Goal: Task Accomplishment & Management: Manage account settings

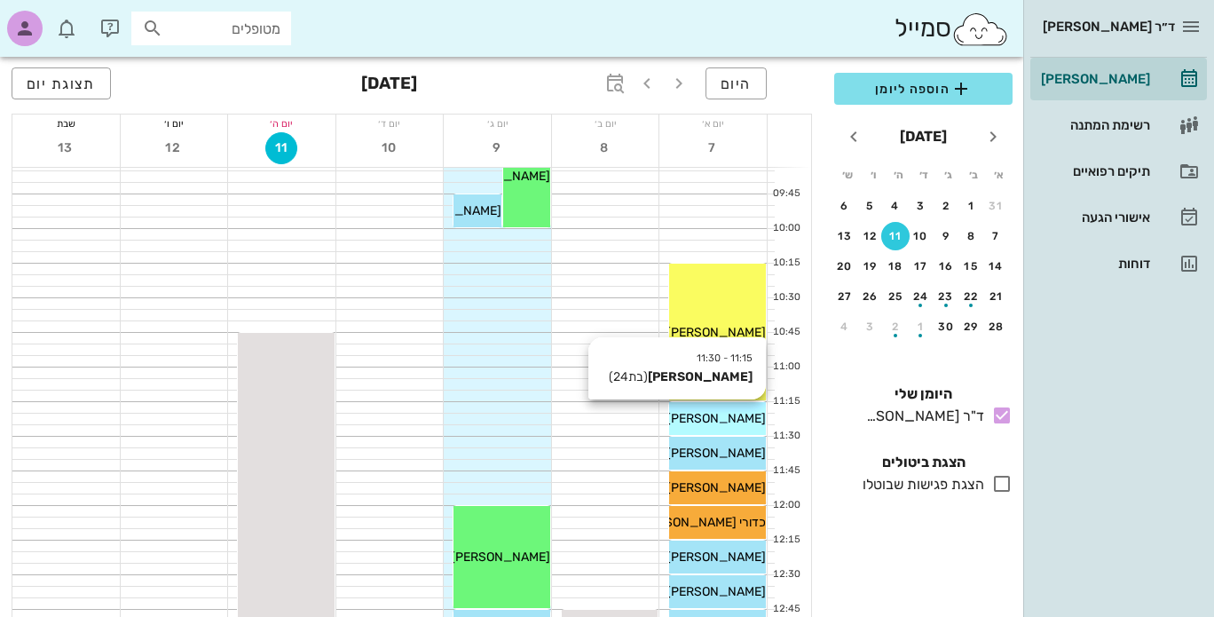
scroll to position [355, 0]
click at [666, 417] on icon at bounding box center [661, 419] width 12 height 12
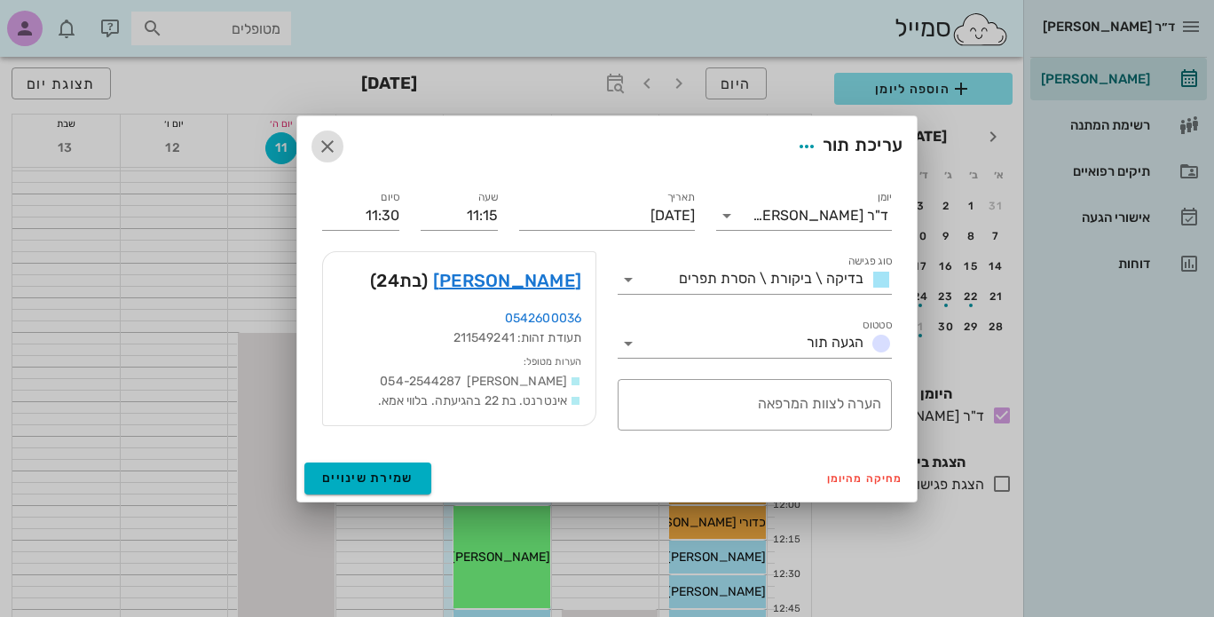
click at [327, 144] on icon "button" at bounding box center [327, 146] width 21 height 21
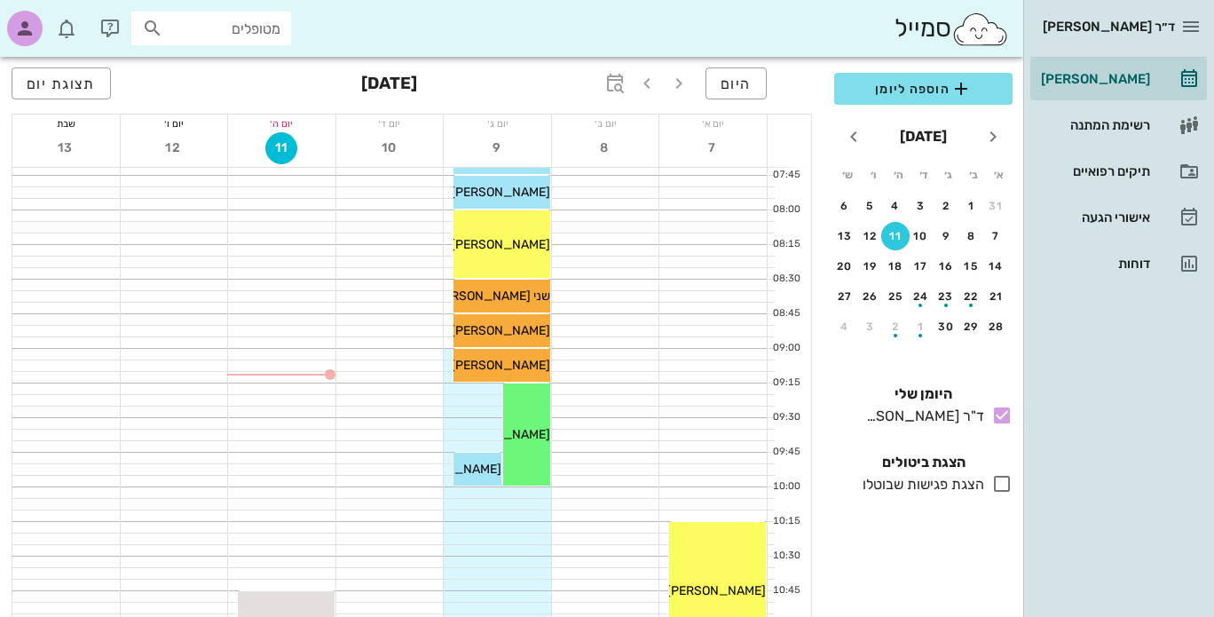
scroll to position [0, 0]
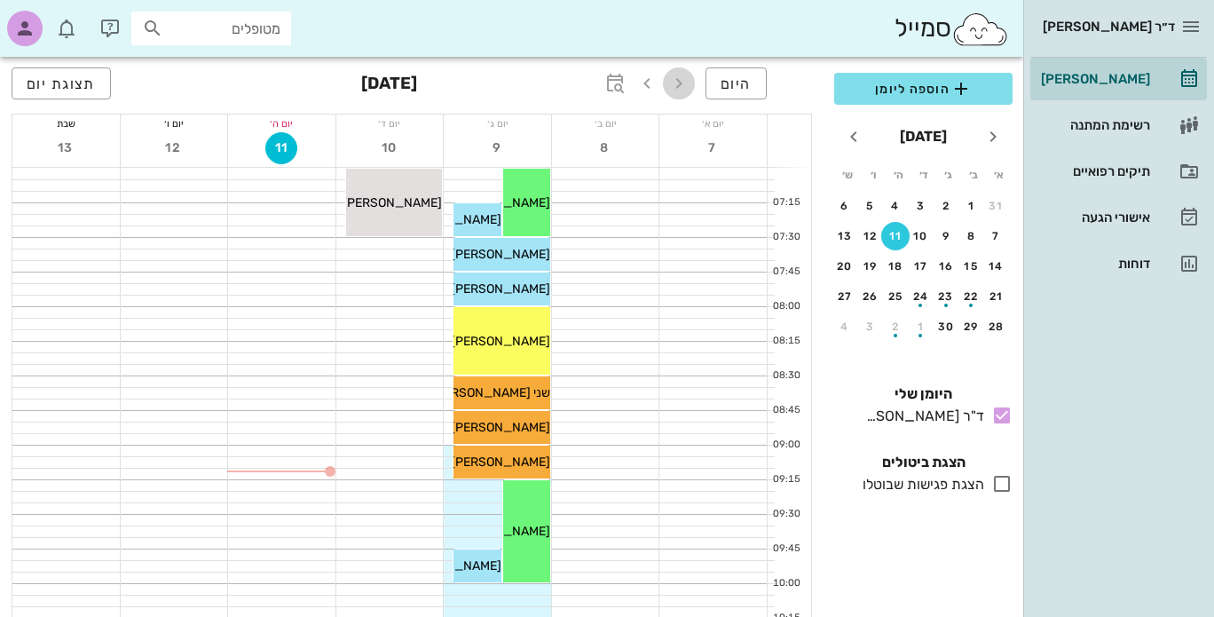
click at [681, 86] on icon "button" at bounding box center [678, 83] width 21 height 21
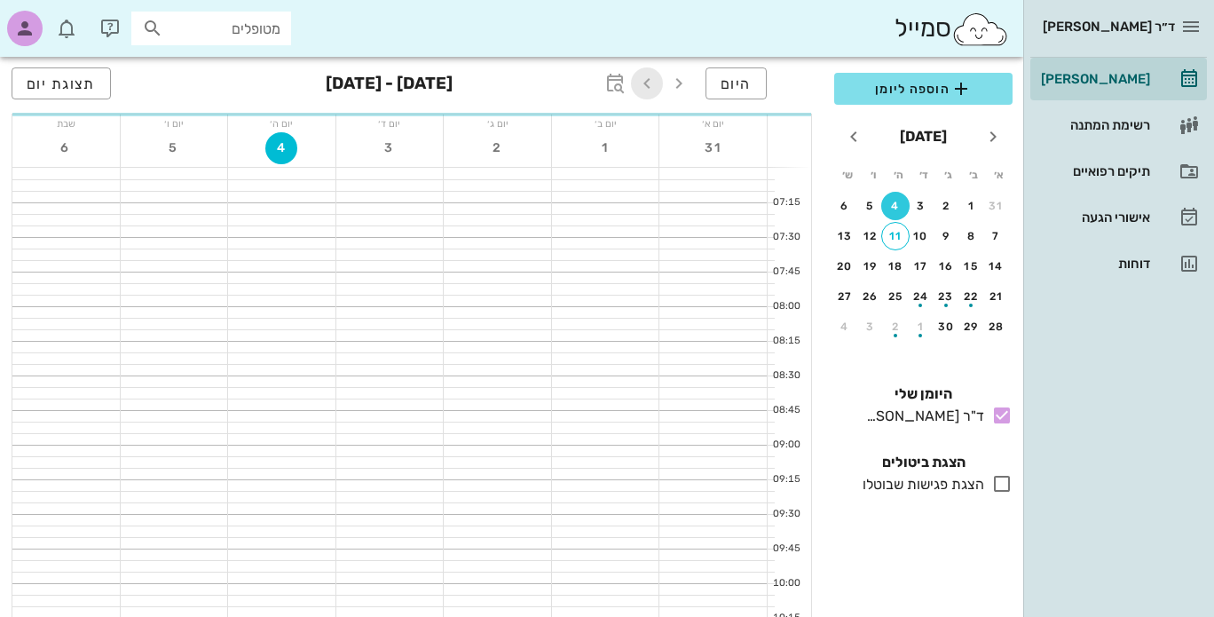
click at [651, 83] on icon "button" at bounding box center [646, 83] width 21 height 21
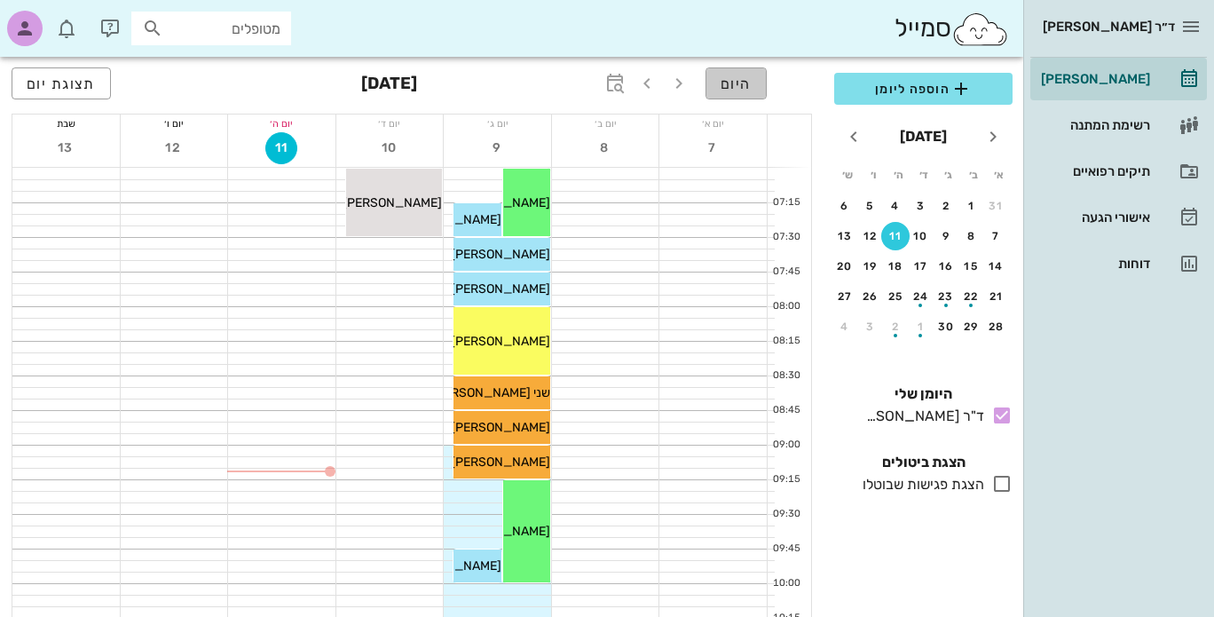
click at [731, 79] on span "היום" at bounding box center [735, 83] width 31 height 17
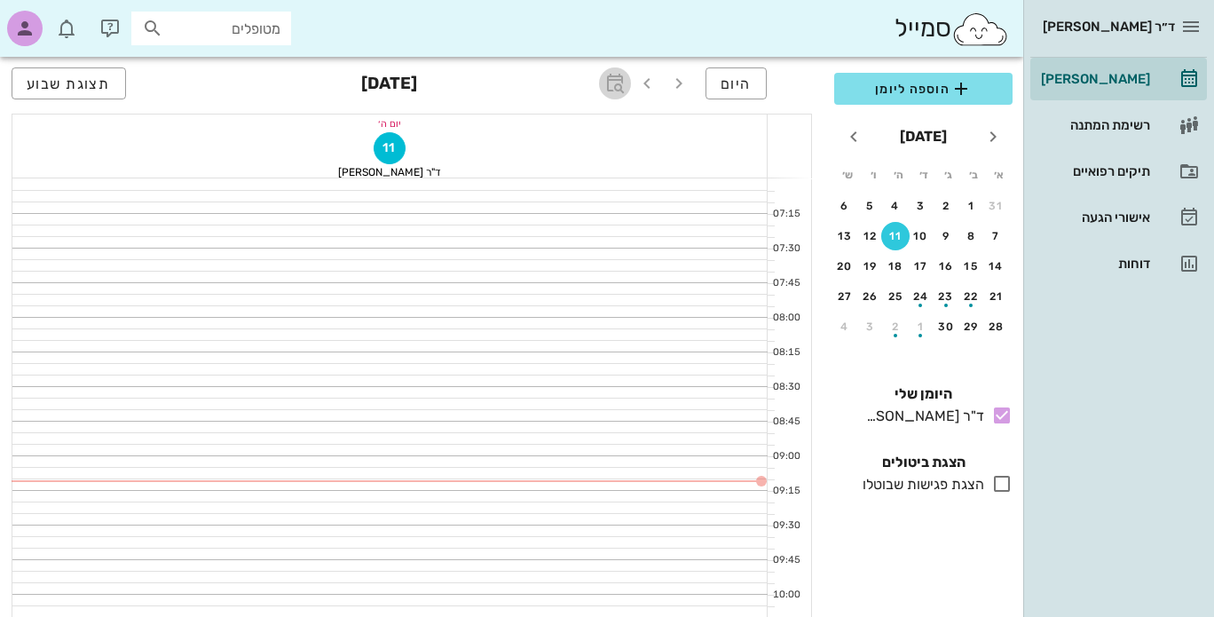
click at [618, 81] on icon "button" at bounding box center [614, 83] width 21 height 21
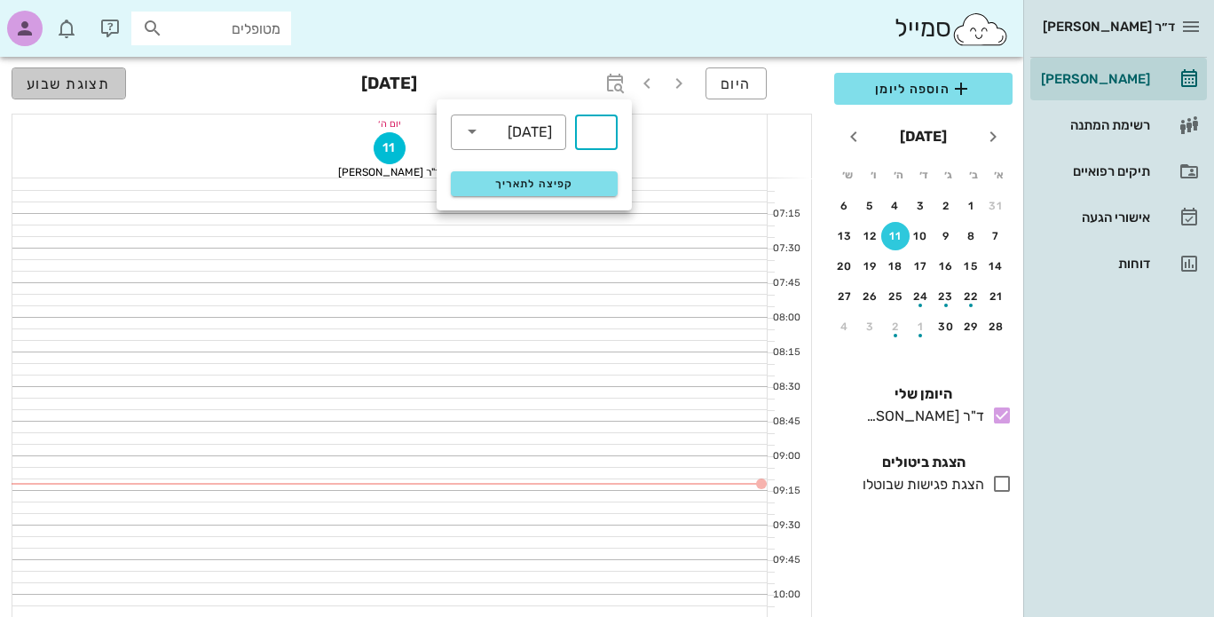
click at [78, 91] on span "תצוגת שבוע" at bounding box center [69, 83] width 84 height 17
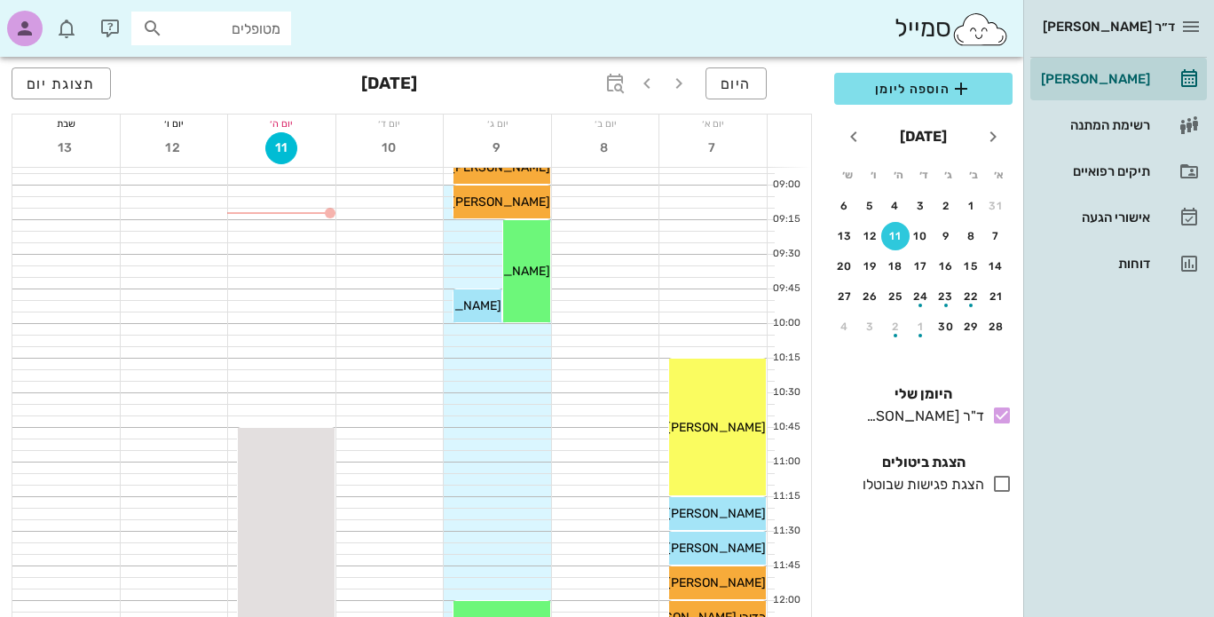
click at [1002, 483] on icon at bounding box center [1001, 483] width 21 height 21
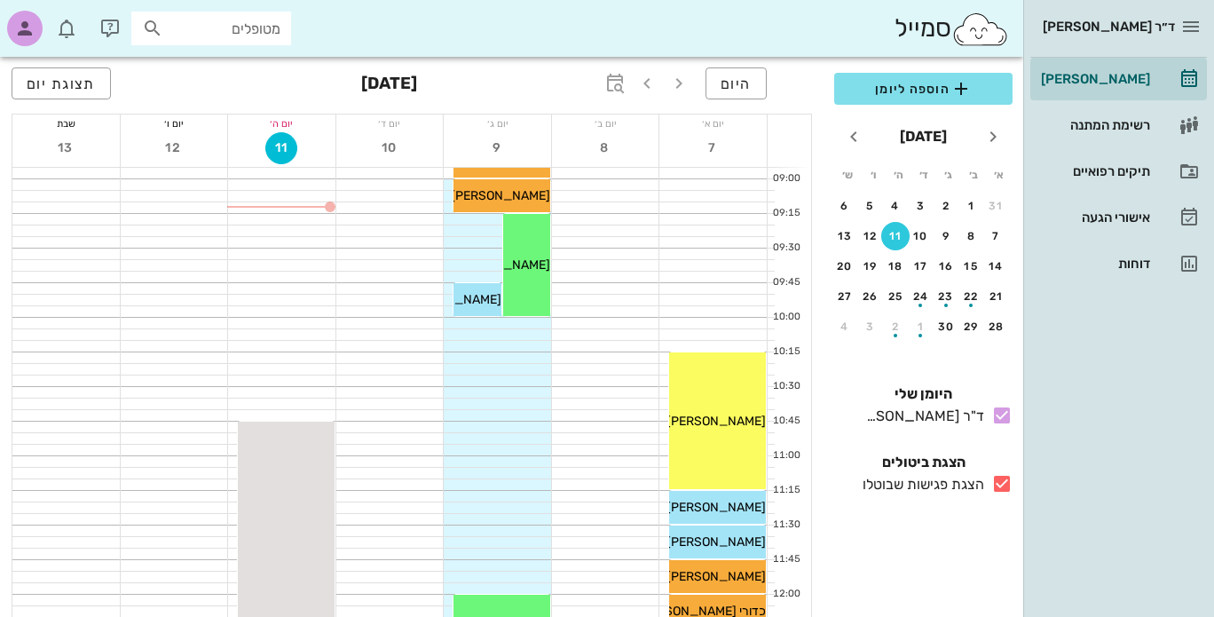
scroll to position [266, 0]
click at [999, 487] on icon at bounding box center [1001, 483] width 21 height 21
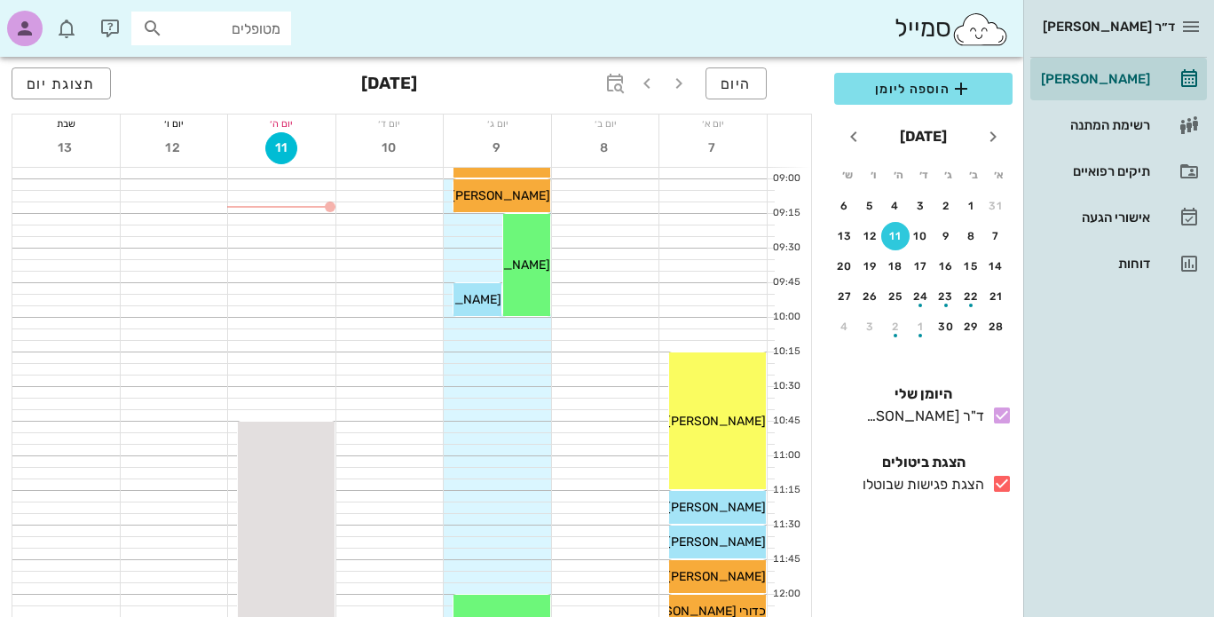
click at [999, 484] on icon at bounding box center [1001, 483] width 21 height 21
click at [1130, 264] on div "דוחות" at bounding box center [1093, 263] width 113 height 14
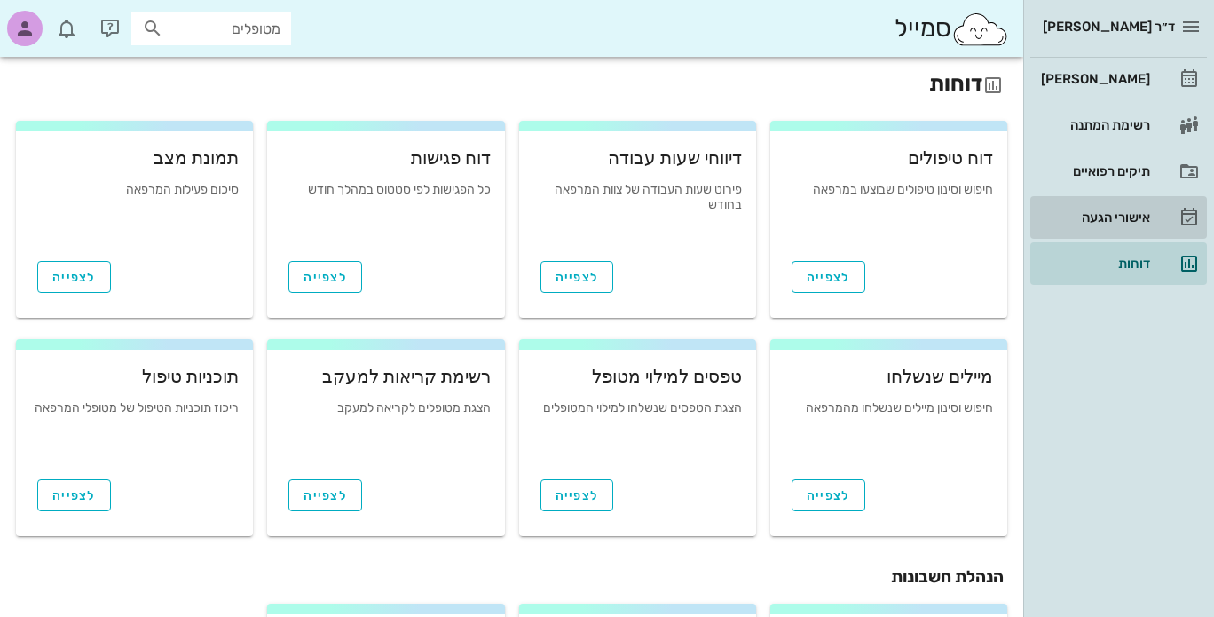
click at [1130, 219] on div "אישורי הגעה" at bounding box center [1093, 217] width 113 height 14
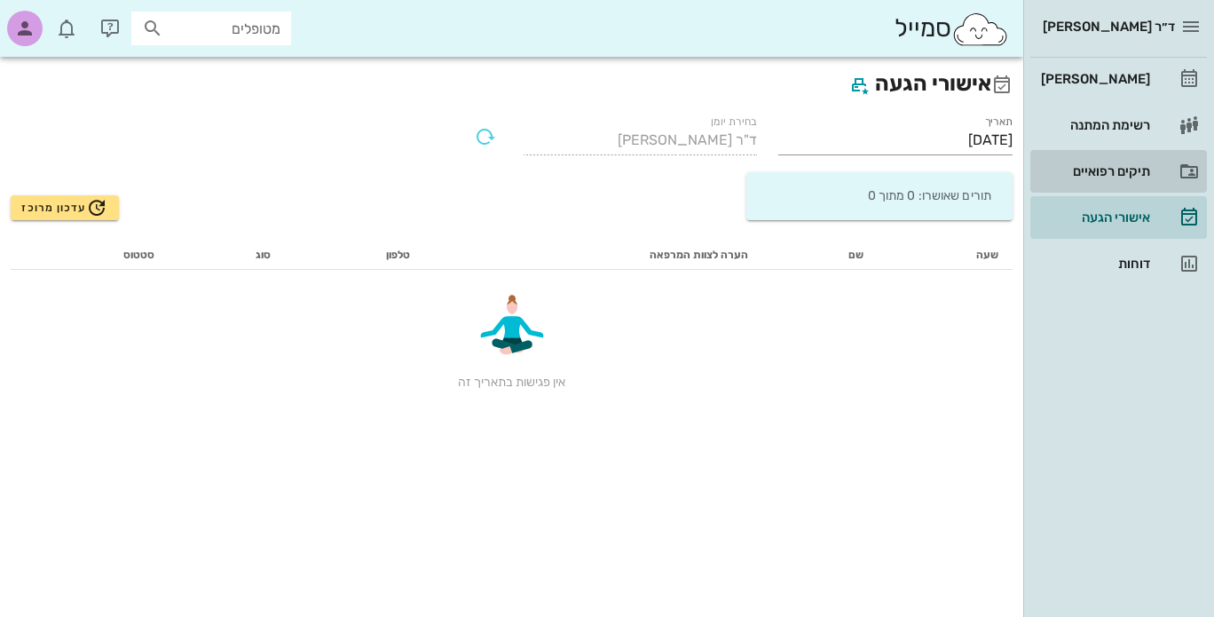
click at [1115, 164] on div "תיקים רפואיים" at bounding box center [1093, 171] width 113 height 14
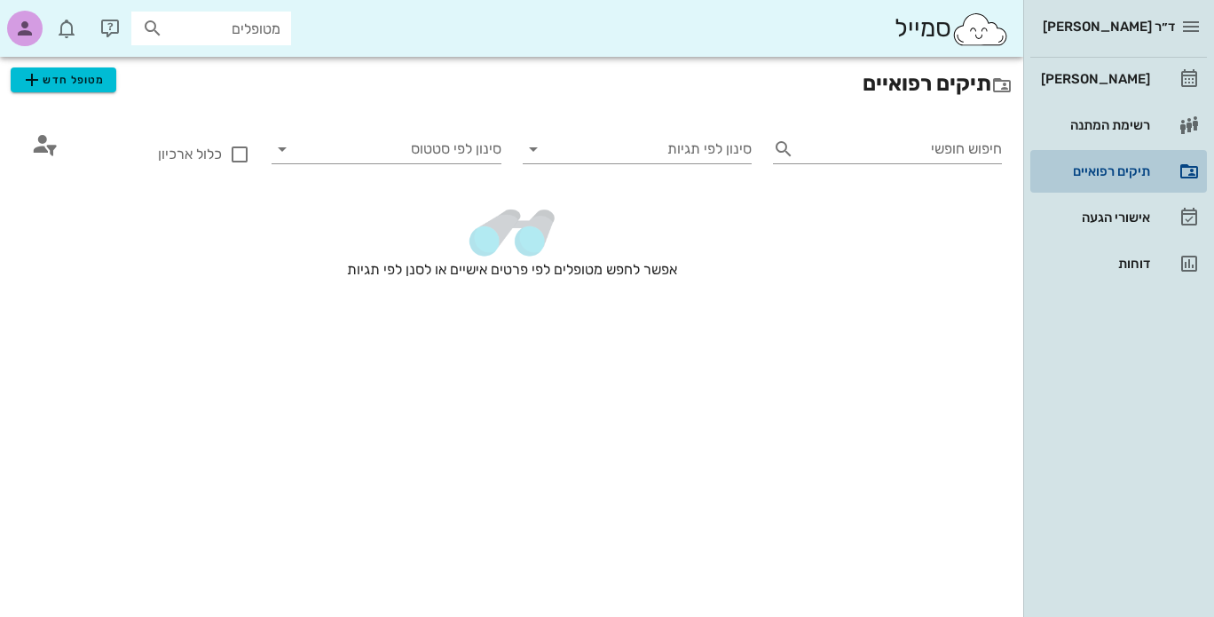
click at [1105, 174] on div "תיקים רפואיים" at bounding box center [1093, 171] width 113 height 14
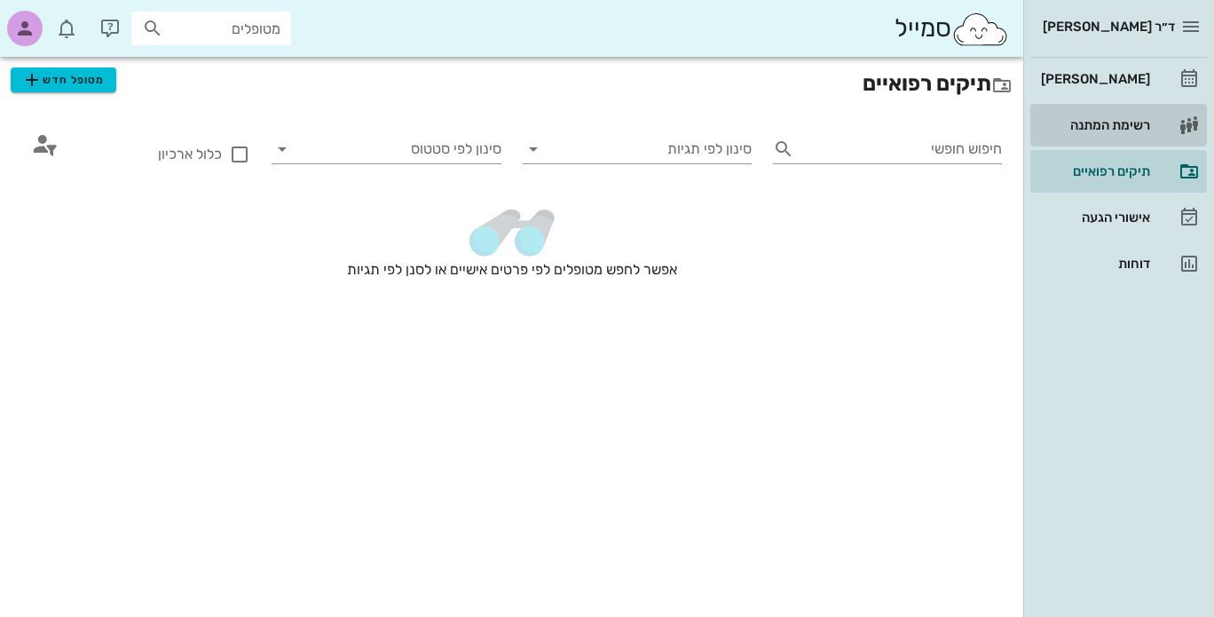
click at [1116, 126] on div "רשימת המתנה" at bounding box center [1093, 125] width 113 height 14
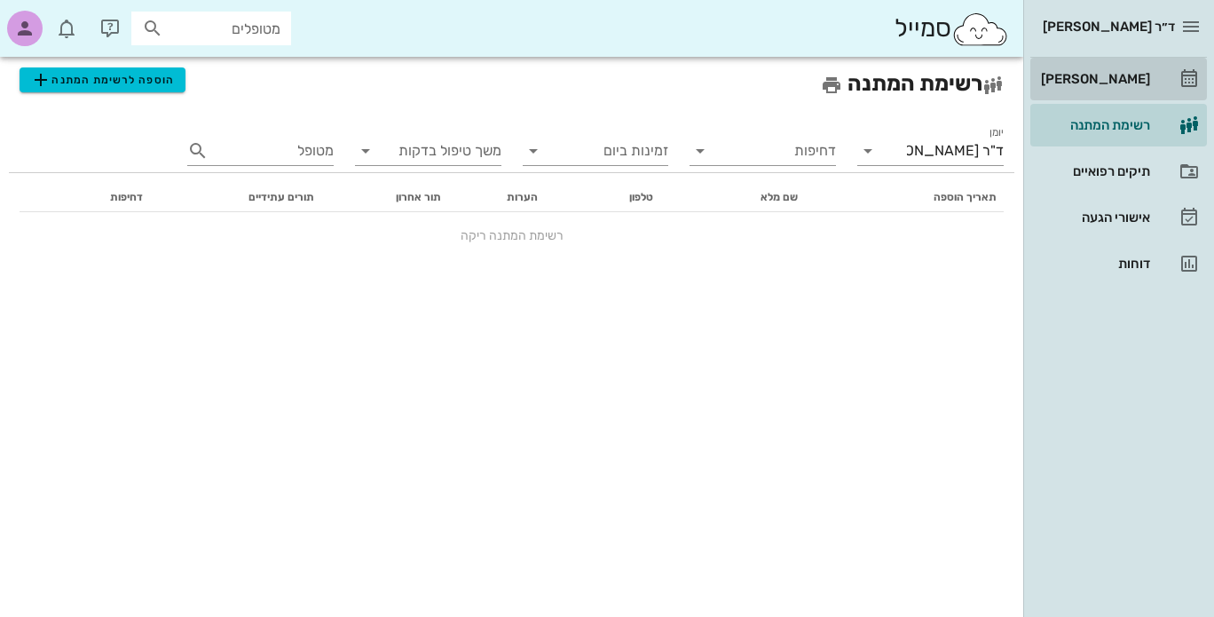
drag, startPoint x: 1119, startPoint y: 74, endPoint x: 1157, endPoint y: 48, distance: 46.0
click at [1119, 75] on div "[PERSON_NAME]" at bounding box center [1093, 79] width 113 height 14
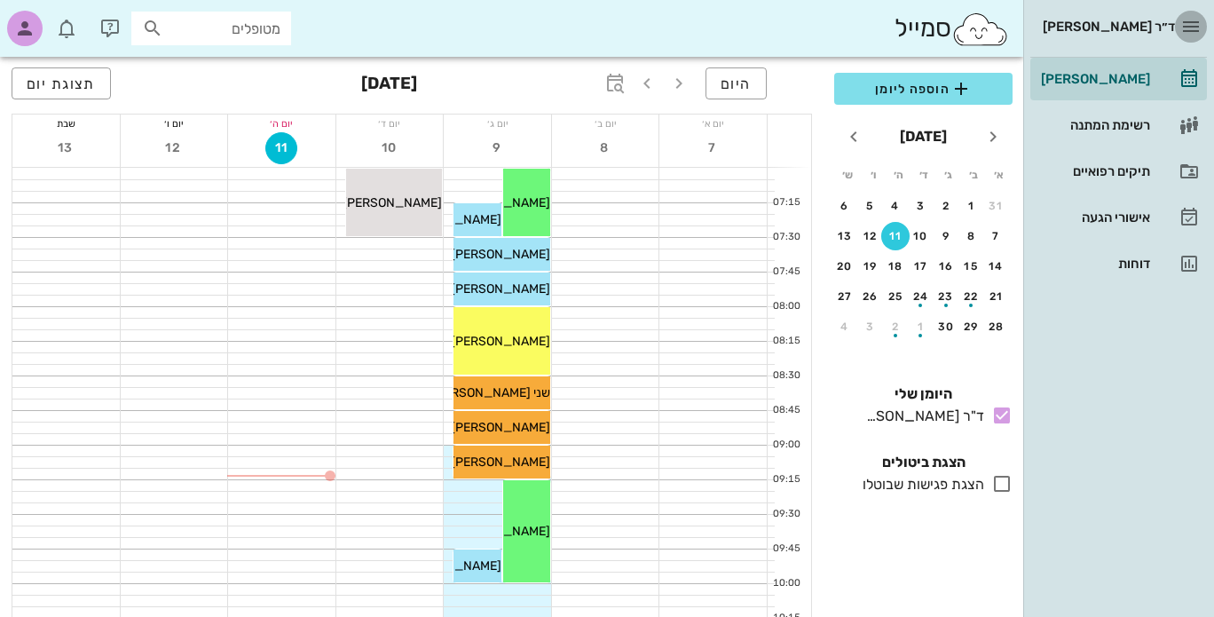
click at [1194, 22] on icon "button" at bounding box center [1190, 26] width 21 height 21
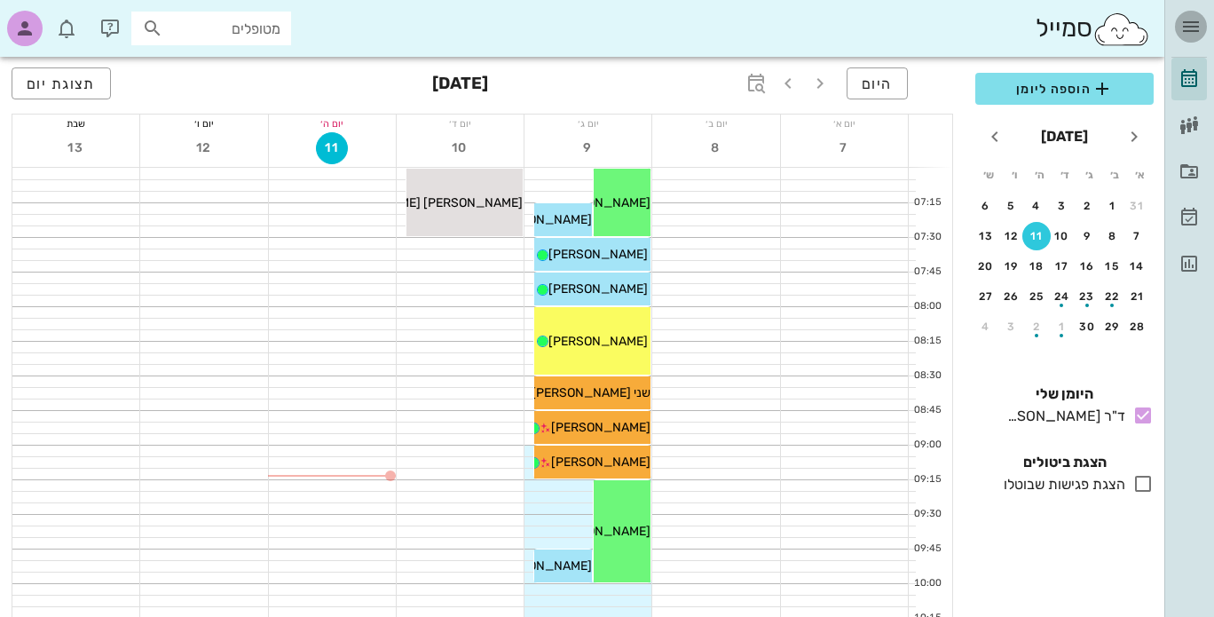
click at [1194, 22] on icon "button" at bounding box center [1190, 26] width 21 height 21
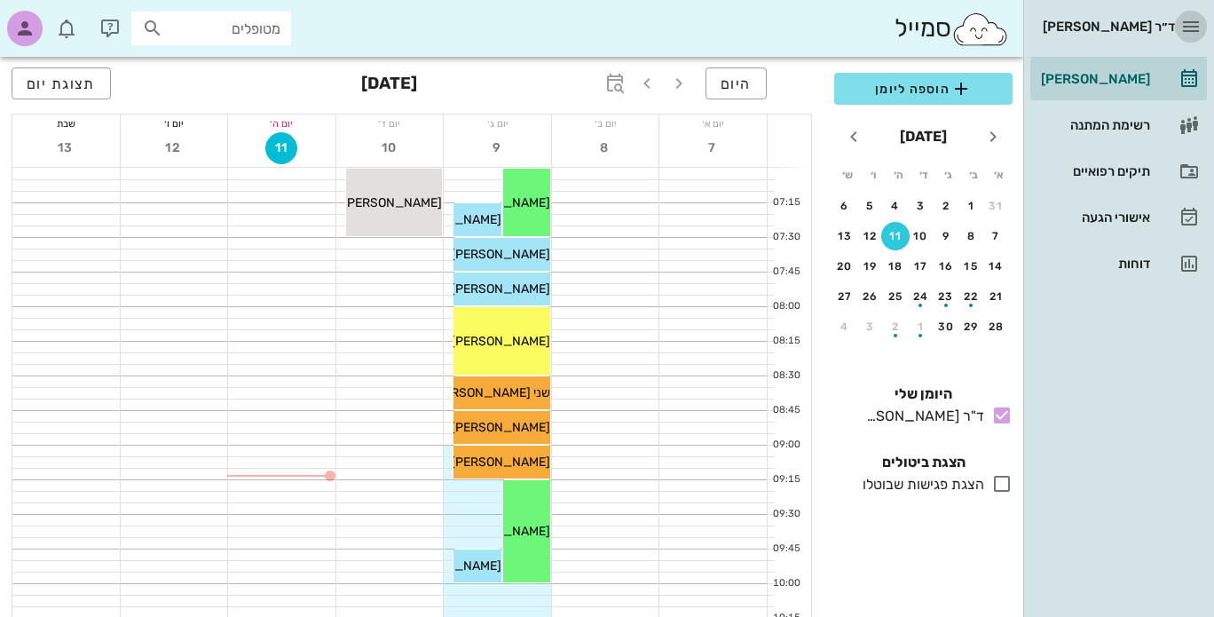
click at [1193, 22] on icon "button" at bounding box center [1190, 26] width 21 height 21
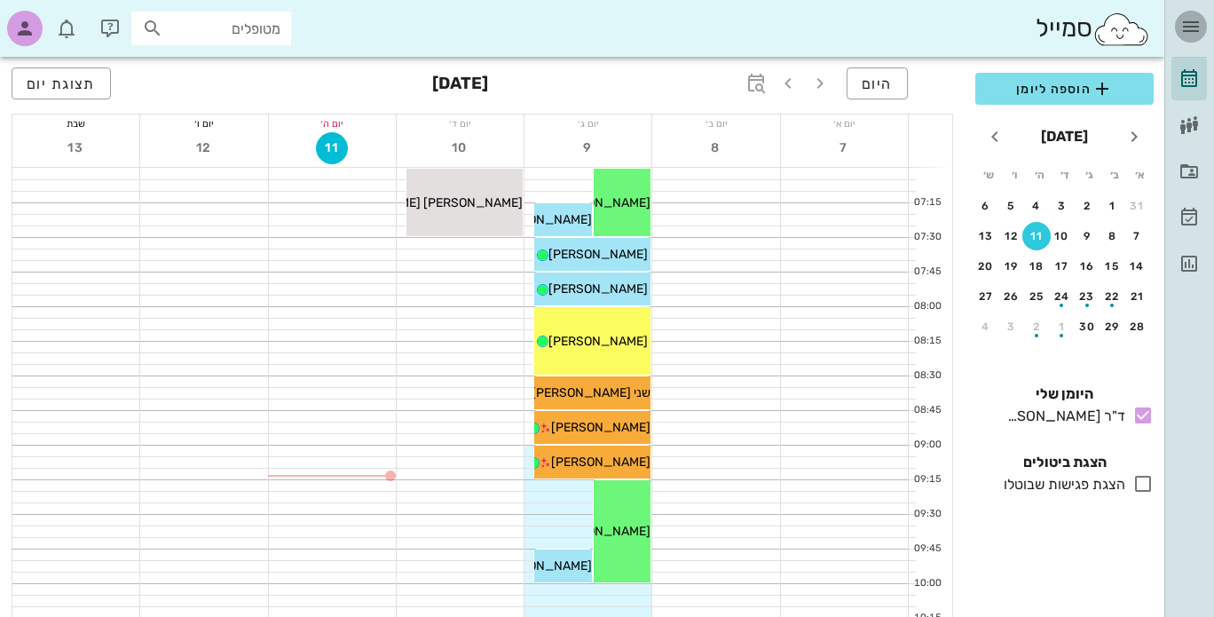
click at [1193, 22] on icon "button" at bounding box center [1190, 26] width 21 height 21
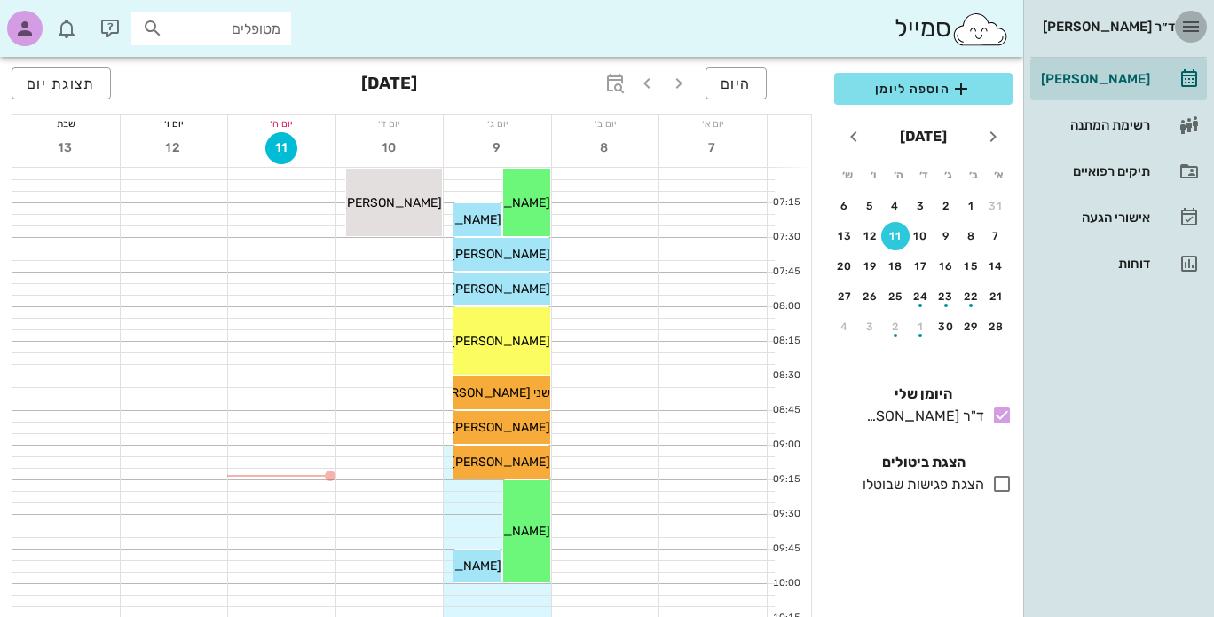
click at [1189, 26] on icon "button" at bounding box center [1190, 26] width 21 height 21
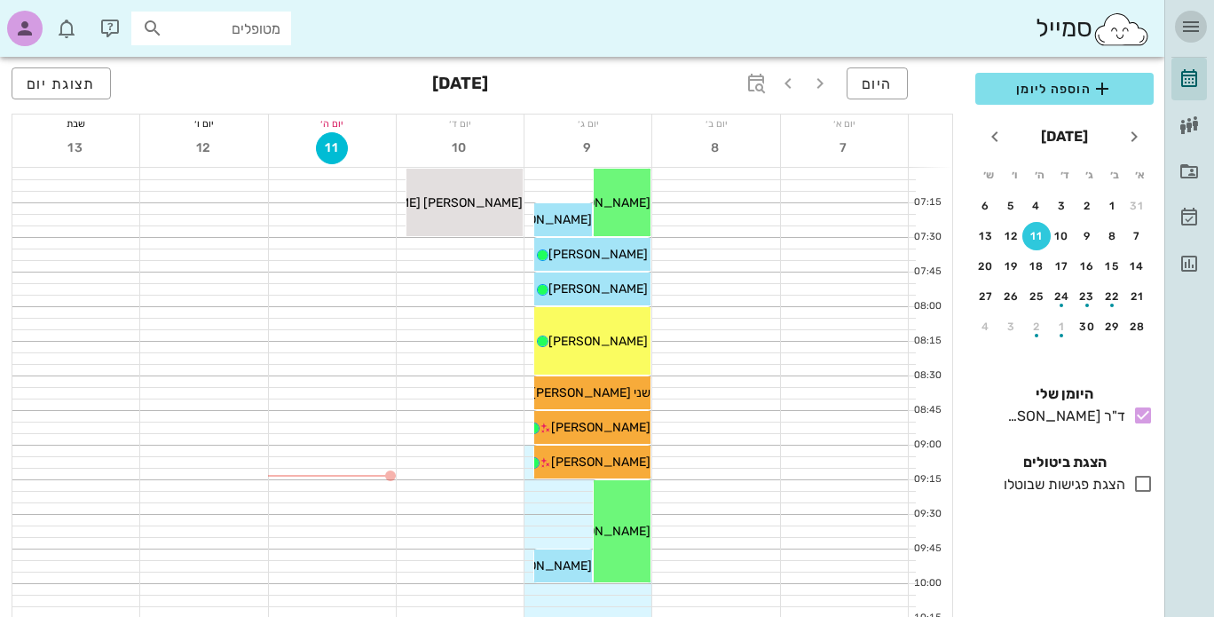
click at [1189, 26] on icon "button" at bounding box center [1190, 26] width 21 height 21
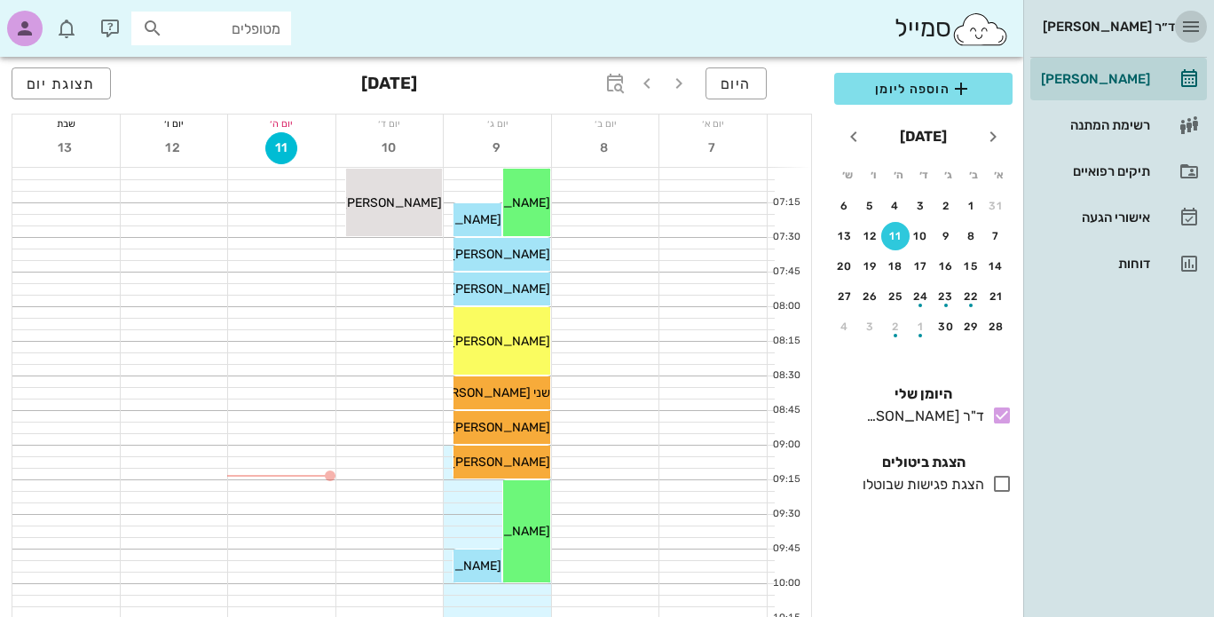
click at [1189, 22] on icon "button" at bounding box center [1190, 26] width 21 height 21
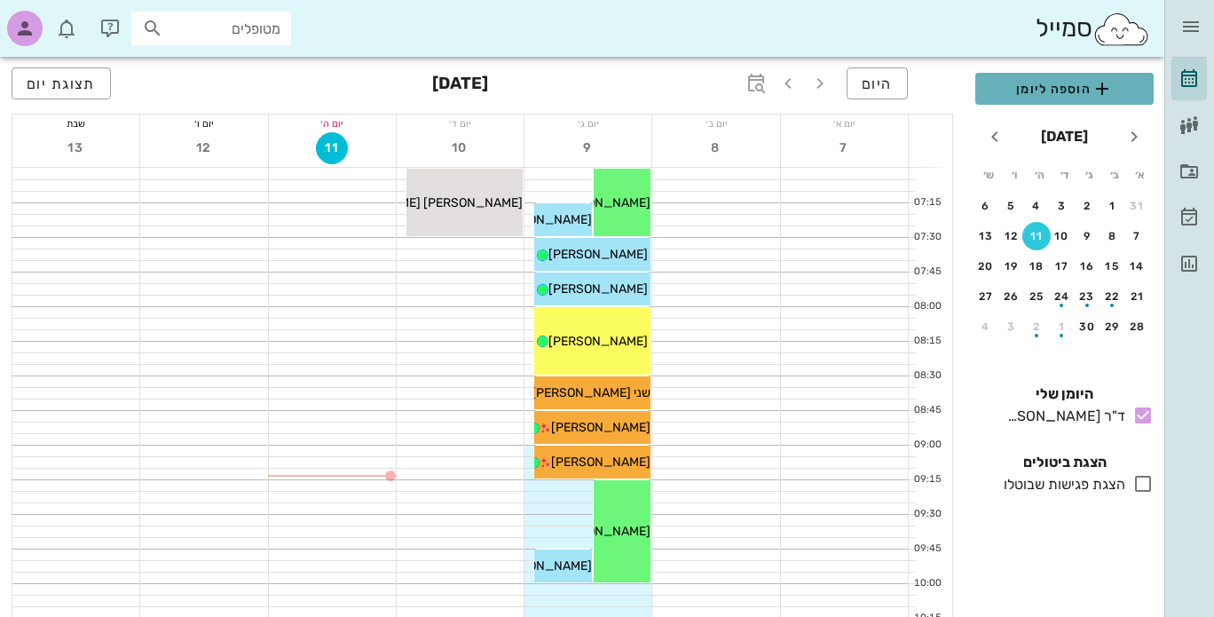
click at [1032, 90] on span "הוספה ליומן" at bounding box center [1064, 88] width 150 height 21
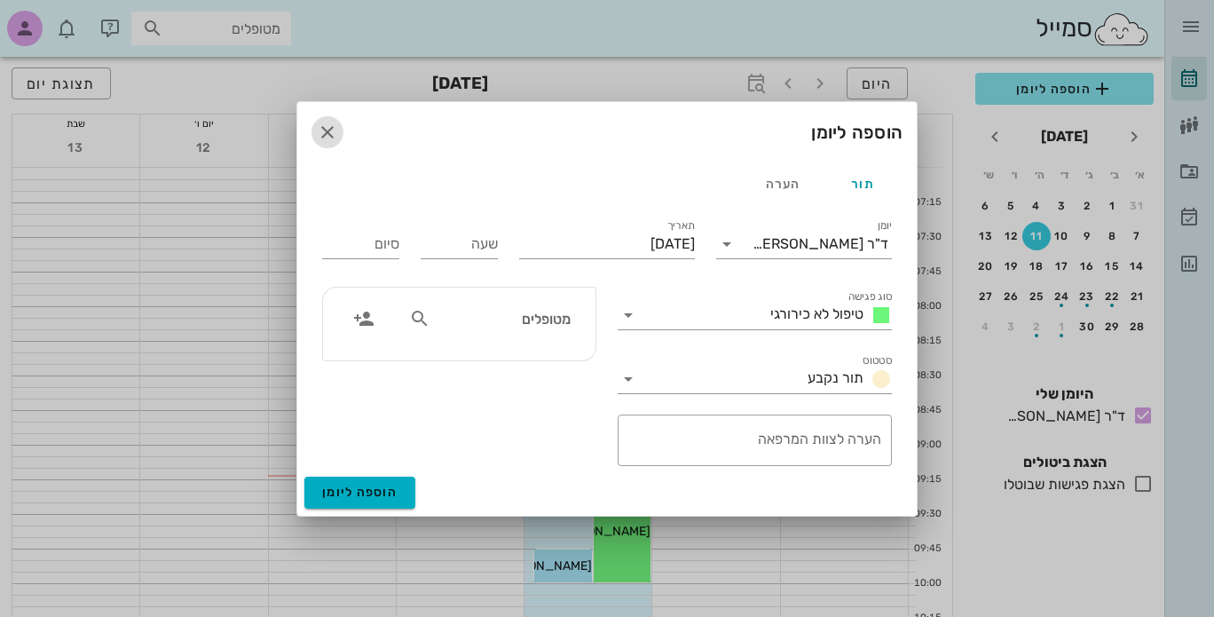
click at [325, 134] on icon "button" at bounding box center [327, 132] width 21 height 21
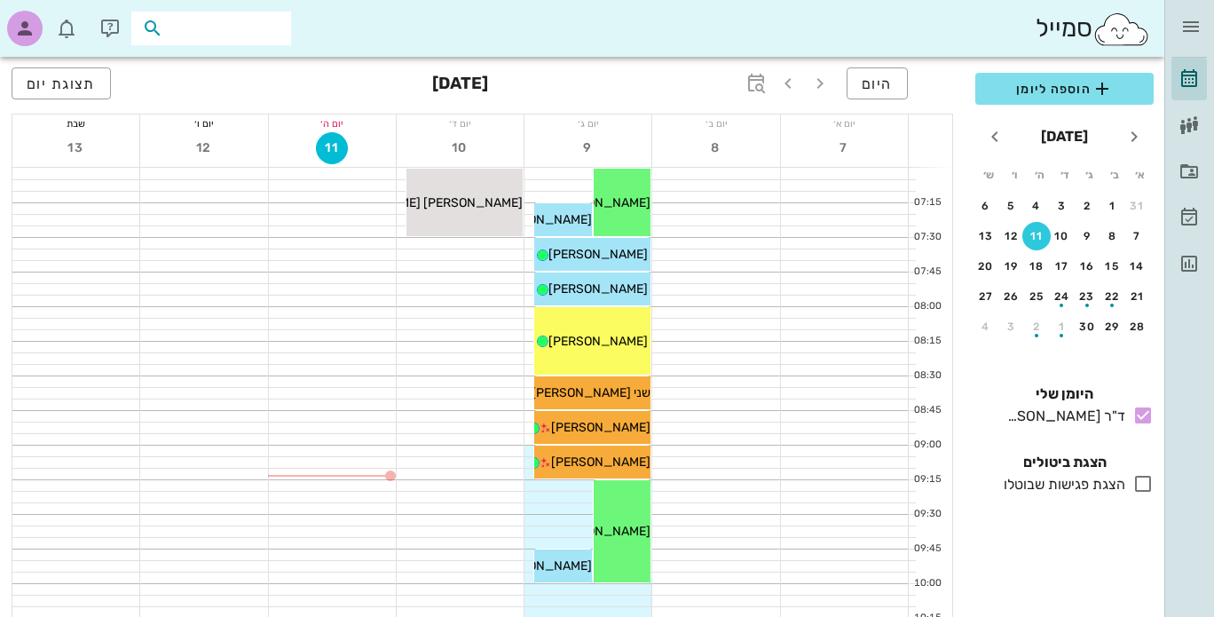
click at [218, 35] on input "text" at bounding box center [224, 28] width 114 height 23
click at [105, 28] on icon "button" at bounding box center [109, 28] width 21 height 21
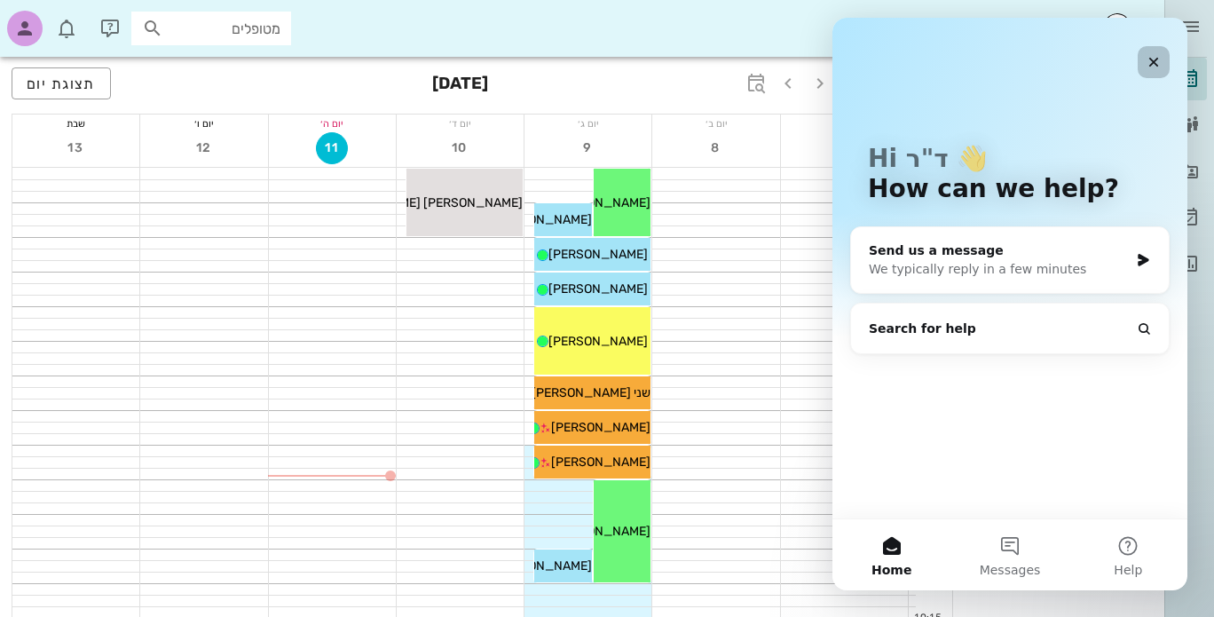
click at [1150, 59] on icon "Close" at bounding box center [1154, 63] width 10 height 10
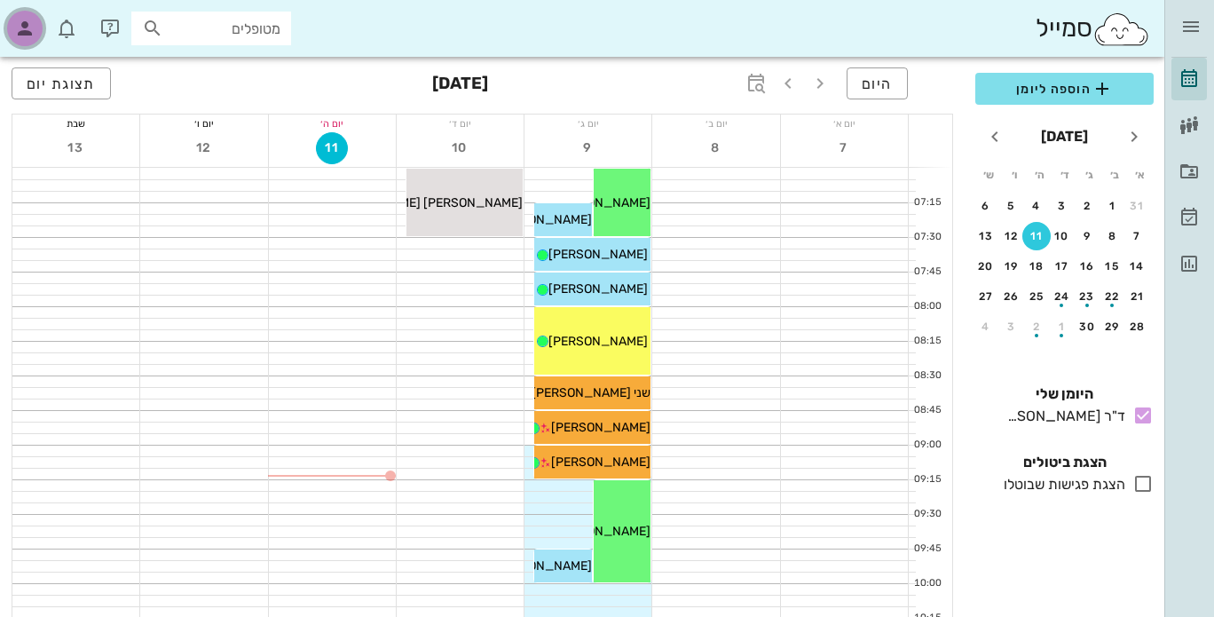
click at [23, 26] on icon "button" at bounding box center [24, 28] width 21 height 21
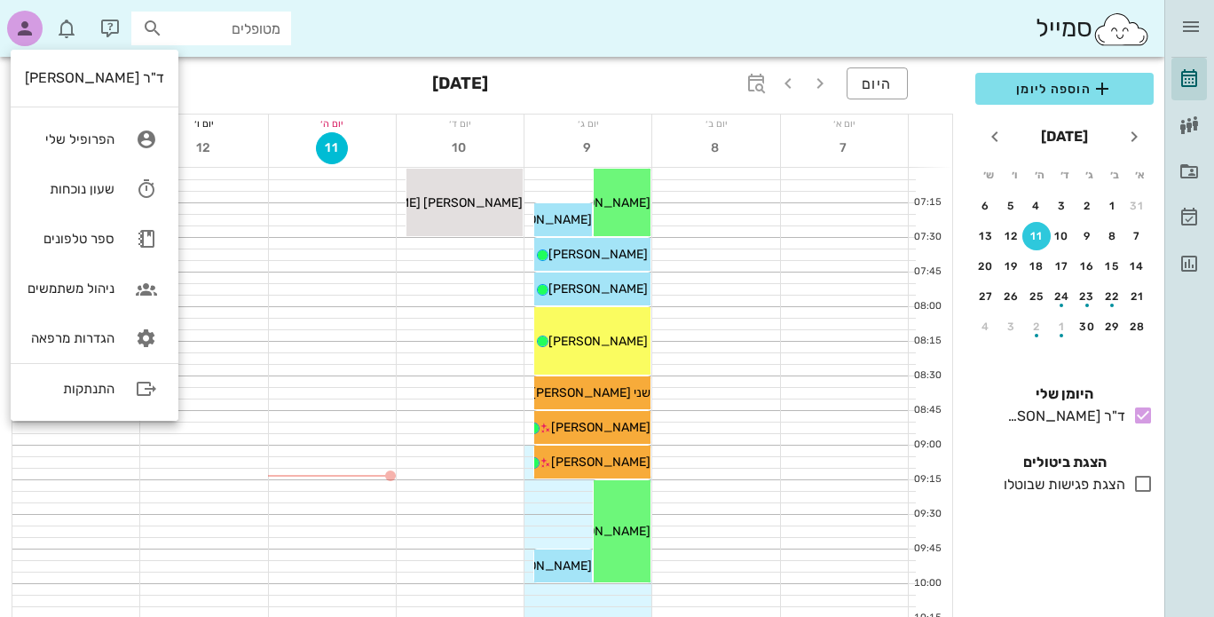
click at [385, 32] on div "סמייל מטופלים" at bounding box center [582, 28] width 1164 height 57
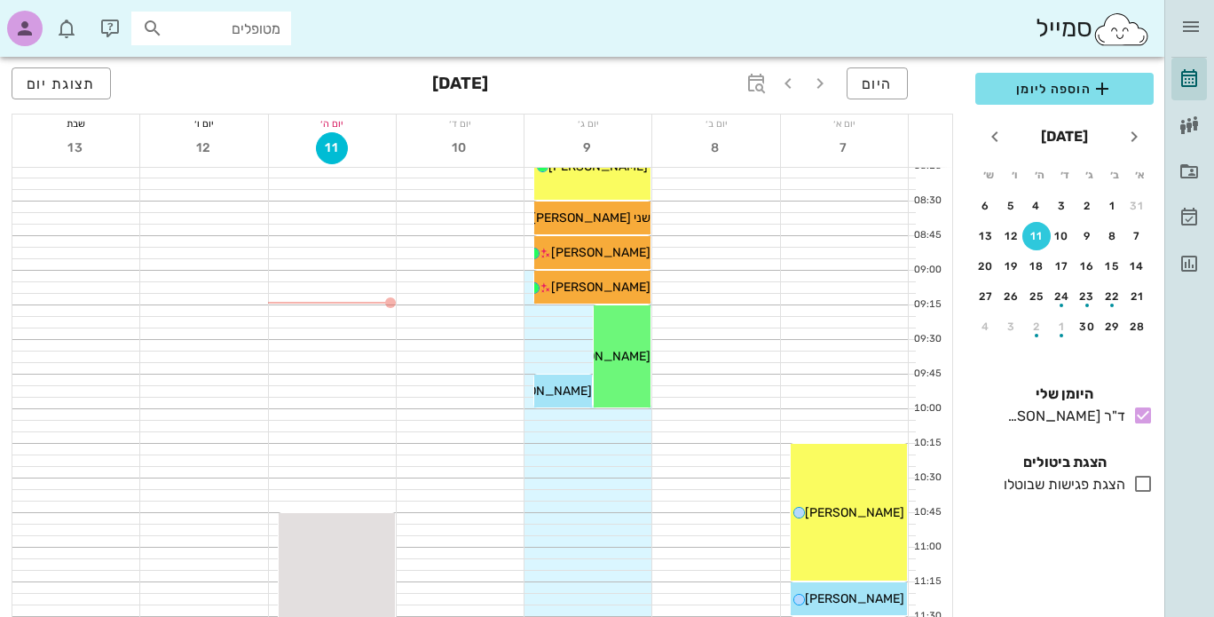
scroll to position [174, 0]
drag, startPoint x: 789, startPoint y: 83, endPoint x: 815, endPoint y: 83, distance: 25.7
click at [789, 83] on icon "button" at bounding box center [787, 83] width 21 height 21
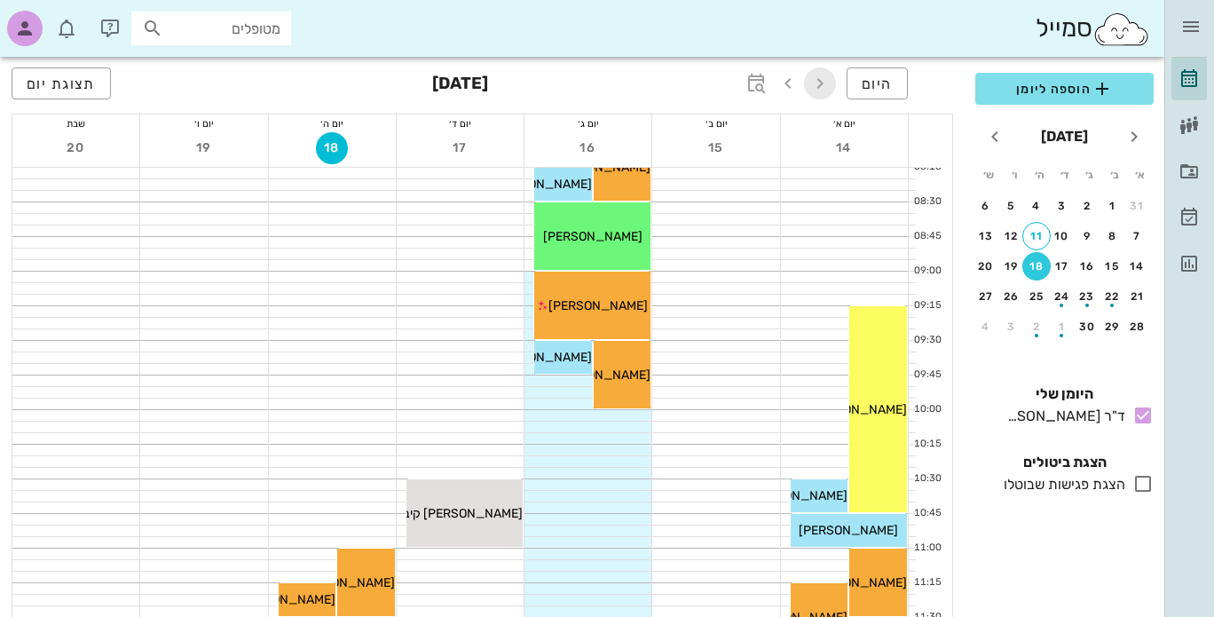
click at [823, 84] on icon "button" at bounding box center [819, 83] width 21 height 21
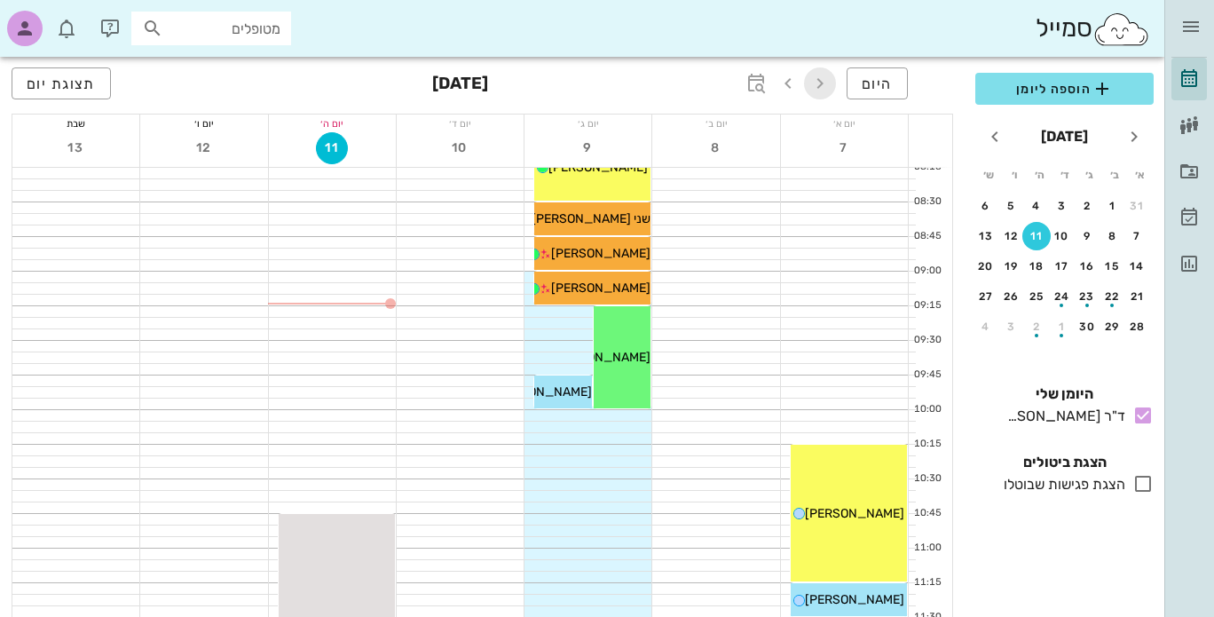
click at [823, 84] on icon "button" at bounding box center [819, 83] width 21 height 21
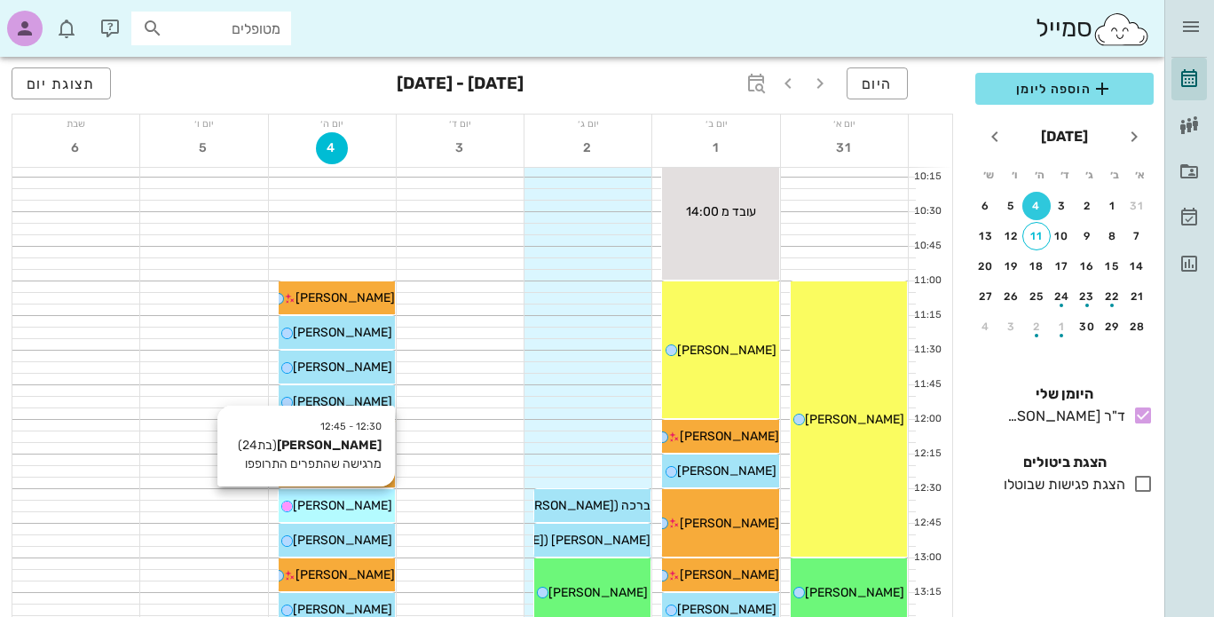
scroll to position [440, 0]
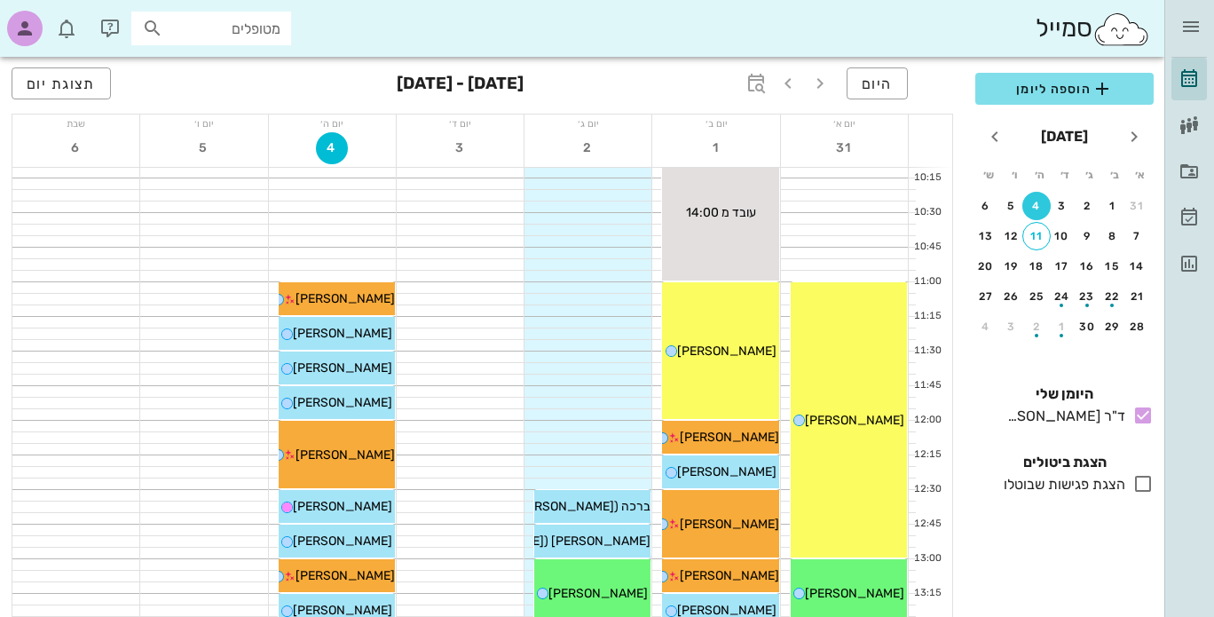
click at [1141, 480] on icon at bounding box center [1142, 483] width 21 height 21
click at [1142, 484] on icon at bounding box center [1142, 483] width 21 height 21
click at [1142, 481] on icon at bounding box center [1142, 483] width 21 height 21
click at [1142, 482] on icon at bounding box center [1142, 483] width 21 height 21
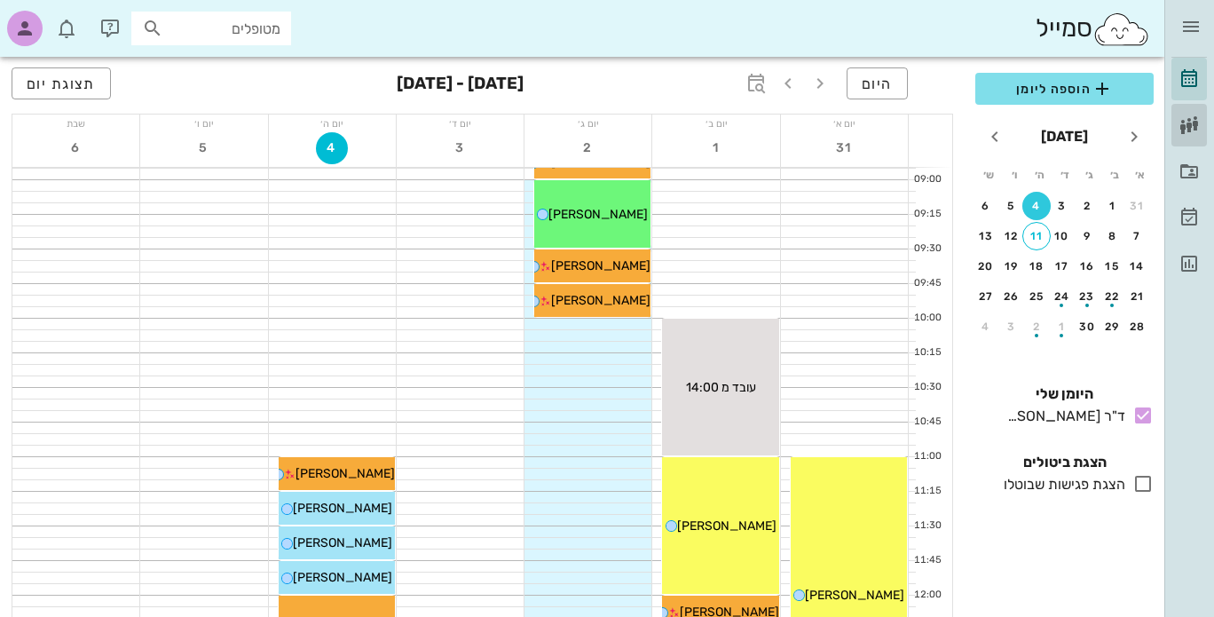
scroll to position [264, 0]
click at [1185, 122] on icon at bounding box center [1188, 124] width 21 height 21
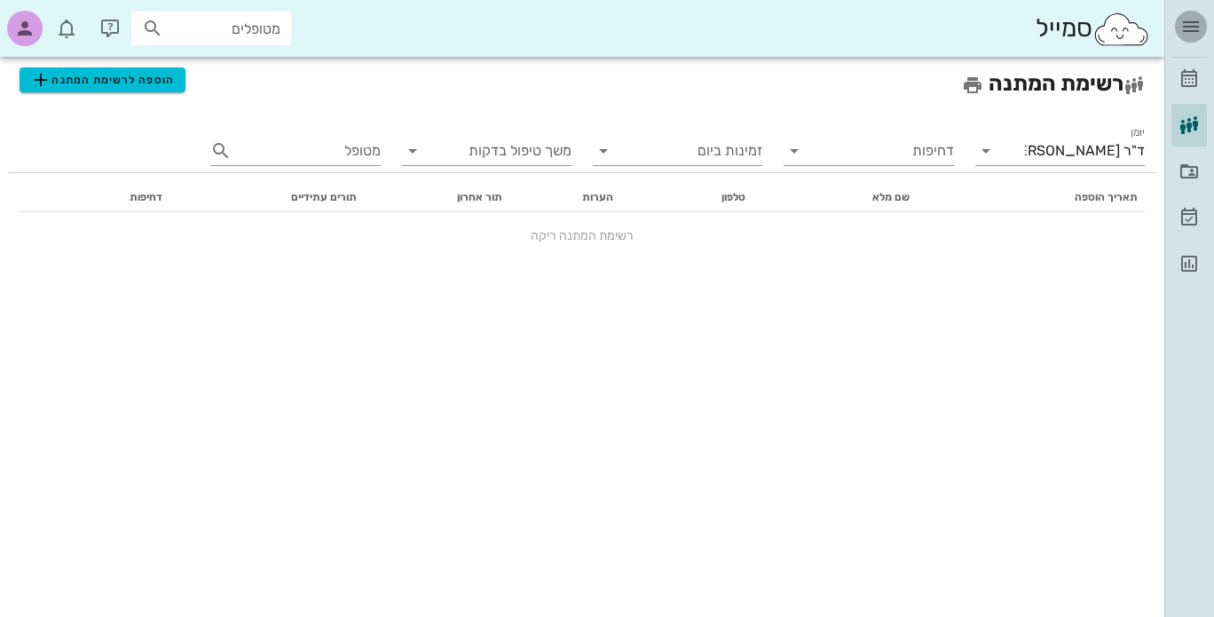
click at [1185, 23] on icon "button" at bounding box center [1190, 26] width 21 height 21
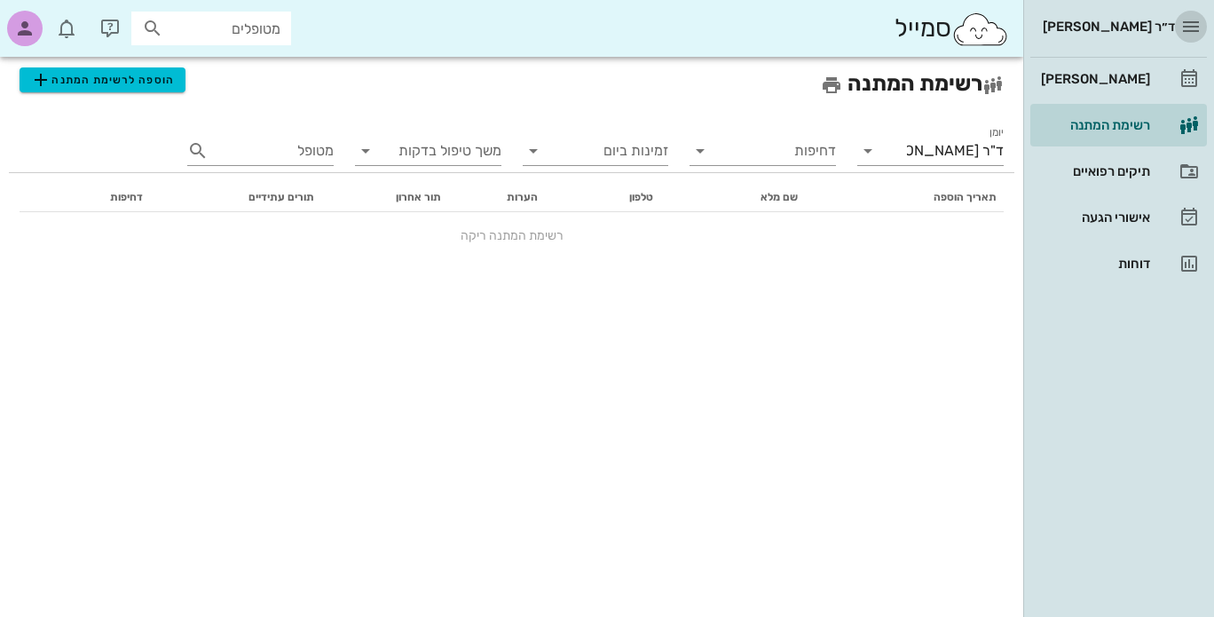
click at [1191, 27] on icon "button" at bounding box center [1190, 26] width 21 height 21
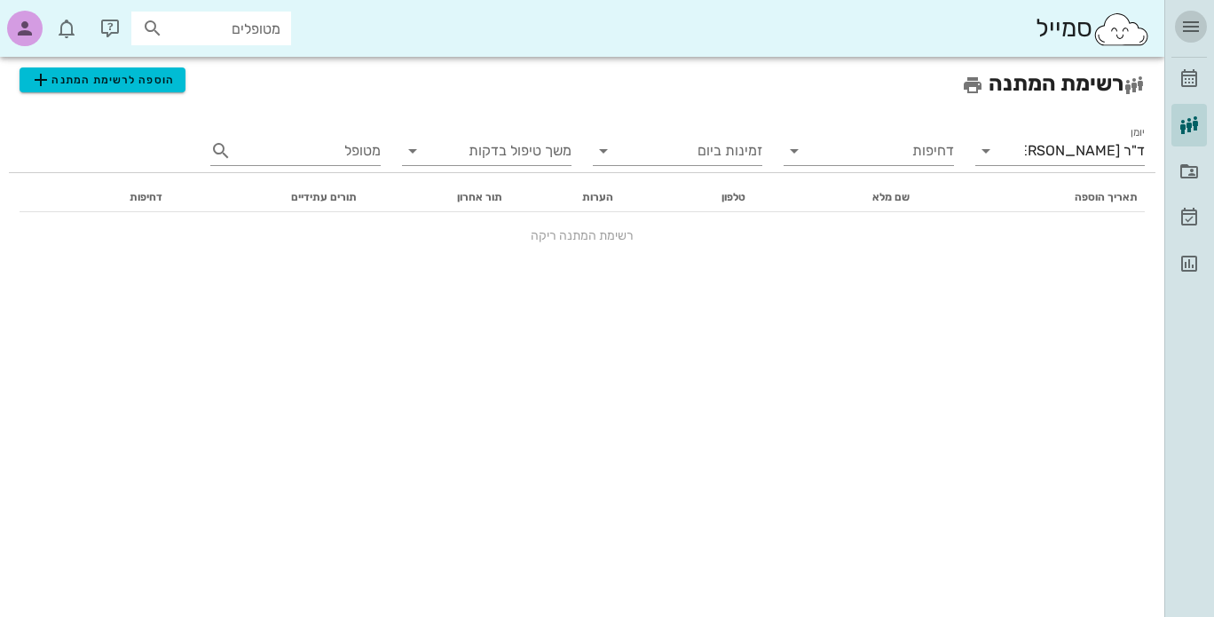
click at [1184, 28] on icon "button" at bounding box center [1190, 26] width 21 height 21
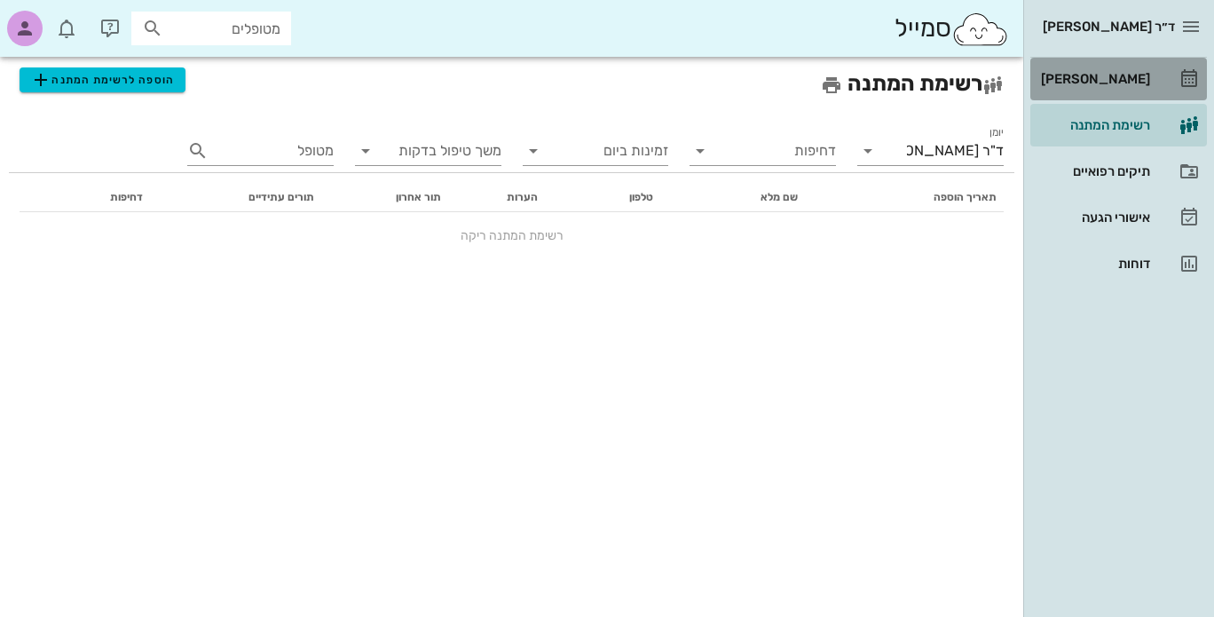
click at [1129, 79] on div "[PERSON_NAME]" at bounding box center [1093, 79] width 113 height 14
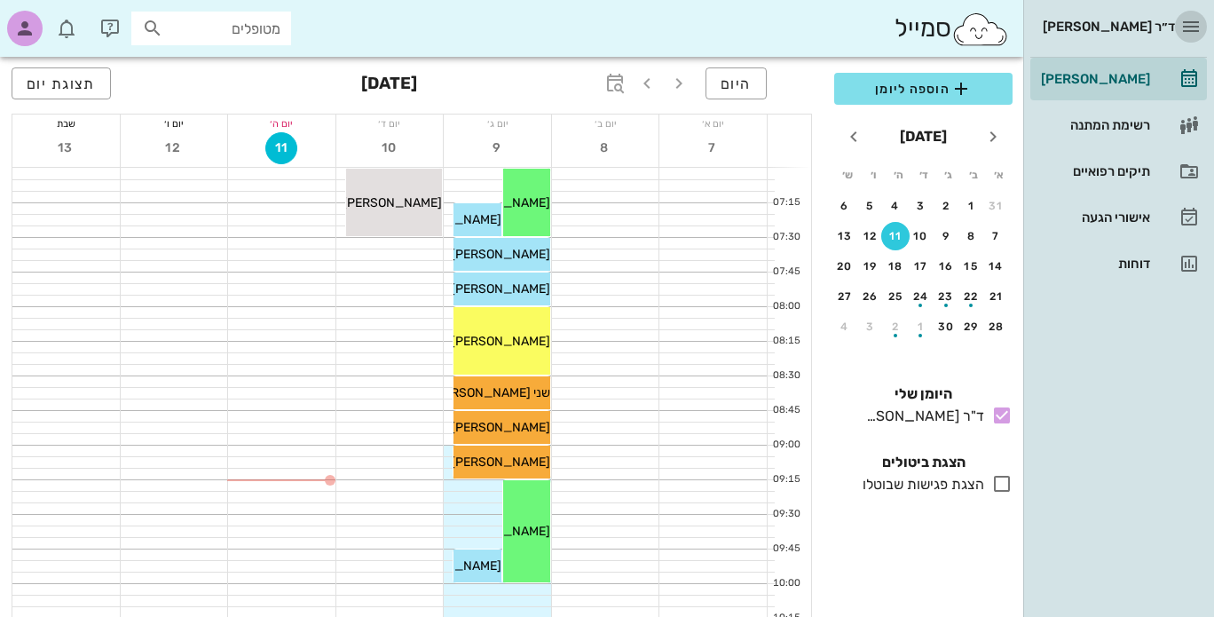
click at [1196, 24] on icon "button" at bounding box center [1190, 26] width 21 height 21
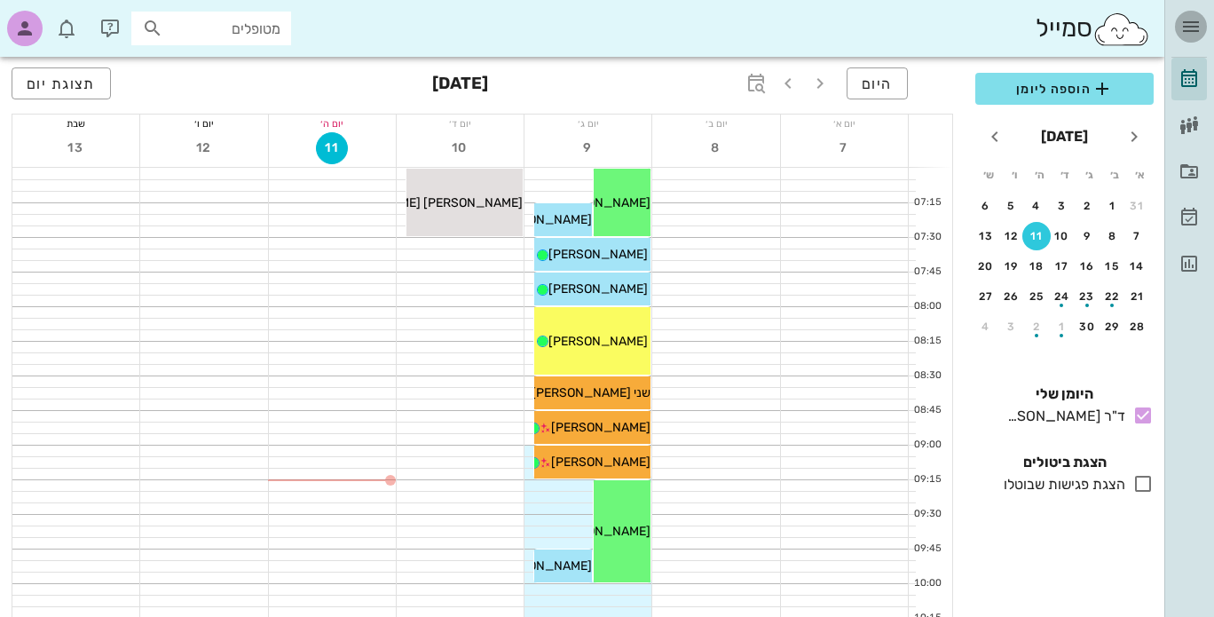
click at [1195, 24] on icon "button" at bounding box center [1190, 26] width 21 height 21
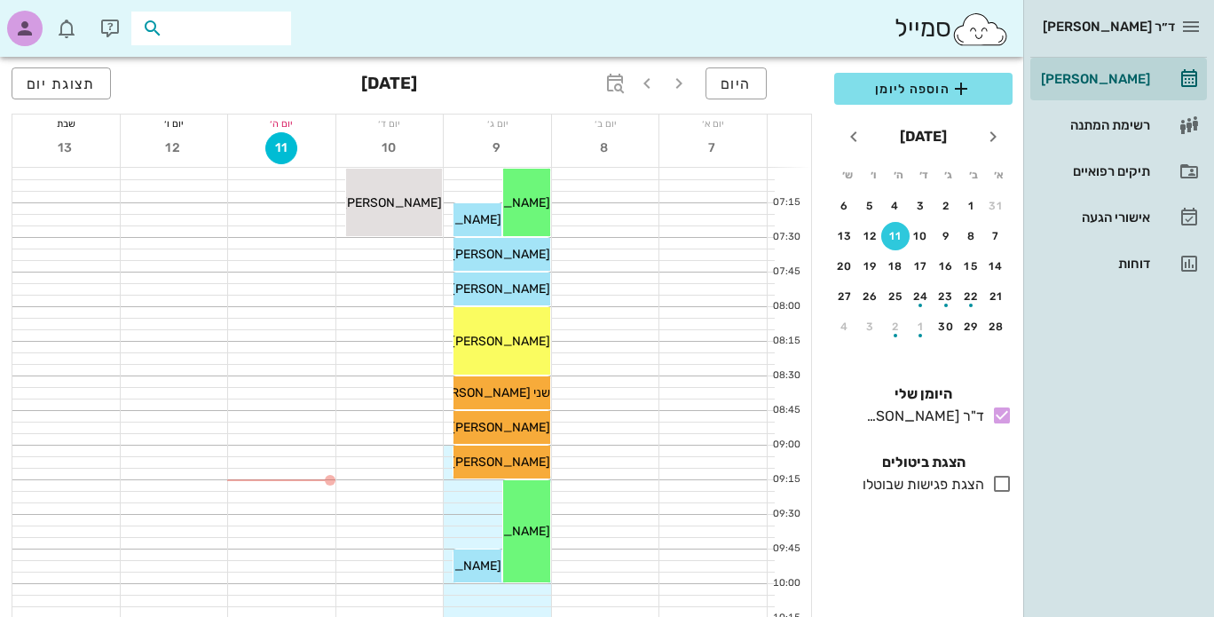
click at [236, 29] on input "text" at bounding box center [224, 28] width 114 height 23
click at [232, 28] on input "text" at bounding box center [224, 28] width 114 height 23
click at [68, 28] on icon "button" at bounding box center [66, 28] width 21 height 21
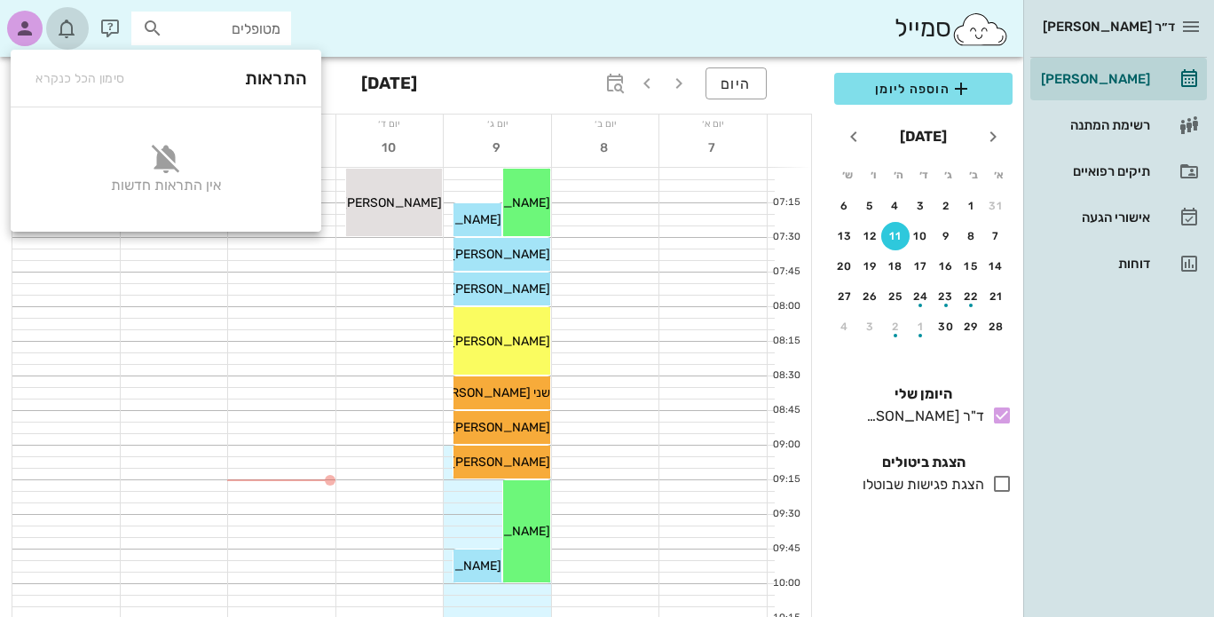
click at [67, 28] on icon "button" at bounding box center [66, 28] width 21 height 21
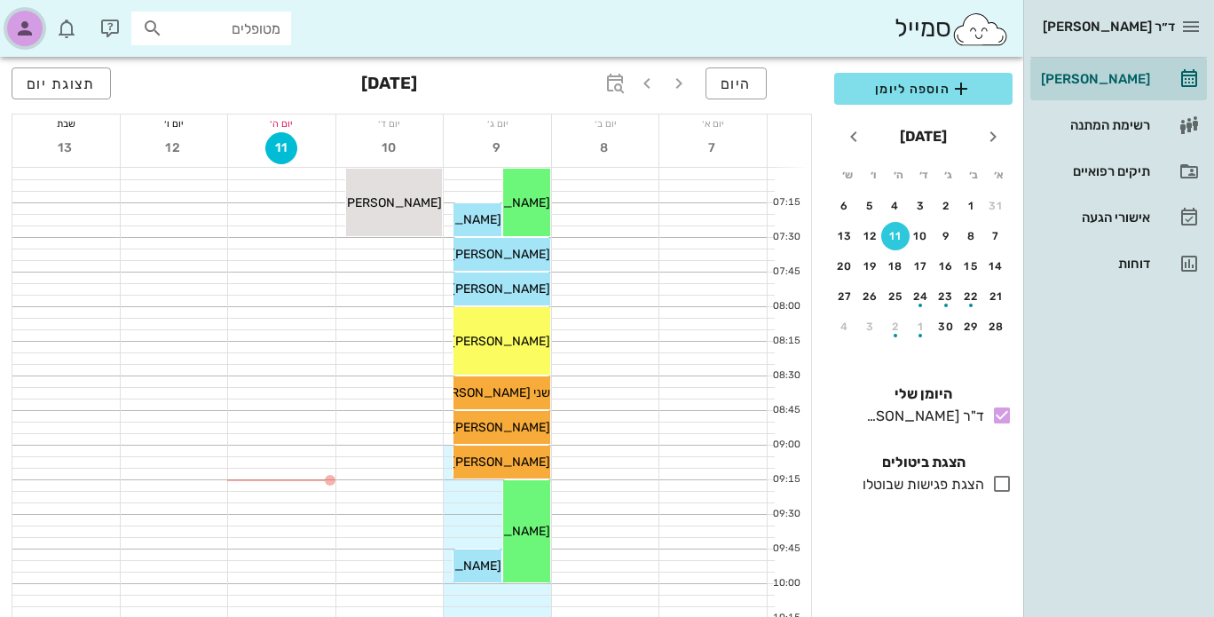
click at [31, 28] on icon "button" at bounding box center [24, 28] width 21 height 21
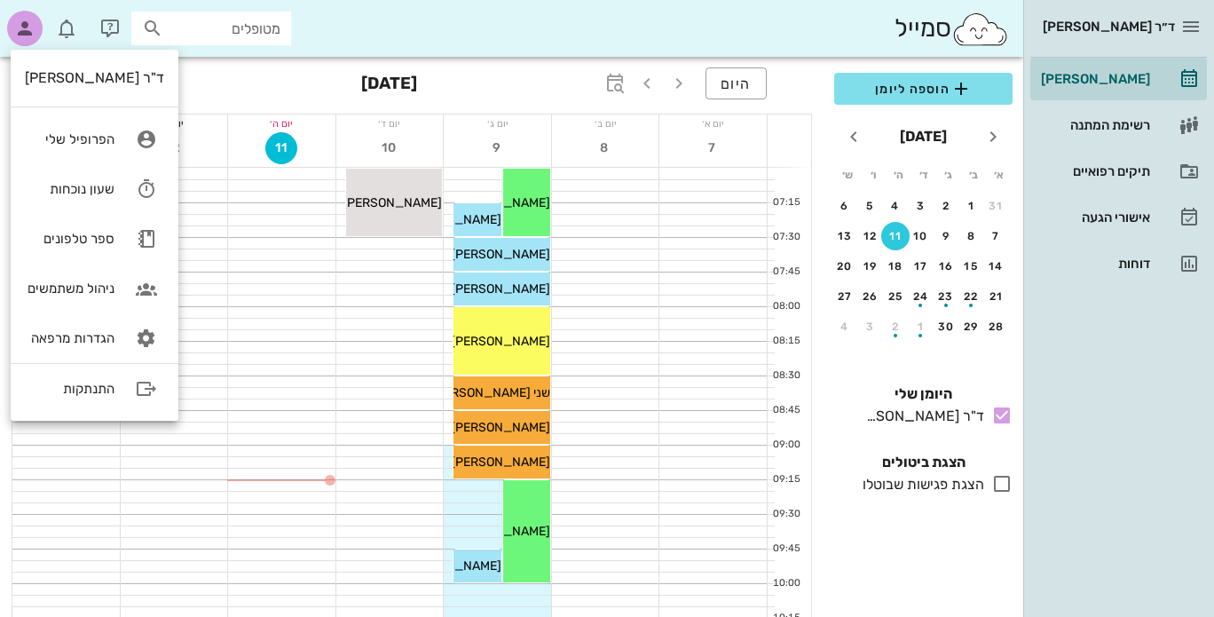
click at [541, 19] on div "סמייל מטופלים" at bounding box center [511, 28] width 1023 height 57
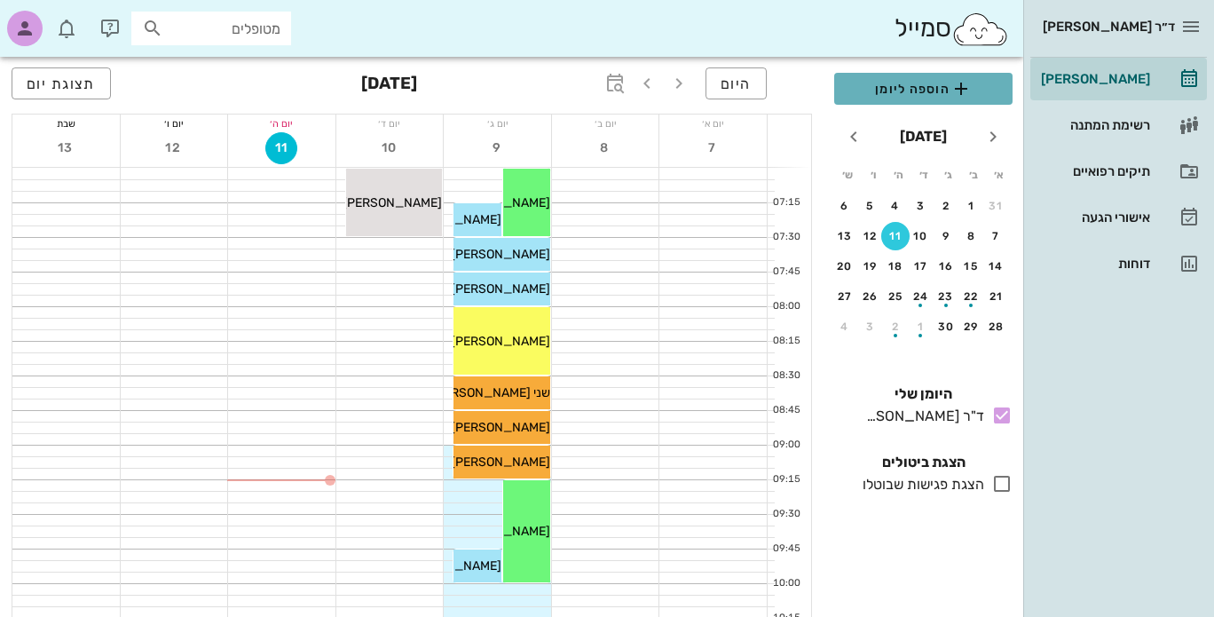
click at [933, 83] on span "הוספה ליומן" at bounding box center [923, 88] width 150 height 21
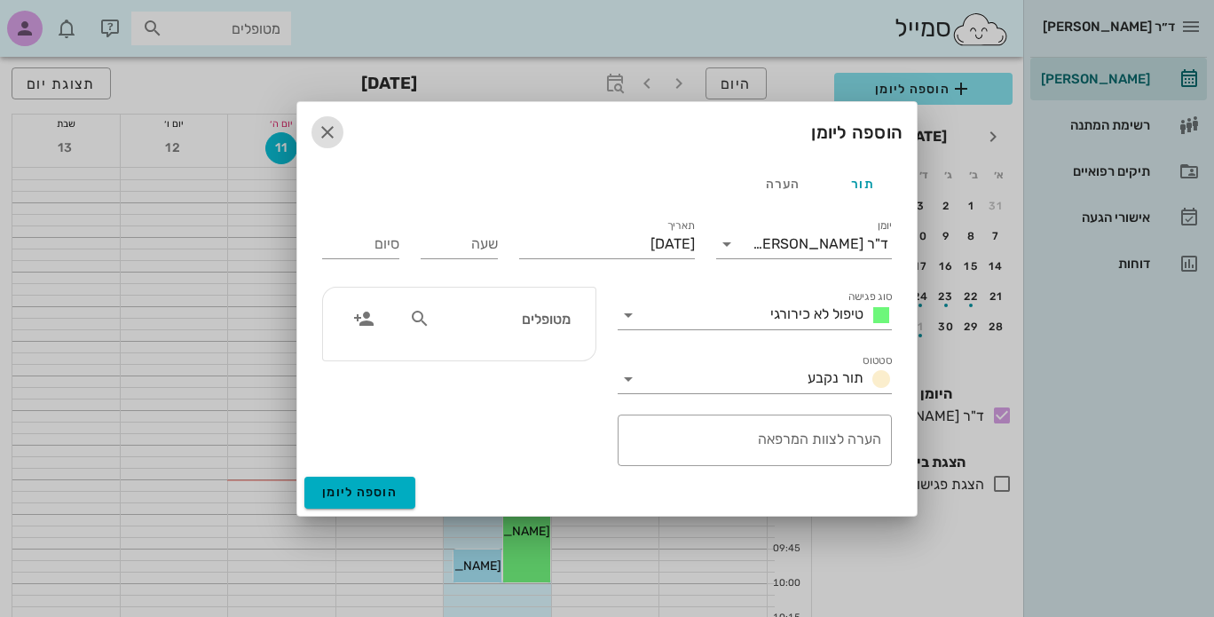
click at [319, 130] on icon "button" at bounding box center [327, 132] width 21 height 21
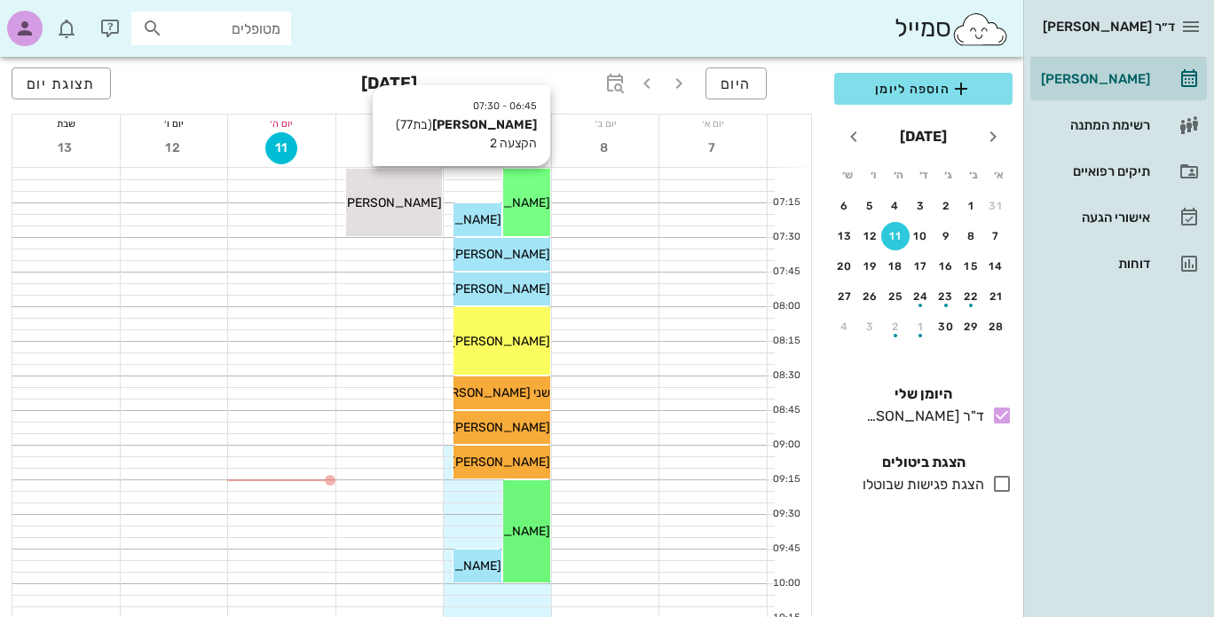
click at [536, 209] on span "[PERSON_NAME]" at bounding box center [500, 202] width 99 height 15
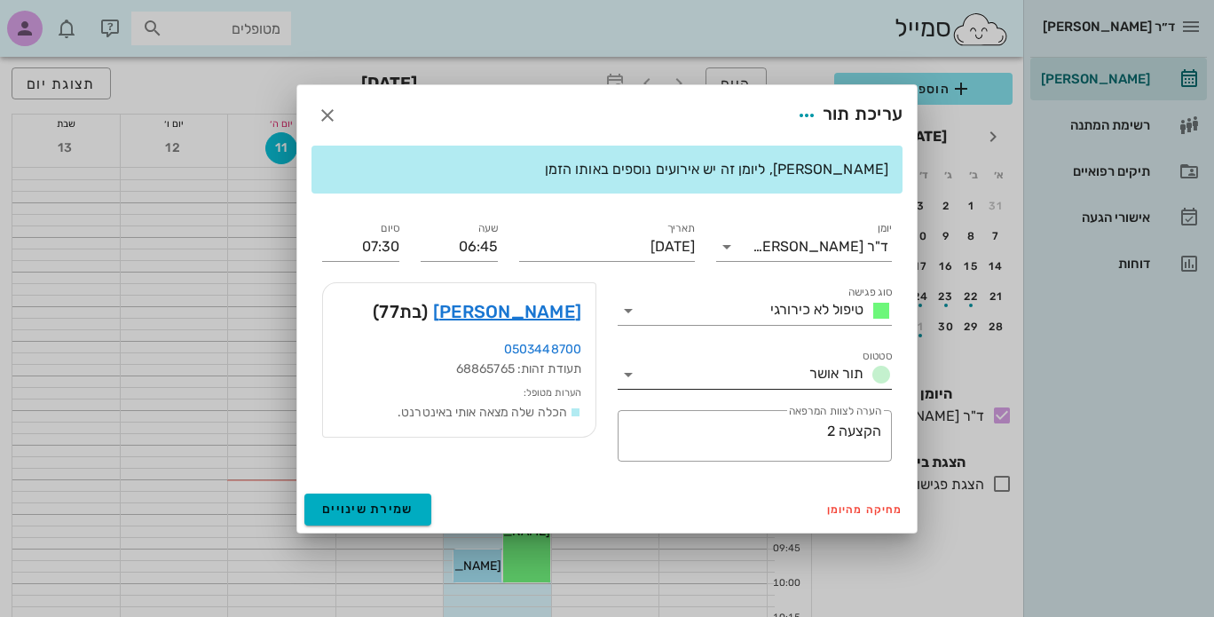
click at [629, 372] on icon at bounding box center [628, 374] width 21 height 21
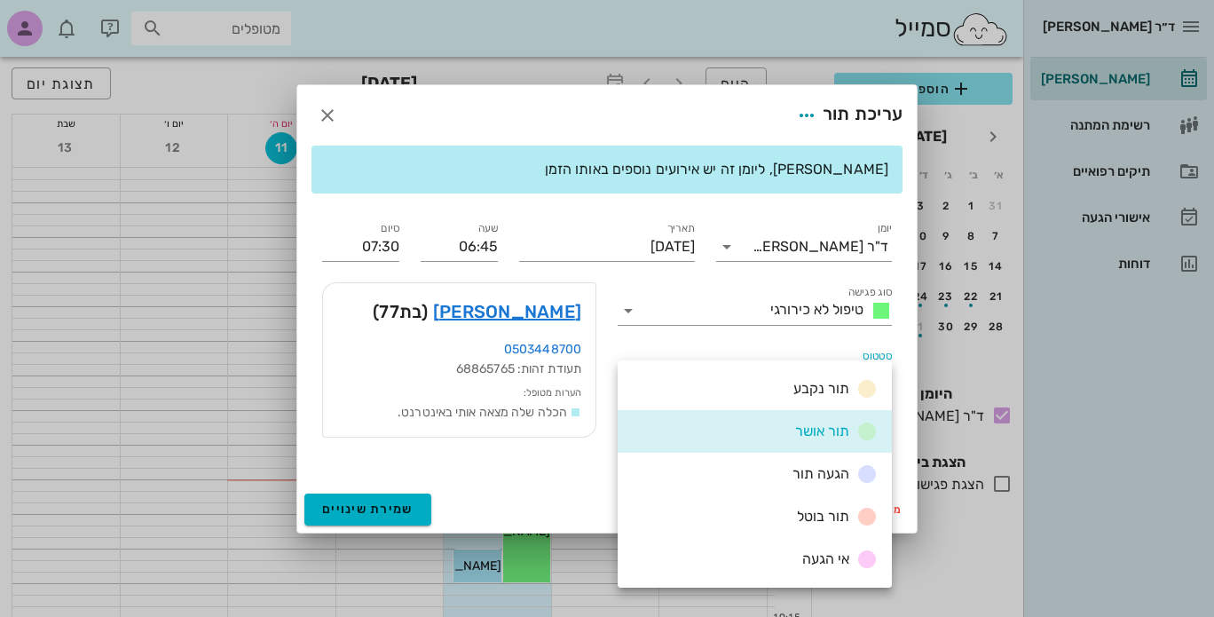
click at [629, 372] on div "תור נקבע" at bounding box center [755, 388] width 274 height 43
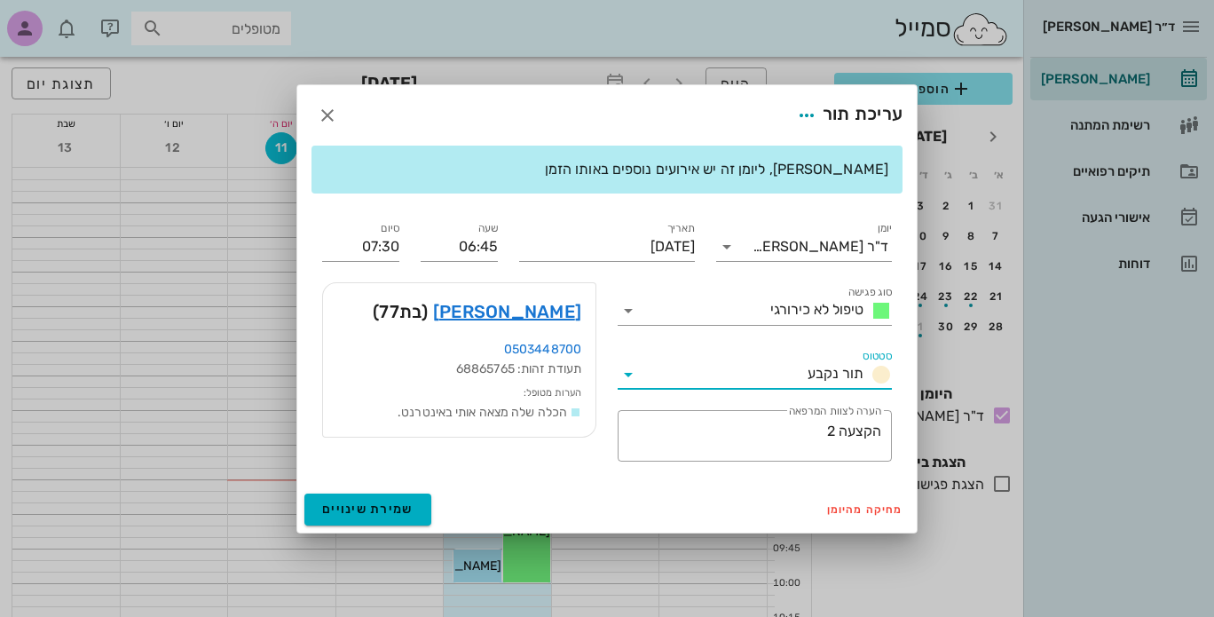
click at [629, 372] on icon at bounding box center [628, 374] width 21 height 21
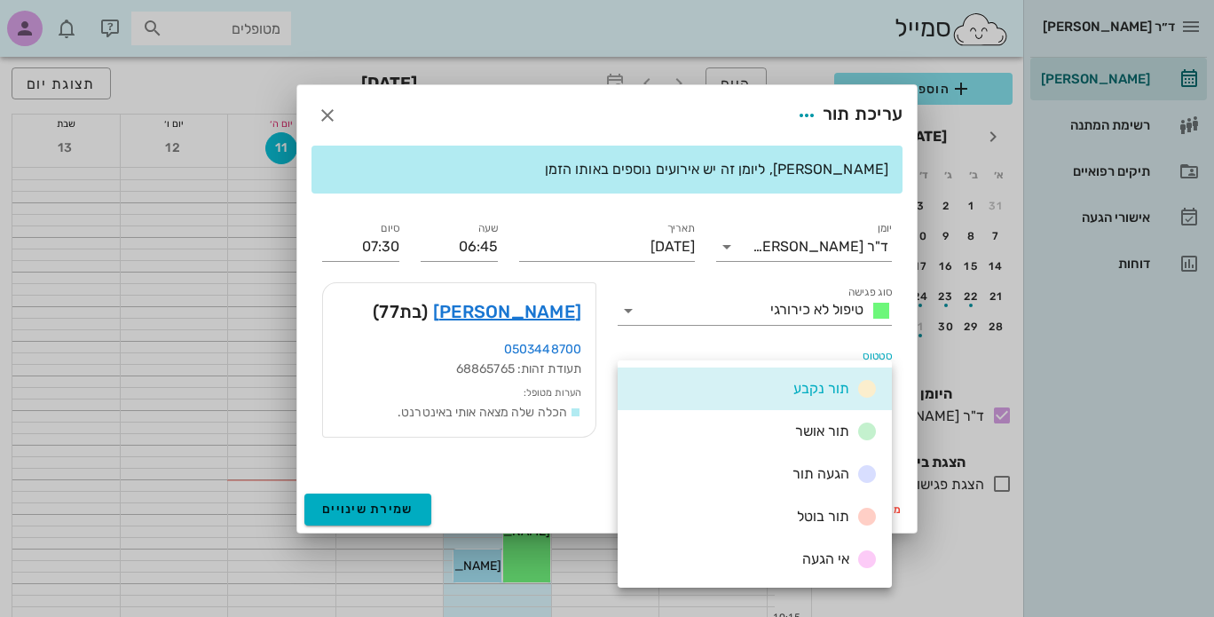
click at [629, 372] on div "תור נקבע" at bounding box center [755, 388] width 274 height 43
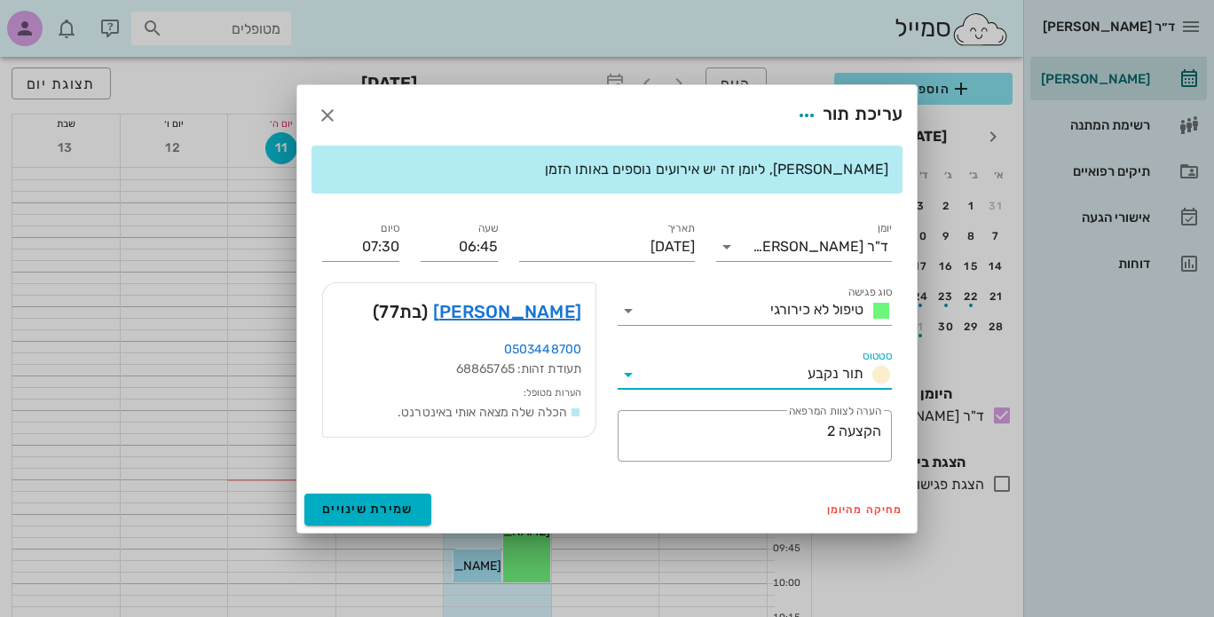
click at [576, 478] on div "שימו לב, ליומן זה יש אירועים נוספים באותו הזמן יומן ד"ר יבגני וינברג סוג פגישה …" at bounding box center [606, 316] width 619 height 341
click at [326, 117] on icon "button" at bounding box center [327, 115] width 21 height 21
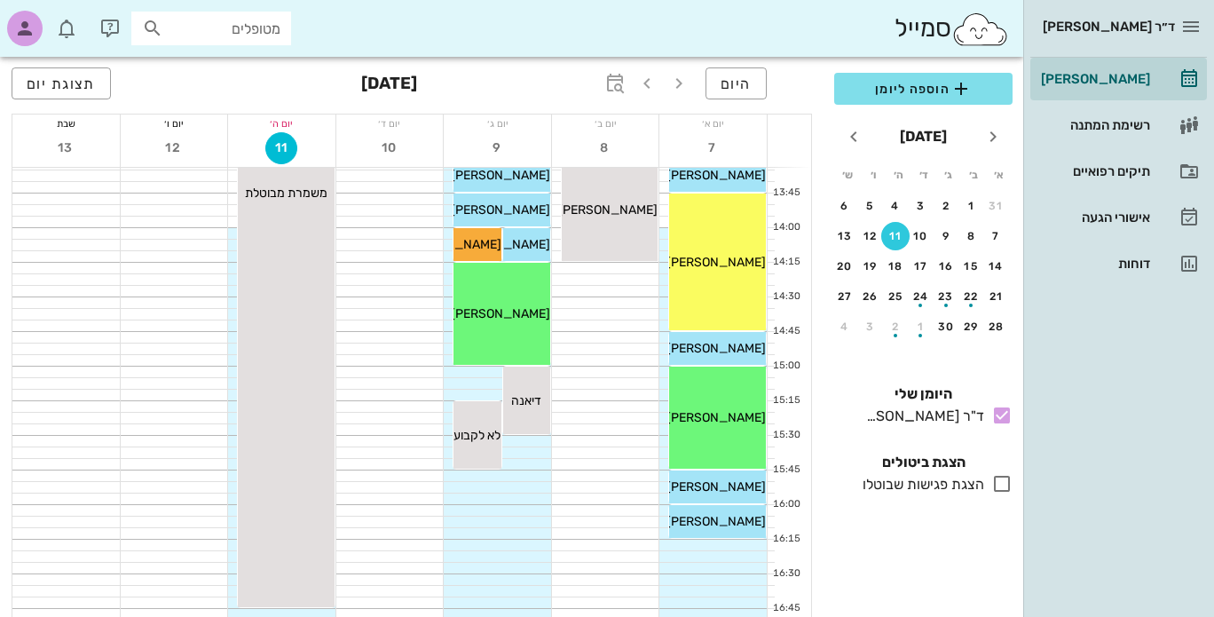
scroll to position [909, 0]
click at [666, 350] on div at bounding box center [712, 349] width 107 height 11
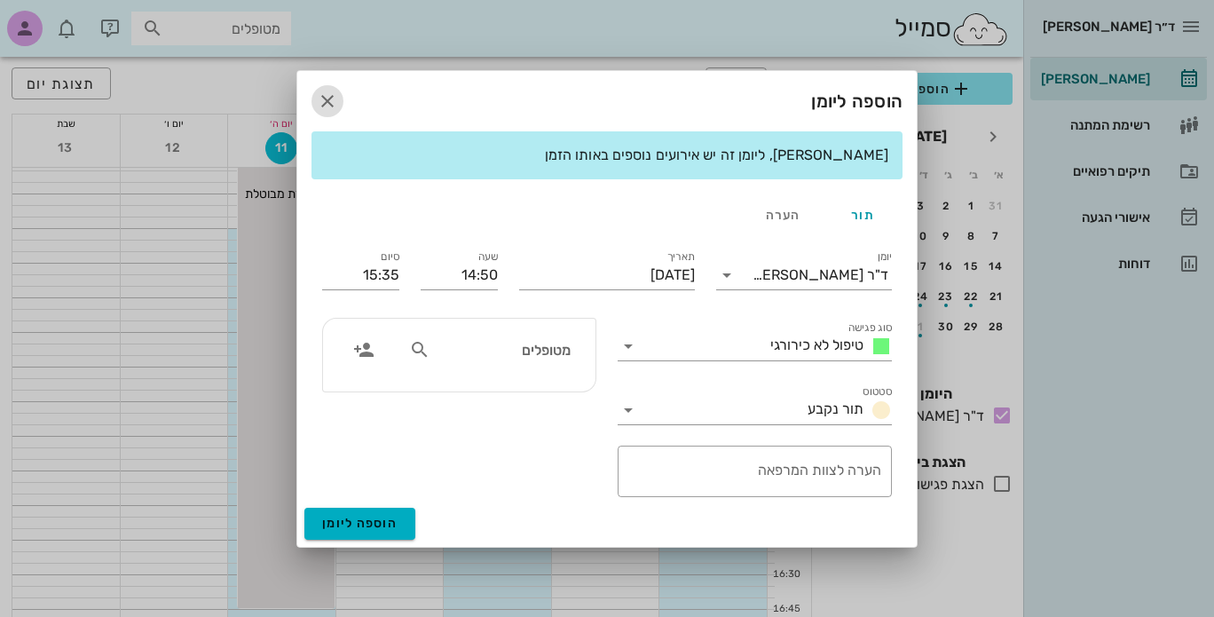
click at [326, 103] on icon "button" at bounding box center [327, 101] width 21 height 21
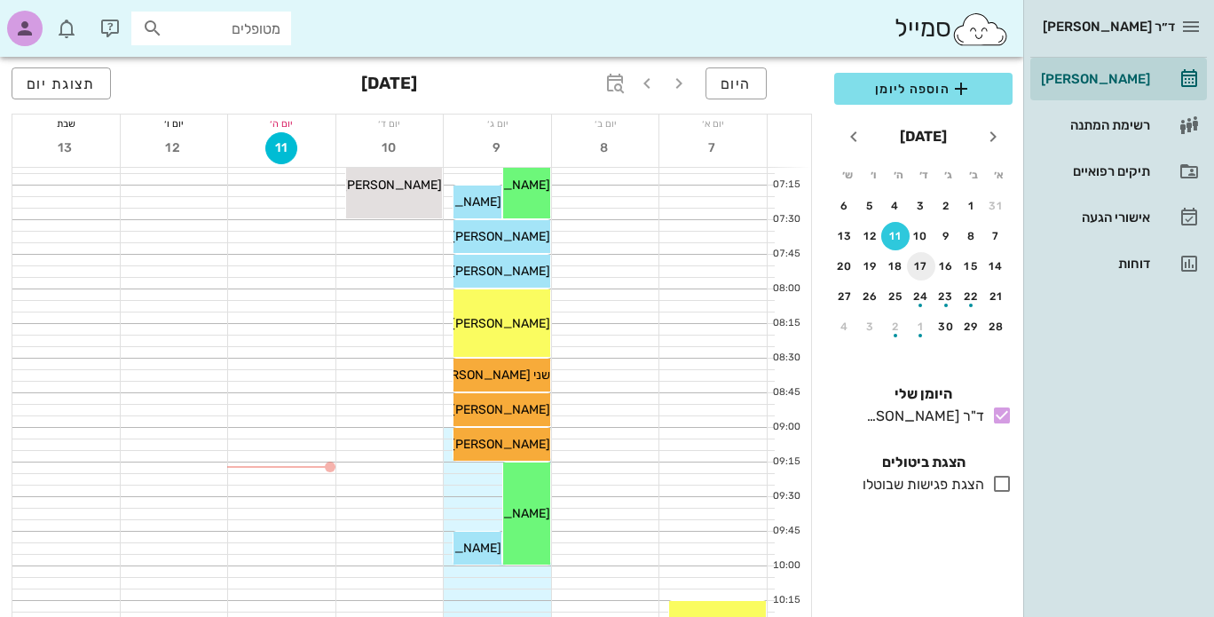
scroll to position [0, 0]
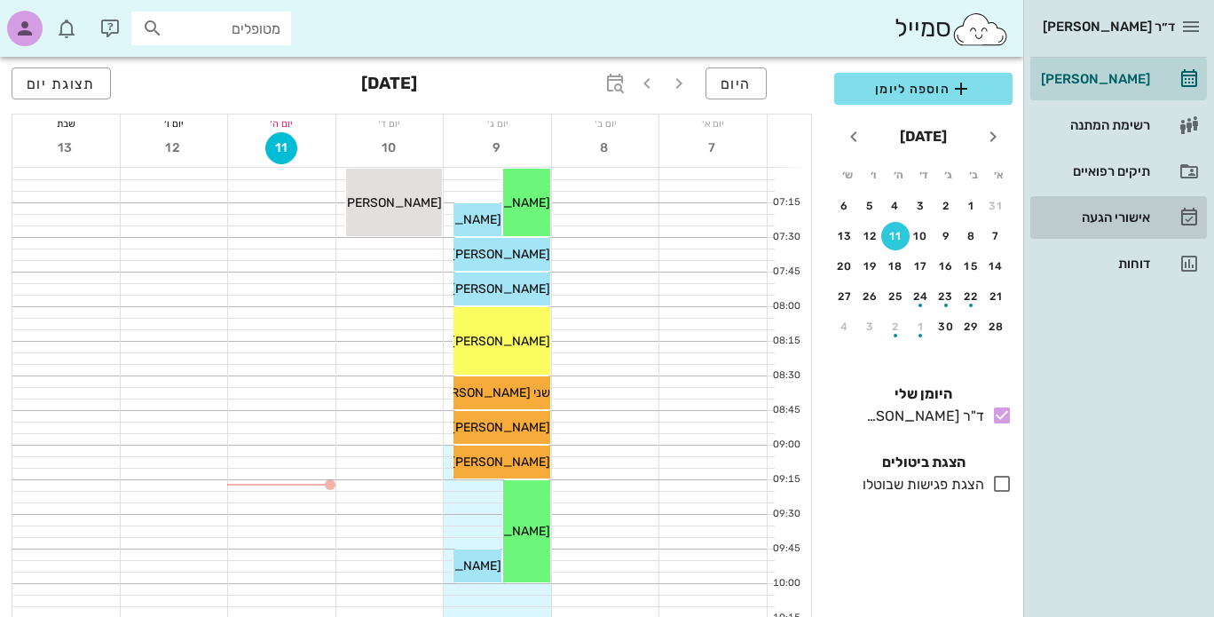
click at [1120, 214] on div "אישורי הגעה" at bounding box center [1093, 217] width 113 height 14
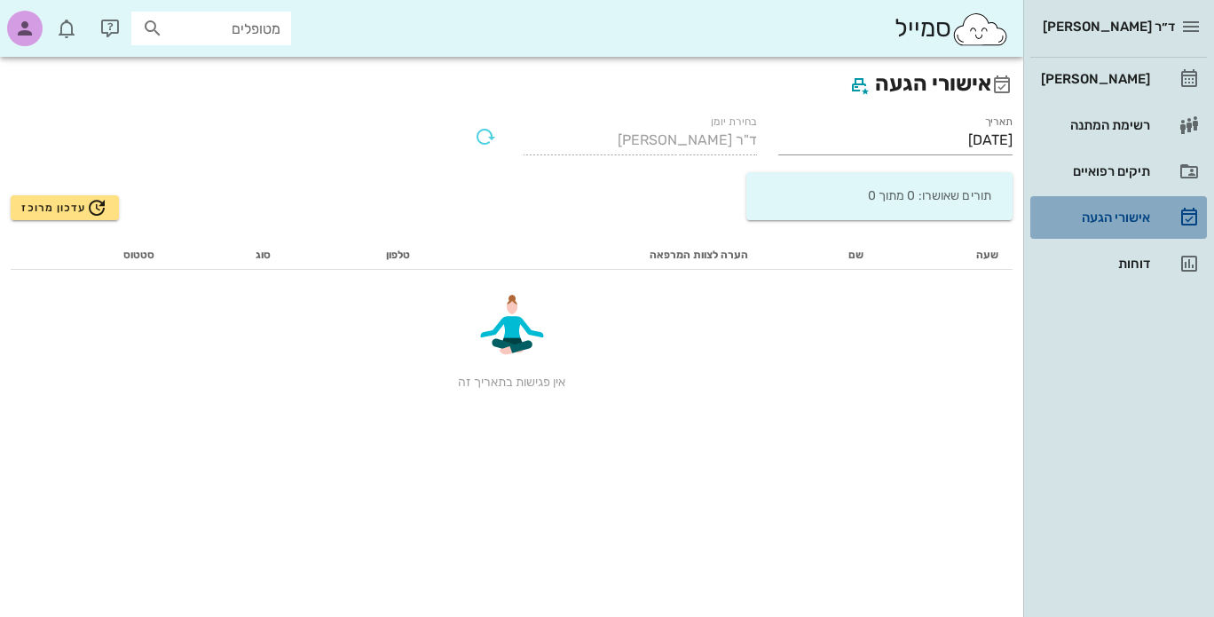
click at [1120, 215] on div "אישורי הגעה" at bounding box center [1093, 217] width 113 height 14
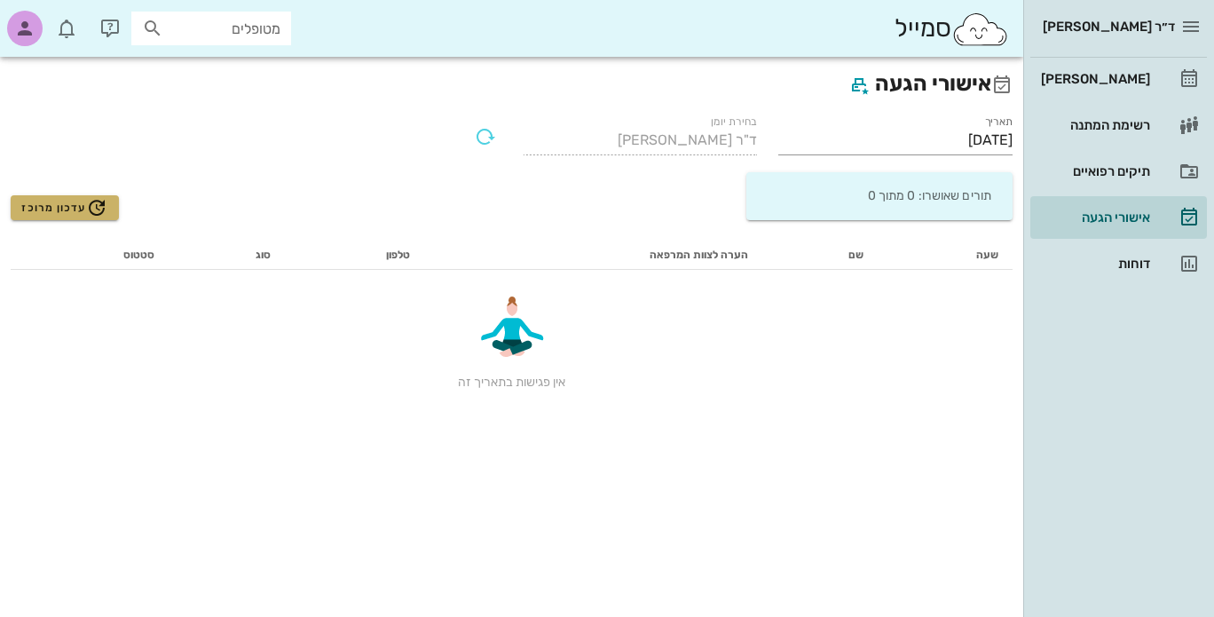
click at [44, 214] on span "עדכון מרוכז" at bounding box center [64, 207] width 86 height 21
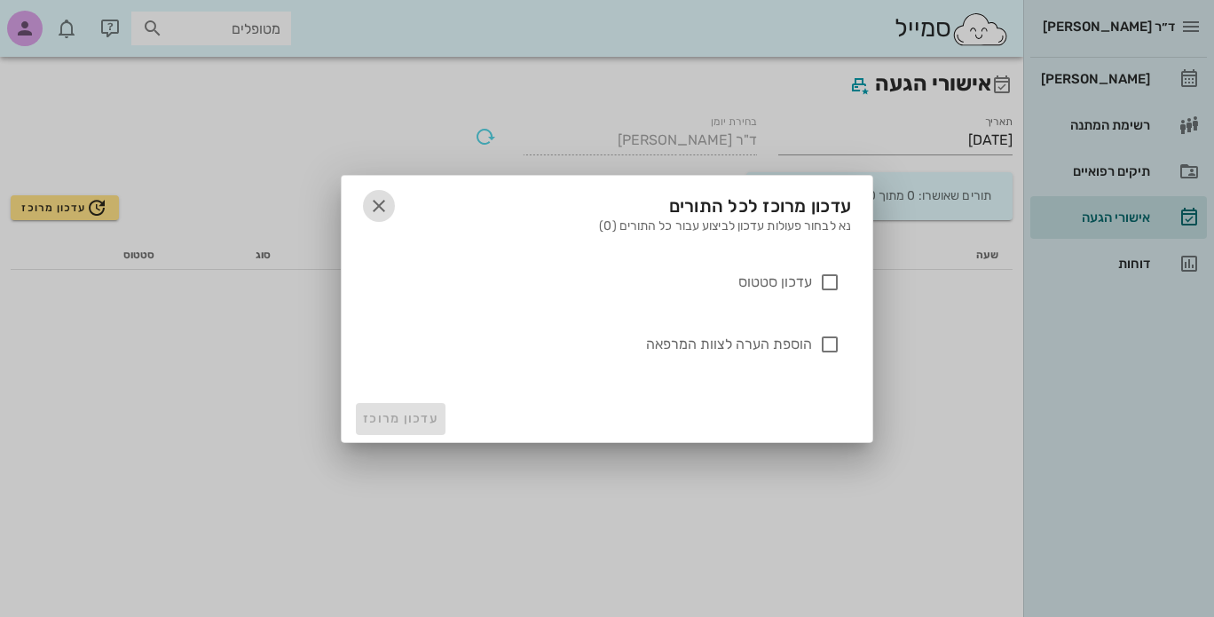
click at [383, 211] on icon "button" at bounding box center [378, 205] width 21 height 21
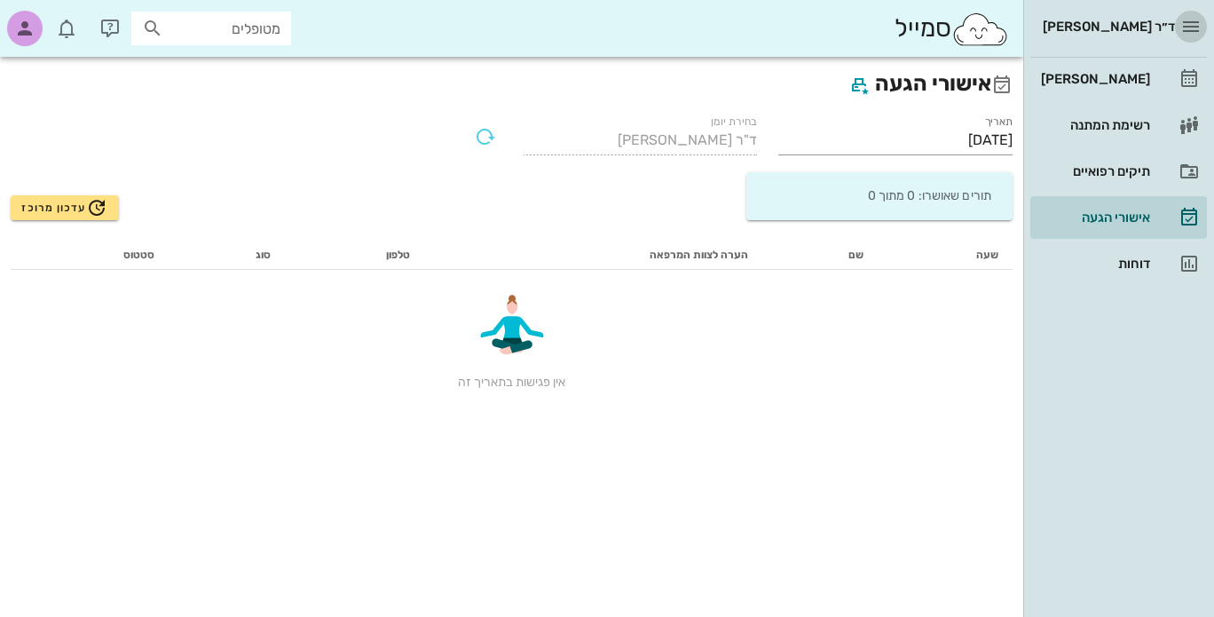
click at [1206, 21] on span "button" at bounding box center [1191, 26] width 32 height 21
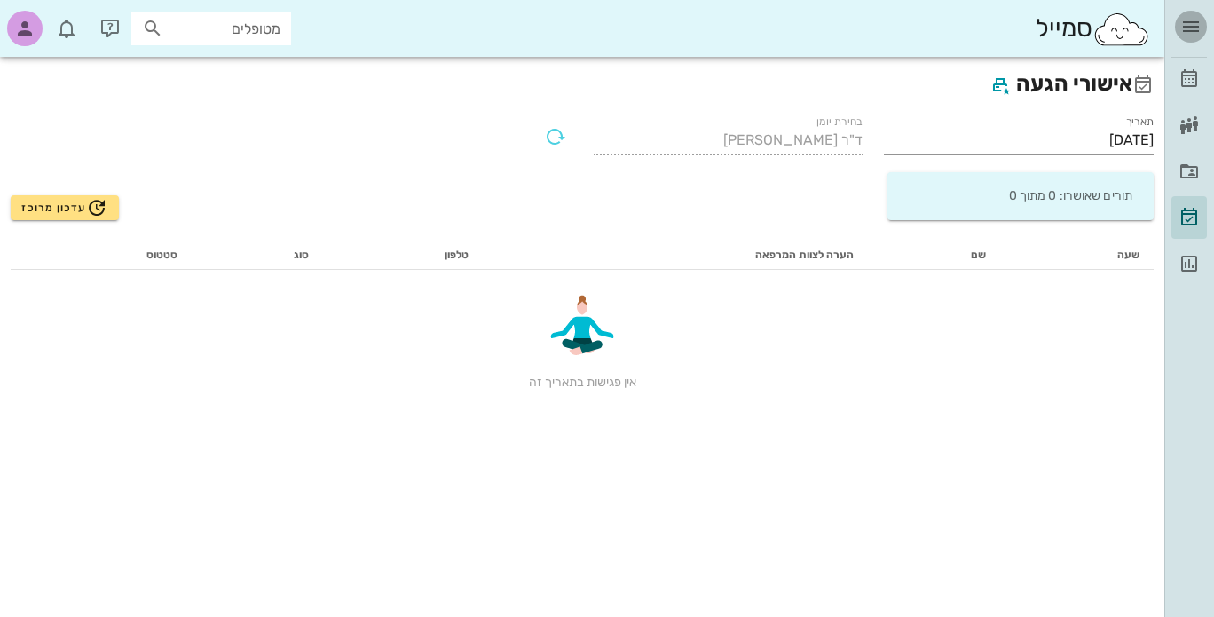
click at [1205, 22] on span "button" at bounding box center [1191, 26] width 32 height 21
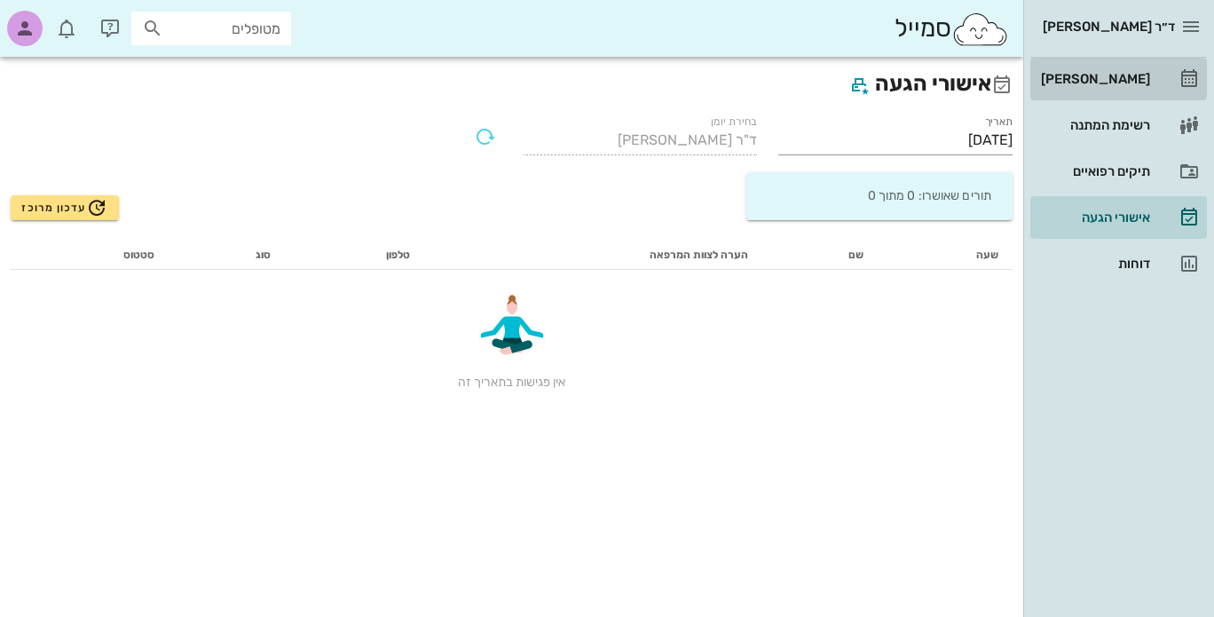
click at [1132, 75] on div "[PERSON_NAME]" at bounding box center [1093, 79] width 113 height 14
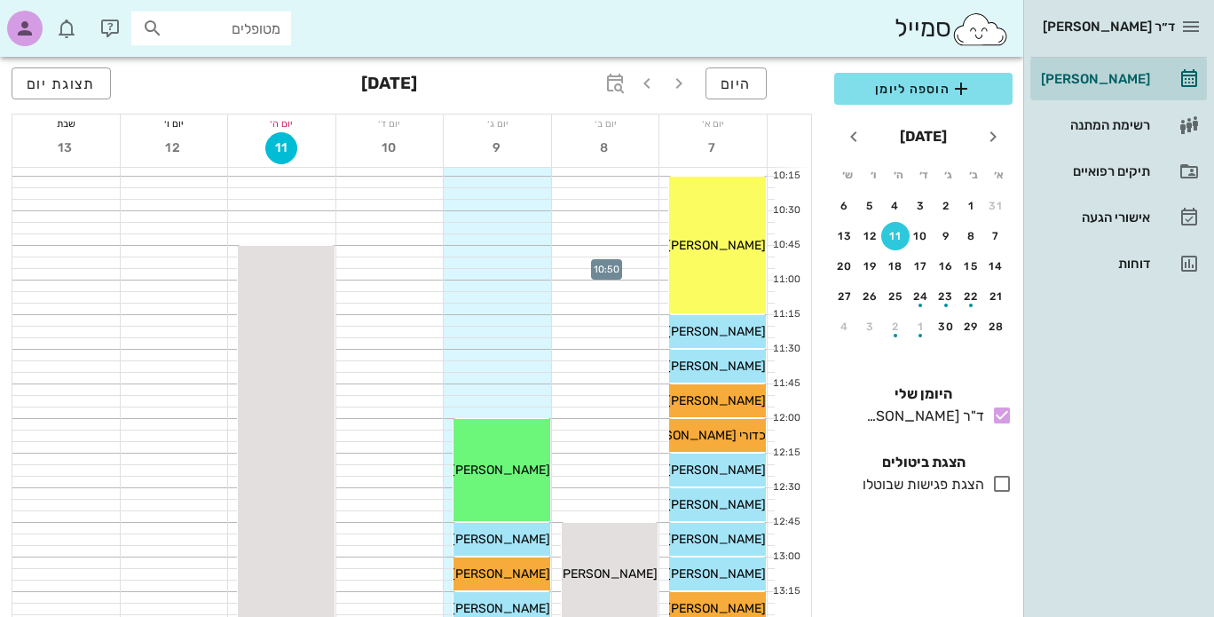
scroll to position [443, 0]
click at [1005, 418] on icon at bounding box center [1001, 415] width 21 height 21
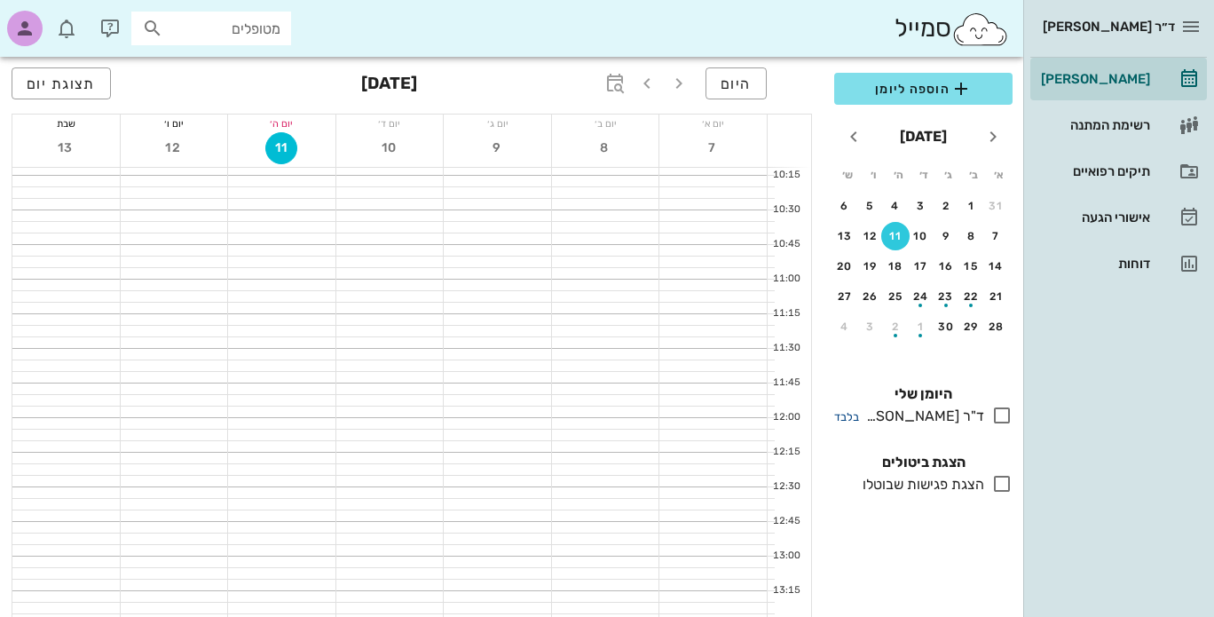
click at [841, 419] on small "בלבד" at bounding box center [846, 416] width 25 height 13
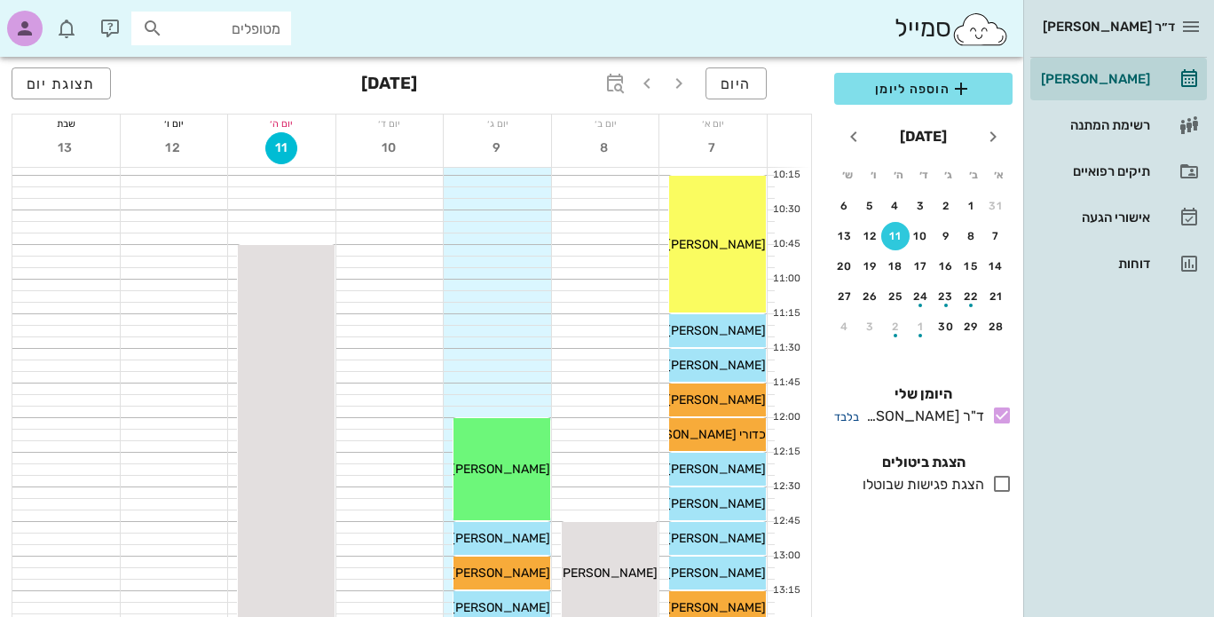
click at [851, 416] on small "בלבד" at bounding box center [846, 416] width 25 height 13
click at [850, 417] on small "בלבד" at bounding box center [846, 416] width 25 height 13
click at [997, 483] on icon at bounding box center [1001, 483] width 21 height 21
click at [996, 484] on icon at bounding box center [1001, 483] width 21 height 21
click at [996, 485] on icon at bounding box center [1001, 483] width 21 height 21
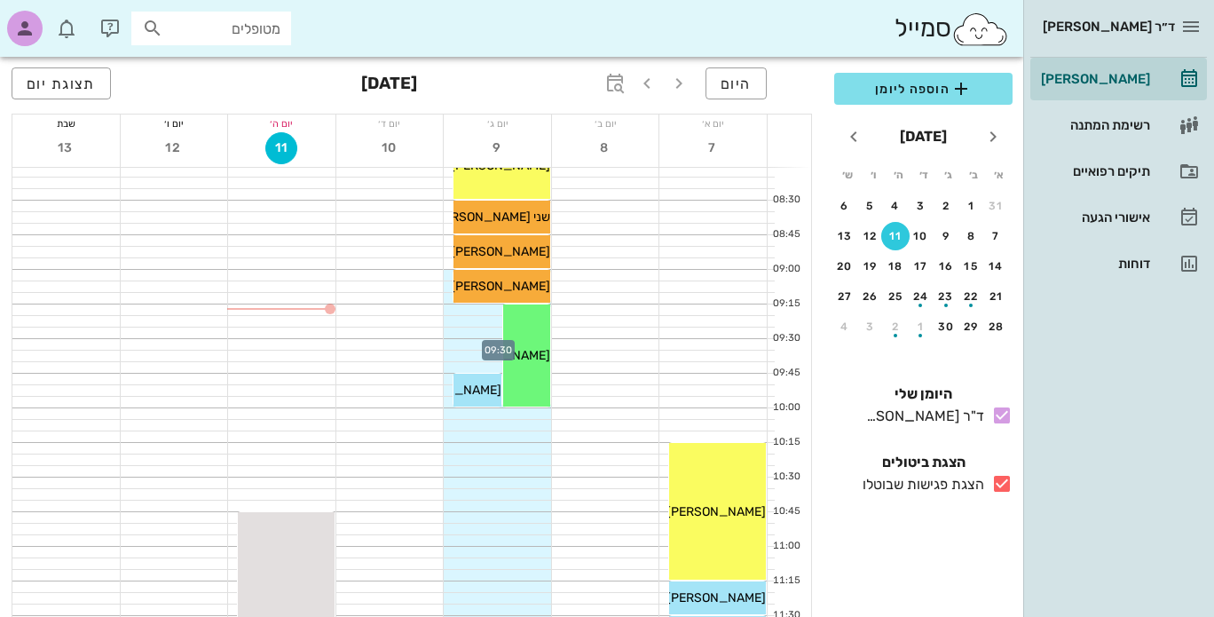
scroll to position [177, 0]
click at [465, 347] on div at bounding box center [497, 343] width 107 height 11
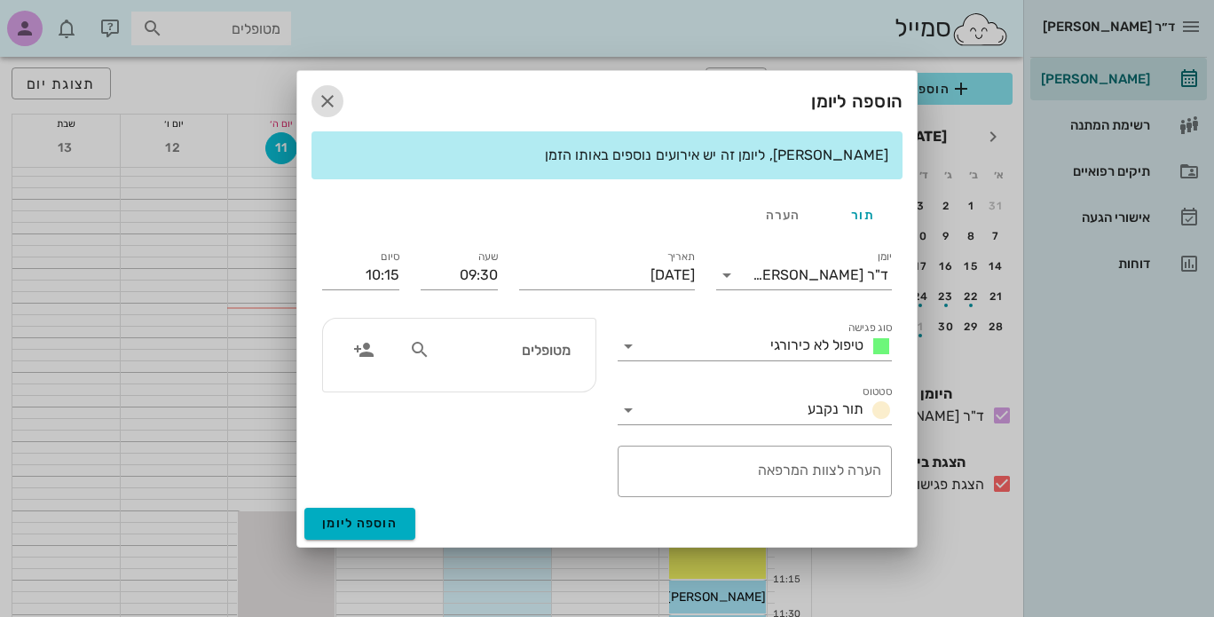
click at [323, 97] on icon "button" at bounding box center [327, 101] width 21 height 21
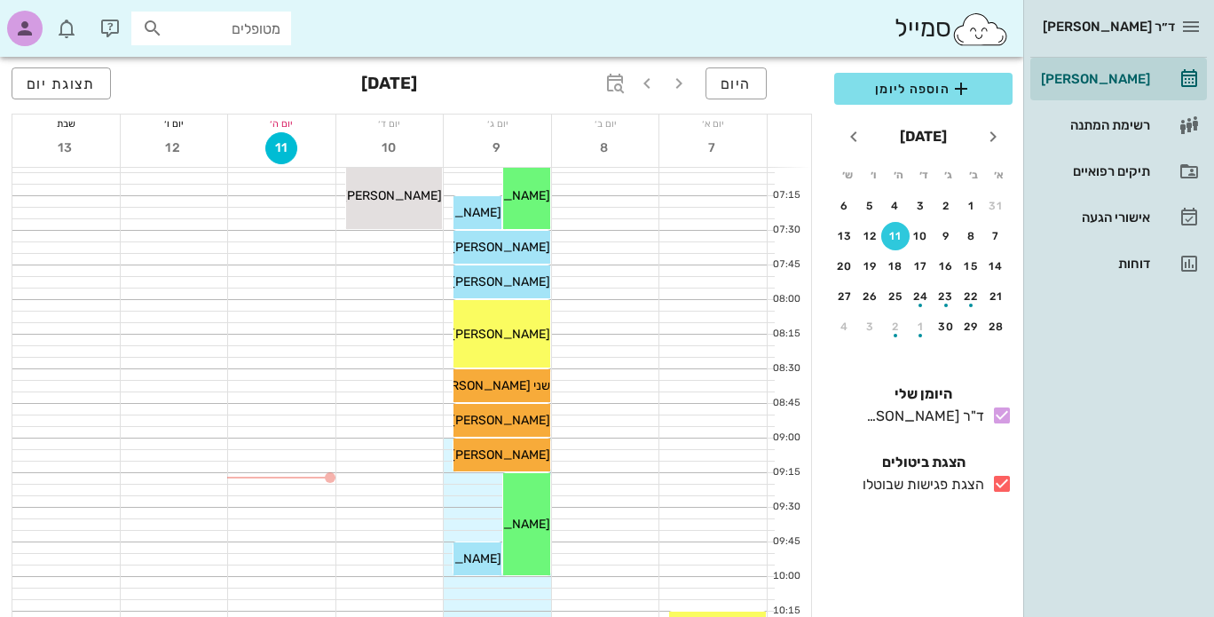
scroll to position [0, 0]
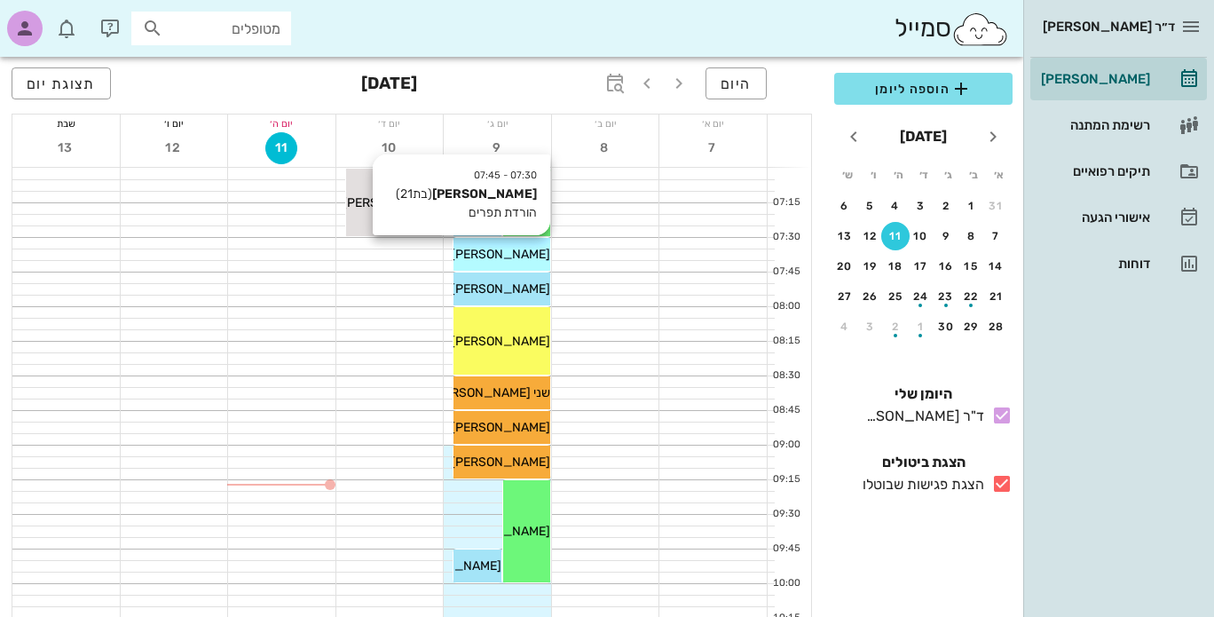
click at [524, 251] on span "[PERSON_NAME]" at bounding box center [500, 254] width 99 height 15
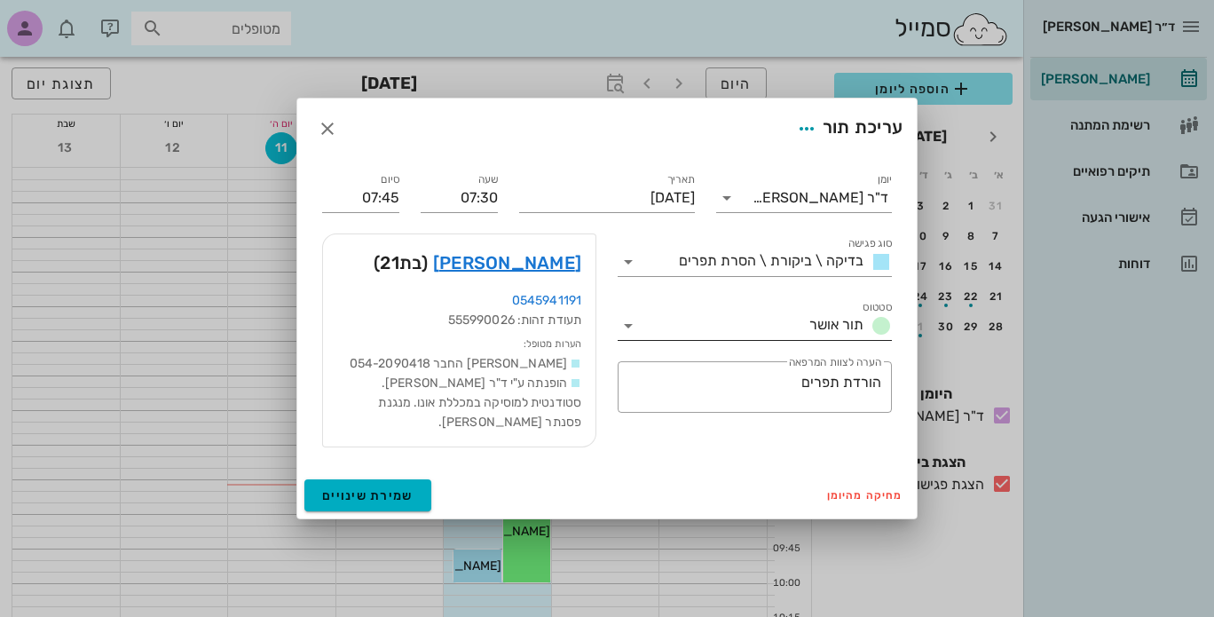
click at [634, 325] on icon at bounding box center [628, 325] width 21 height 21
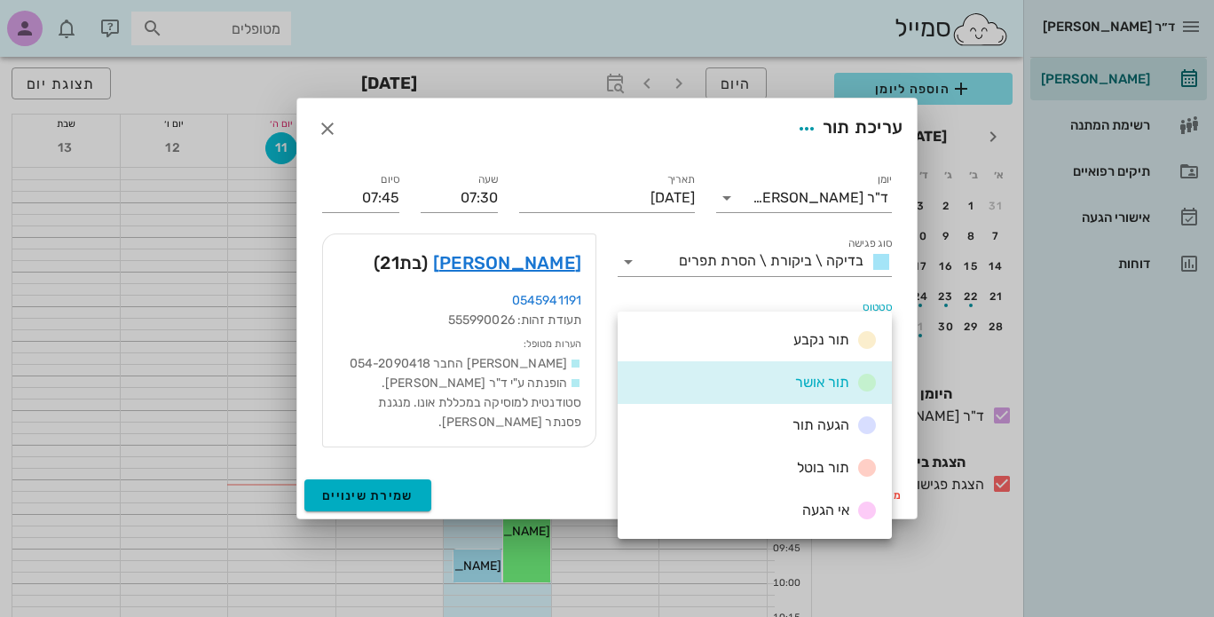
click at [624, 292] on div "סטטוס תור אושר" at bounding box center [754, 319] width 295 height 64
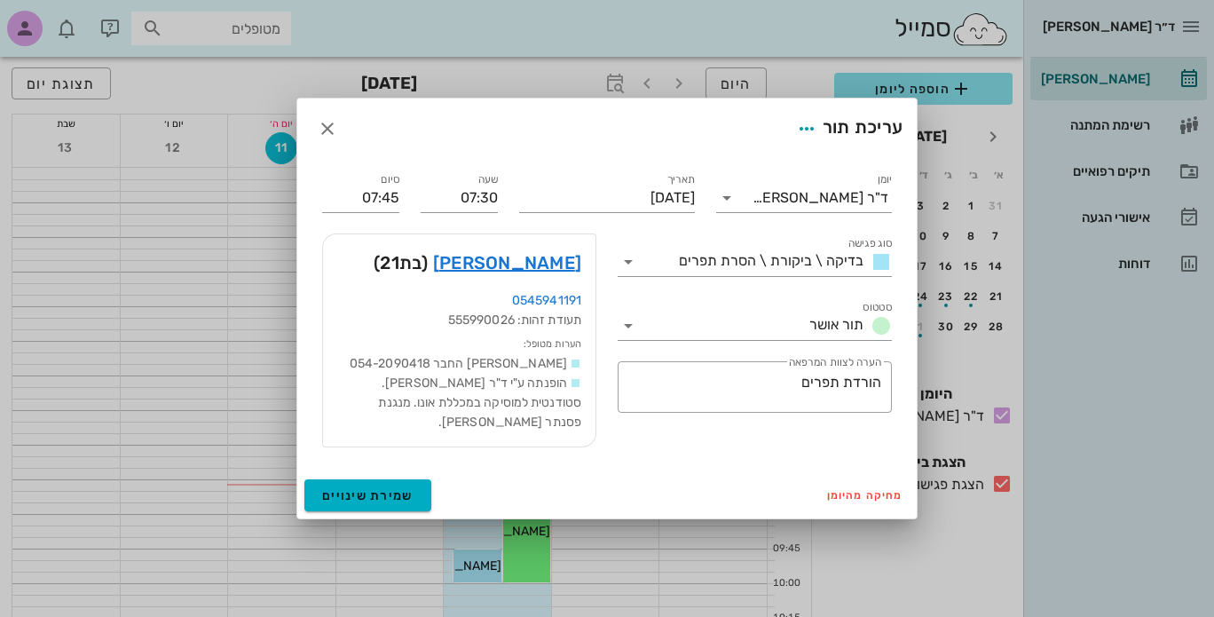
click at [466, 344] on div "הערות מטופל: עדי החבר 054-2090418 הופנתה ע"י ד"ר נועה סדן. סטודנטית למוסיקה במכ…" at bounding box center [459, 383] width 244 height 98
type textarea "0418 הופנתה ע"י ד"ר"
click at [484, 375] on ul "עדי החבר 054-2090418 הופנתה ע"י ד"ר נועה סדן. סטודנטית למוסיקה במכללת אונו. מנג…" at bounding box center [459, 393] width 244 height 78
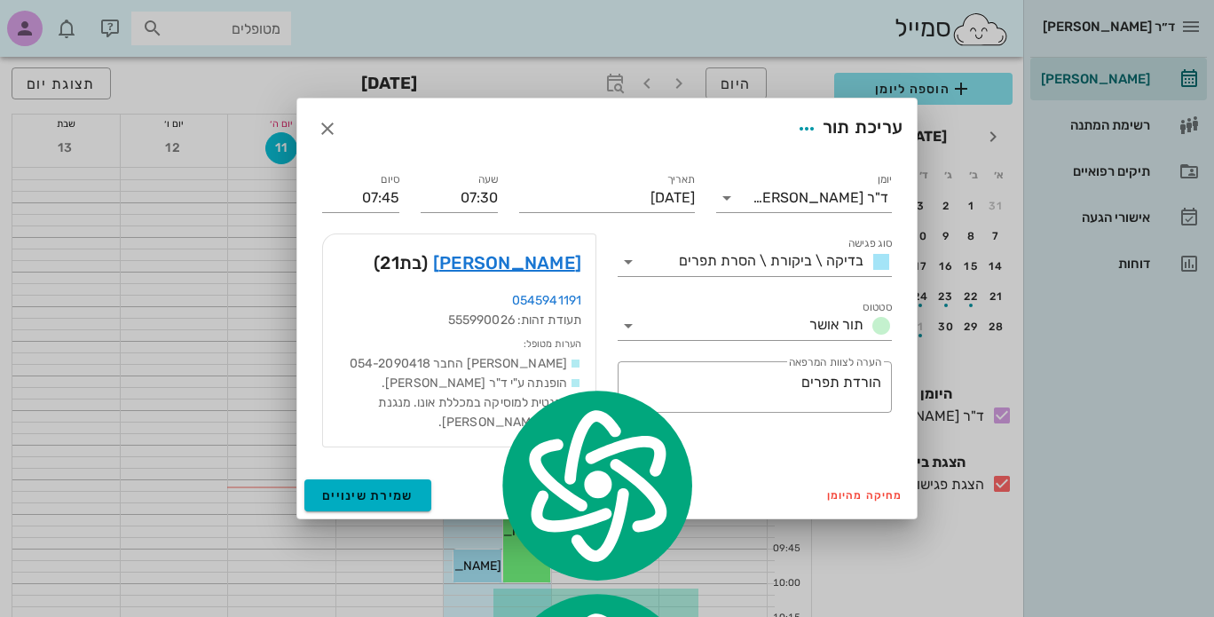
click at [480, 391] on li "הופנתה ע"י ד"ר נועה סדן. סטודנטית למוסיקה במכללת אונו. מנגנת פסנתר ואקורדיאון ו…" at bounding box center [459, 403] width 244 height 59
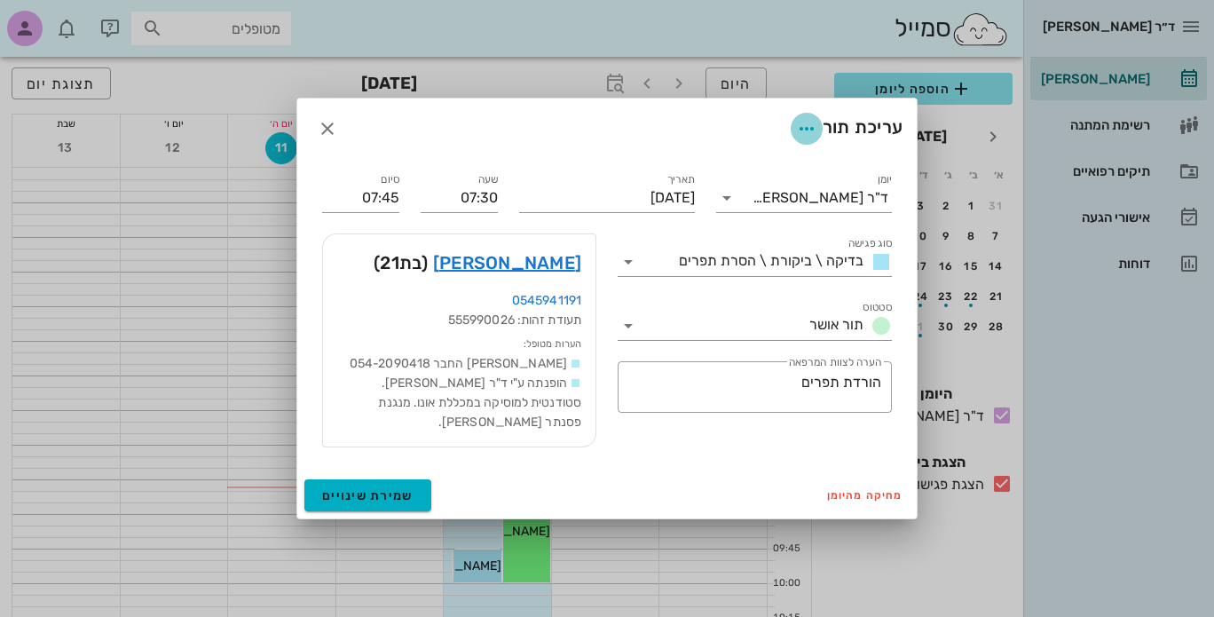
click at [812, 126] on icon "button" at bounding box center [806, 128] width 21 height 21
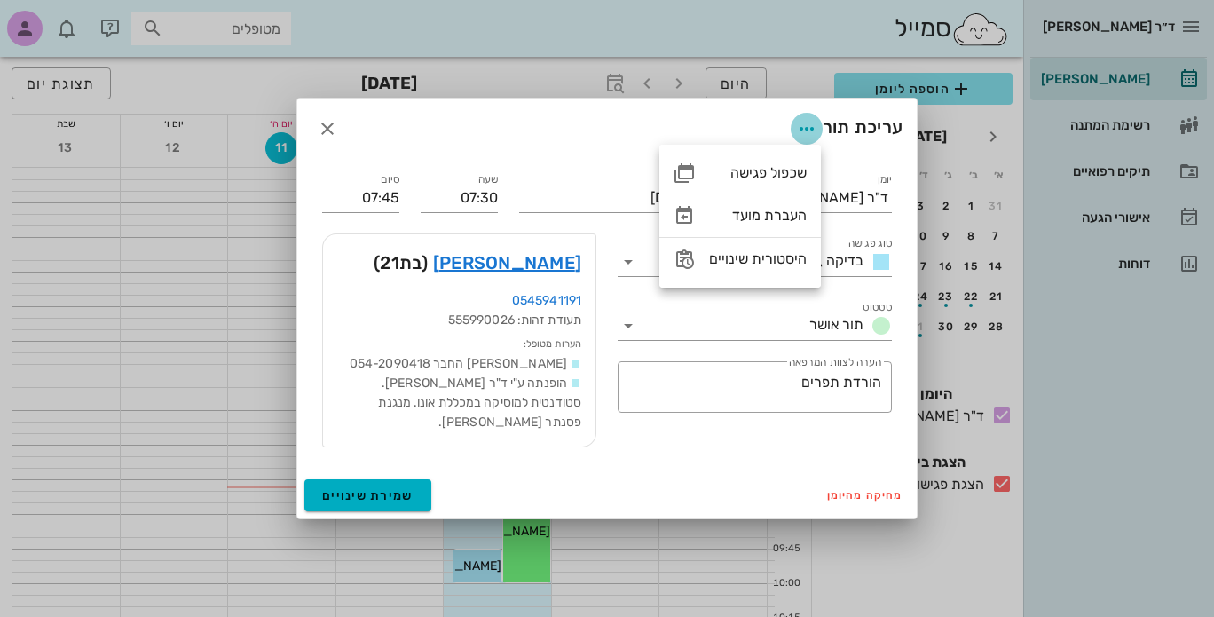
click at [806, 126] on icon "button" at bounding box center [806, 128] width 21 height 21
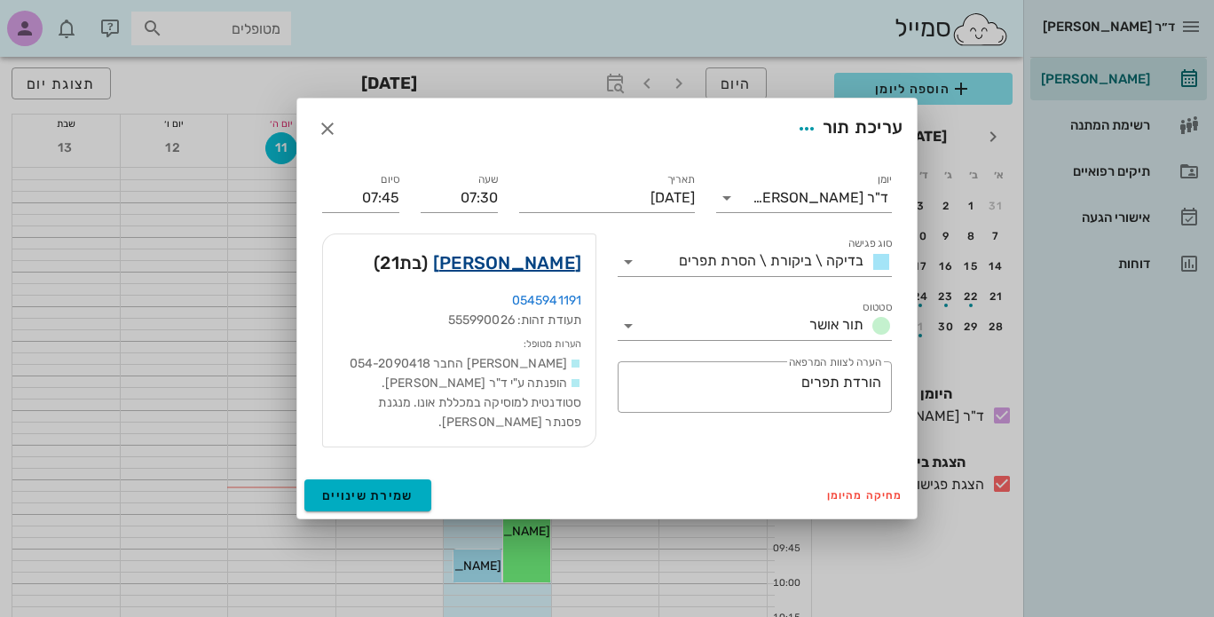
click at [545, 260] on link "עדי גרינמן" at bounding box center [507, 262] width 148 height 28
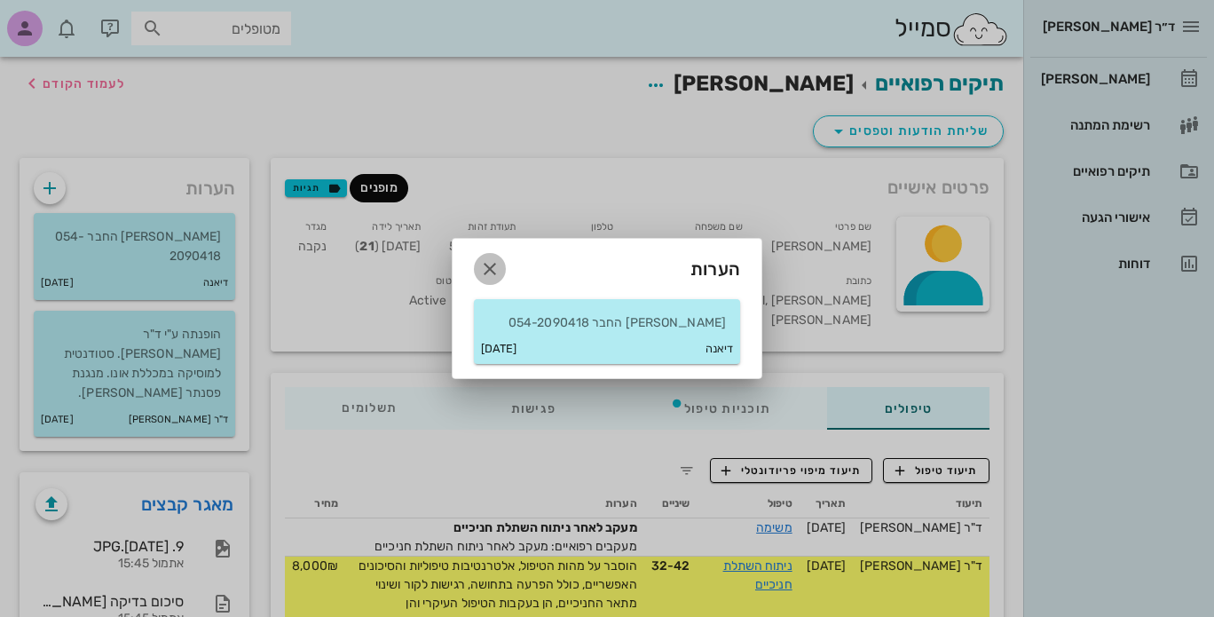
click at [486, 273] on icon "button" at bounding box center [489, 268] width 21 height 21
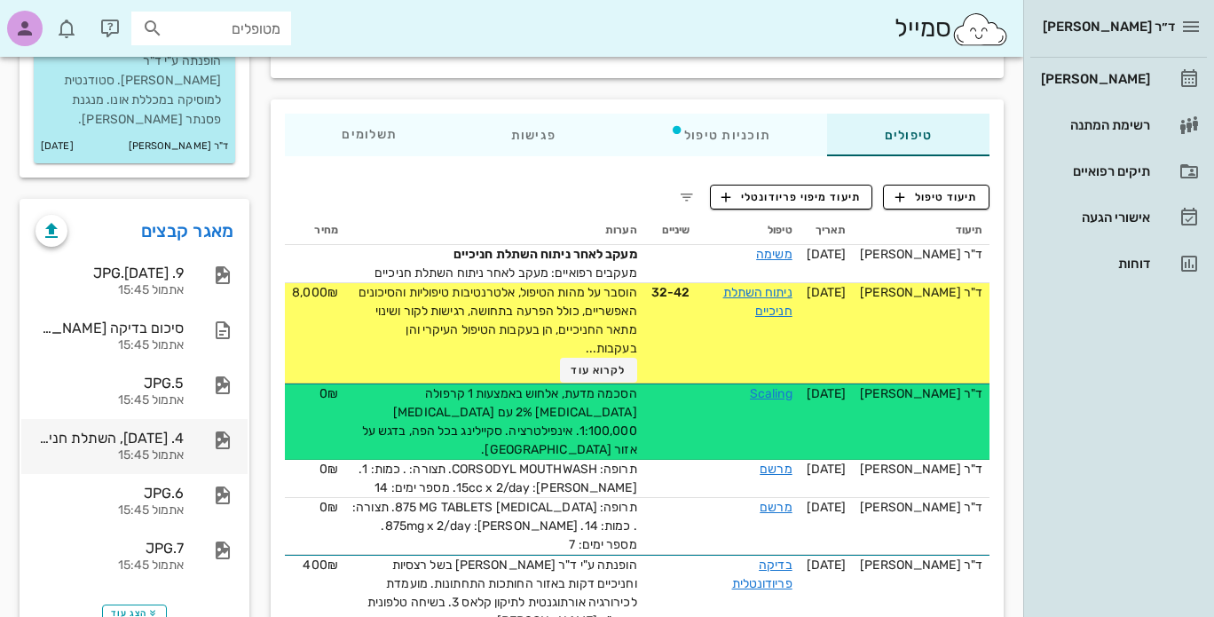
scroll to position [280, 0]
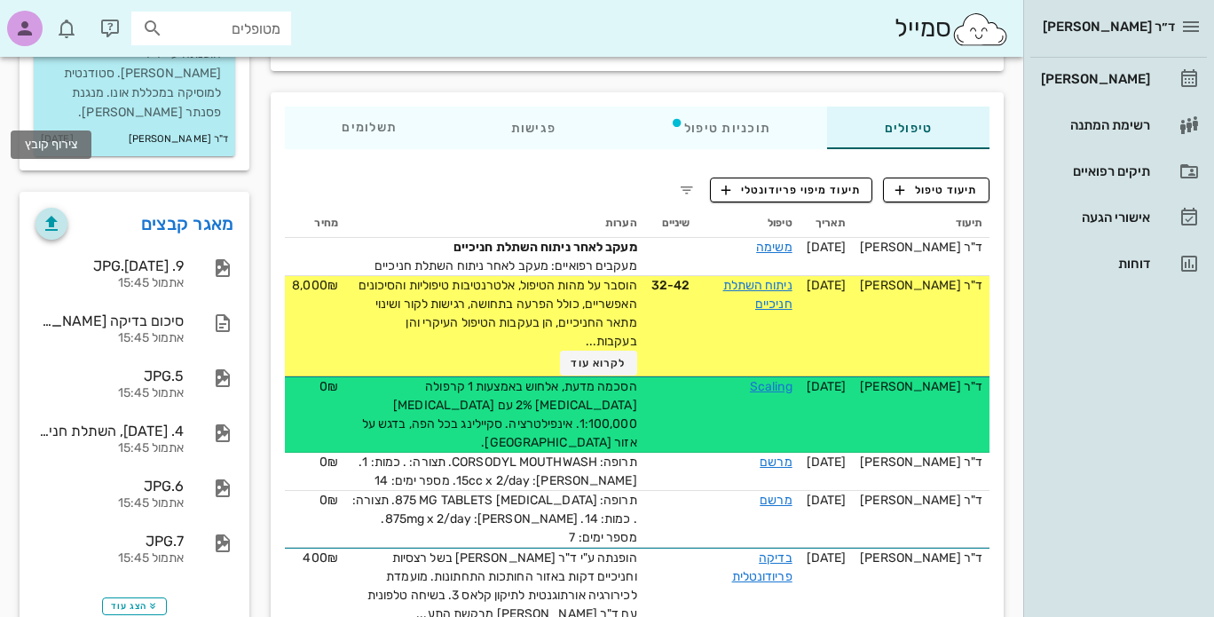
click at [47, 213] on icon "button" at bounding box center [51, 223] width 21 height 21
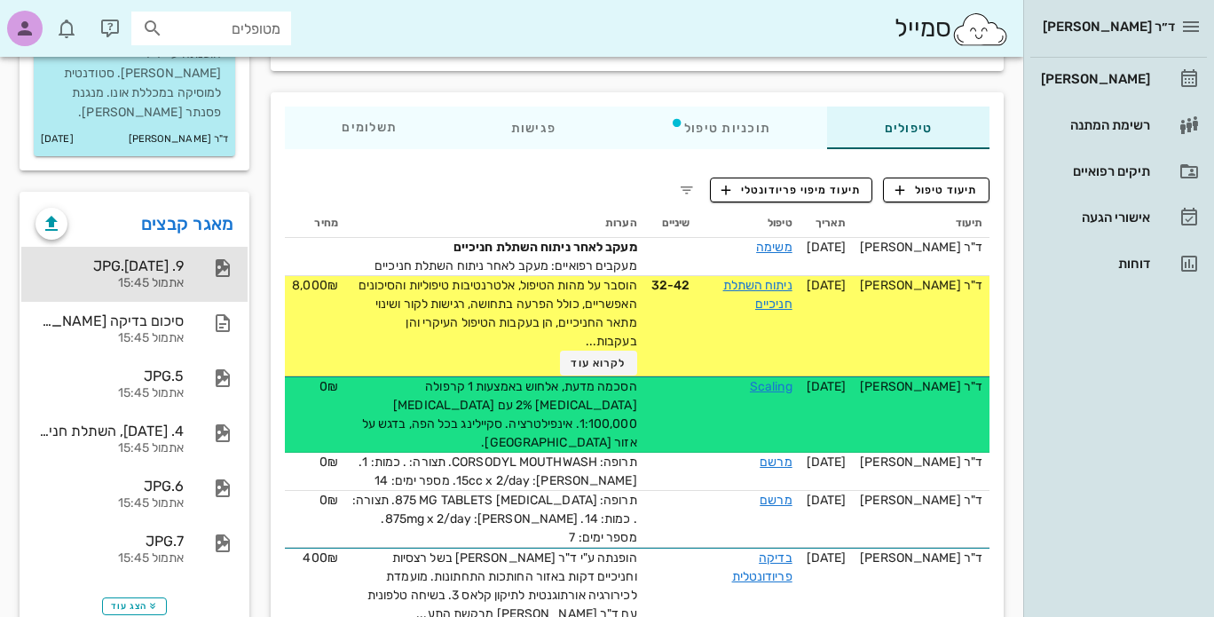
click at [161, 257] on div "9. 02.09.25.JPG" at bounding box center [109, 265] width 148 height 17
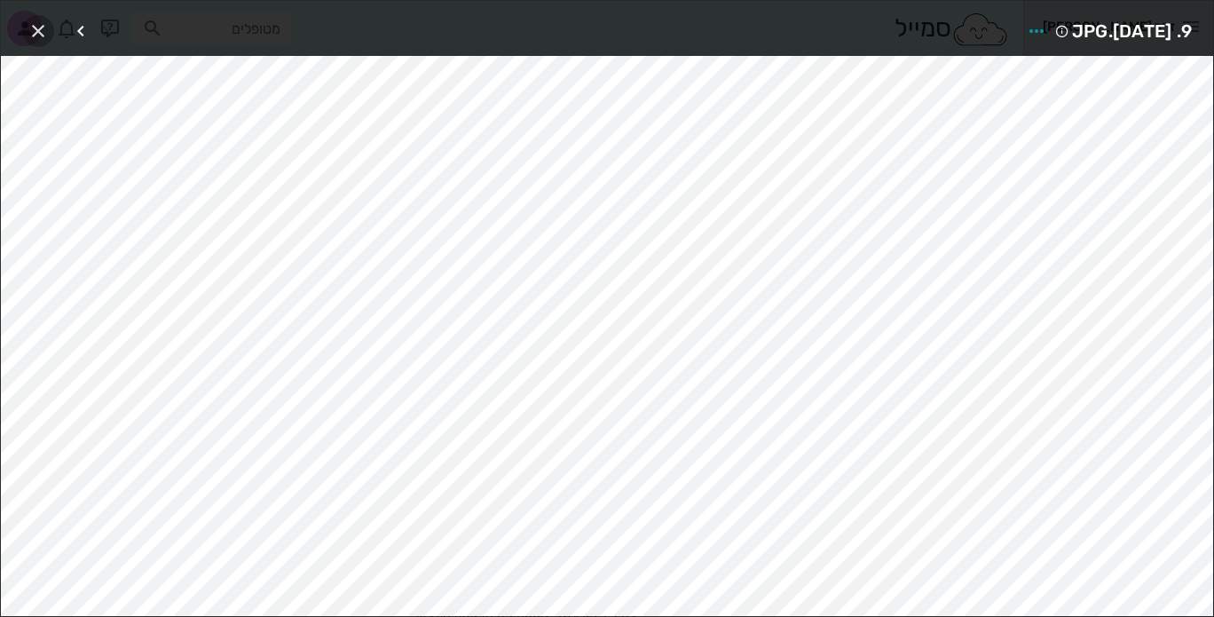
click at [36, 30] on icon "button" at bounding box center [38, 30] width 21 height 21
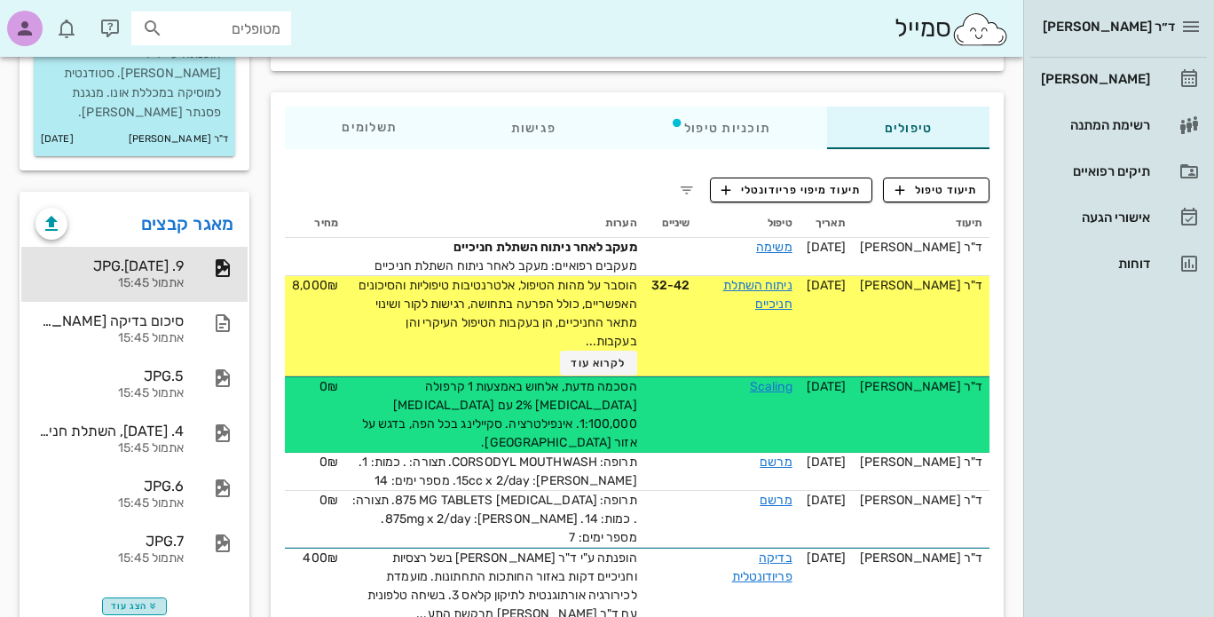
click at [144, 601] on span "הצג עוד" at bounding box center [134, 606] width 47 height 11
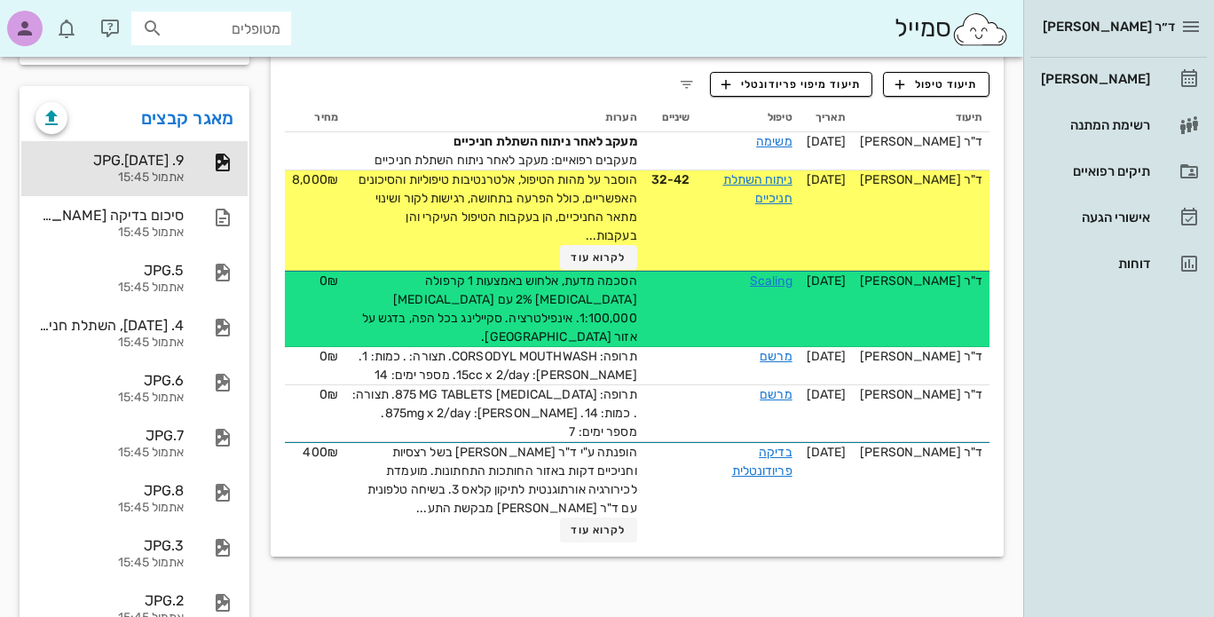
scroll to position [568, 0]
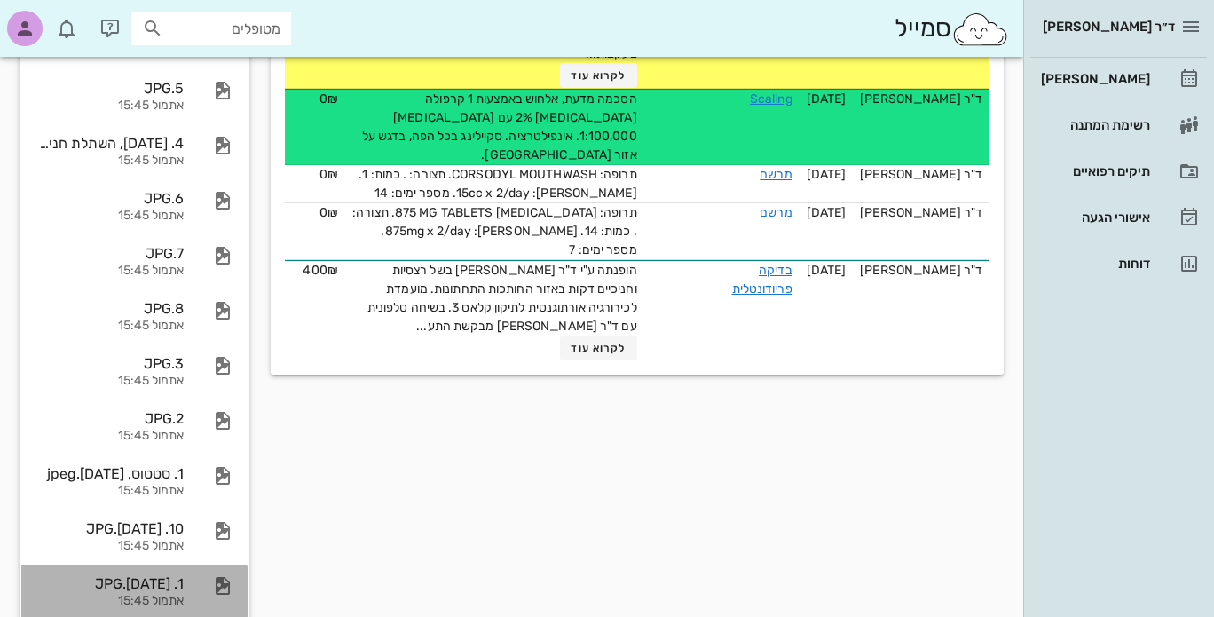
drag, startPoint x: 38, startPoint y: 326, endPoint x: 53, endPoint y: 579, distance: 254.2
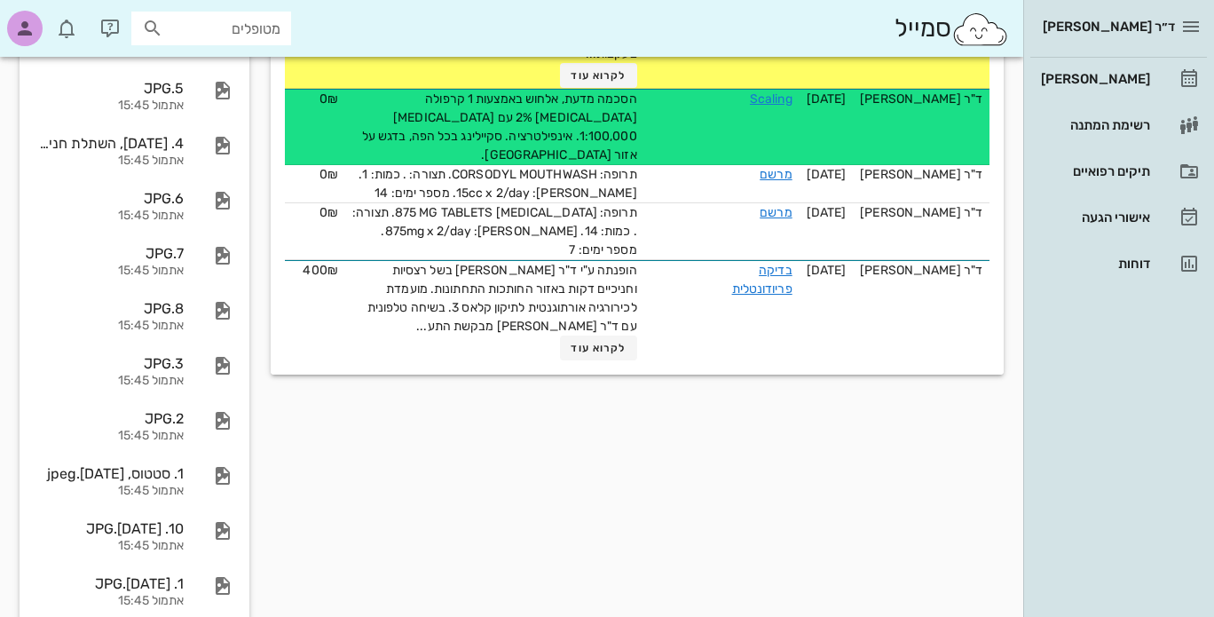
drag, startPoint x: 53, startPoint y: 579, endPoint x: 487, endPoint y: 494, distance: 442.2
click at [487, 494] on div "פרטים אישיים מופנים תגיות שם פרטי עדי שם משפחה גרינמן טלפון 0545941191 תעודת זה…" at bounding box center [637, 114] width 754 height 1049
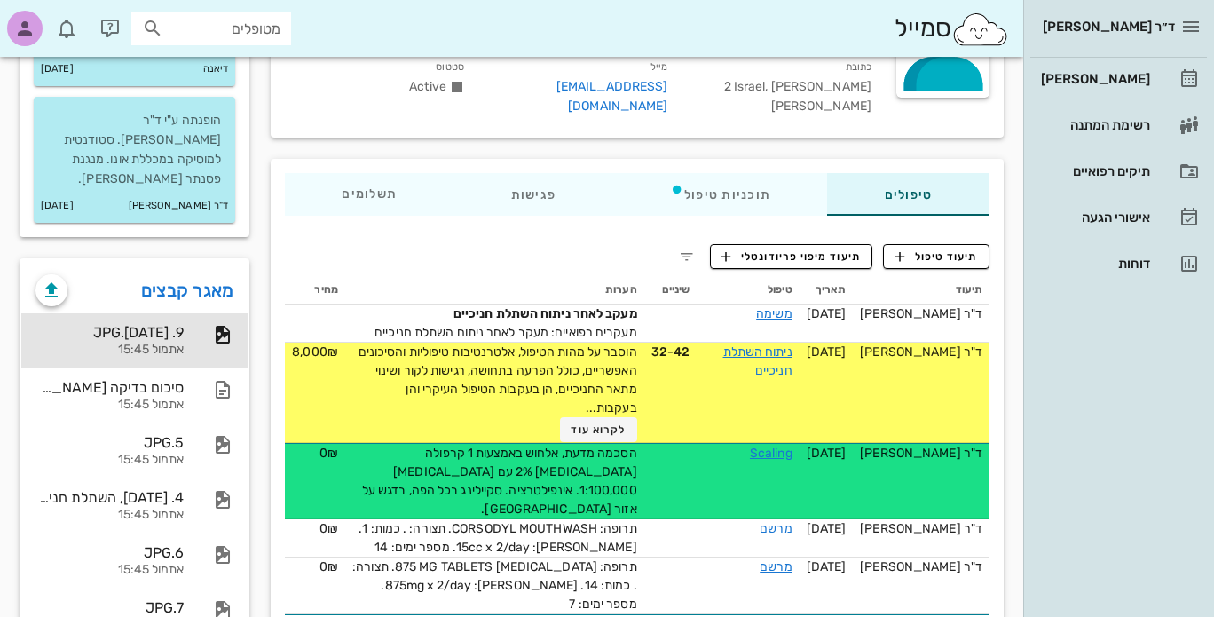
scroll to position [214, 0]
click at [165, 276] on link "מאגר קבצים" at bounding box center [187, 290] width 93 height 28
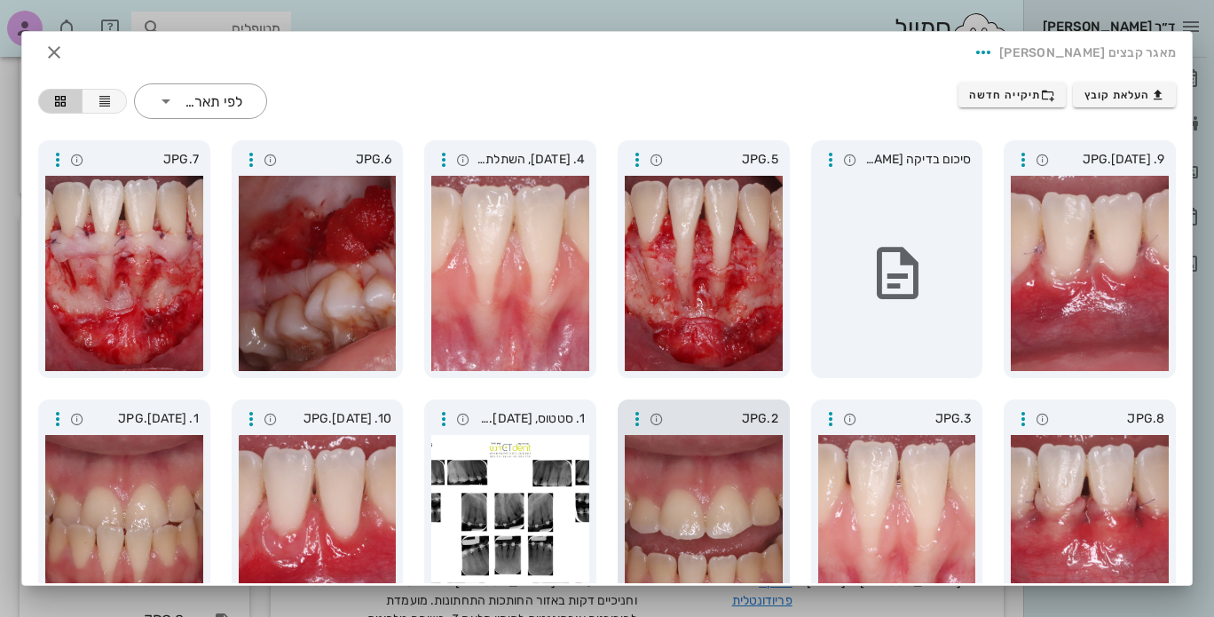
scroll to position [0, 0]
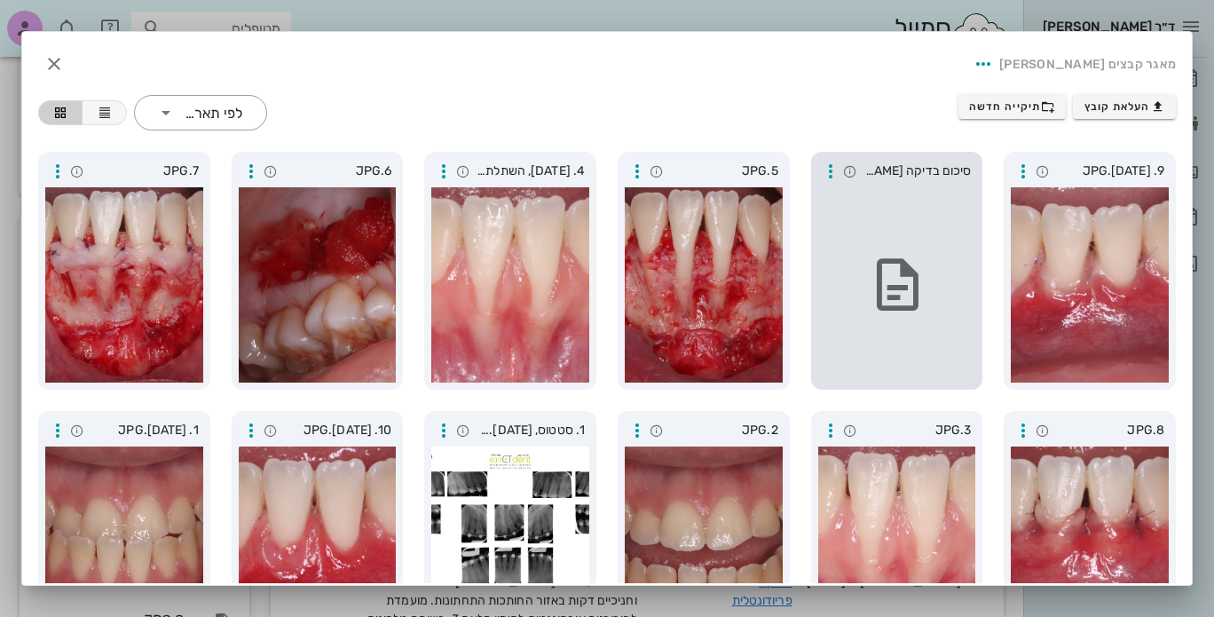
click at [875, 281] on icon at bounding box center [897, 285] width 62 height 62
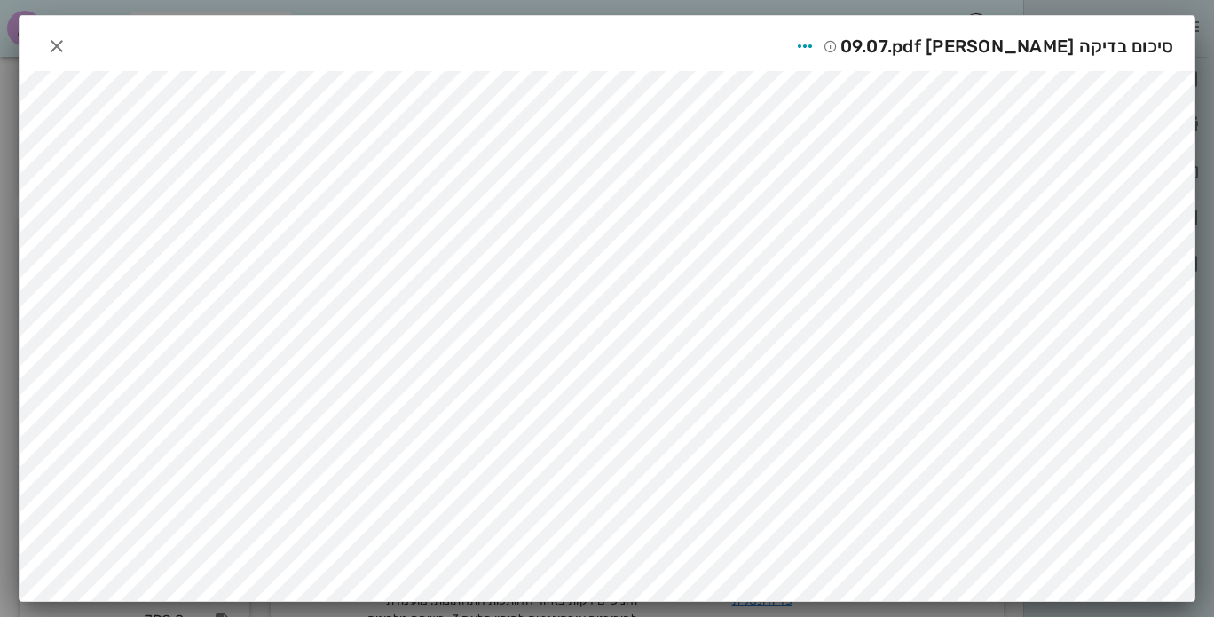
scroll to position [257, 0]
click at [46, 41] on icon "button" at bounding box center [56, 45] width 21 height 21
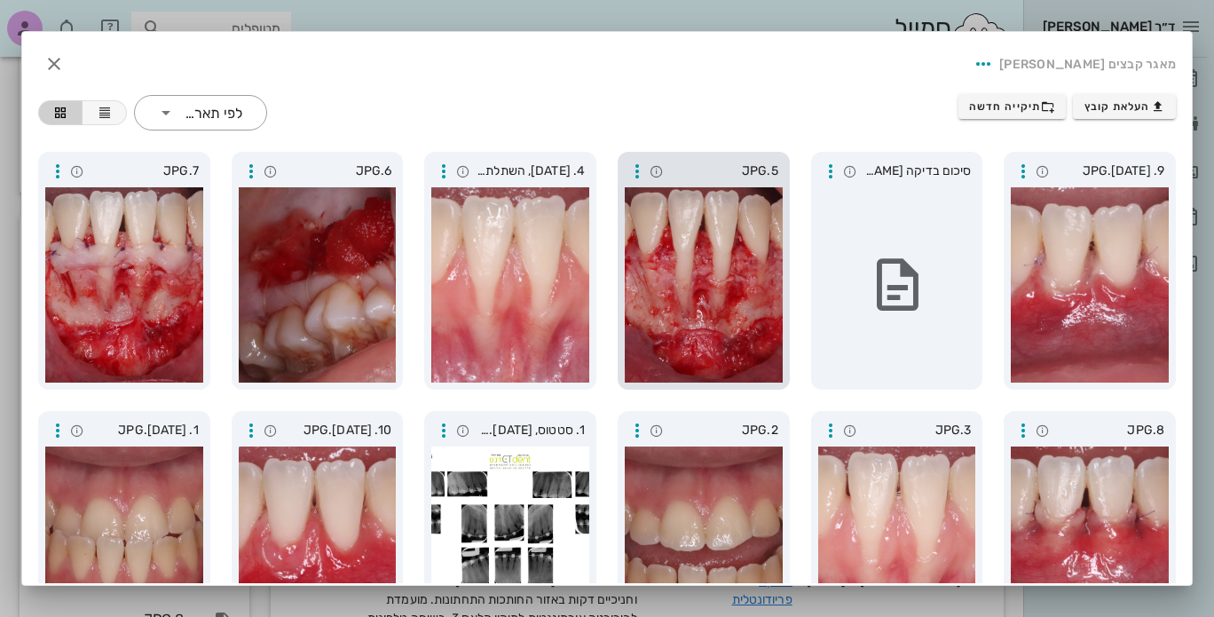
click at [677, 289] on div at bounding box center [704, 284] width 158 height 195
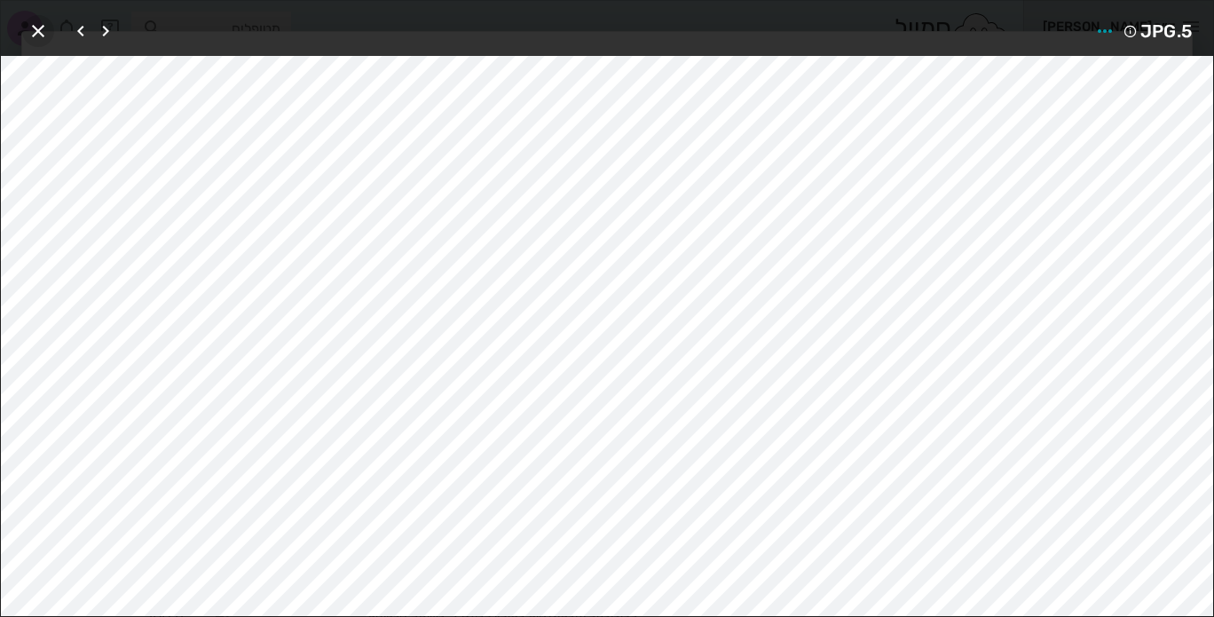
click at [35, 29] on icon "button" at bounding box center [38, 30] width 21 height 21
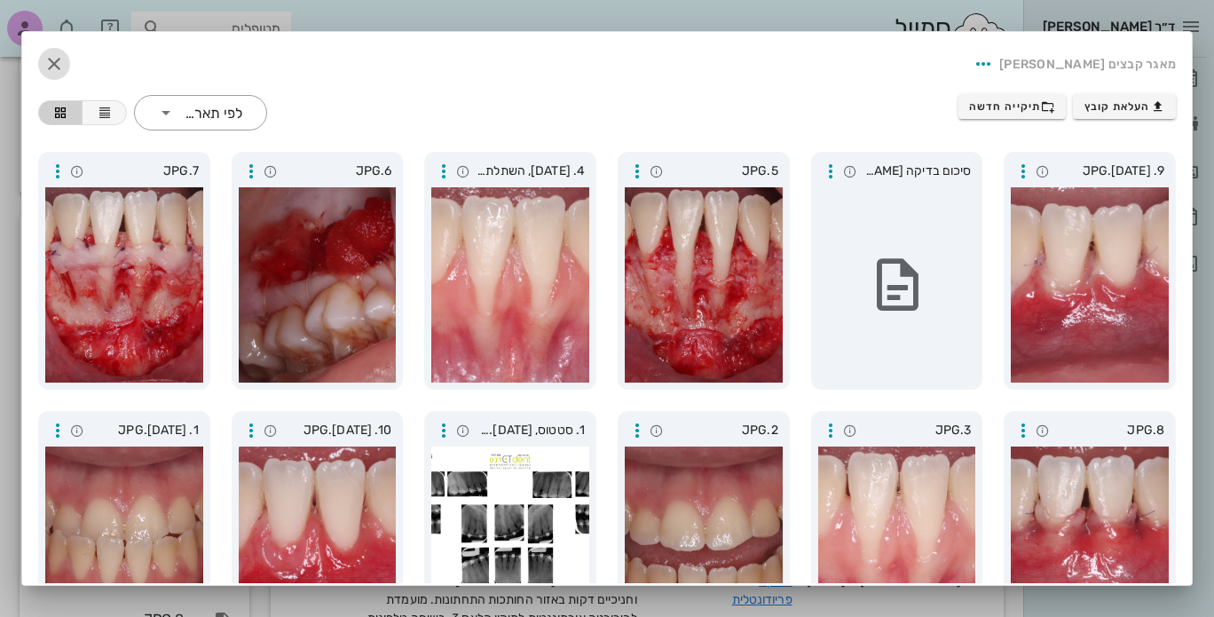
click at [59, 63] on icon "button" at bounding box center [53, 63] width 21 height 21
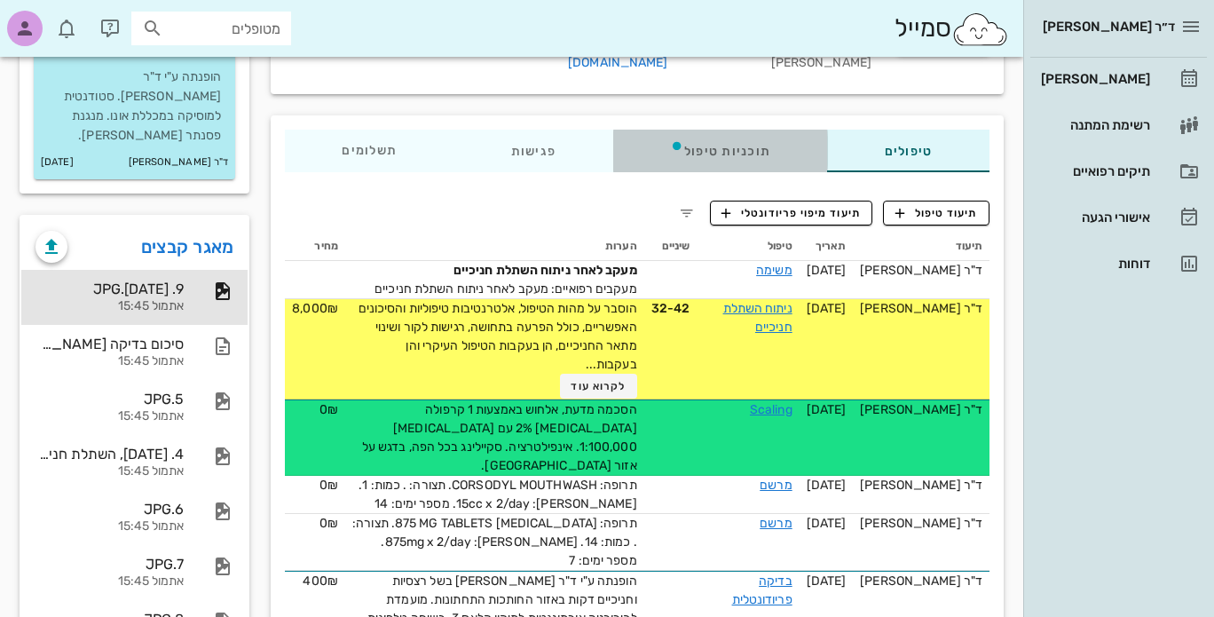
click at [733, 136] on div "תוכניות טיפול" at bounding box center [720, 151] width 215 height 43
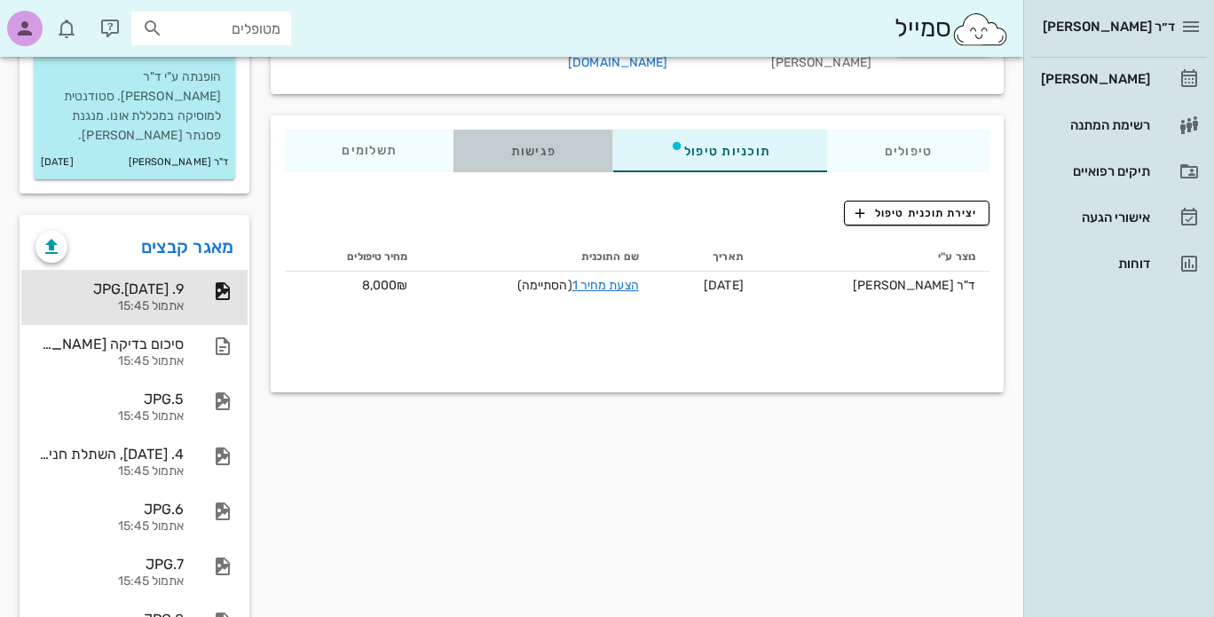
click at [533, 130] on div "פגישות" at bounding box center [533, 151] width 159 height 43
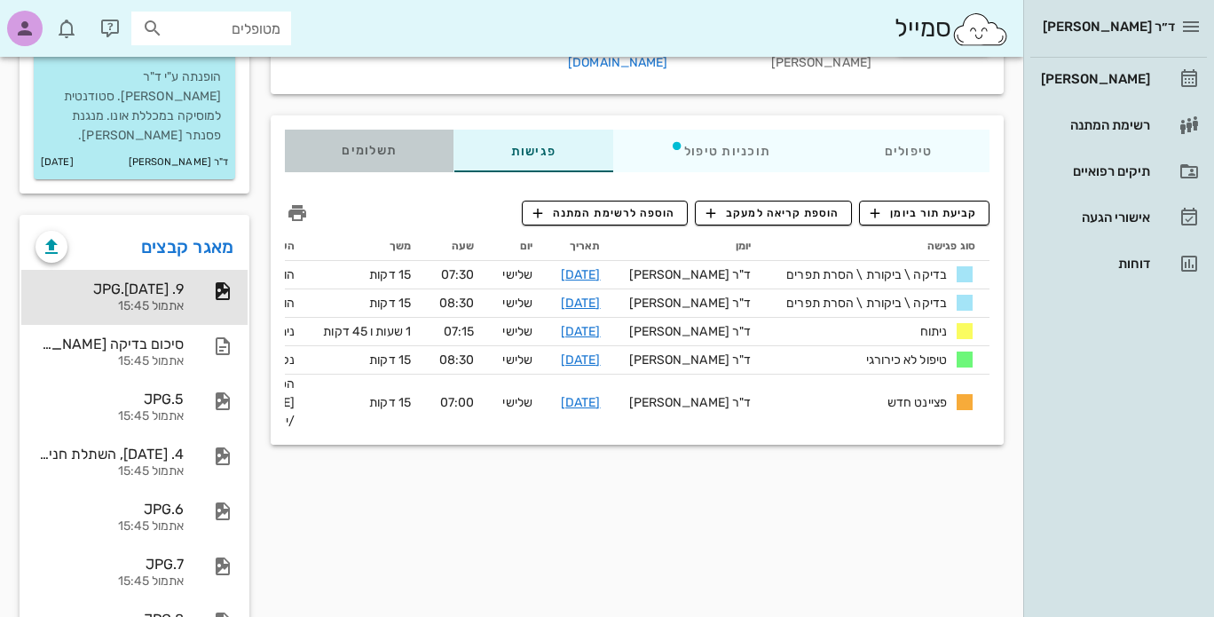
click at [376, 145] on span "תשלומים 0₪" at bounding box center [370, 151] width 55 height 12
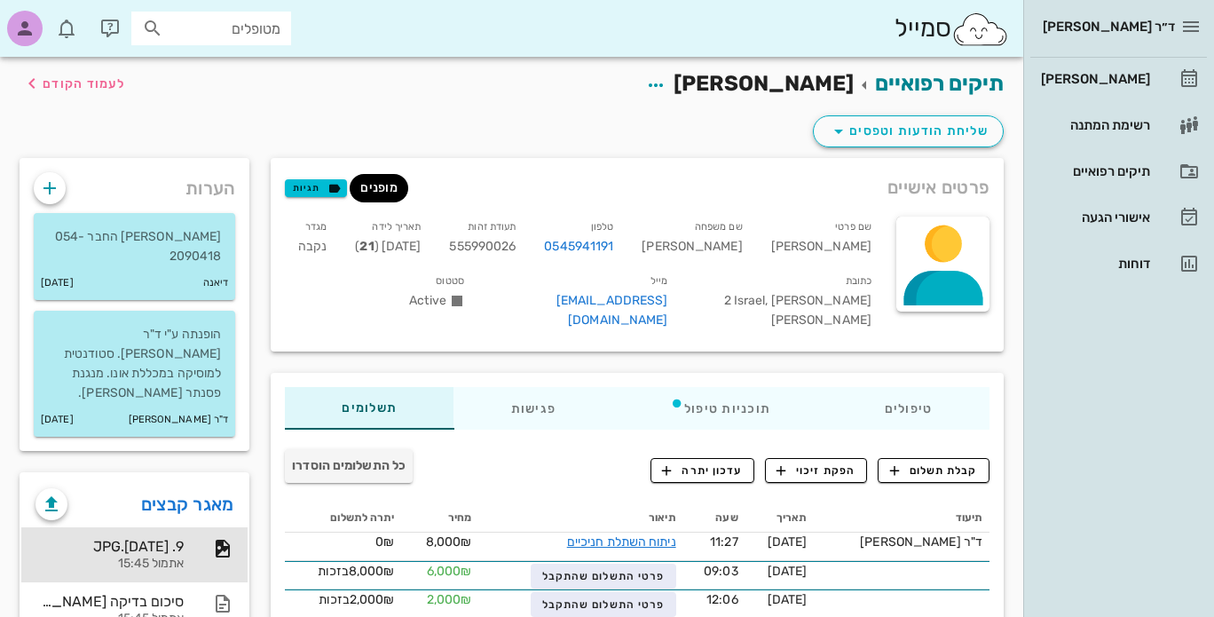
scroll to position [0, 0]
click at [48, 192] on icon "button" at bounding box center [49, 187] width 21 height 21
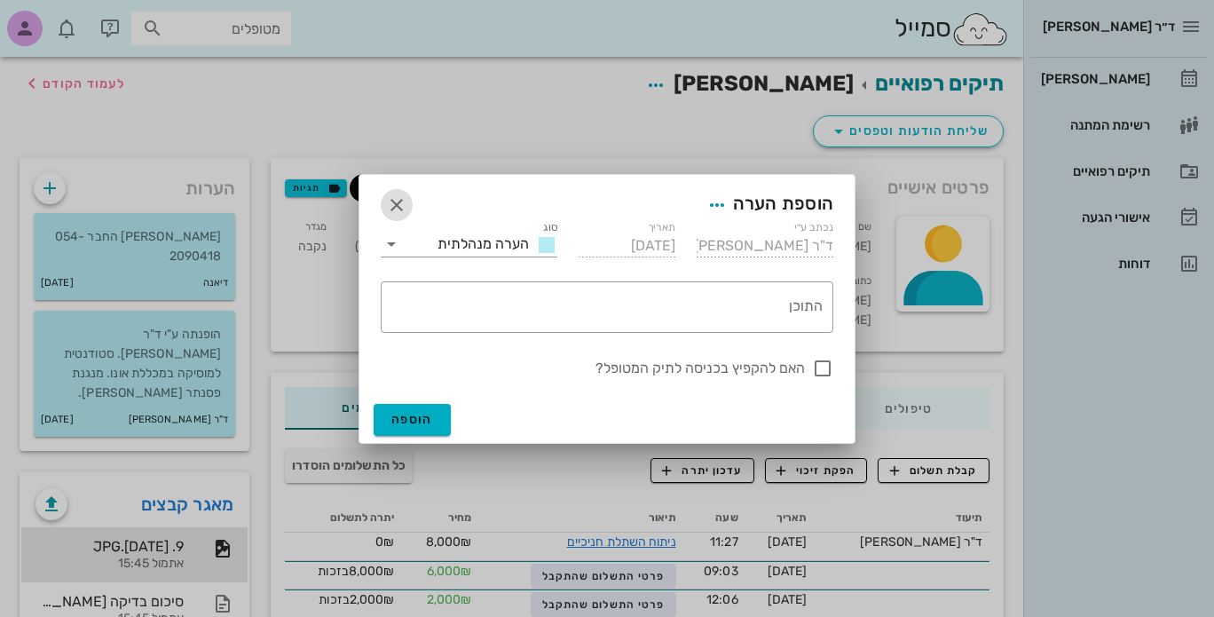
click at [399, 206] on icon "button" at bounding box center [396, 204] width 21 height 21
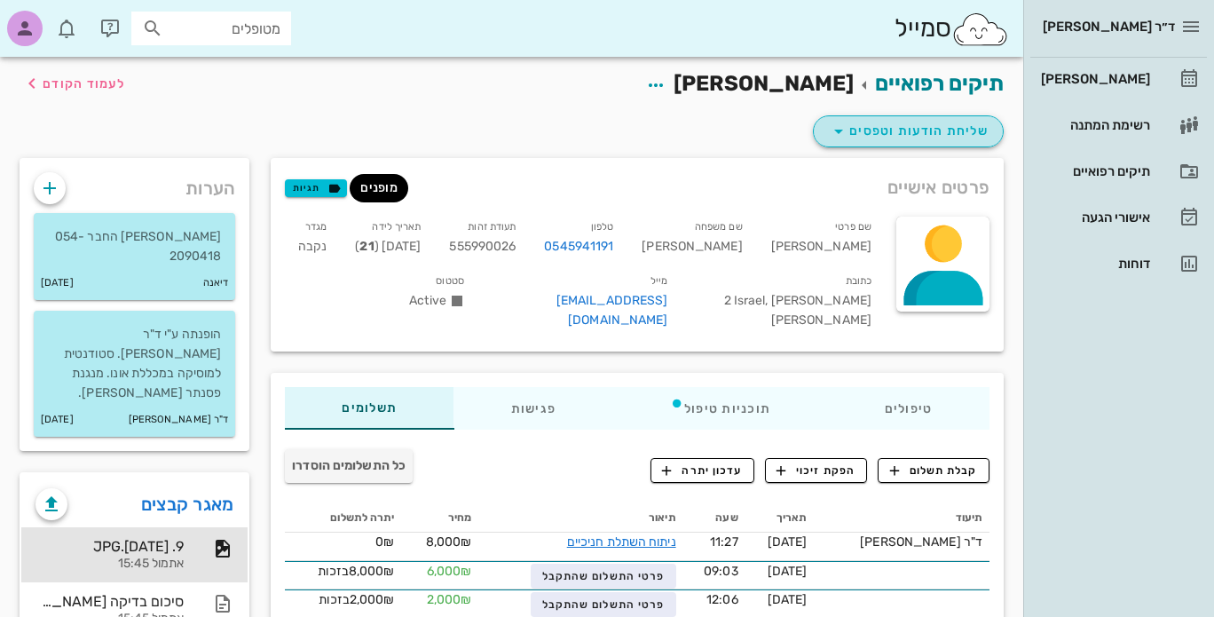
click at [855, 132] on span "שליחת הודעות וטפסים" at bounding box center [908, 131] width 161 height 21
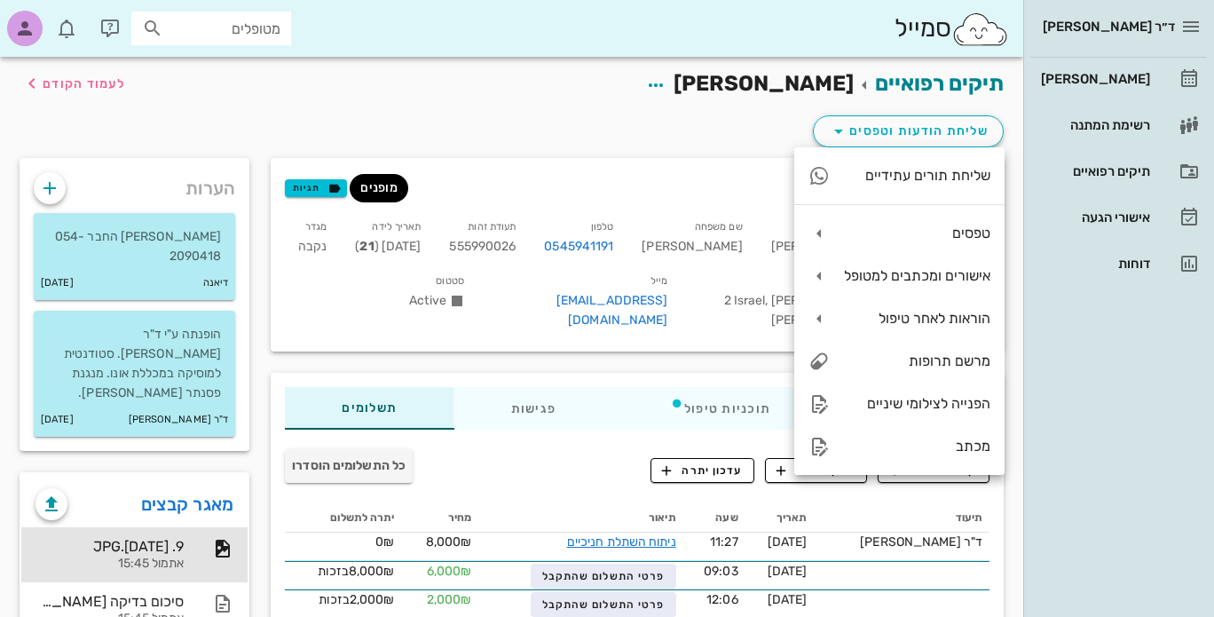
click at [736, 102] on div "תיקים רפואיים עדי גרינמן לעמוד הקודם" at bounding box center [511, 84] width 1005 height 55
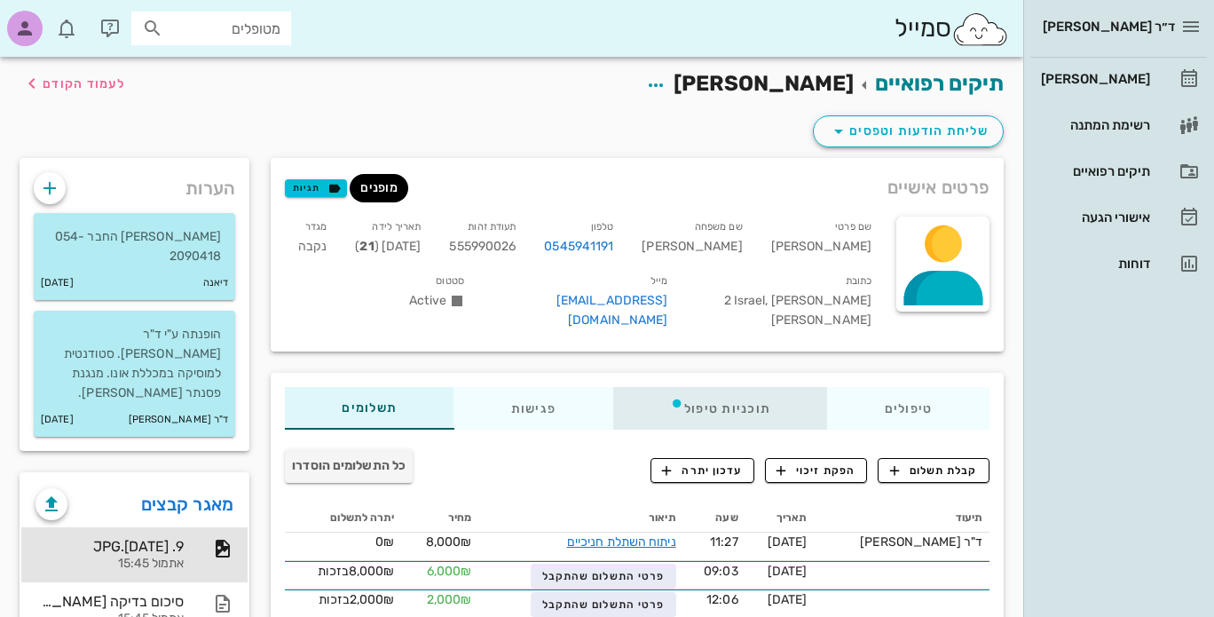
click at [748, 387] on div "תוכניות טיפול" at bounding box center [720, 408] width 215 height 43
click at [735, 390] on div "תוכניות טיפול" at bounding box center [720, 408] width 215 height 43
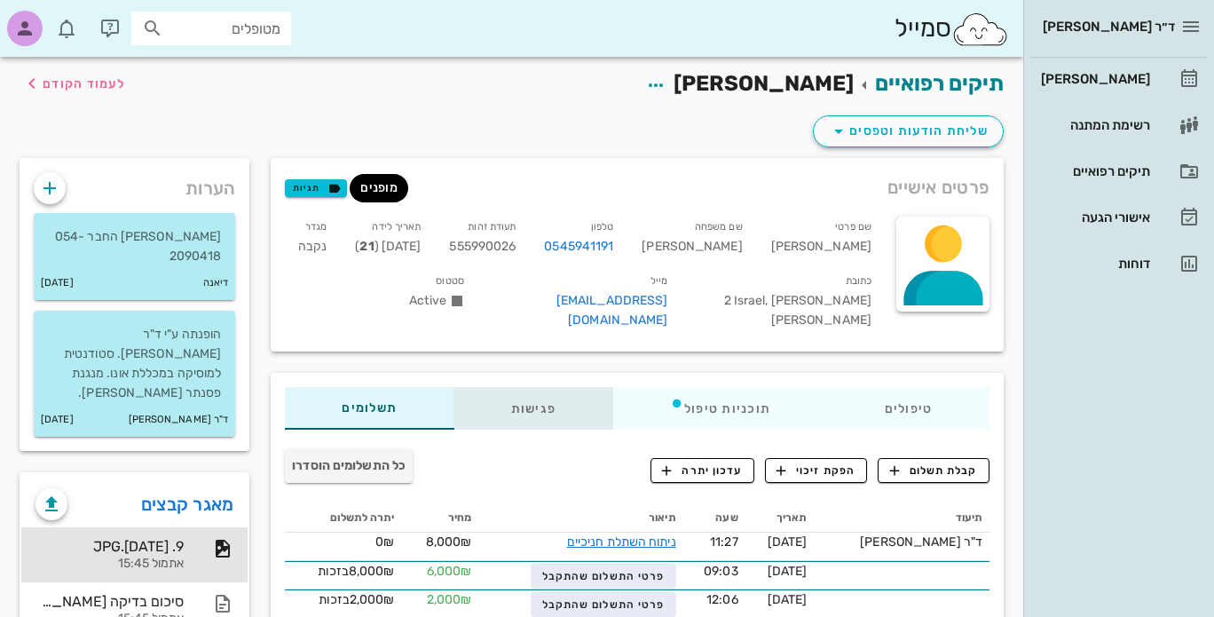
click at [554, 393] on div "פגישות" at bounding box center [533, 408] width 159 height 43
click at [520, 390] on div "פגישות" at bounding box center [533, 408] width 159 height 43
click at [373, 189] on span "מופנים" at bounding box center [378, 188] width 37 height 28
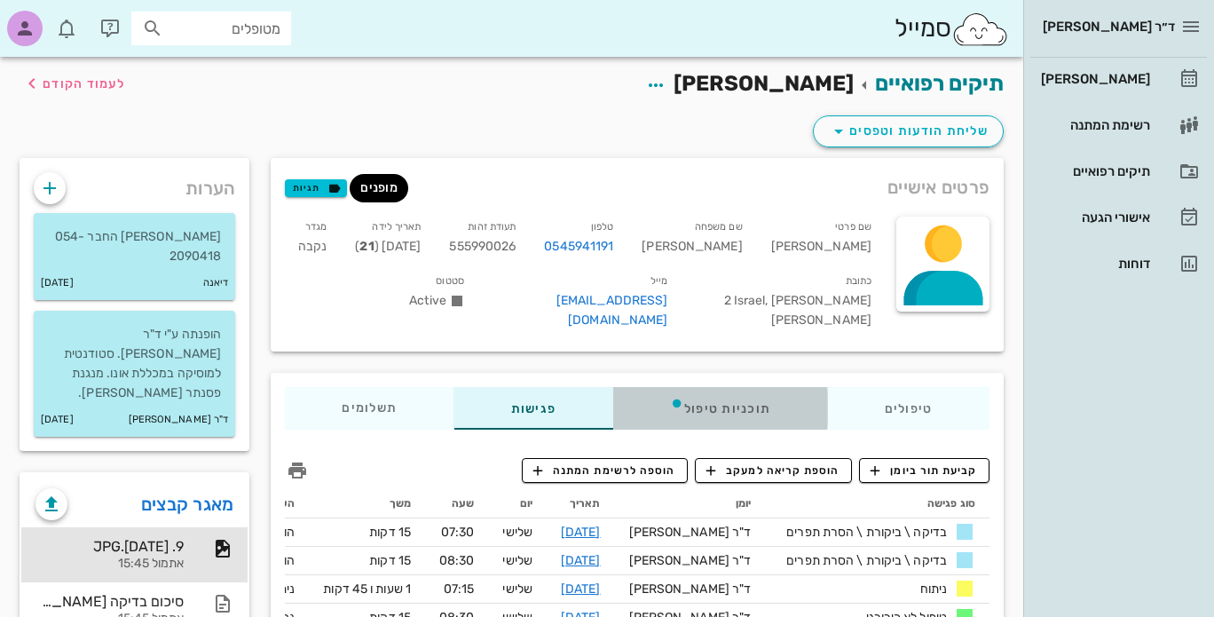
click at [740, 387] on div "תוכניות טיפול" at bounding box center [720, 408] width 215 height 43
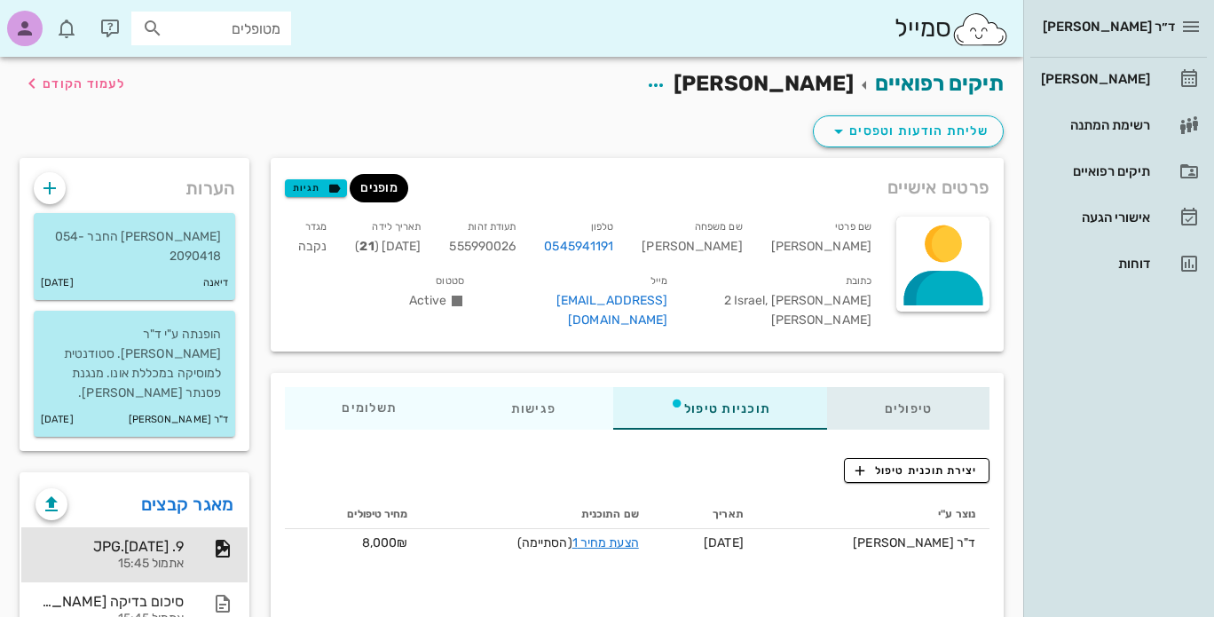
click at [917, 387] on div "טיפולים" at bounding box center [908, 408] width 161 height 43
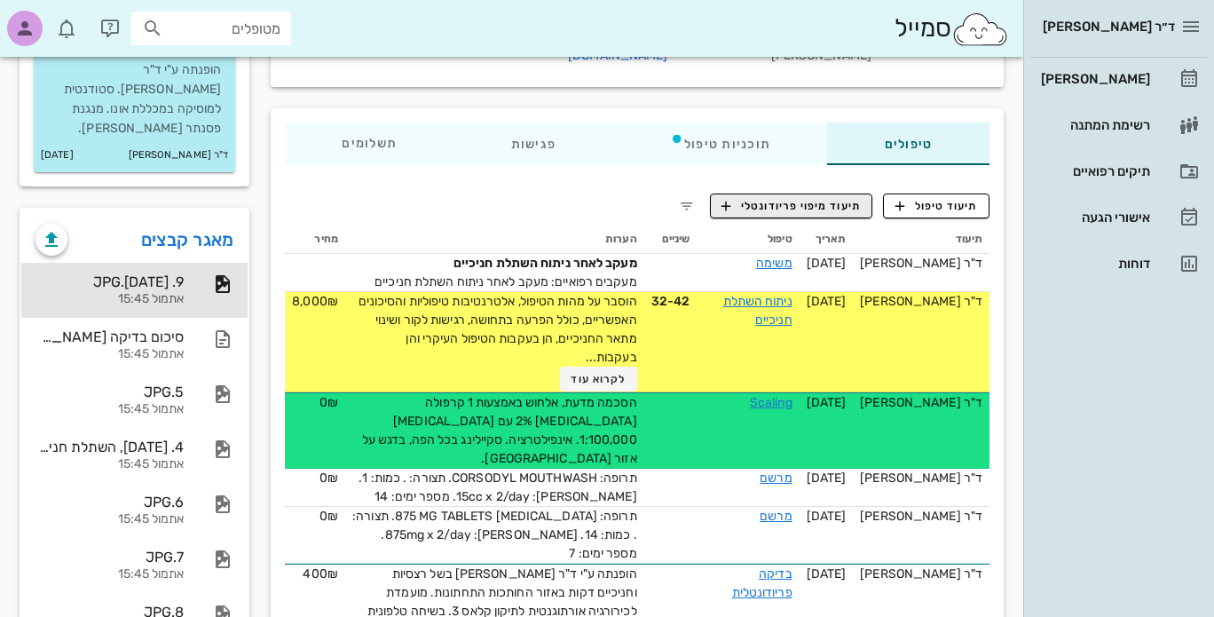
scroll to position [264, 0]
click at [799, 198] on span "תיעוד מיפוי פריודונטלי" at bounding box center [790, 206] width 139 height 16
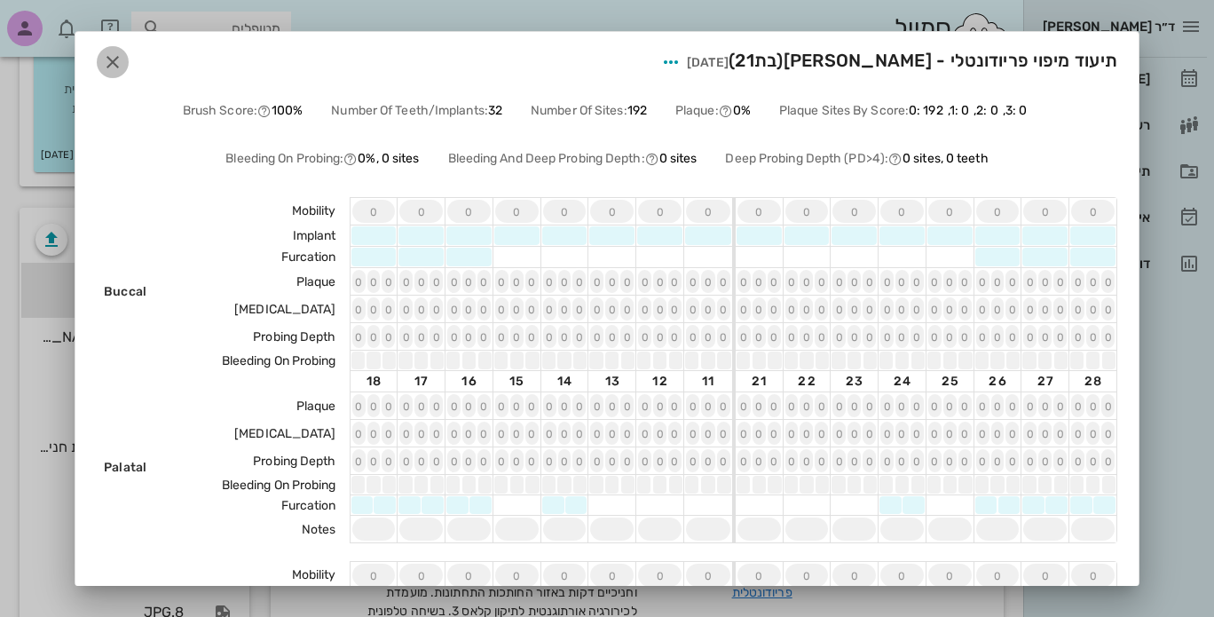
click at [123, 59] on icon "button" at bounding box center [112, 61] width 21 height 21
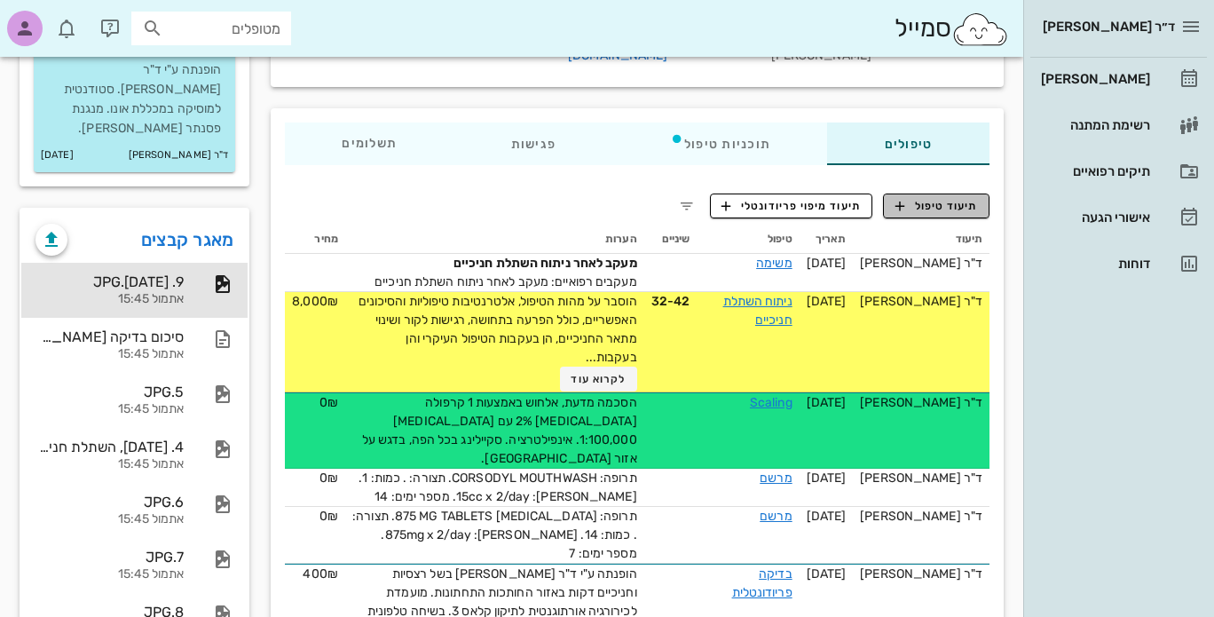
click at [930, 198] on span "תיעוד טיפול" at bounding box center [936, 206] width 83 height 16
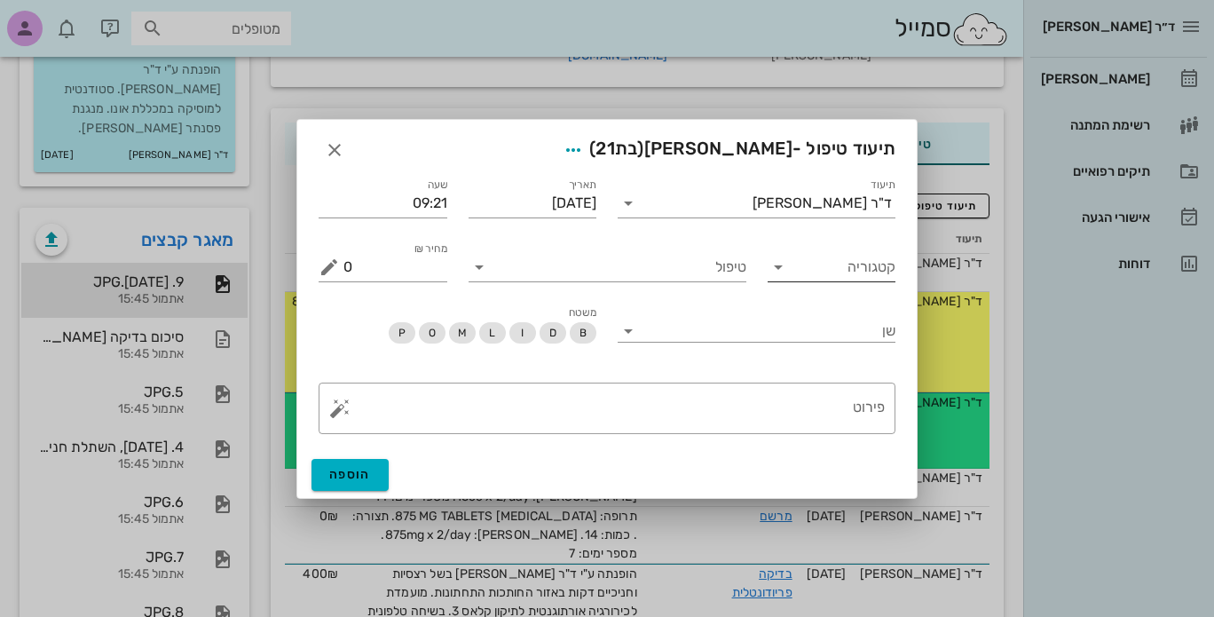
click at [779, 268] on icon at bounding box center [778, 266] width 21 height 21
click at [862, 357] on div "כללי" at bounding box center [832, 352] width 100 height 17
type input "כללי"
click at [632, 271] on input "טיפול" at bounding box center [619, 267] width 253 height 28
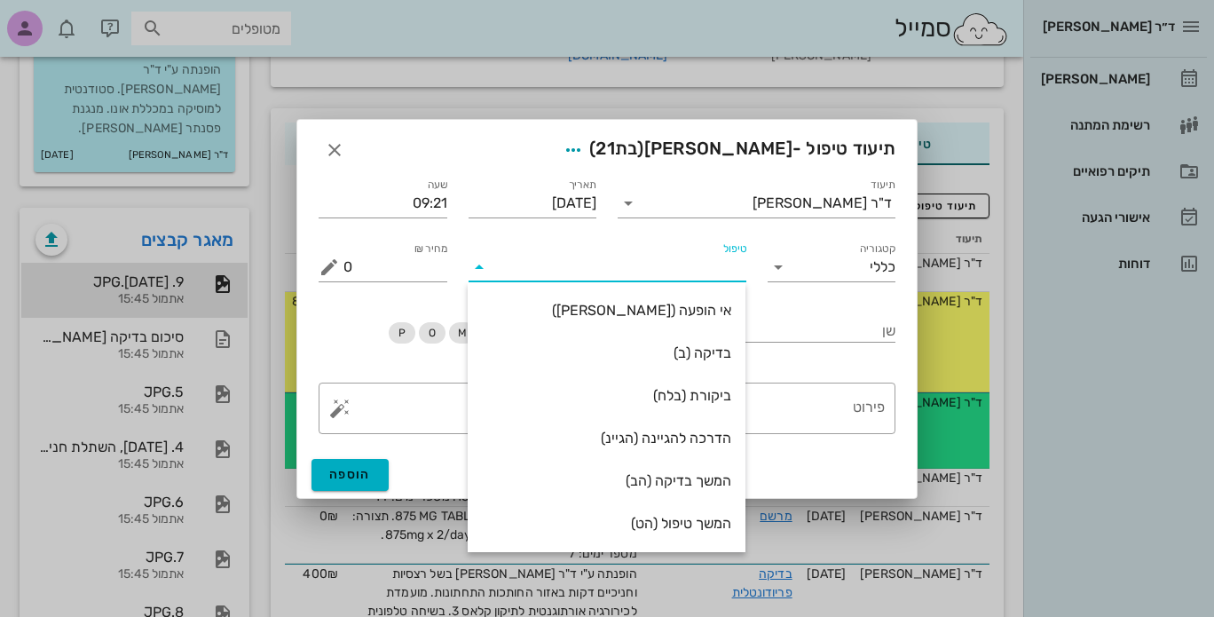
click at [632, 271] on input "טיפול" at bounding box center [619, 267] width 253 height 28
click at [334, 150] on icon "button" at bounding box center [334, 149] width 21 height 21
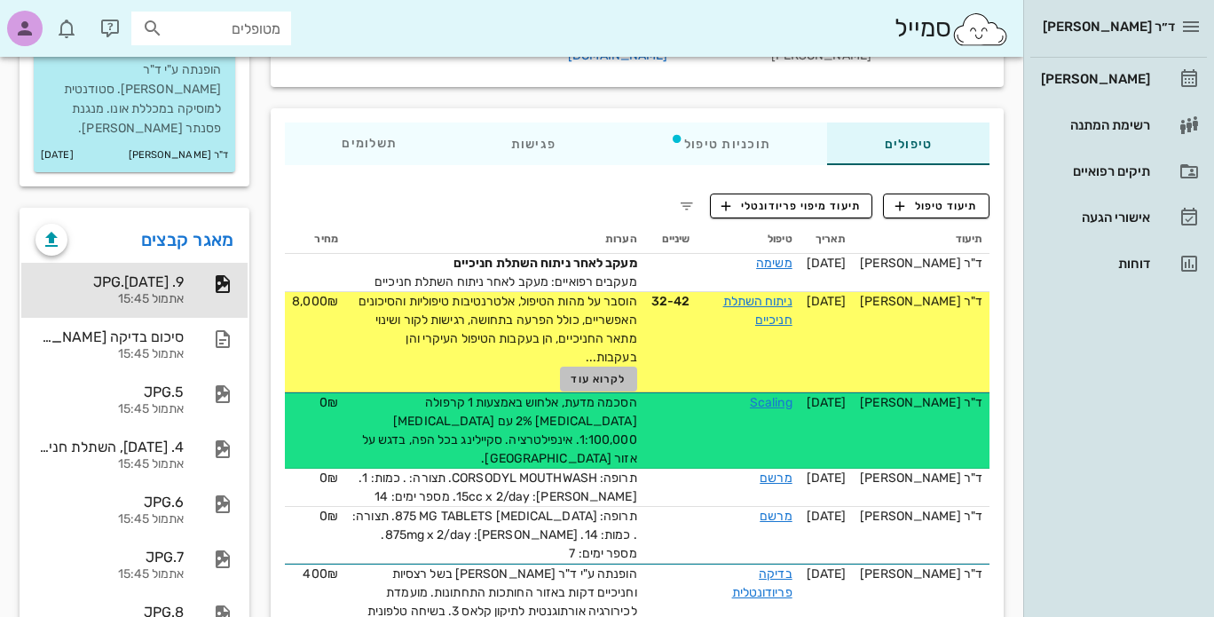
click at [610, 373] on span "לקרוא עוד" at bounding box center [598, 379] width 55 height 12
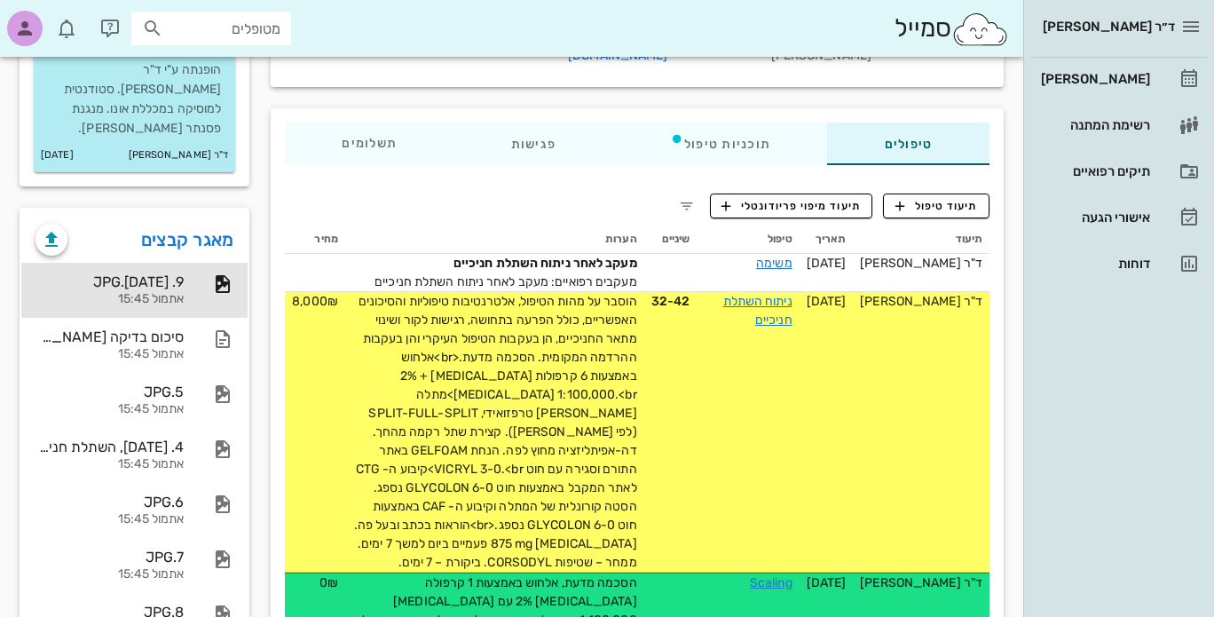
click at [606, 344] on div "הוסבר על מהות הטיפול, אלטרנטיבות טיפוליות והסיכונים האפשריים, כולל הפרעה בתחושה…" at bounding box center [494, 432] width 285 height 280
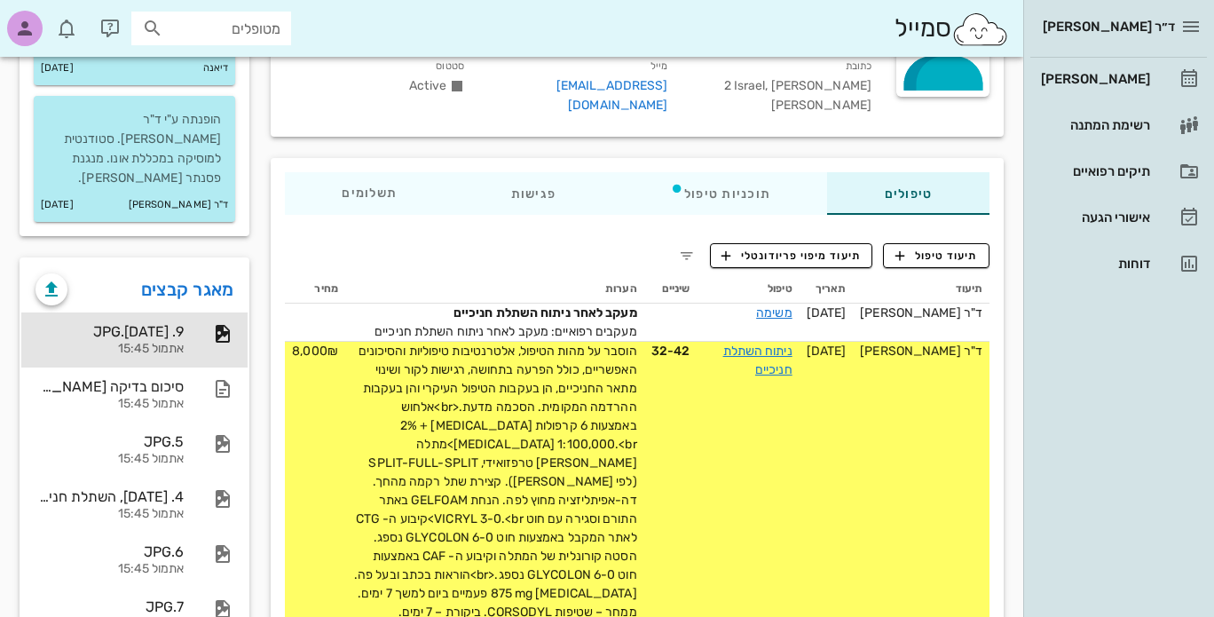
scroll to position [215, 0]
click at [687, 245] on icon "button" at bounding box center [686, 255] width 21 height 21
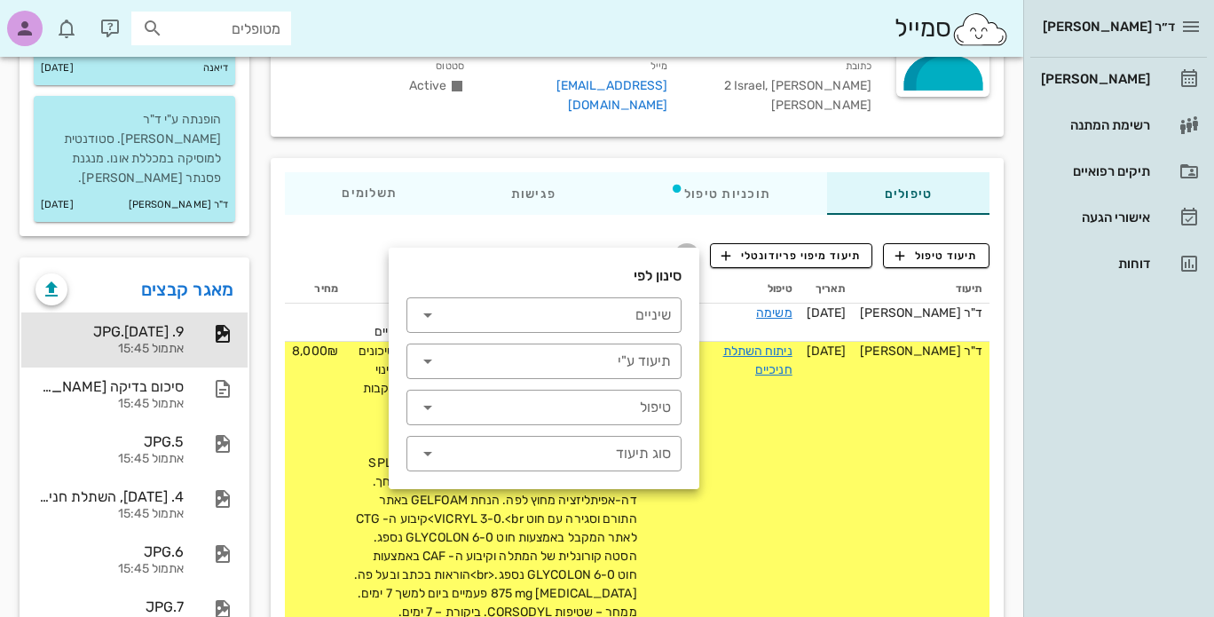
click at [686, 245] on icon "button" at bounding box center [686, 255] width 21 height 21
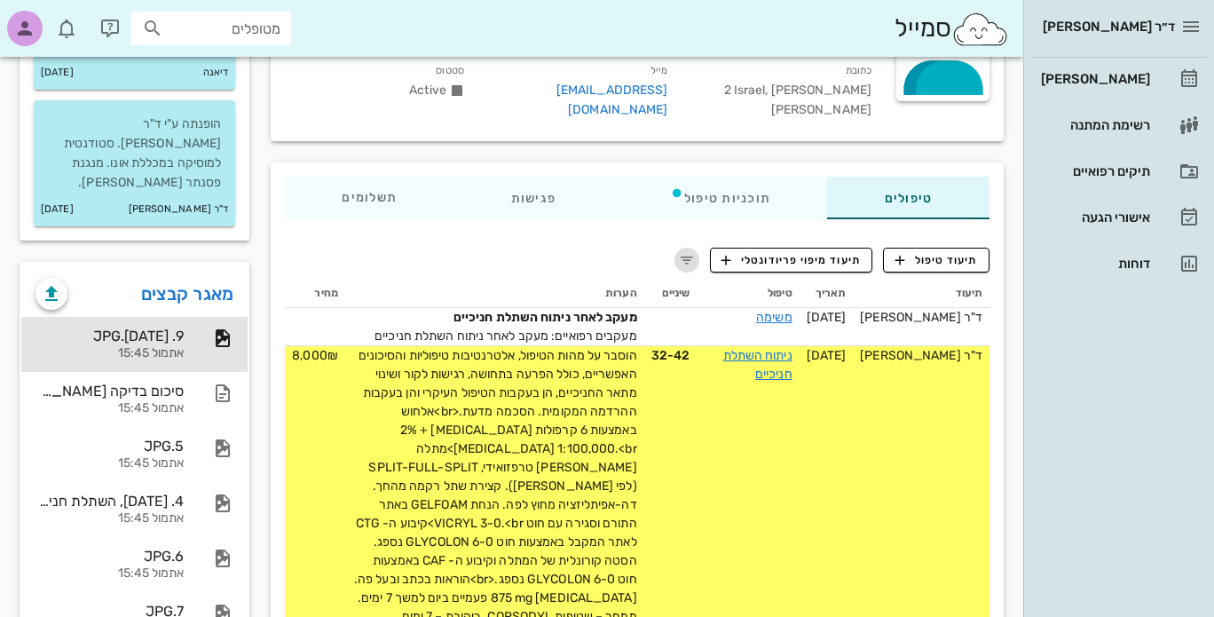
scroll to position [0, 0]
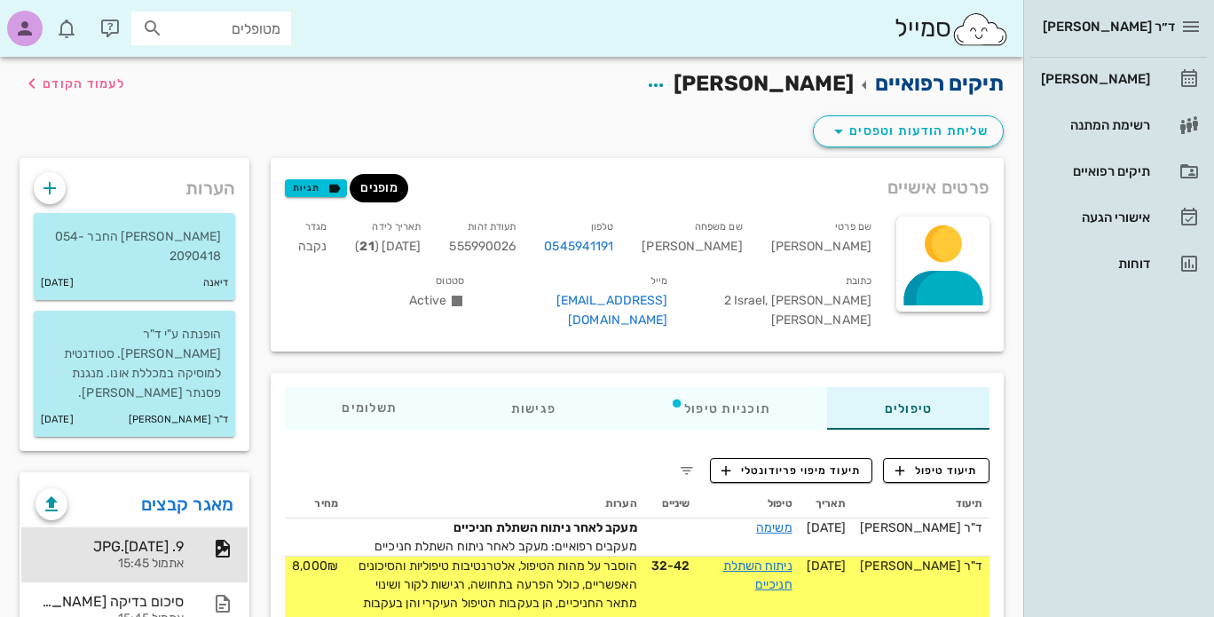
click at [919, 82] on link "תיקים רפואיים" at bounding box center [939, 83] width 129 height 25
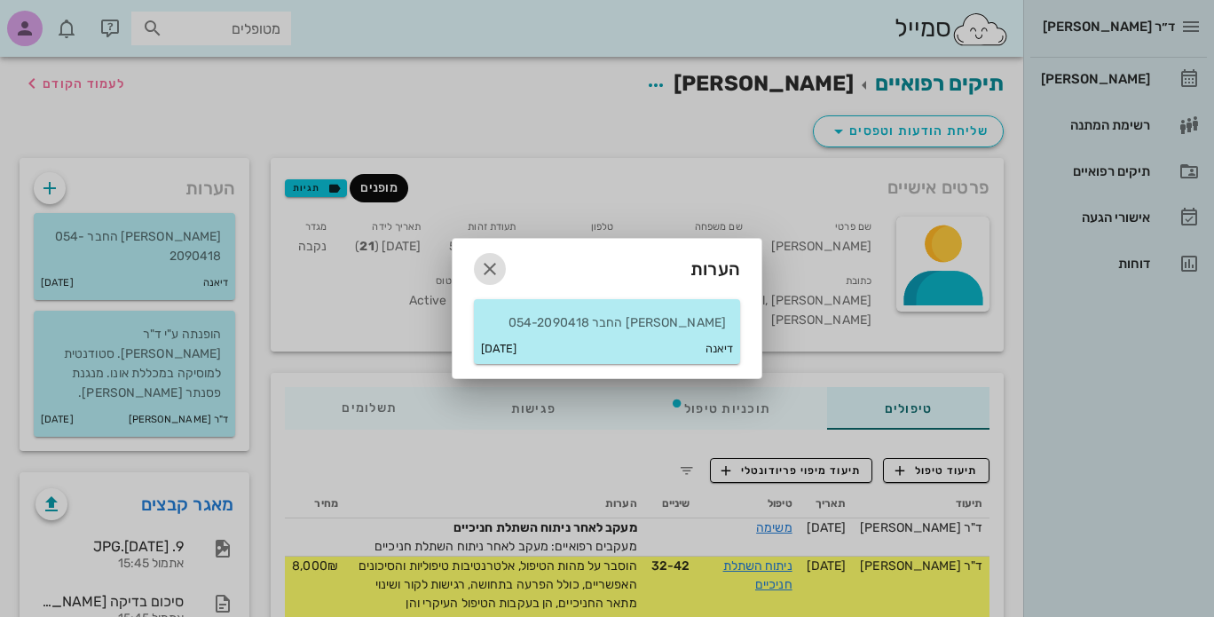
click at [486, 263] on icon "button" at bounding box center [489, 268] width 21 height 21
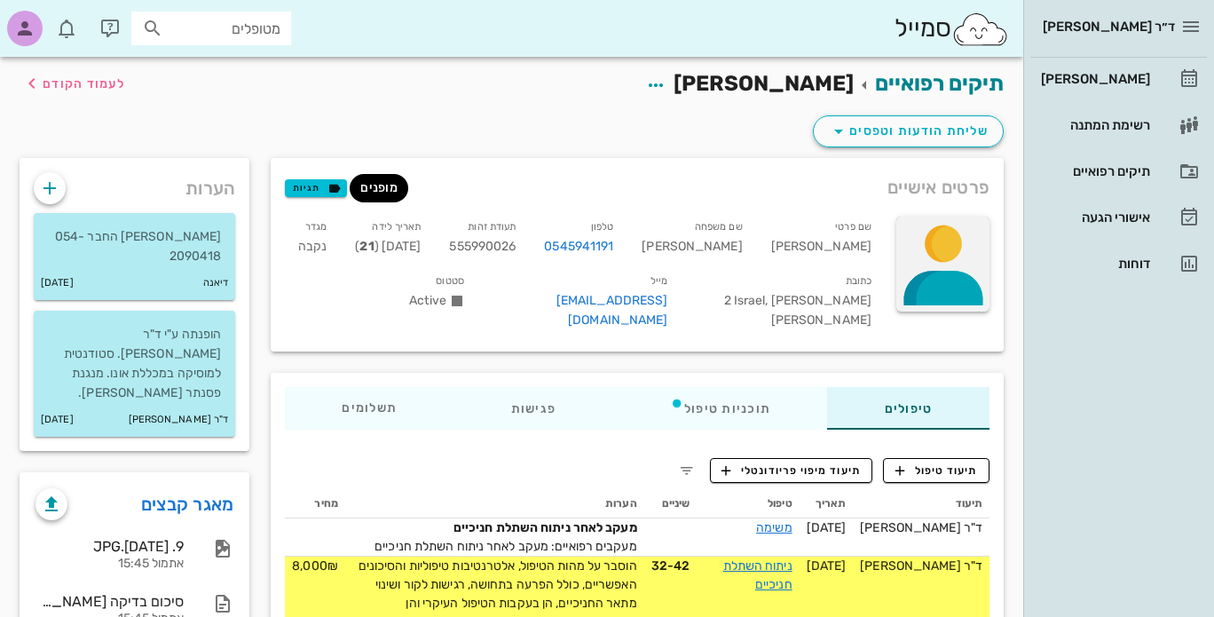
click at [918, 253] on div at bounding box center [942, 264] width 93 height 95
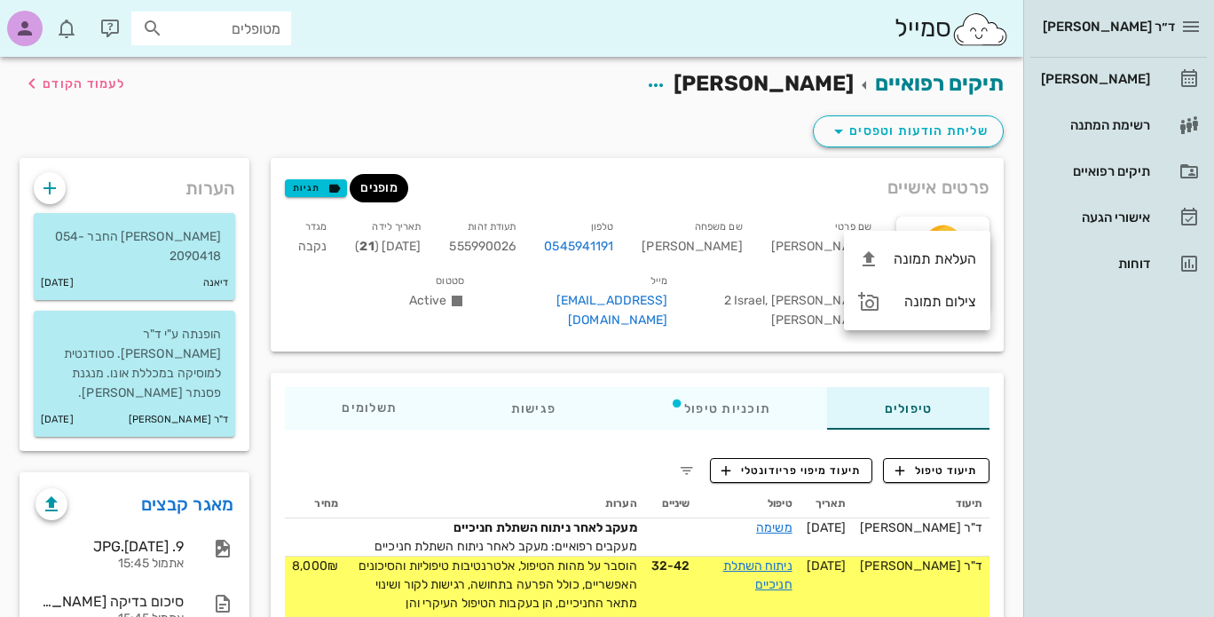
click at [836, 175] on div "פרטים אישיים מופנים תגיות" at bounding box center [637, 187] width 733 height 59
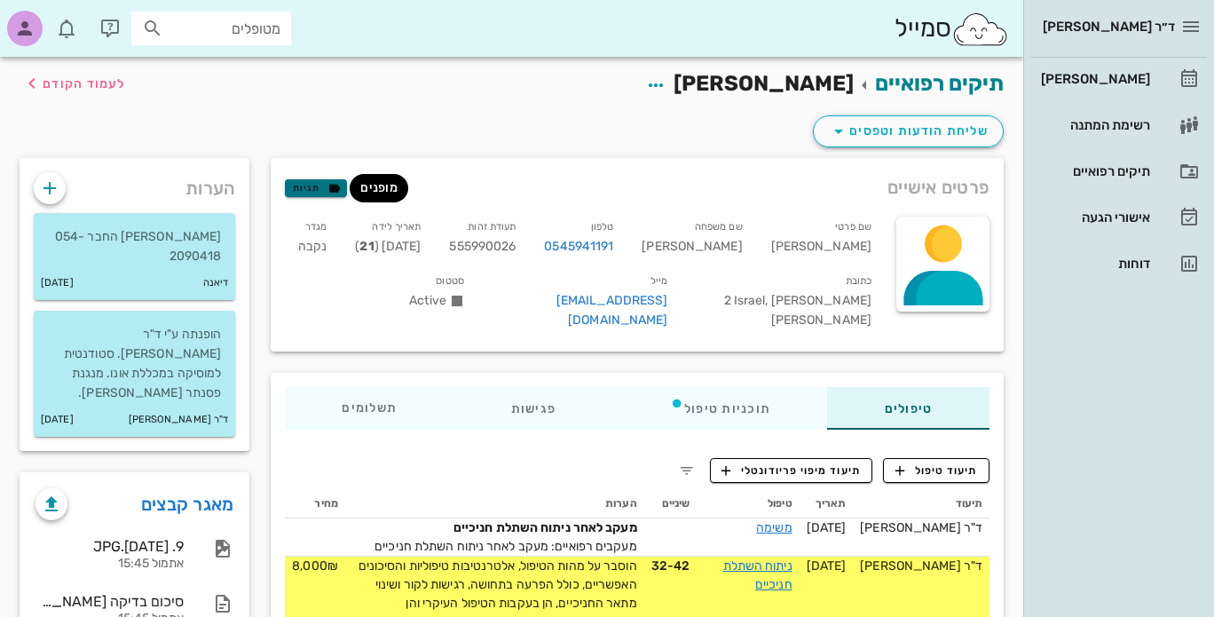
click at [313, 189] on span "תגיות" at bounding box center [316, 188] width 46 height 16
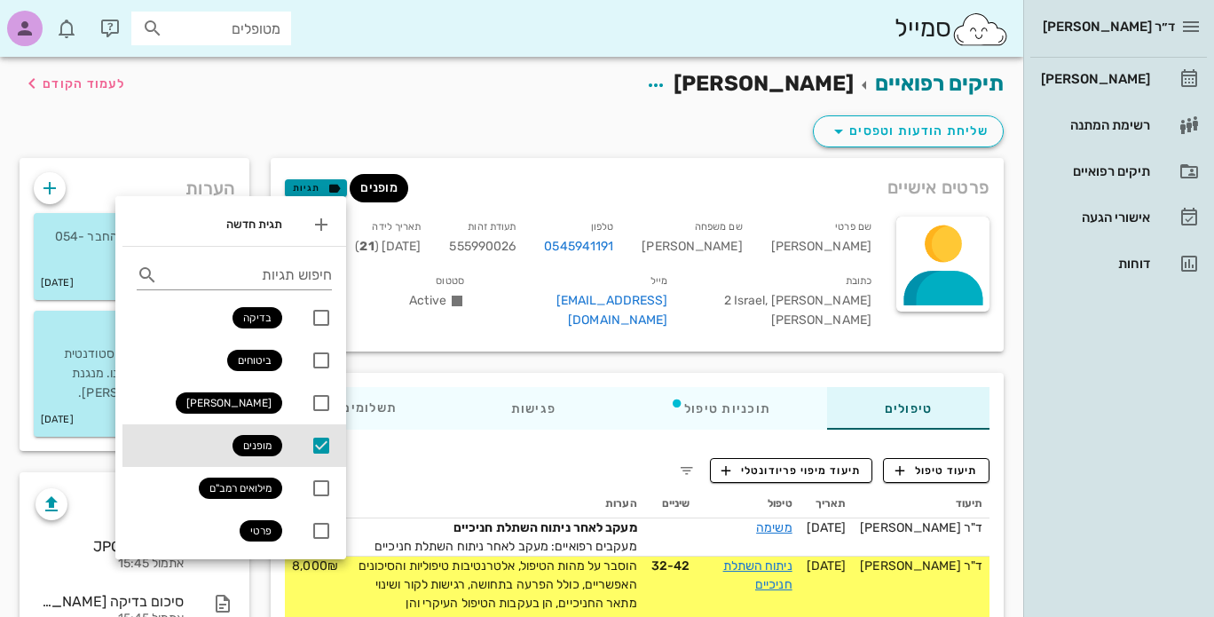
click at [313, 189] on span "תגיות" at bounding box center [316, 188] width 46 height 16
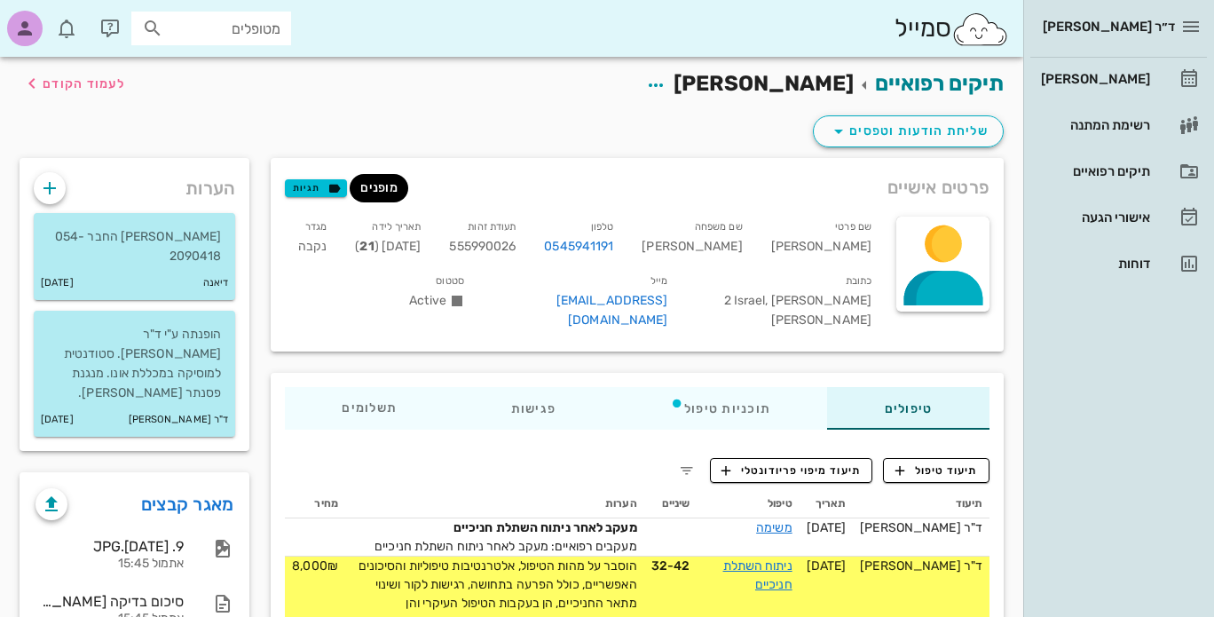
click at [379, 192] on span "מופנים" at bounding box center [378, 188] width 37 height 28
click at [188, 20] on input "מטופלים" at bounding box center [224, 28] width 114 height 23
click at [188, 20] on input "text" at bounding box center [224, 28] width 114 height 23
click at [109, 28] on icon "button" at bounding box center [109, 28] width 21 height 21
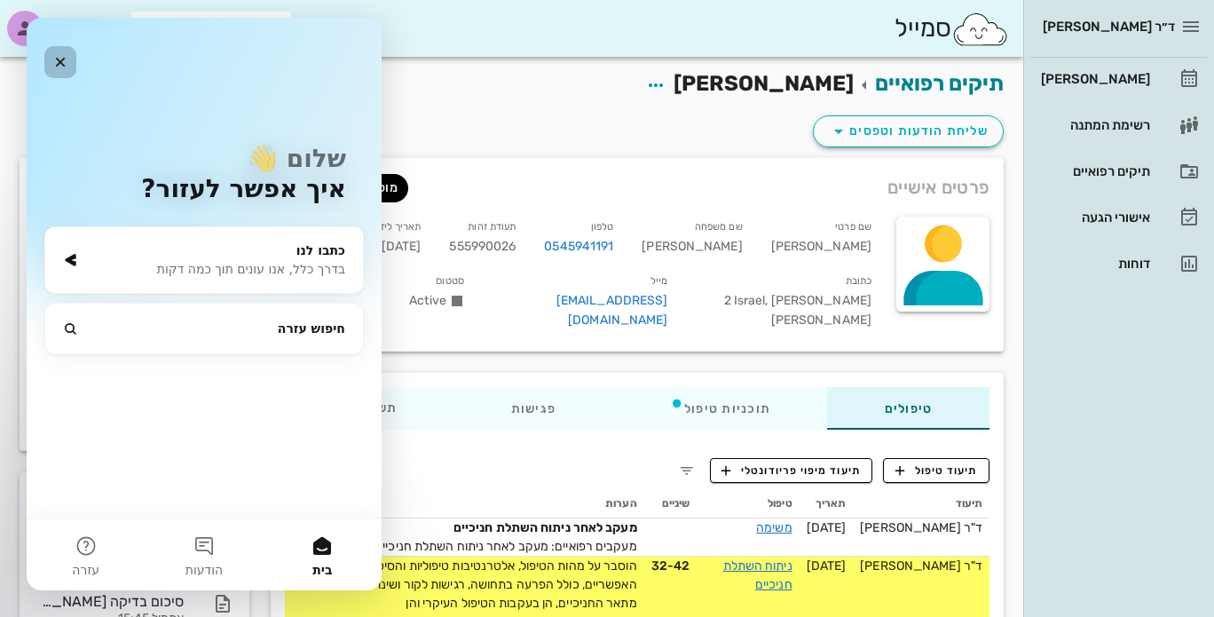
click at [62, 55] on icon "סגור" at bounding box center [60, 62] width 14 height 14
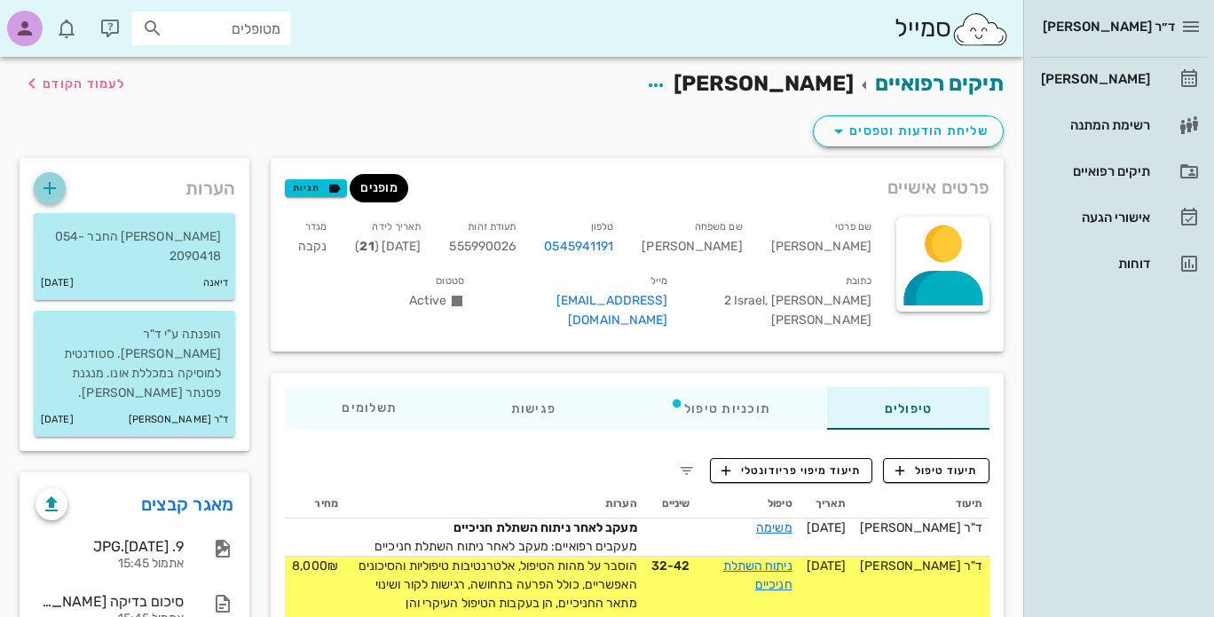
click at [43, 185] on icon "button" at bounding box center [49, 187] width 21 height 21
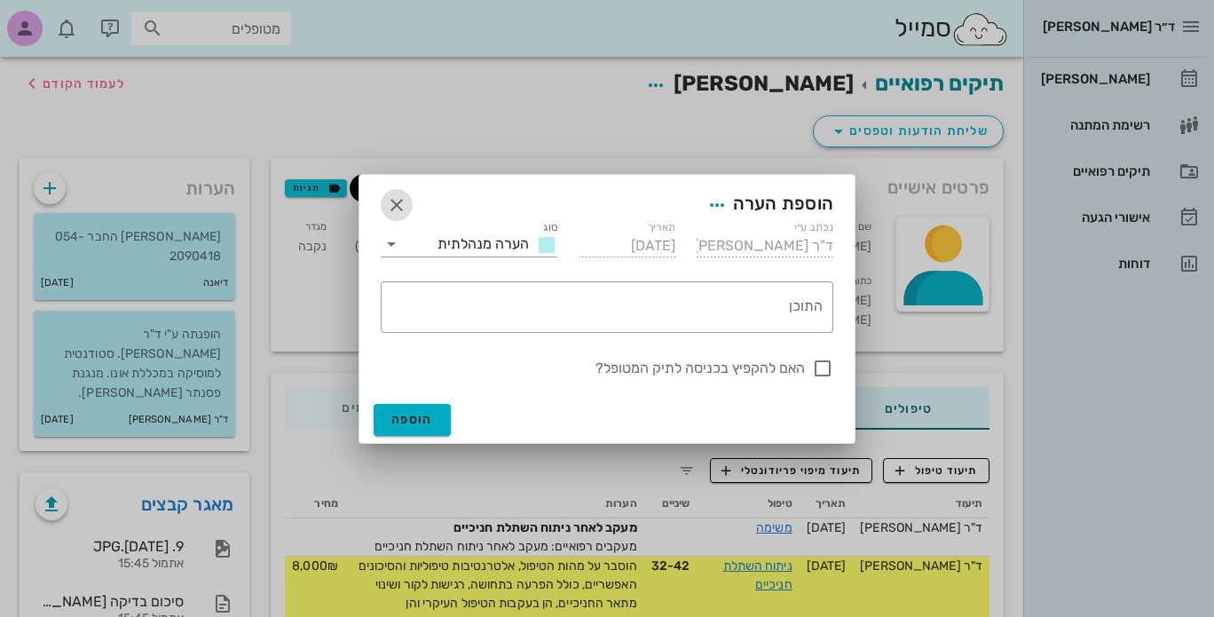
click at [401, 206] on icon "button" at bounding box center [396, 204] width 21 height 21
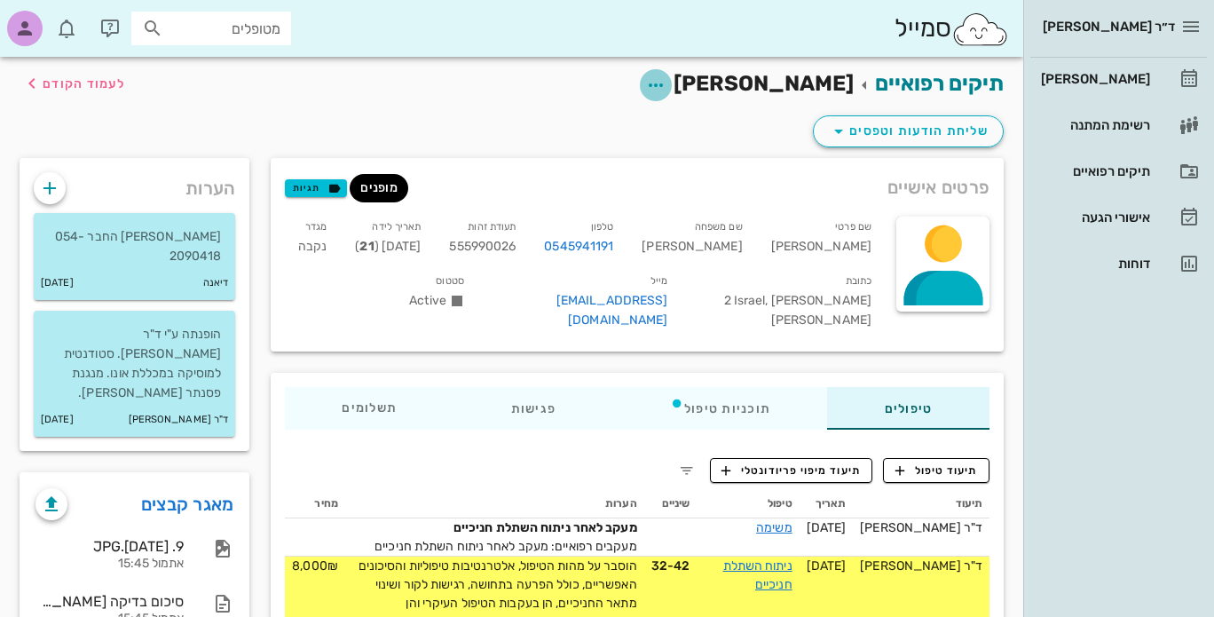
click at [666, 83] on icon "button" at bounding box center [655, 85] width 21 height 21
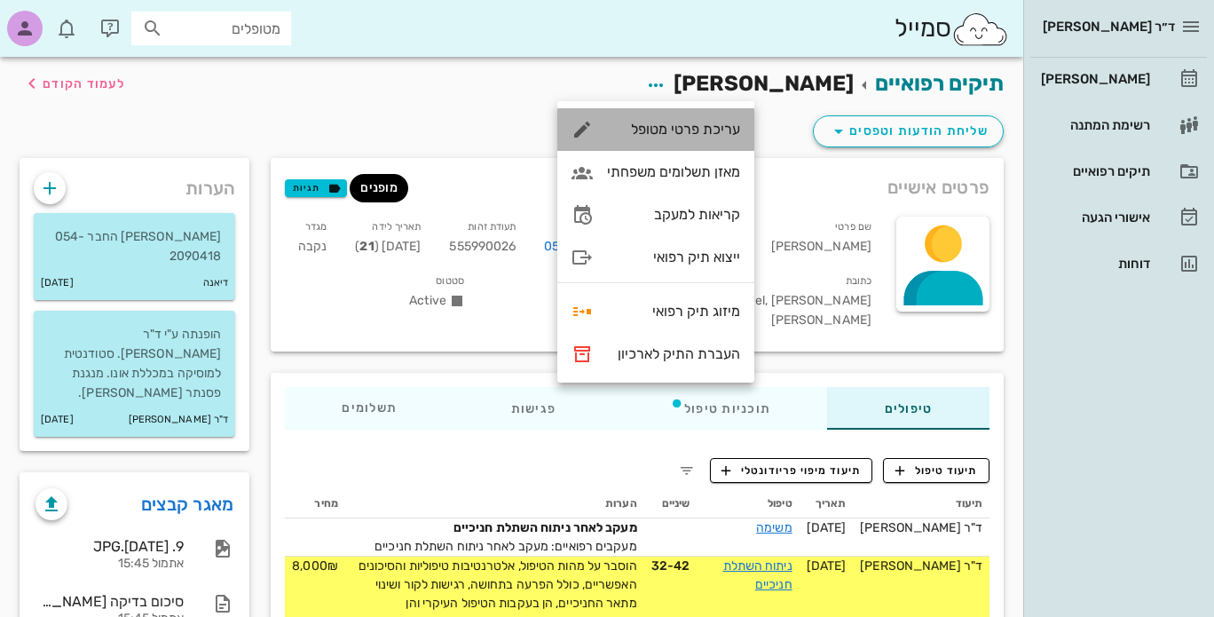
click at [684, 127] on div "עריכת פרטי מטופל" at bounding box center [673, 129] width 133 height 17
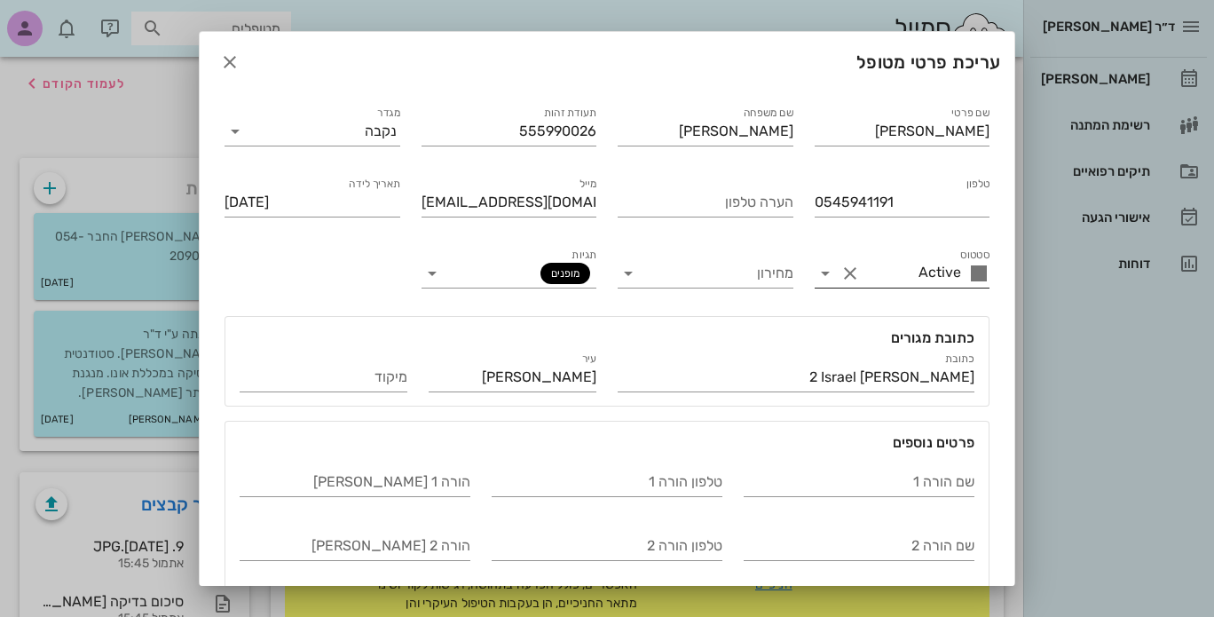
click at [828, 271] on icon at bounding box center [825, 273] width 21 height 21
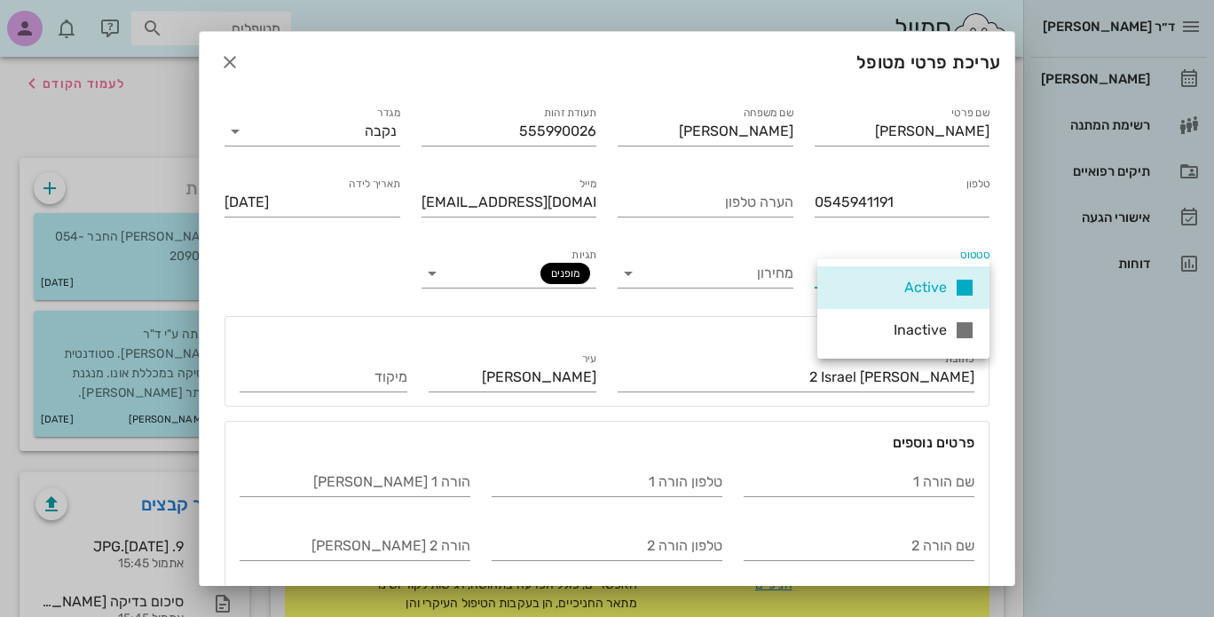
click at [828, 271] on div "Active" at bounding box center [903, 287] width 172 height 43
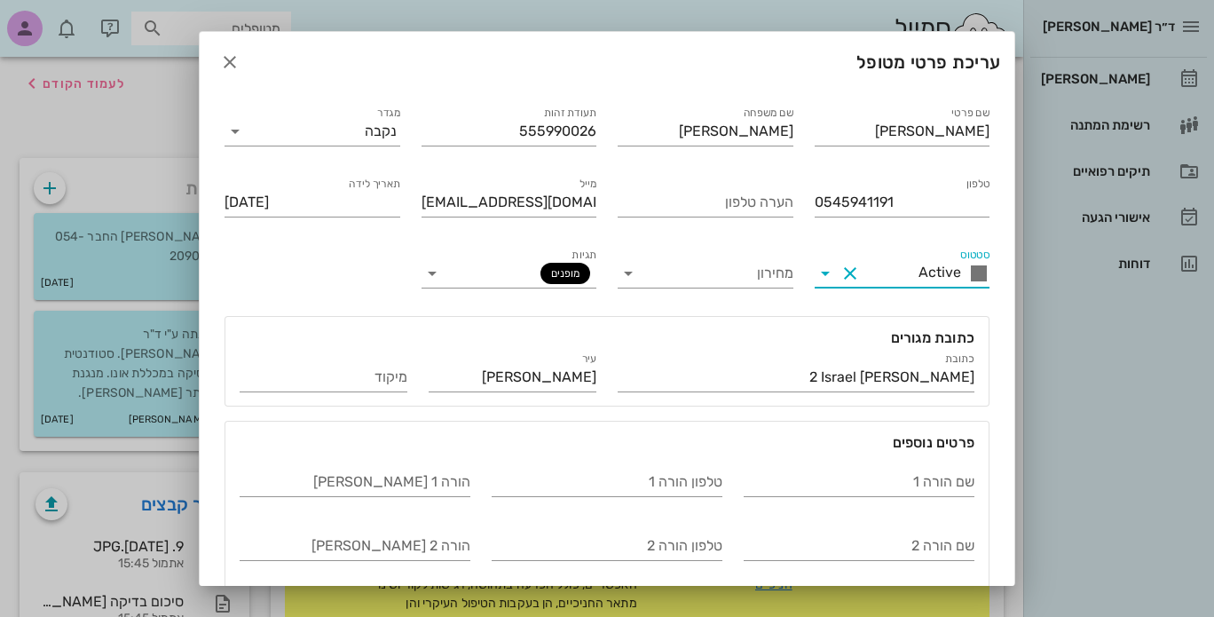
click at [822, 230] on div "טלפון 0545941191" at bounding box center [902, 198] width 197 height 71
click at [240, 57] on icon "button" at bounding box center [229, 61] width 21 height 21
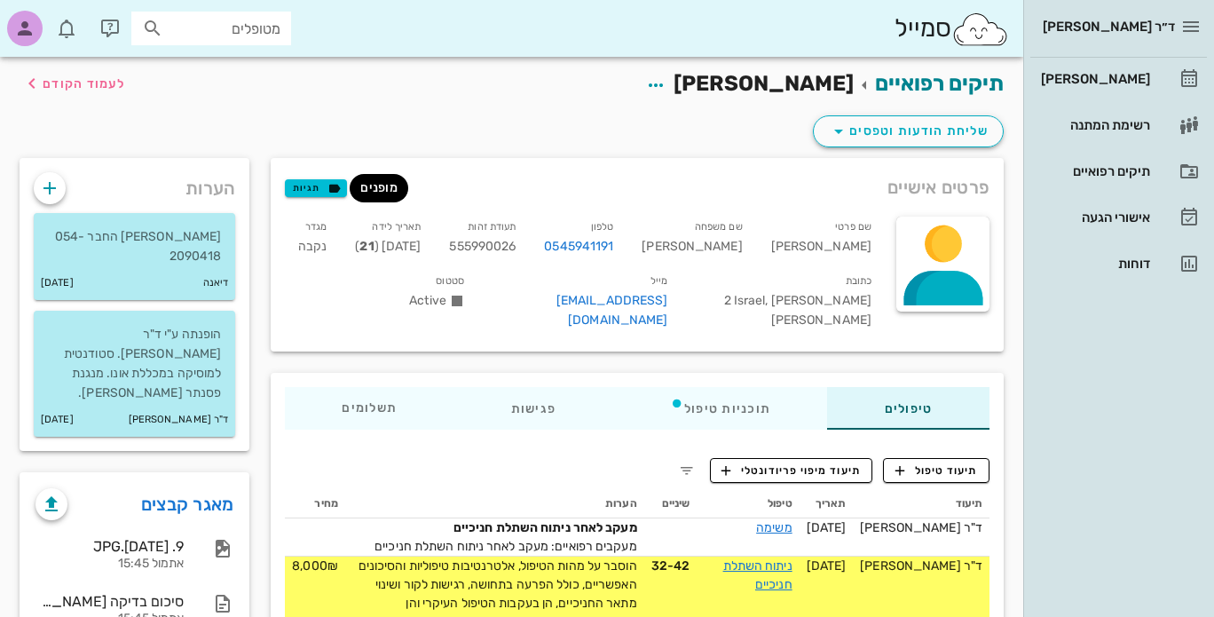
click at [784, 86] on span "[PERSON_NAME]" at bounding box center [763, 83] width 180 height 25
click at [666, 82] on icon "button" at bounding box center [655, 85] width 21 height 21
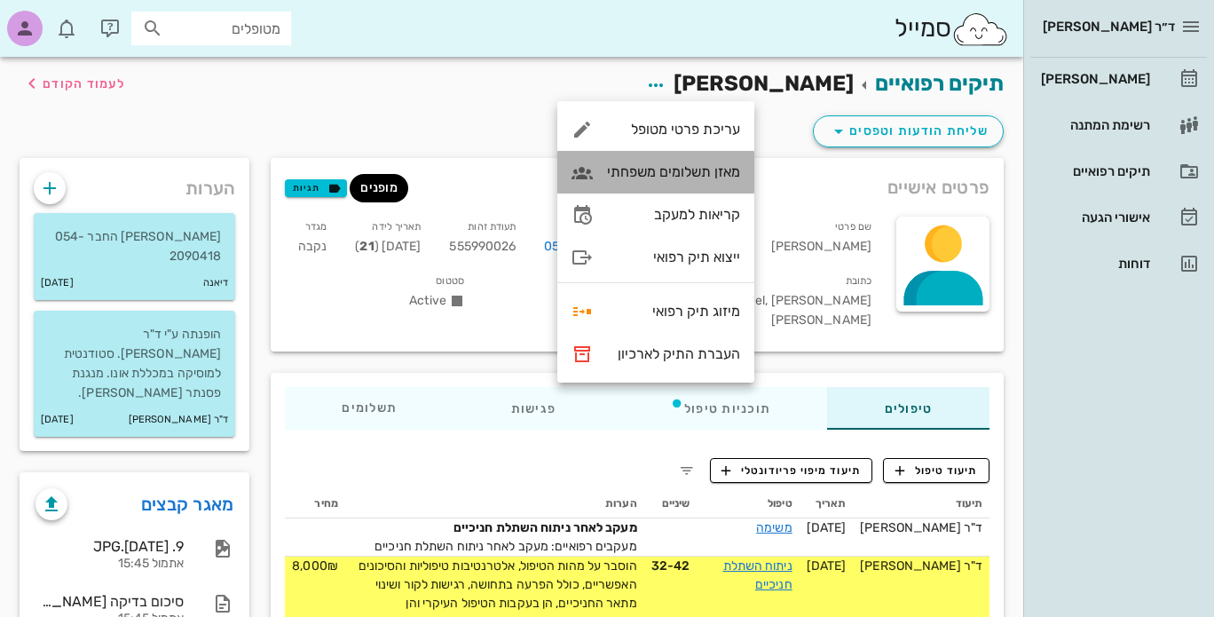
click at [683, 168] on div "מאזן תשלומים משפחתי" at bounding box center [673, 171] width 133 height 17
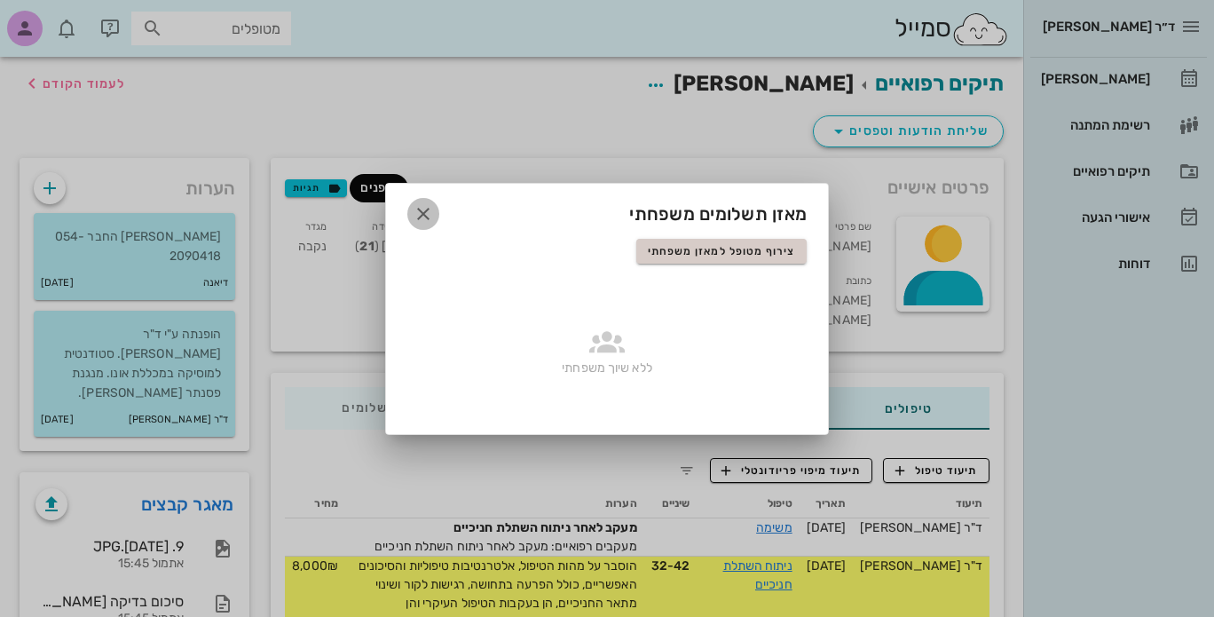
click at [425, 210] on icon "button" at bounding box center [423, 213] width 21 height 21
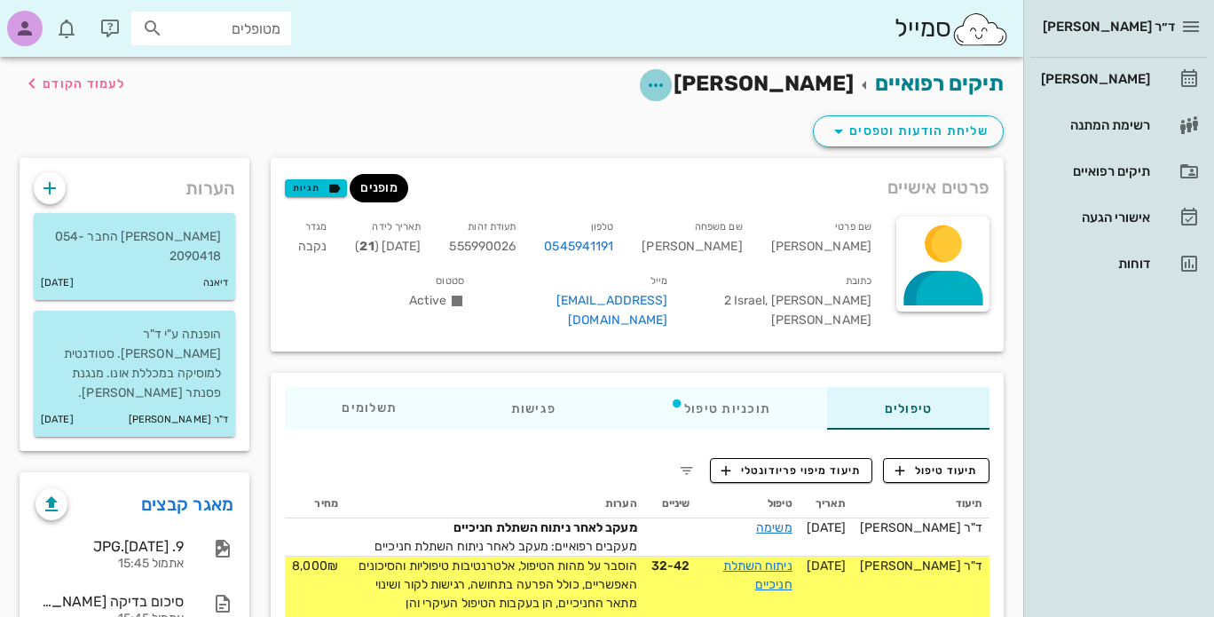
click at [666, 79] on icon "button" at bounding box center [655, 85] width 21 height 21
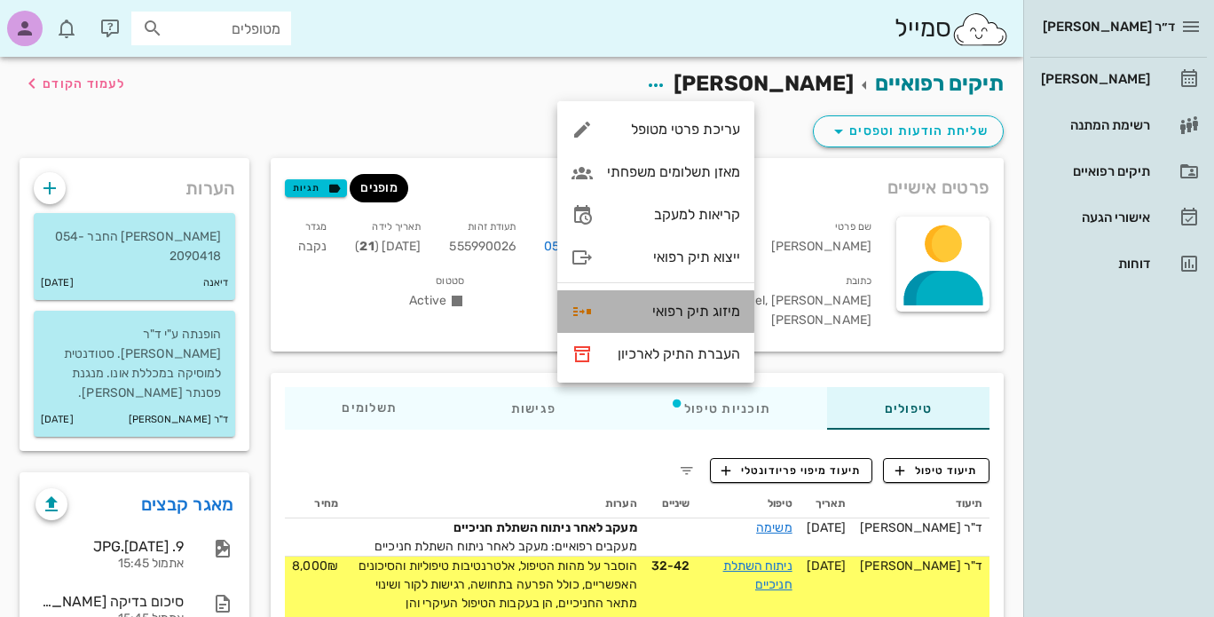
click at [713, 306] on div "מיזוג תיק רפואי" at bounding box center [673, 311] width 133 height 17
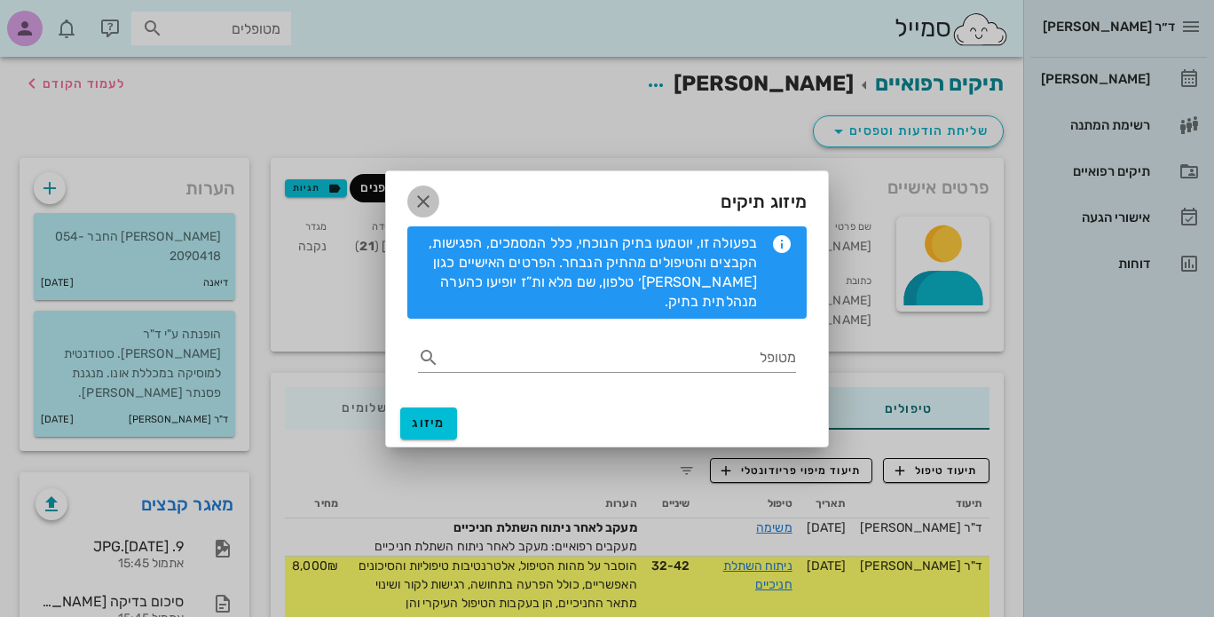
click at [421, 210] on icon "button" at bounding box center [423, 201] width 21 height 21
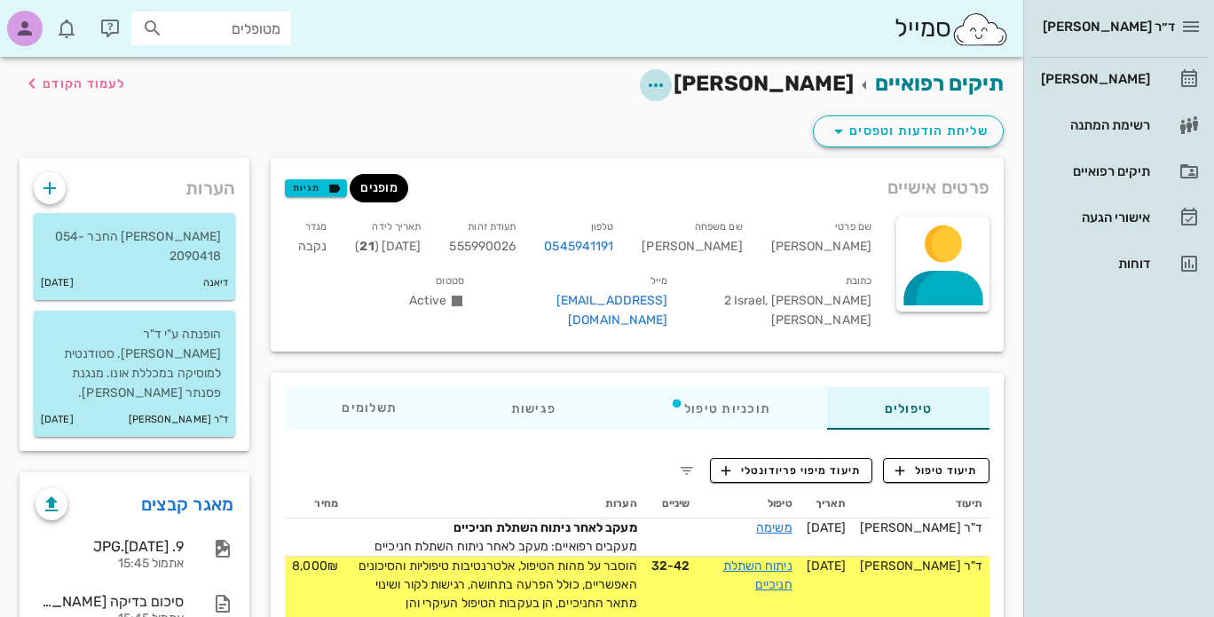
click at [666, 78] on icon "button" at bounding box center [655, 85] width 21 height 21
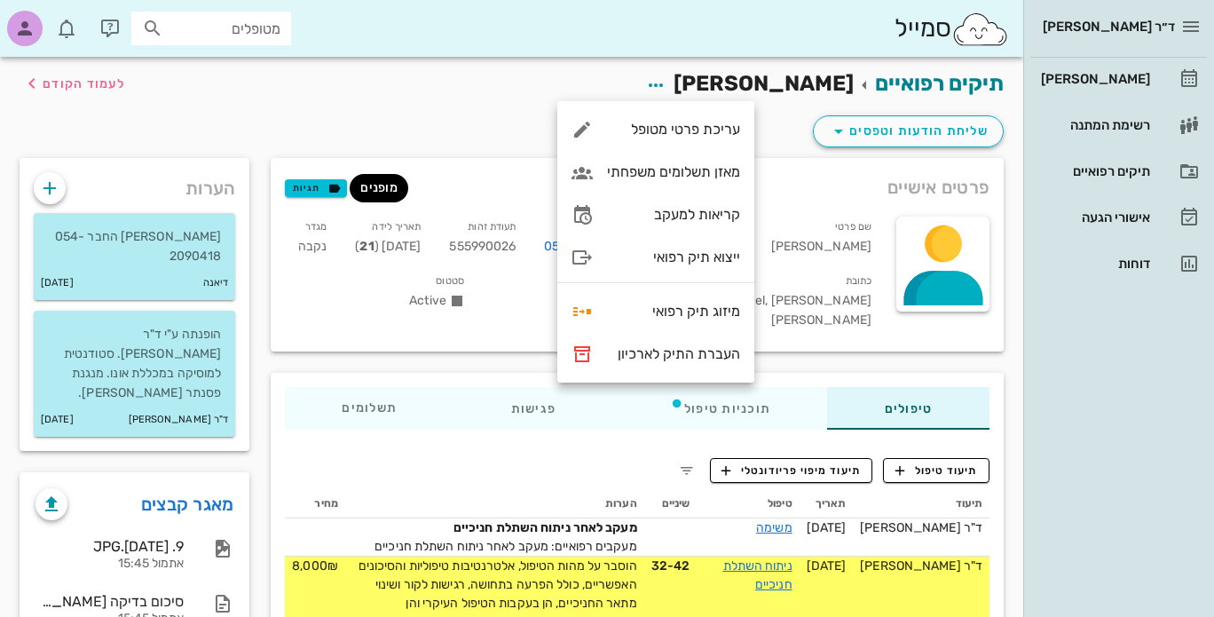
click at [511, 107] on div "תיקים רפואיים עדי גרינמן לעמוד הקודם" at bounding box center [511, 84] width 1005 height 55
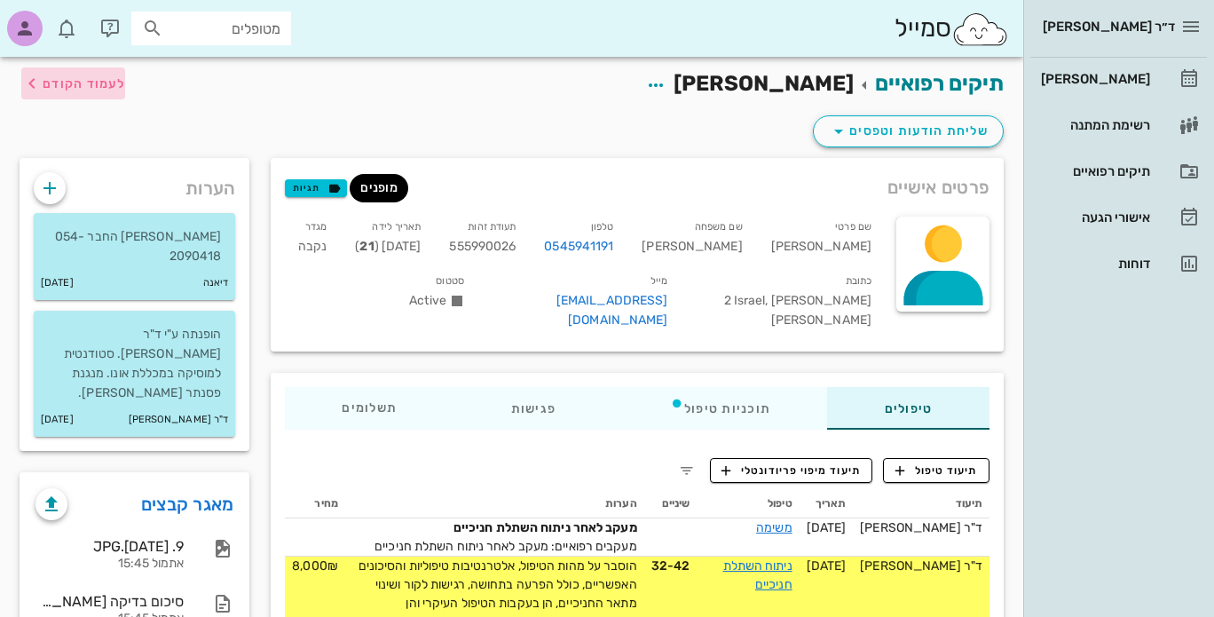
click at [41, 83] on icon "button" at bounding box center [31, 83] width 21 height 21
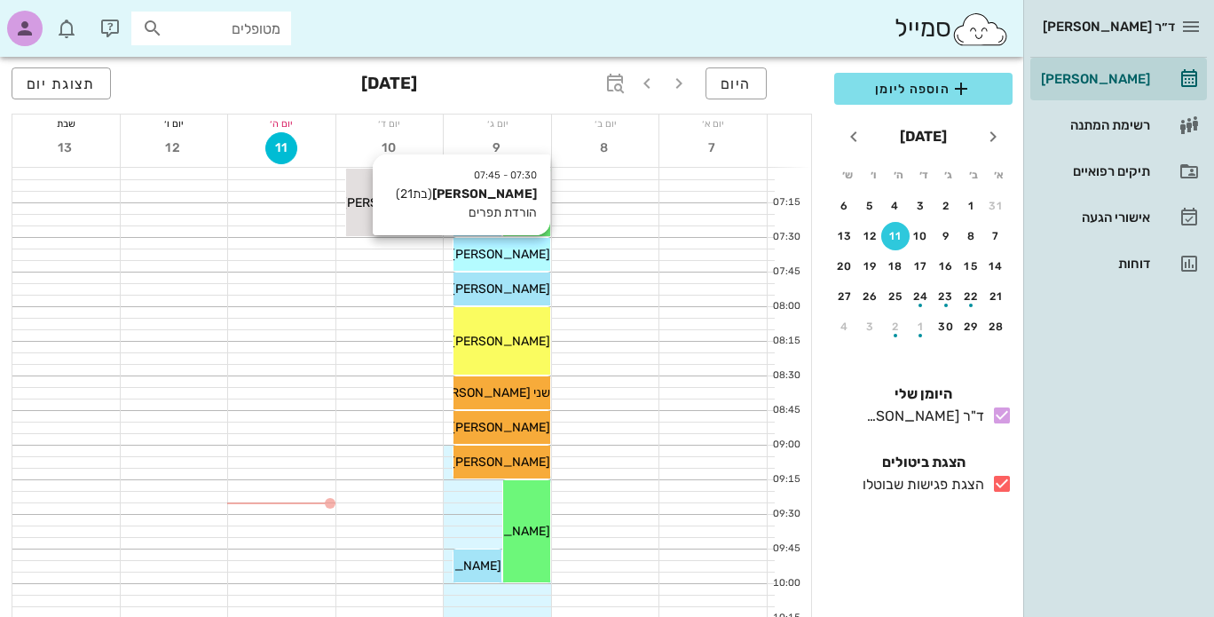
click at [504, 256] on span "[PERSON_NAME]" at bounding box center [500, 254] width 99 height 15
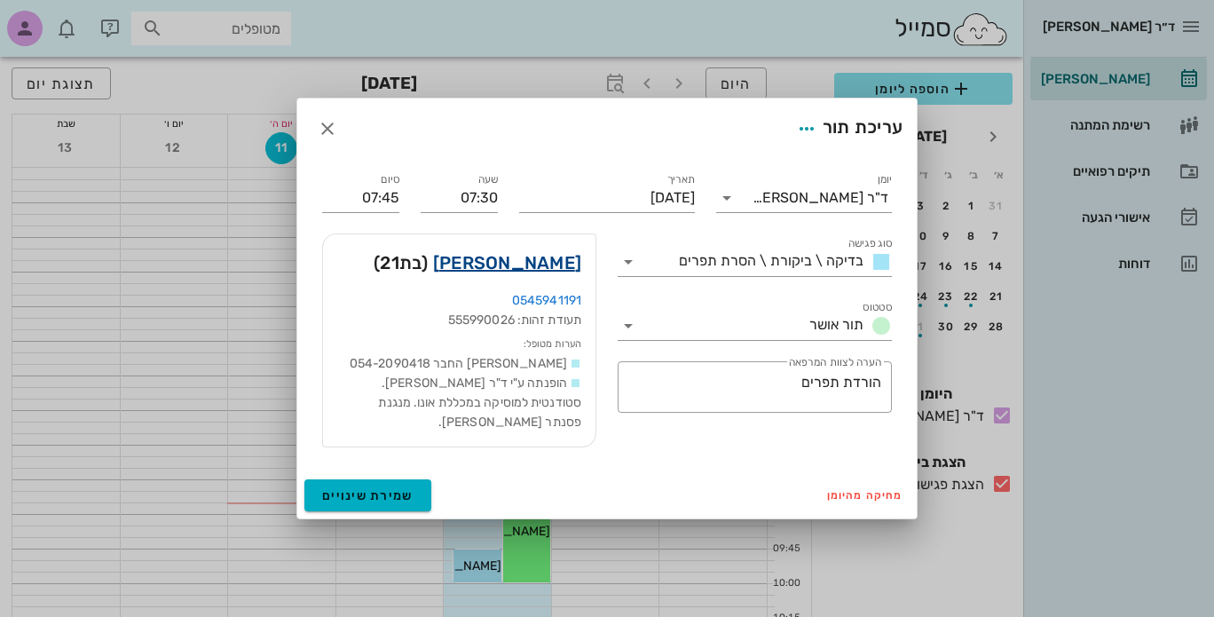
click at [530, 263] on link "עדי גרינמן" at bounding box center [507, 262] width 148 height 28
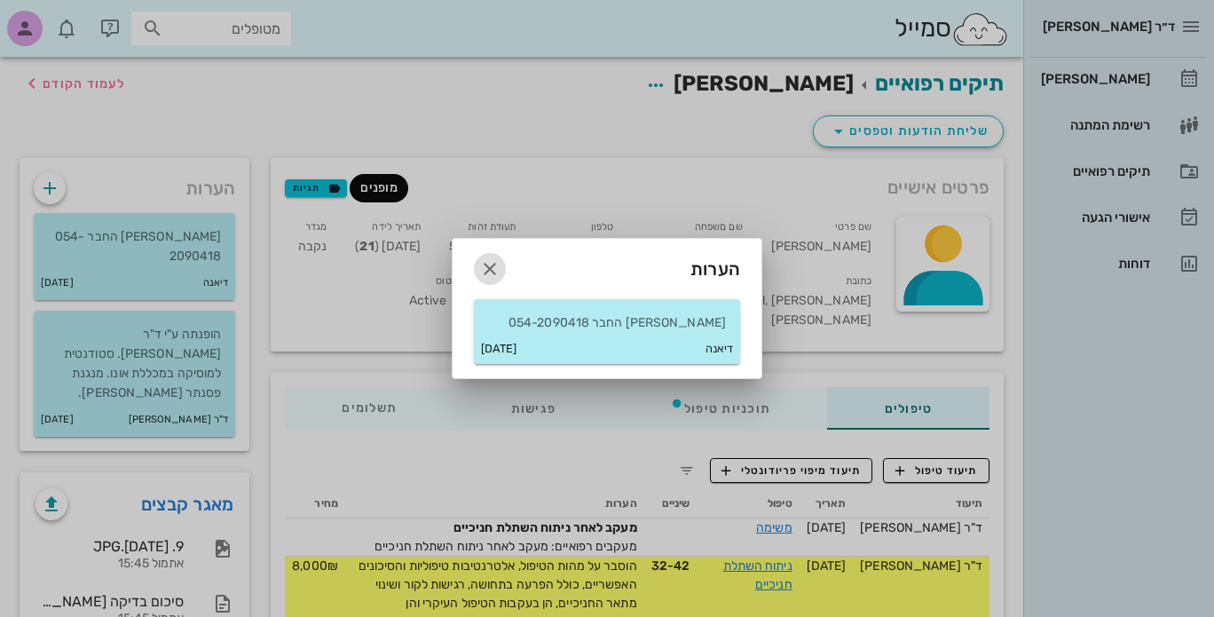
click at [484, 267] on icon "button" at bounding box center [489, 268] width 21 height 21
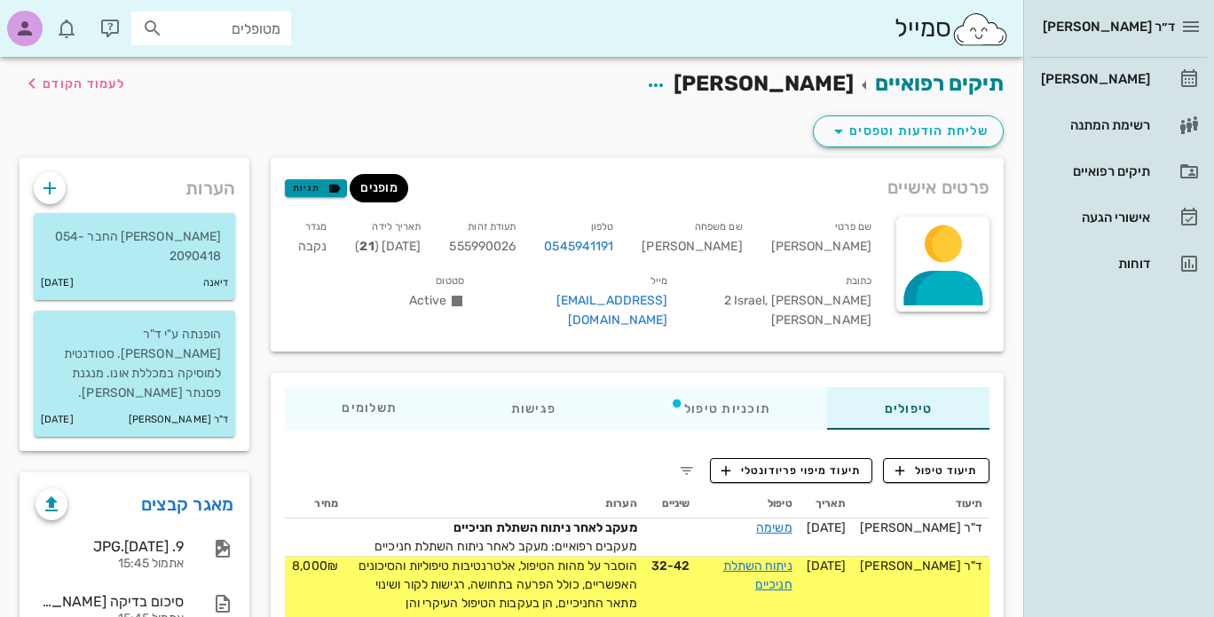
click at [311, 182] on span "תגיות" at bounding box center [316, 188] width 46 height 16
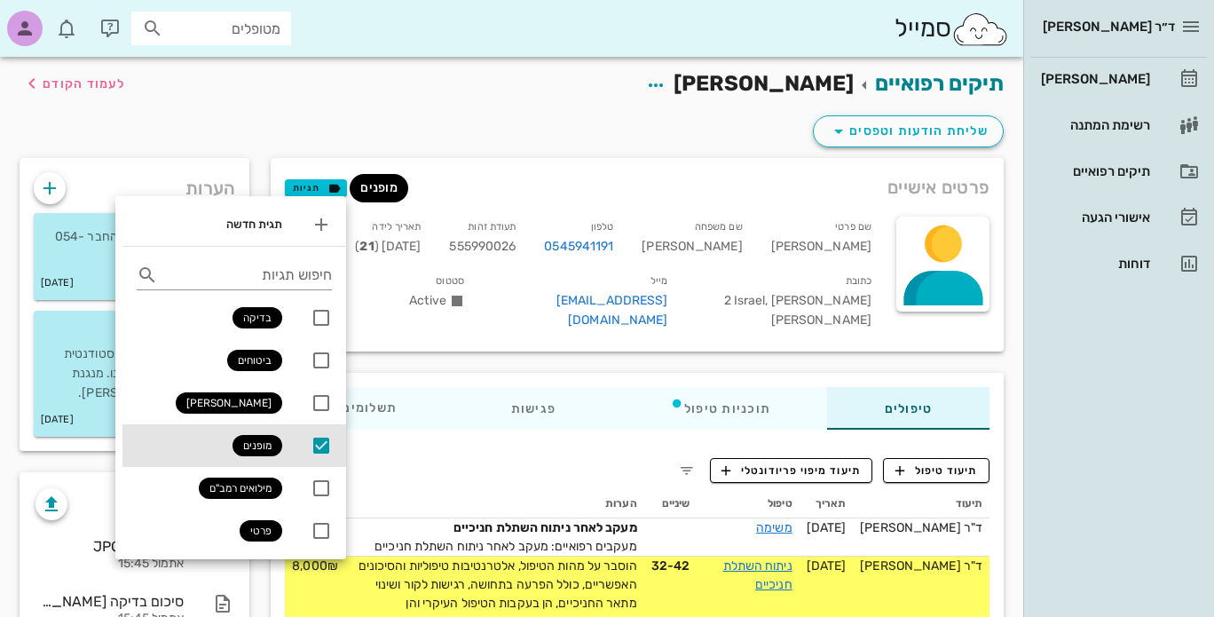
click at [443, 153] on div "פרטים אישיים מופנים תגיות שם פרטי עדי שם משפחה גרינמן טלפון 0545941191 תעודת זה…" at bounding box center [637, 254] width 754 height 215
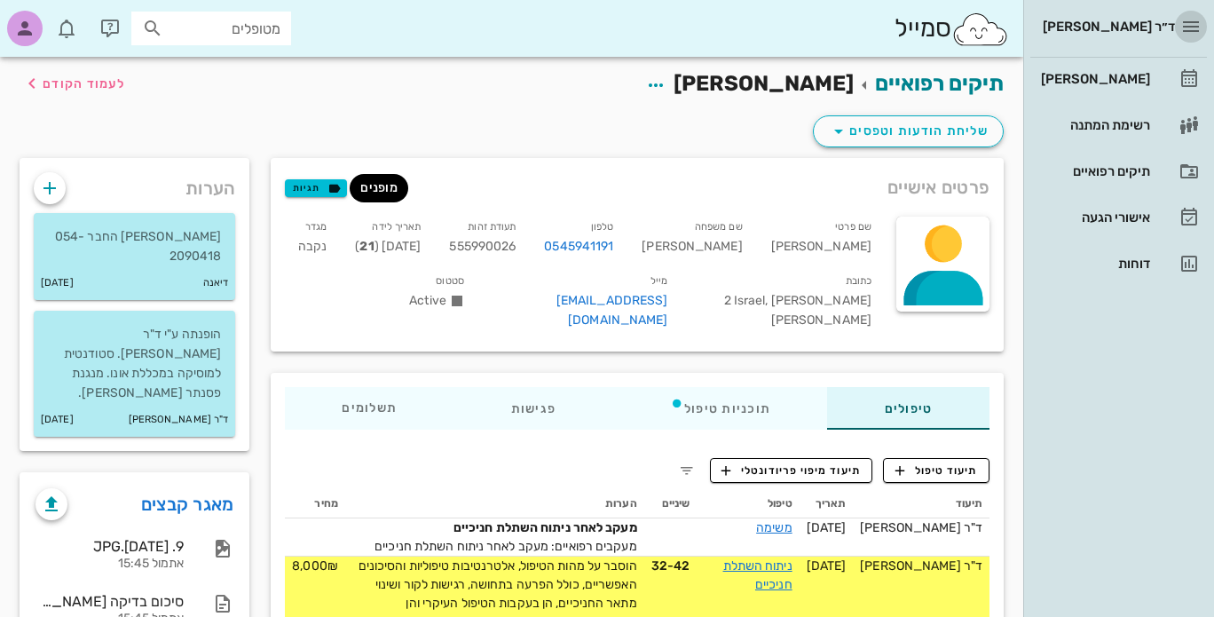
click at [1192, 35] on icon "button" at bounding box center [1190, 26] width 21 height 21
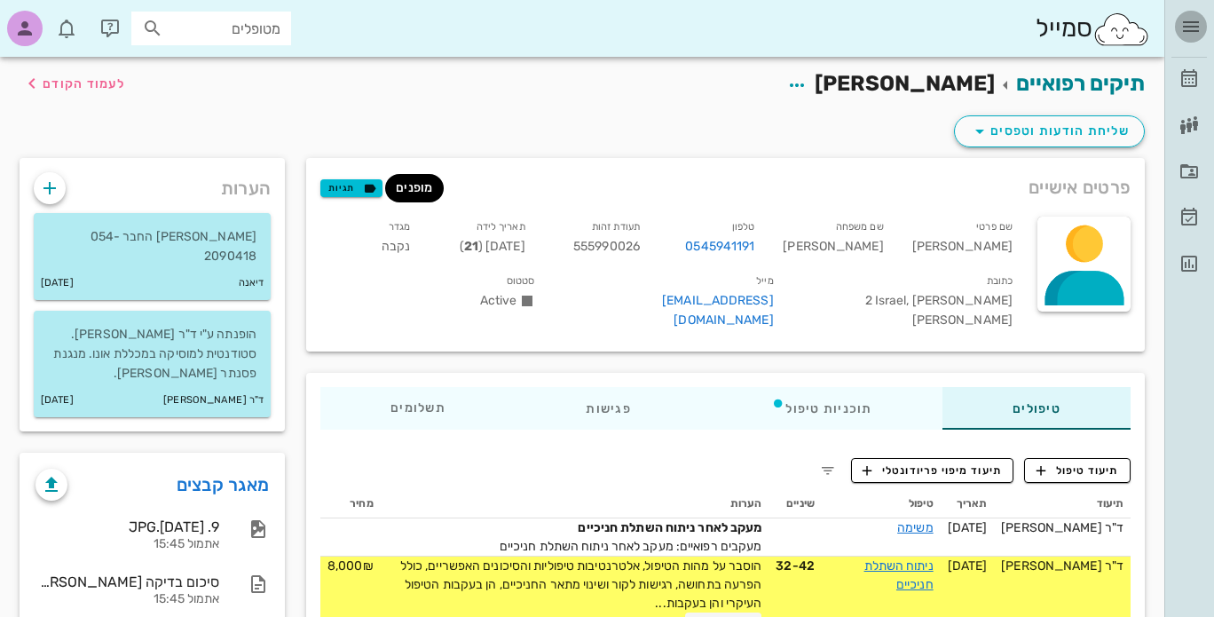
click at [1192, 33] on icon "button" at bounding box center [1190, 26] width 21 height 21
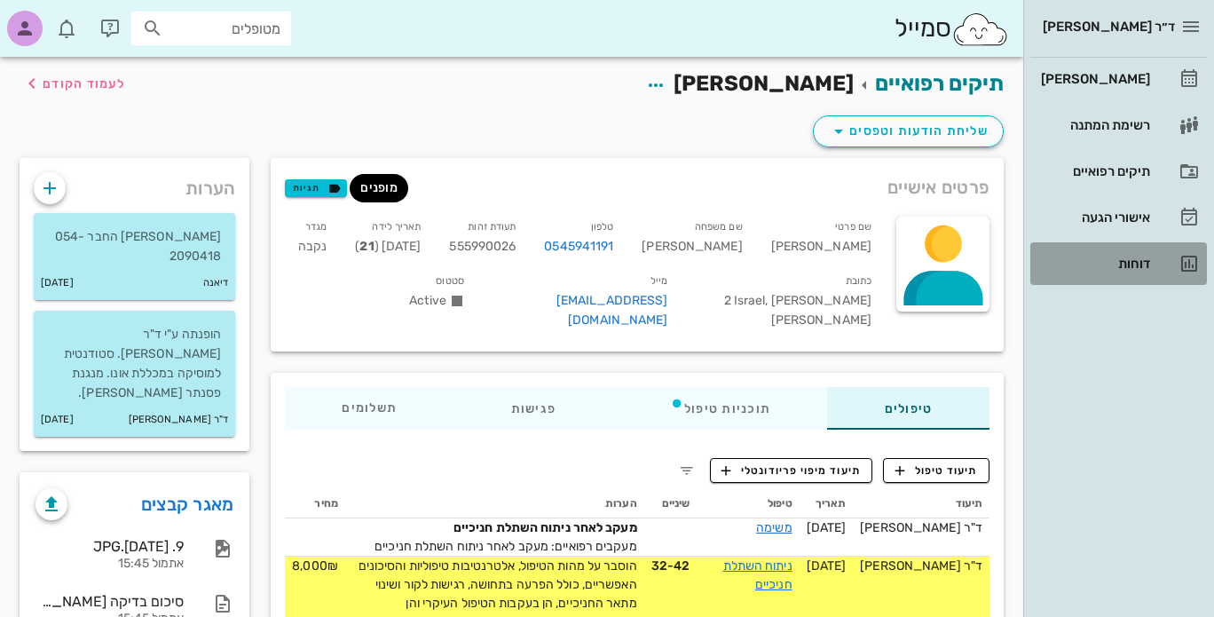
click at [1143, 268] on div "דוחות" at bounding box center [1093, 263] width 113 height 14
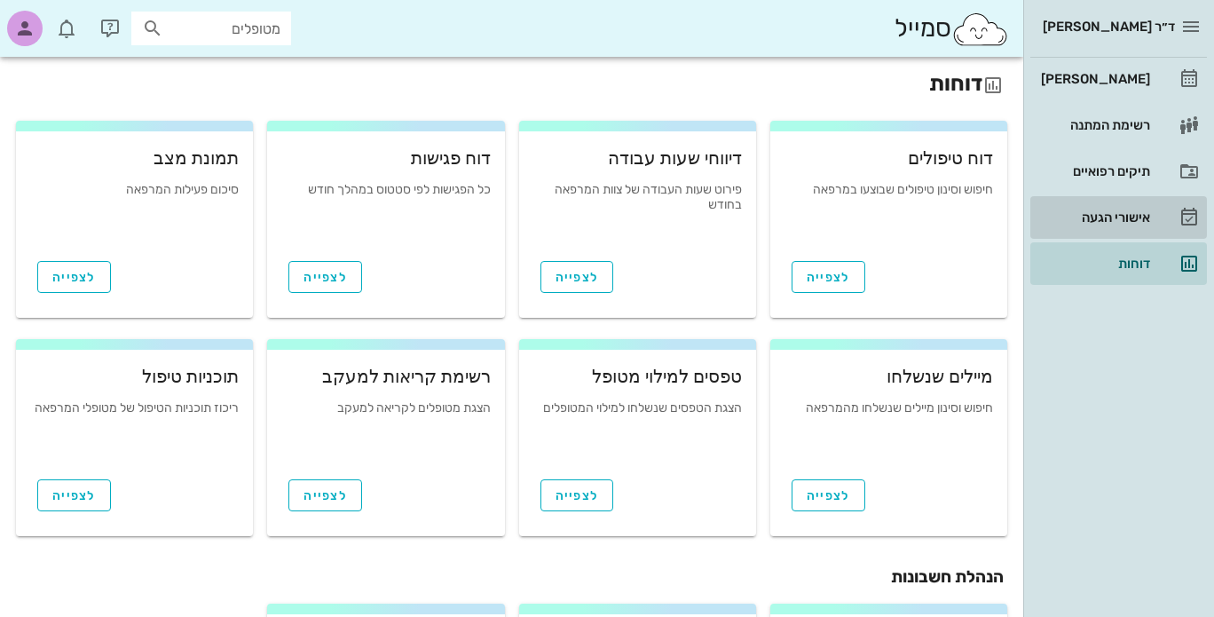
click at [1136, 218] on div "אישורי הגעה" at bounding box center [1093, 217] width 113 height 14
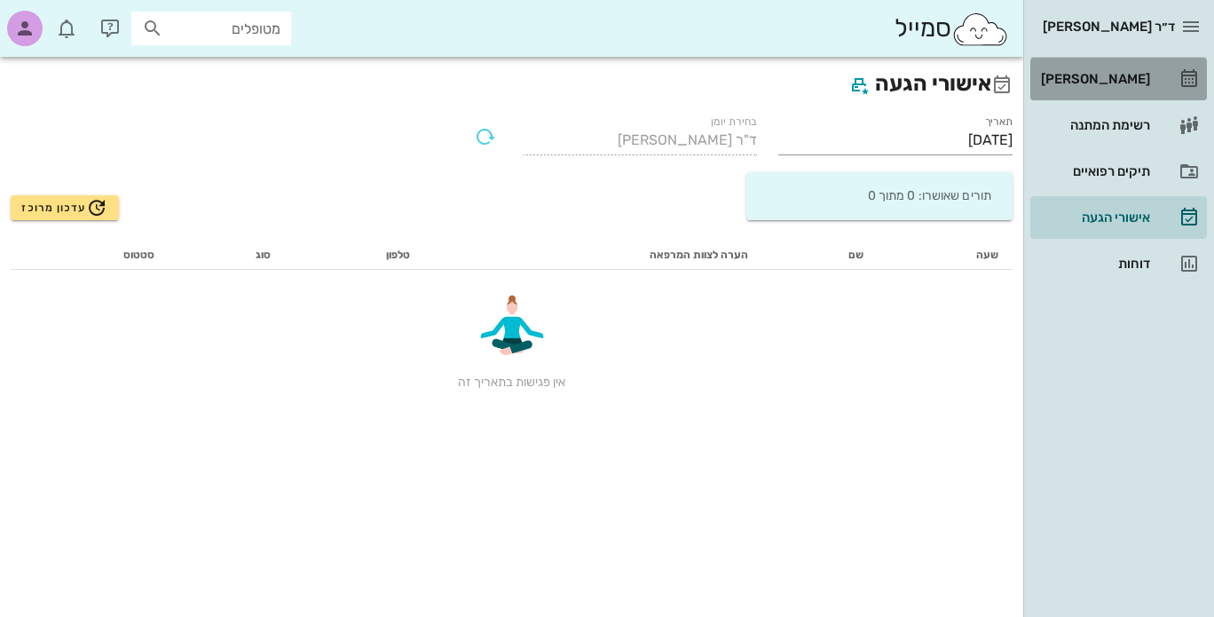
click at [1185, 72] on icon at bounding box center [1188, 78] width 21 height 21
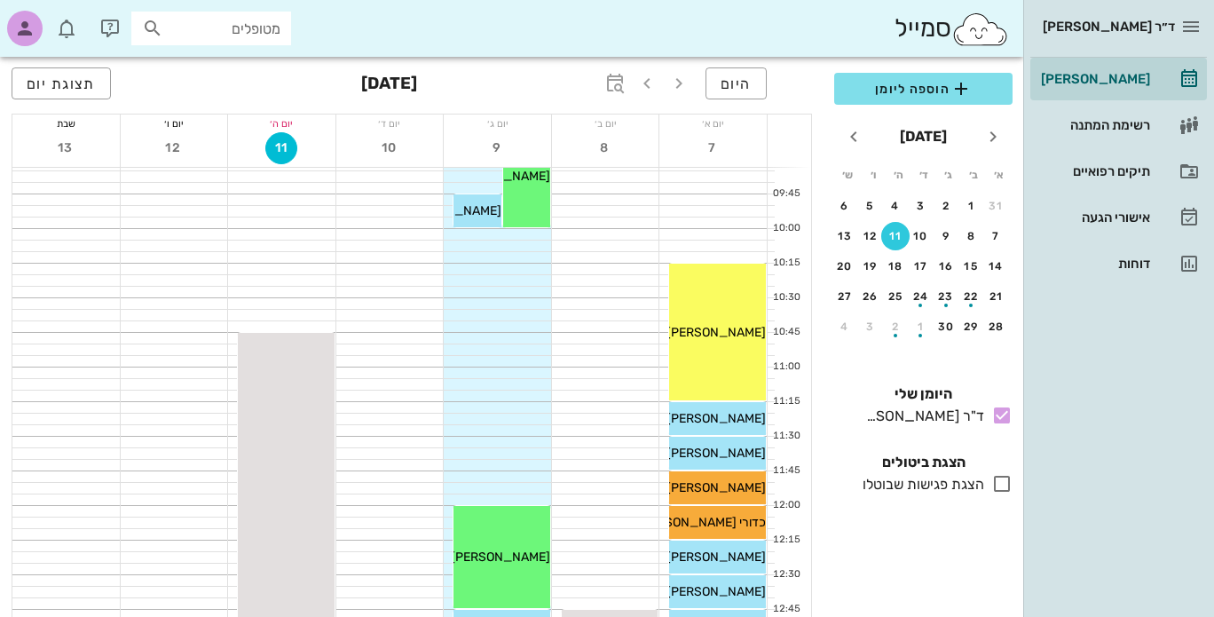
scroll to position [354, 0]
click at [48, 90] on span "תצוגת יום" at bounding box center [61, 83] width 69 height 17
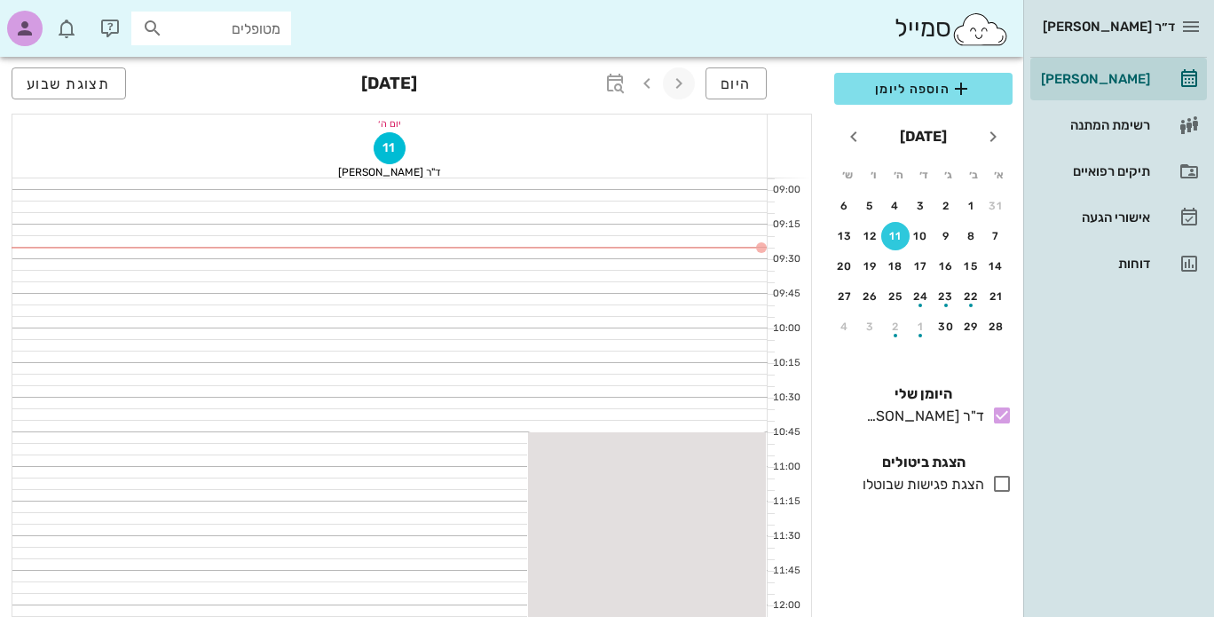
scroll to position [266, 0]
click at [676, 86] on icon "button" at bounding box center [678, 83] width 21 height 21
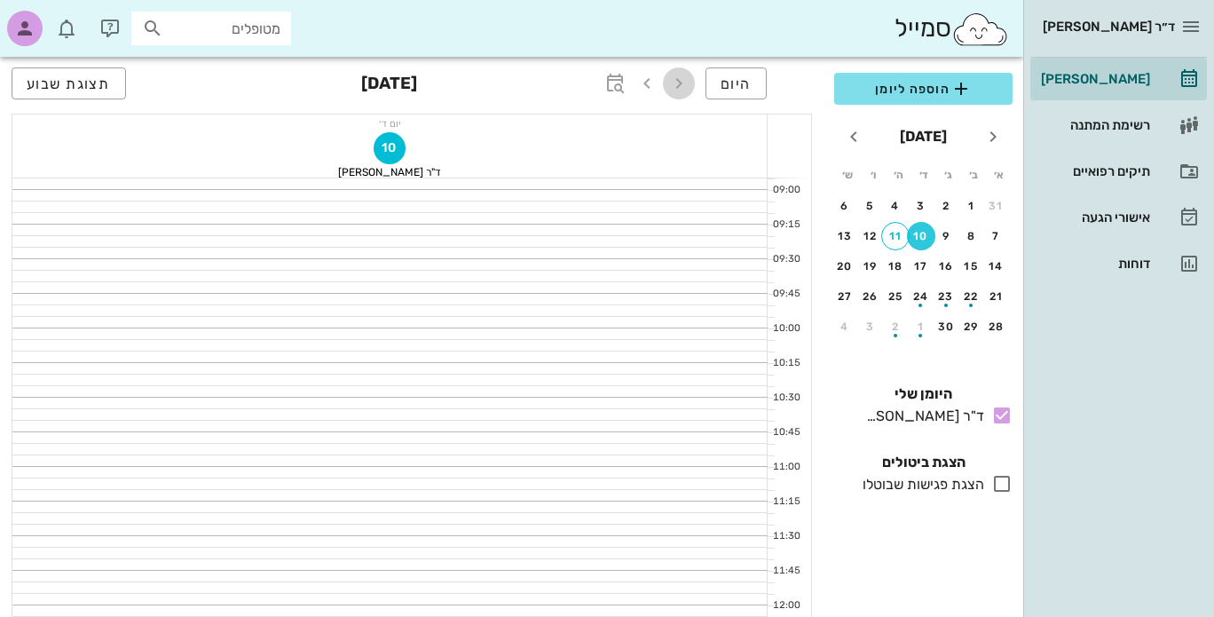
click at [679, 85] on icon "button" at bounding box center [678, 83] width 21 height 21
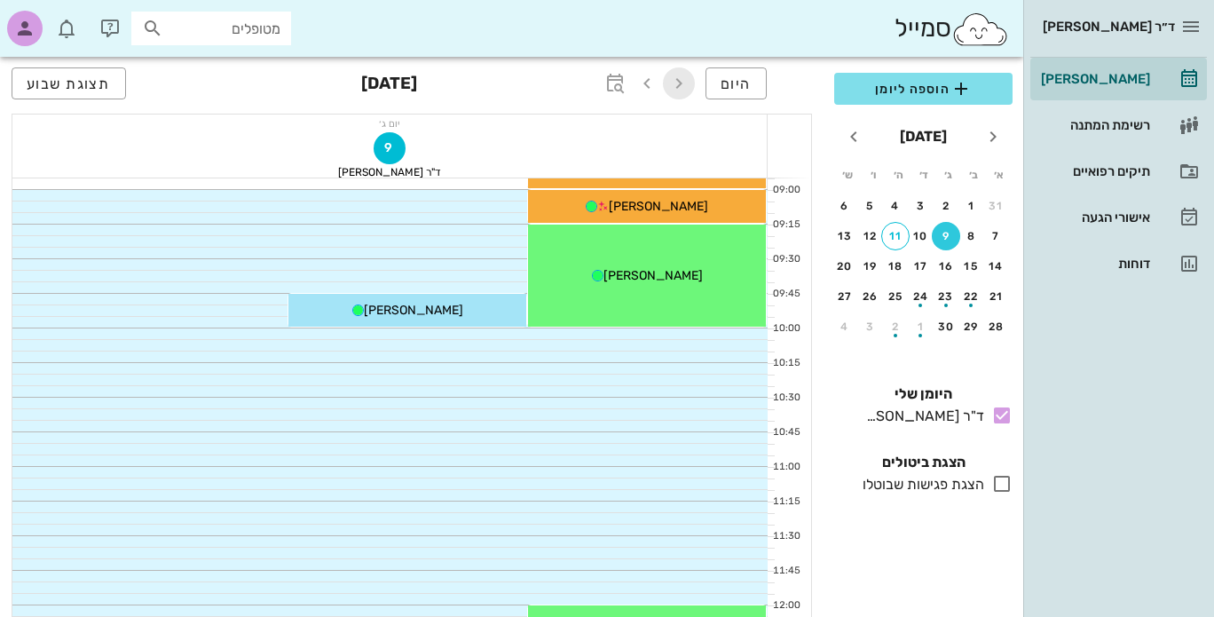
click at [679, 85] on icon "button" at bounding box center [678, 83] width 21 height 21
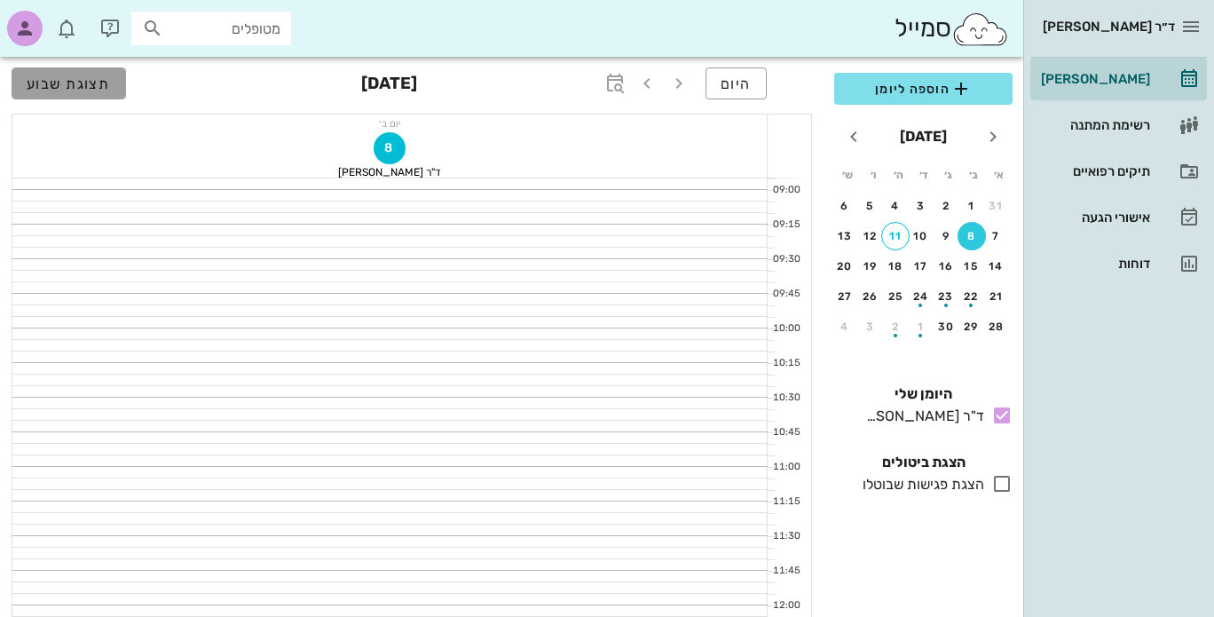
click at [50, 85] on span "תצוגת שבוע" at bounding box center [69, 83] width 84 height 17
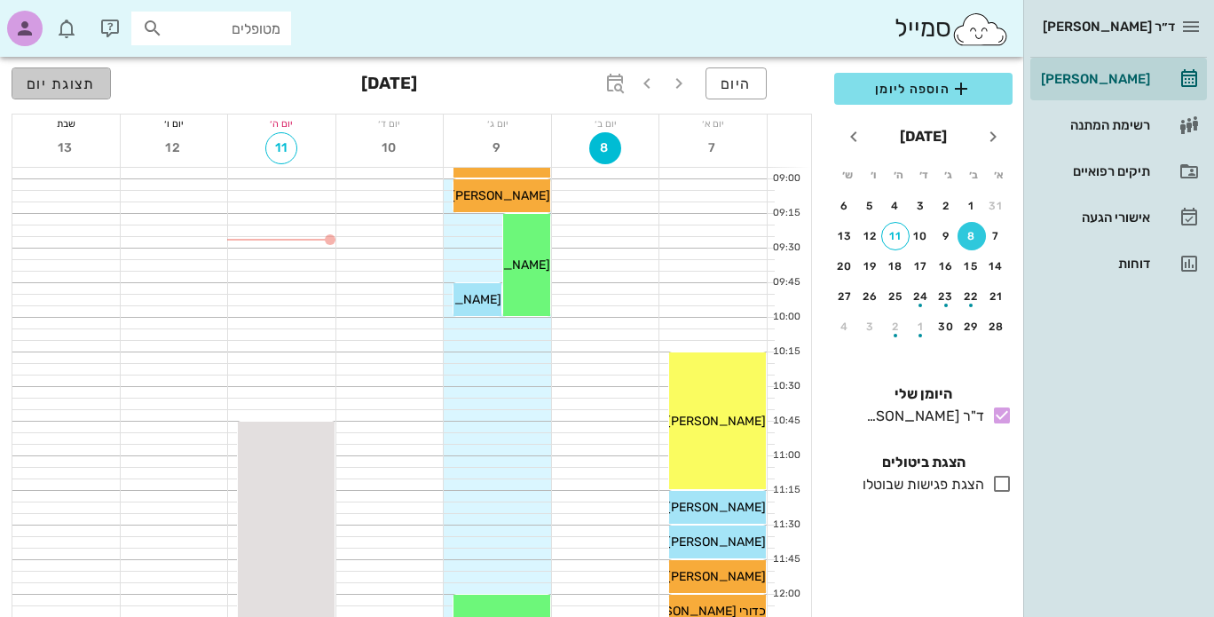
click at [67, 87] on span "תצוגת יום" at bounding box center [61, 83] width 69 height 17
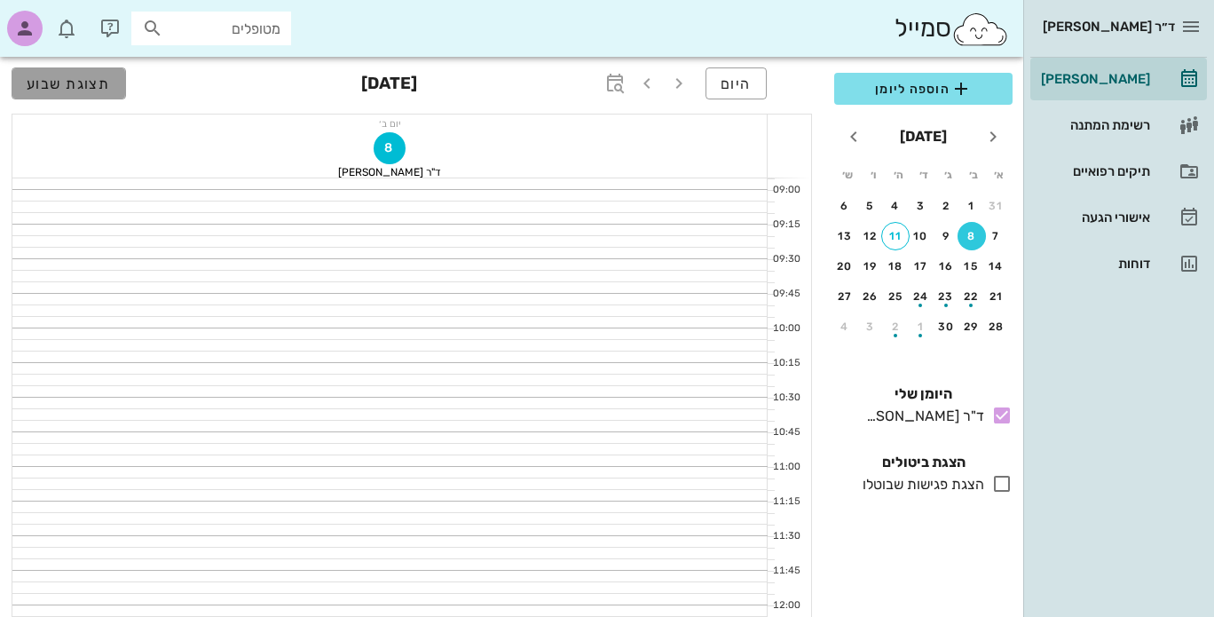
click at [69, 86] on span "תצוגת שבוע" at bounding box center [69, 83] width 84 height 17
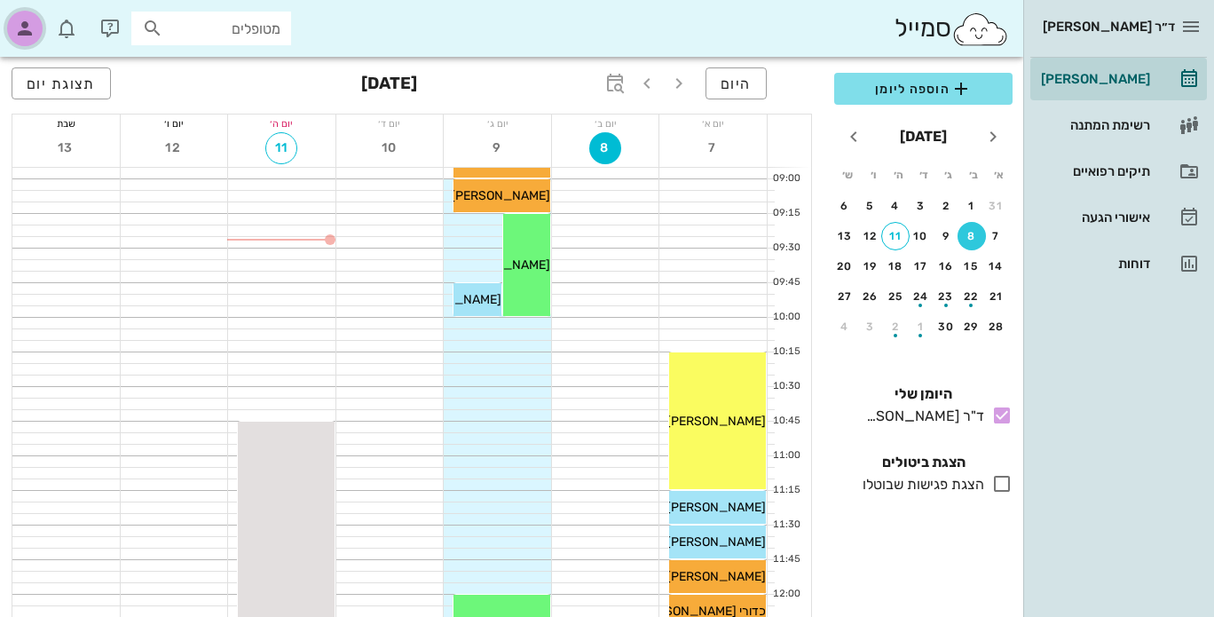
click at [28, 29] on icon "button" at bounding box center [24, 28] width 21 height 21
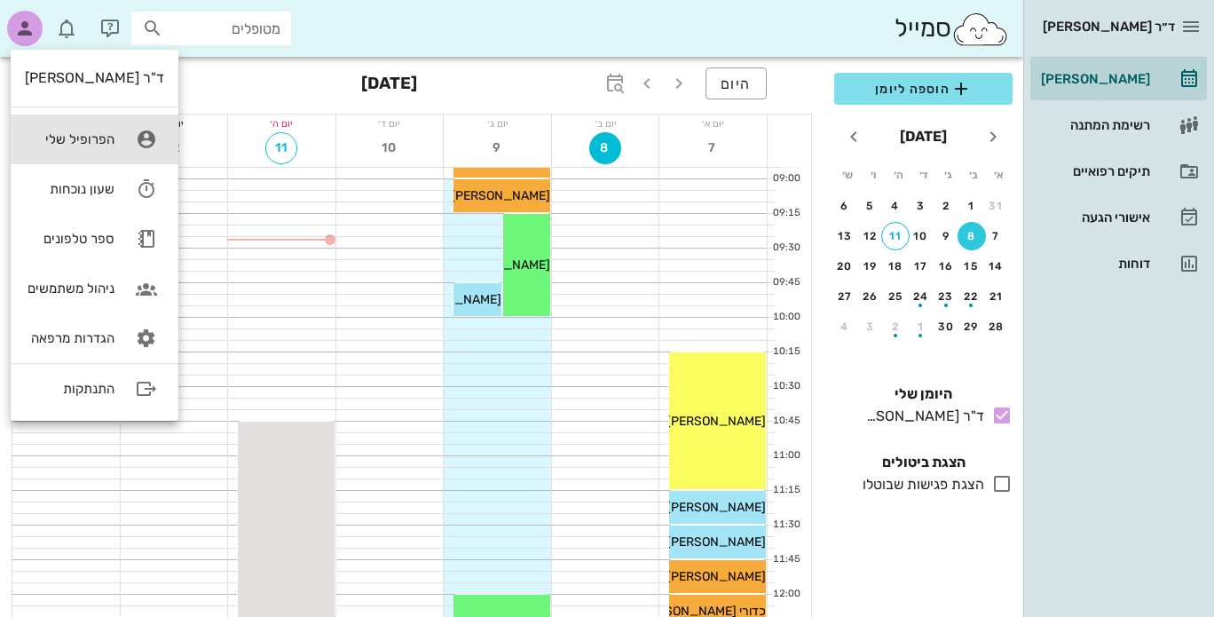
click at [107, 141] on div "הפרופיל שלי" at bounding box center [70, 139] width 90 height 16
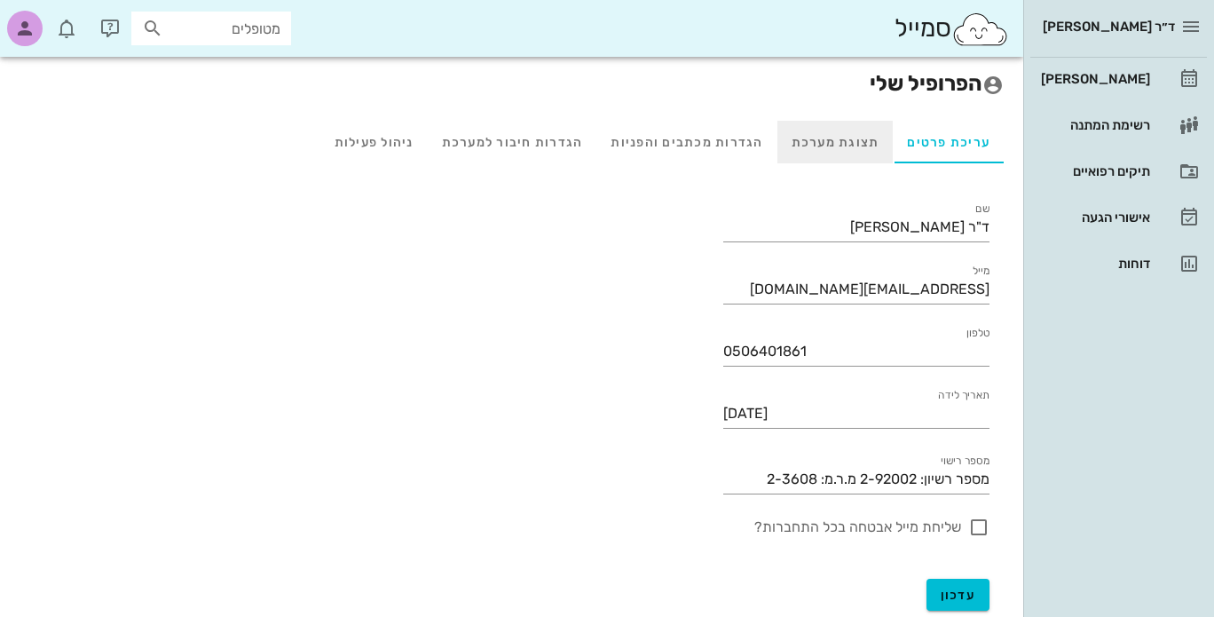
click at [846, 143] on div "תצוגת מערכת" at bounding box center [835, 142] width 116 height 43
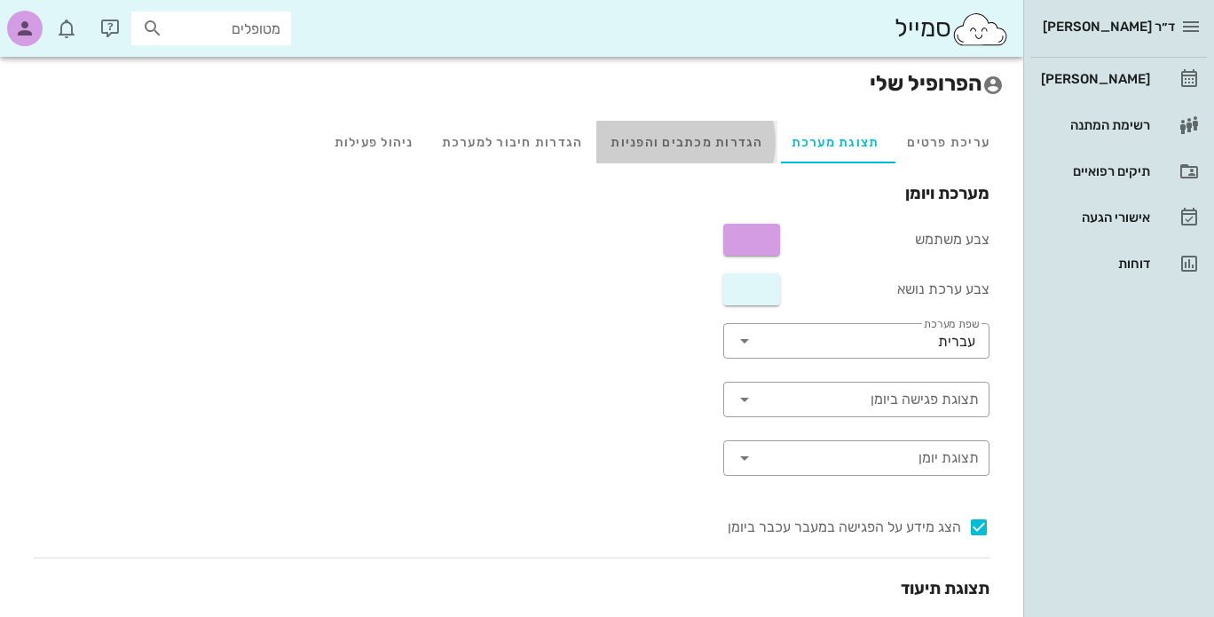
click at [667, 134] on div "הגדרות מכתבים והפניות" at bounding box center [686, 142] width 180 height 43
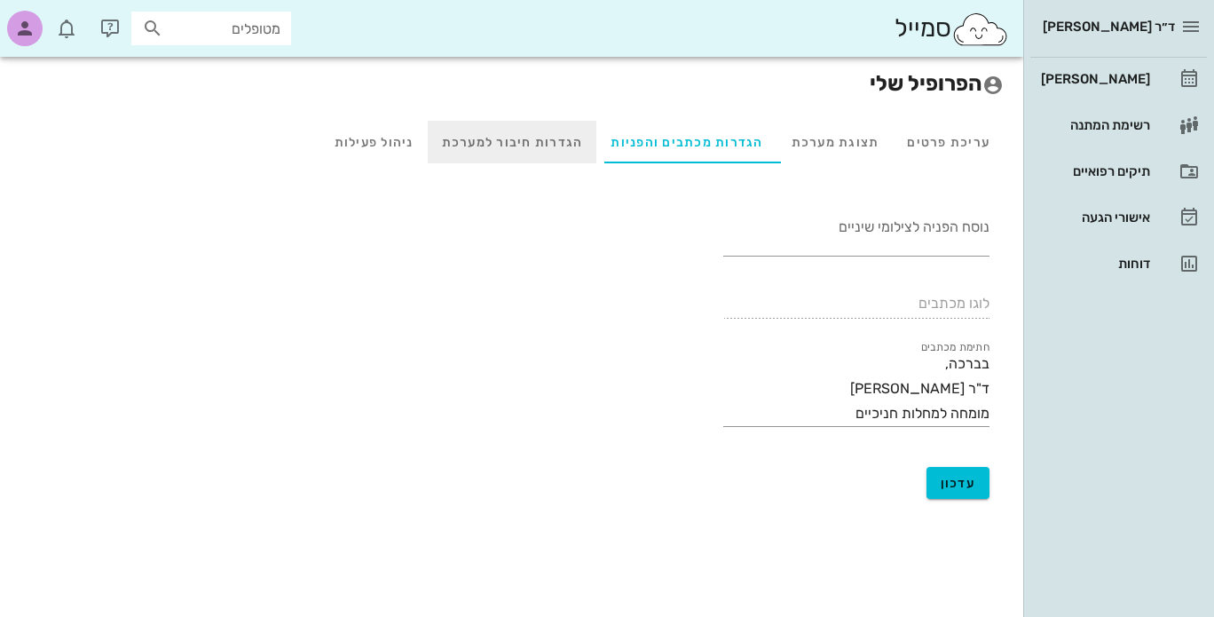
click at [554, 138] on div "הגדרות חיבור למערכת" at bounding box center [512, 142] width 169 height 43
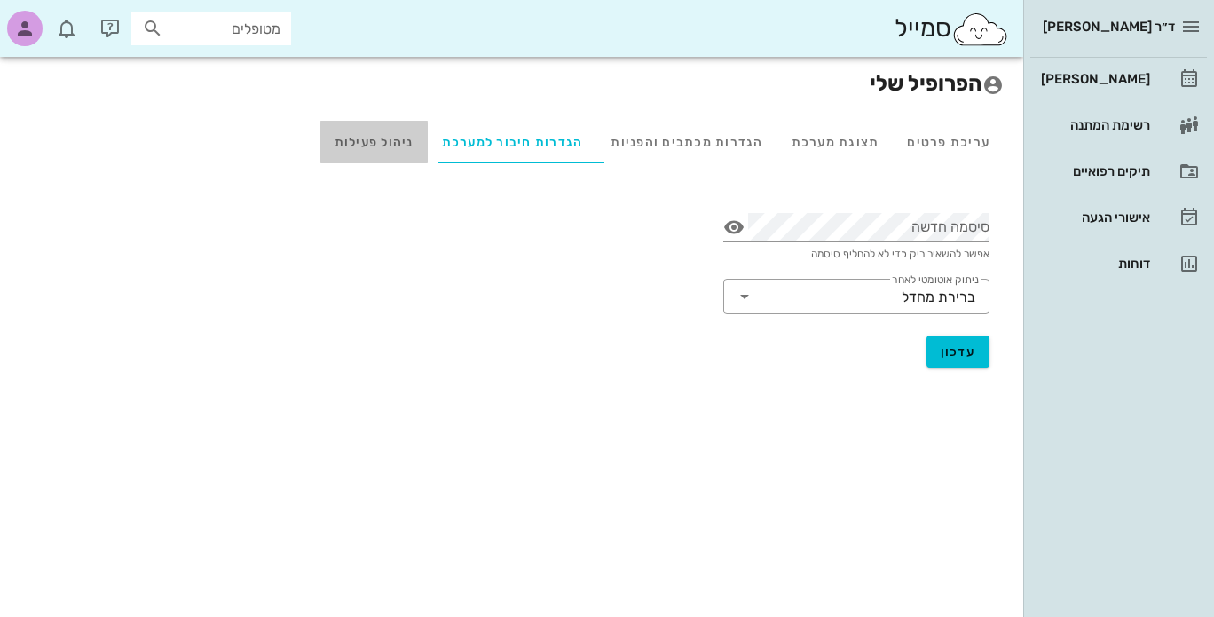
click at [387, 145] on div "ניהול פעילות" at bounding box center [373, 142] width 107 height 43
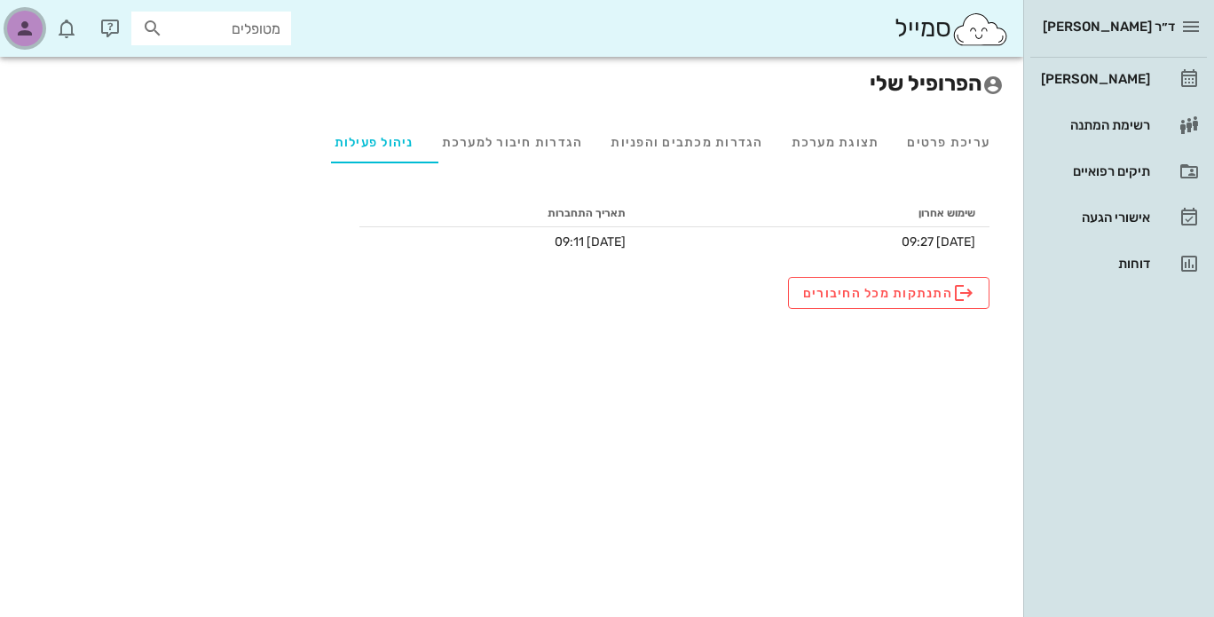
click at [22, 28] on icon "button" at bounding box center [24, 28] width 21 height 21
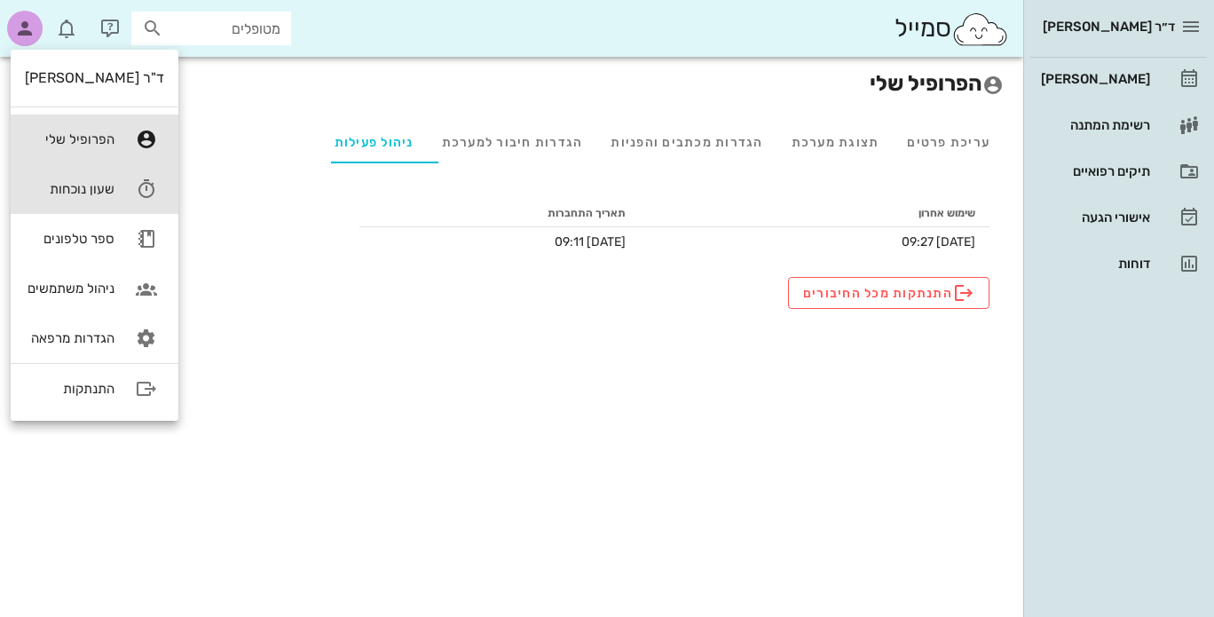
click at [71, 177] on link "שעון נוכחות" at bounding box center [95, 189] width 168 height 50
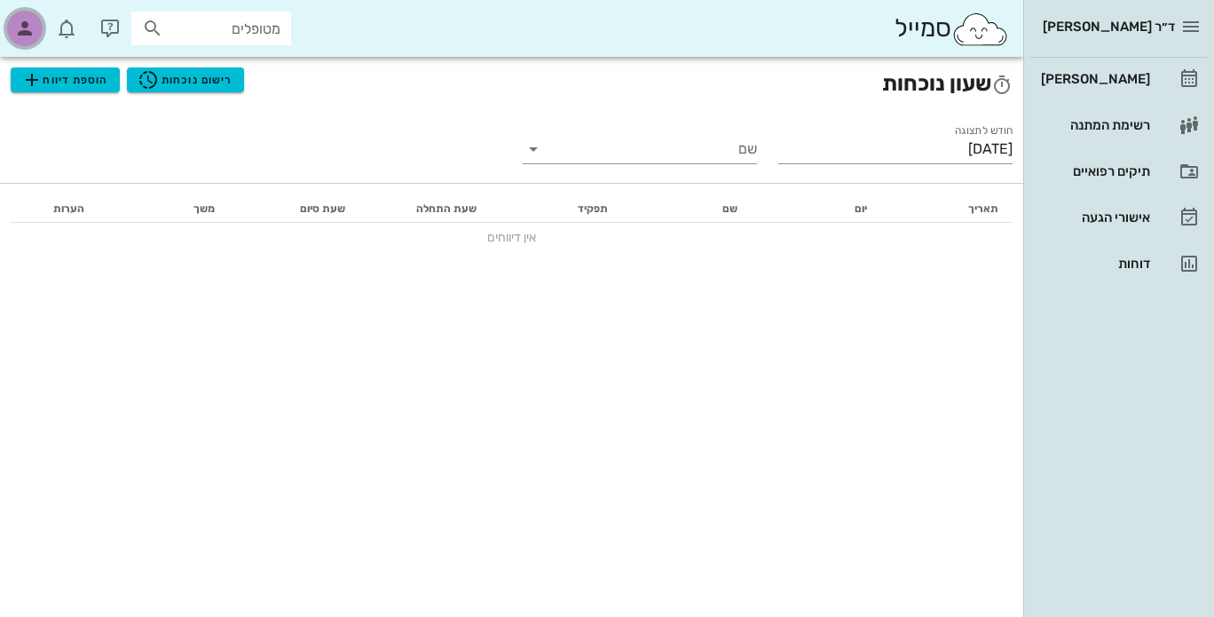
click at [16, 26] on icon "button" at bounding box center [24, 28] width 21 height 21
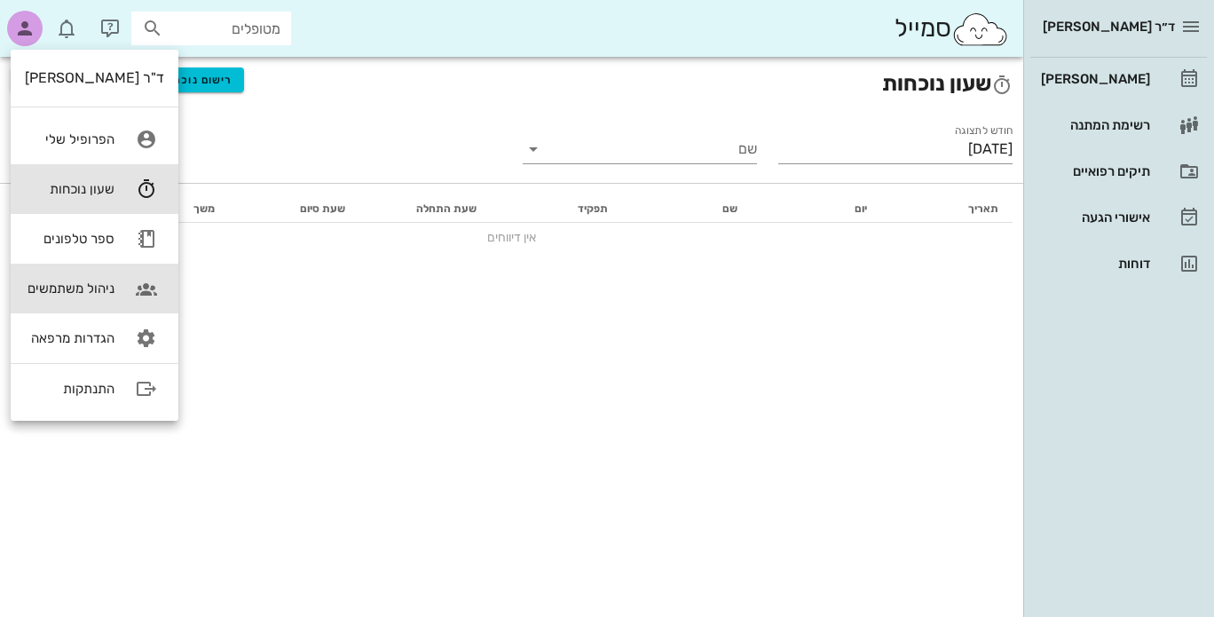
click at [87, 289] on div "ניהול משתמשים" at bounding box center [70, 288] width 90 height 16
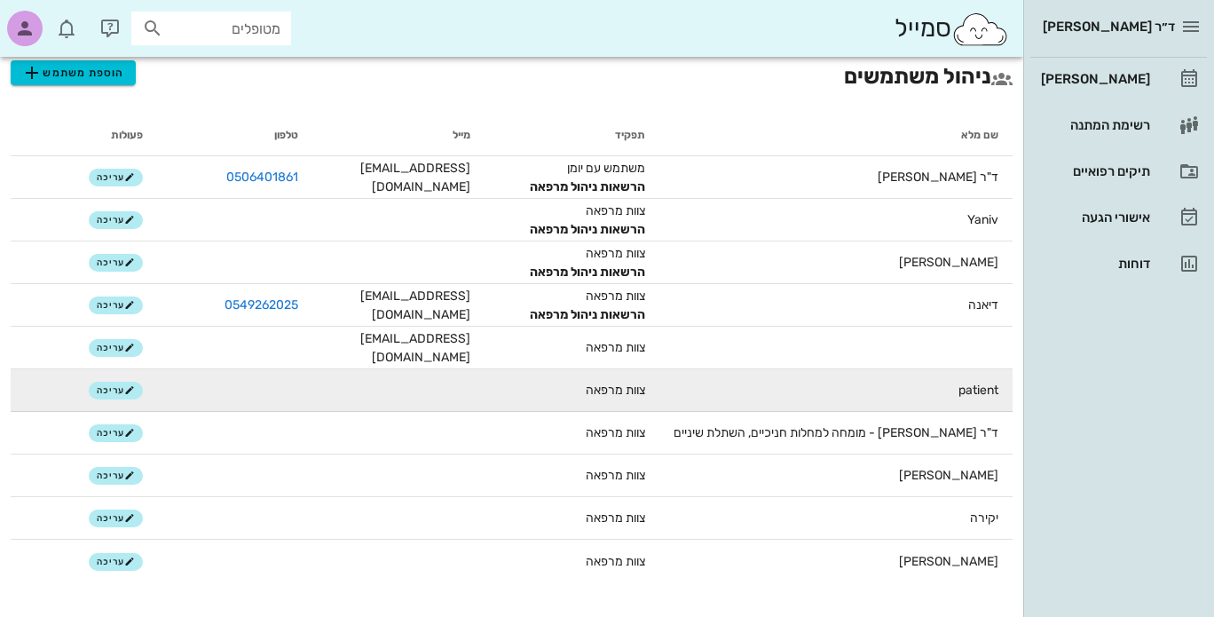
scroll to position [11, 0]
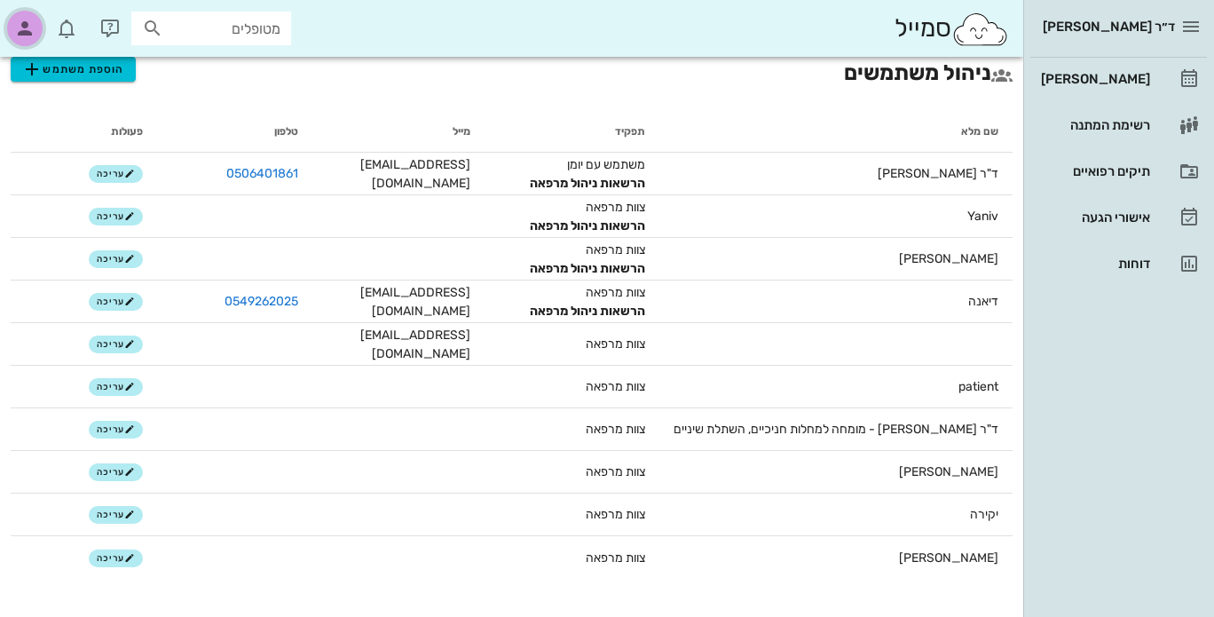
click at [18, 38] on icon "button" at bounding box center [24, 28] width 21 height 21
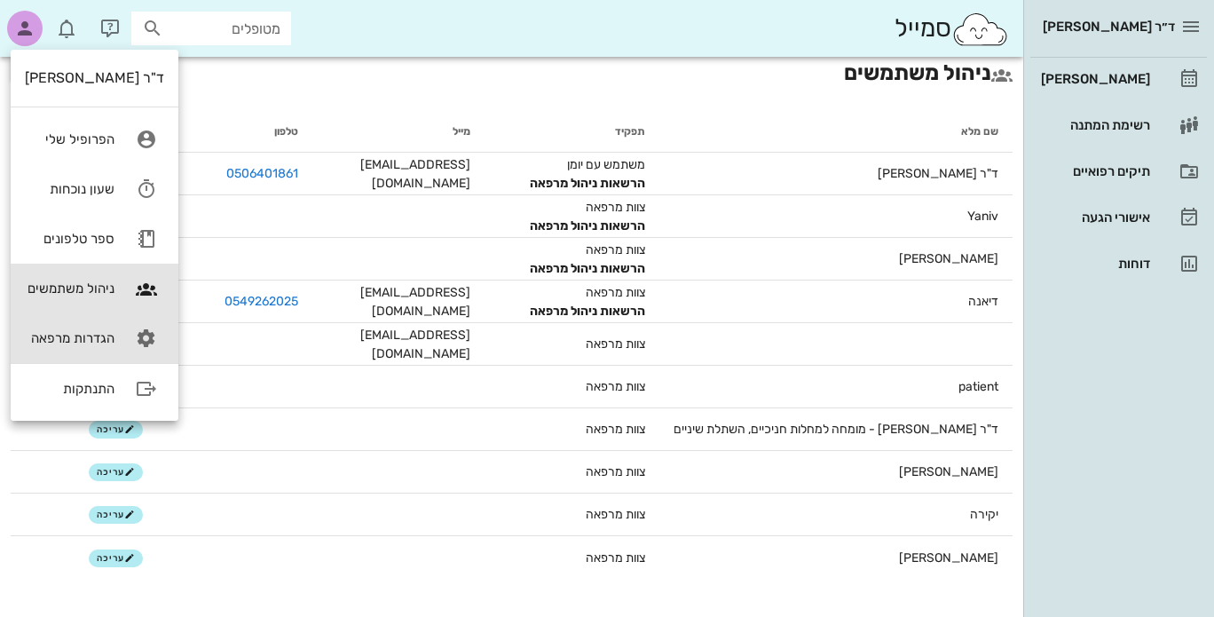
click at [82, 345] on div "הגדרות מרפאה" at bounding box center [70, 338] width 90 height 16
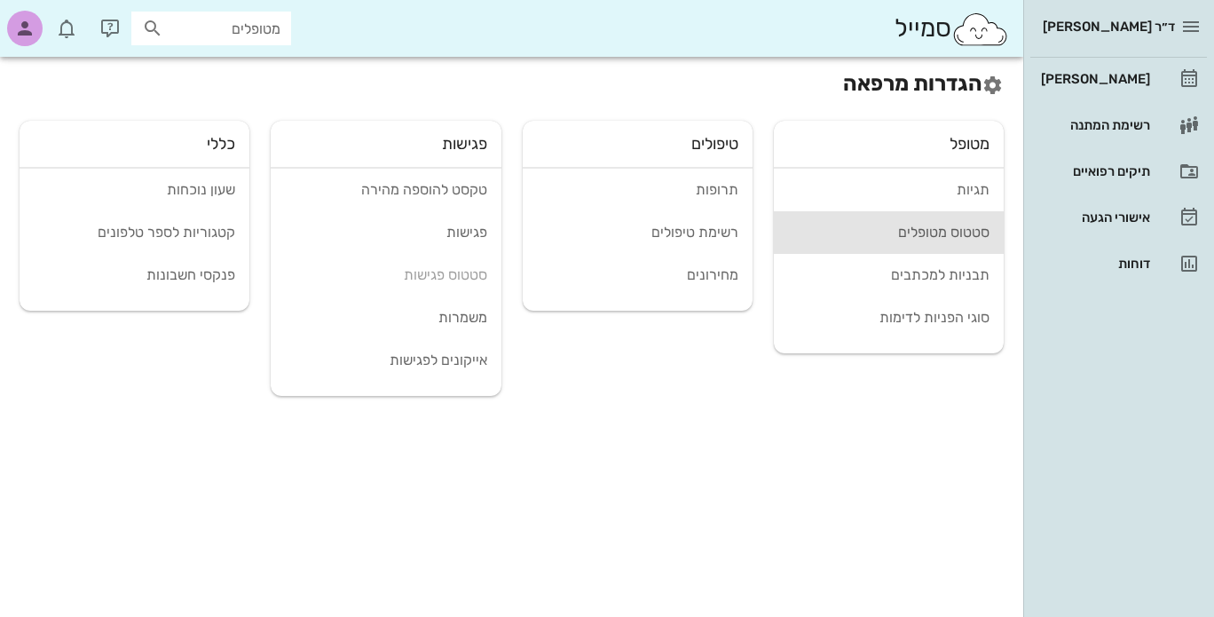
click at [935, 232] on div "סטטוס מטופלים" at bounding box center [888, 232] width 201 height 17
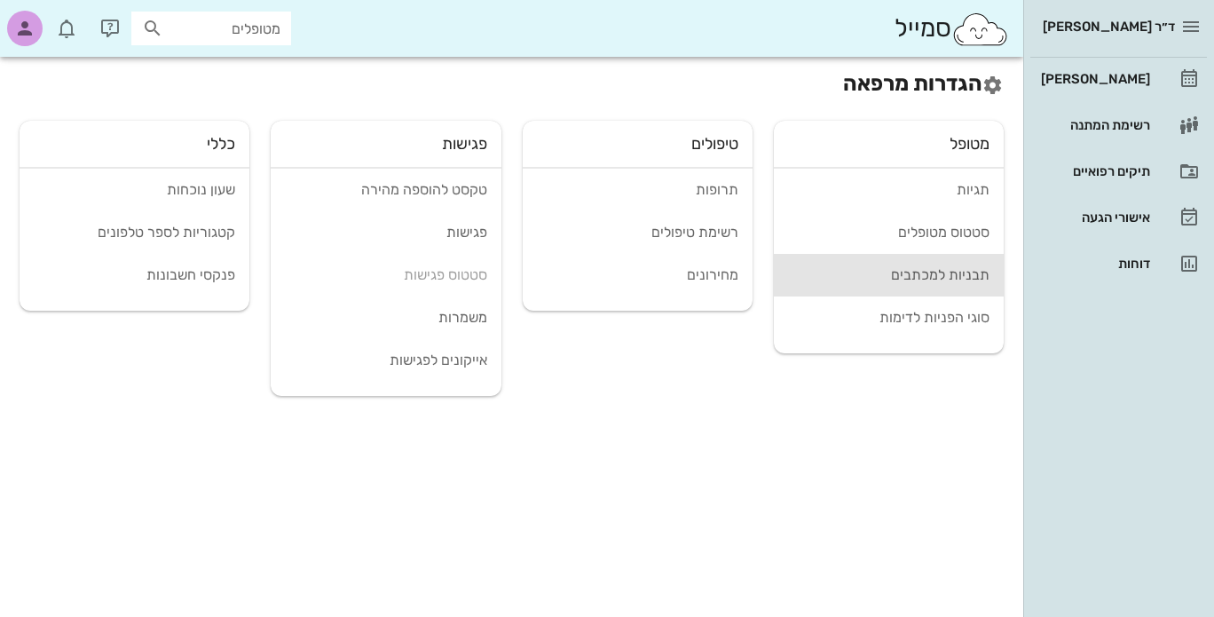
click at [920, 272] on div "תבניות למכתבים" at bounding box center [888, 274] width 201 height 17
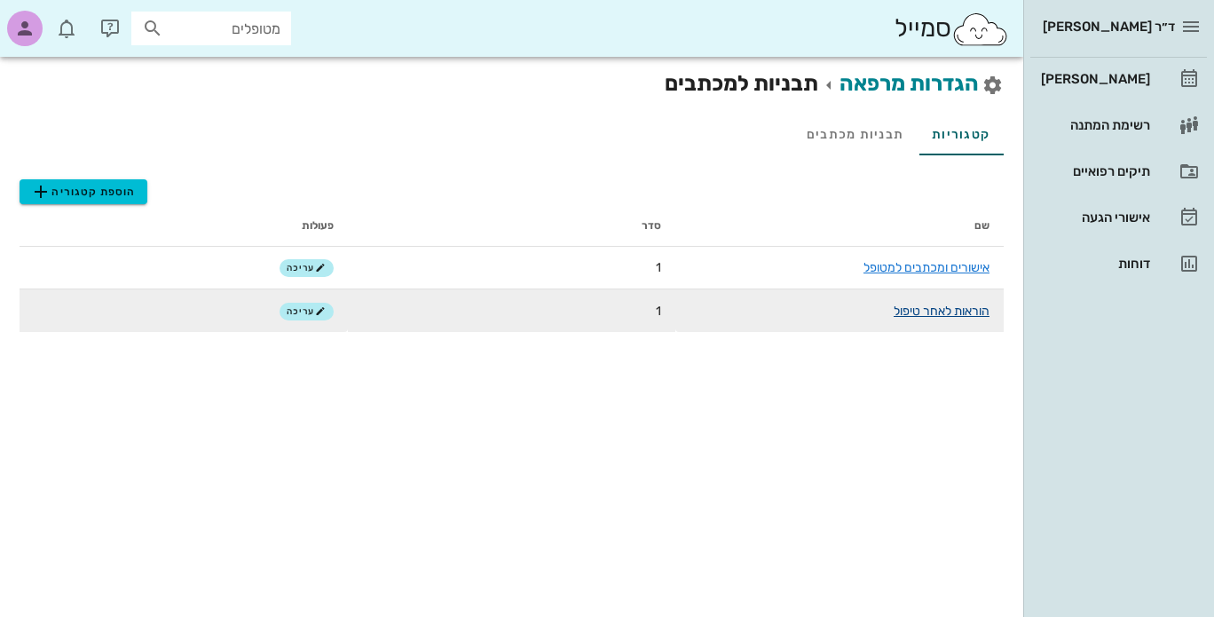
click at [930, 314] on link "הוראות לאחר טיפול" at bounding box center [942, 310] width 96 height 15
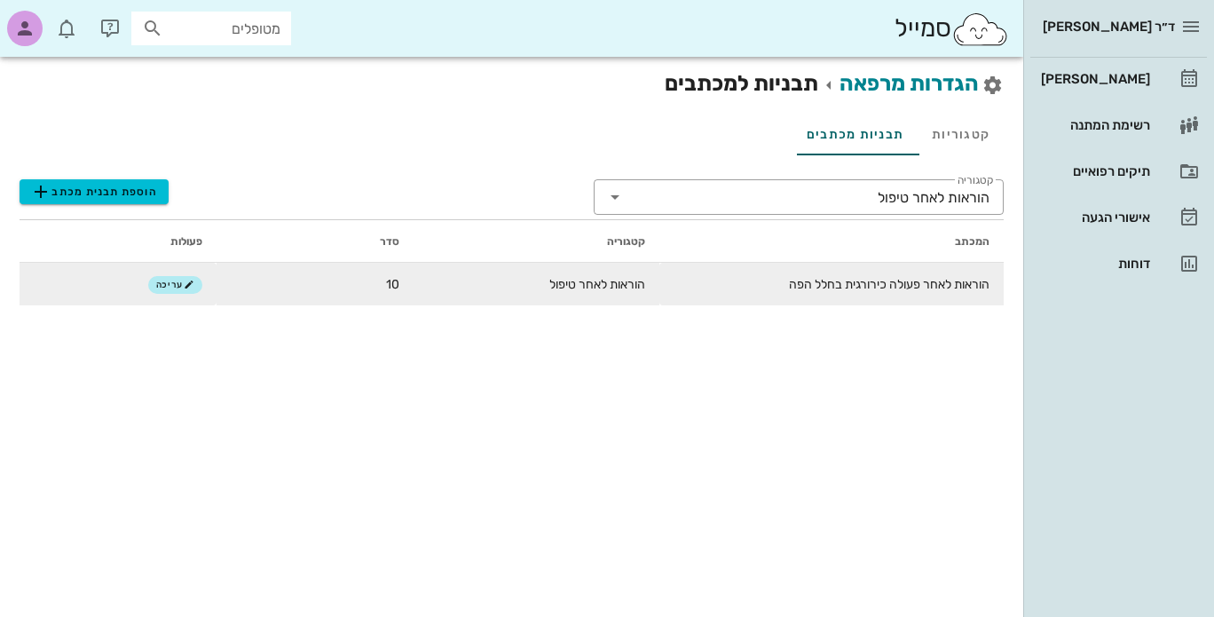
click at [628, 284] on td "הוראות לאחר טיפול" at bounding box center [536, 284] width 246 height 43
click at [172, 282] on span "עריכה" at bounding box center [175, 285] width 38 height 11
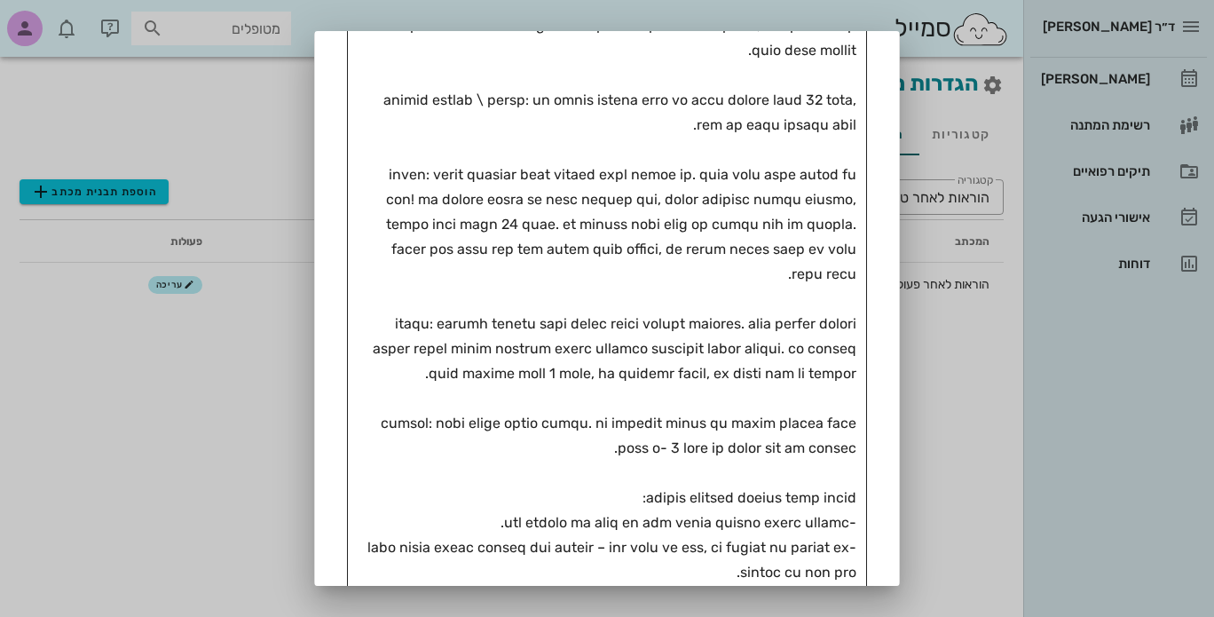
scroll to position [1256, 0]
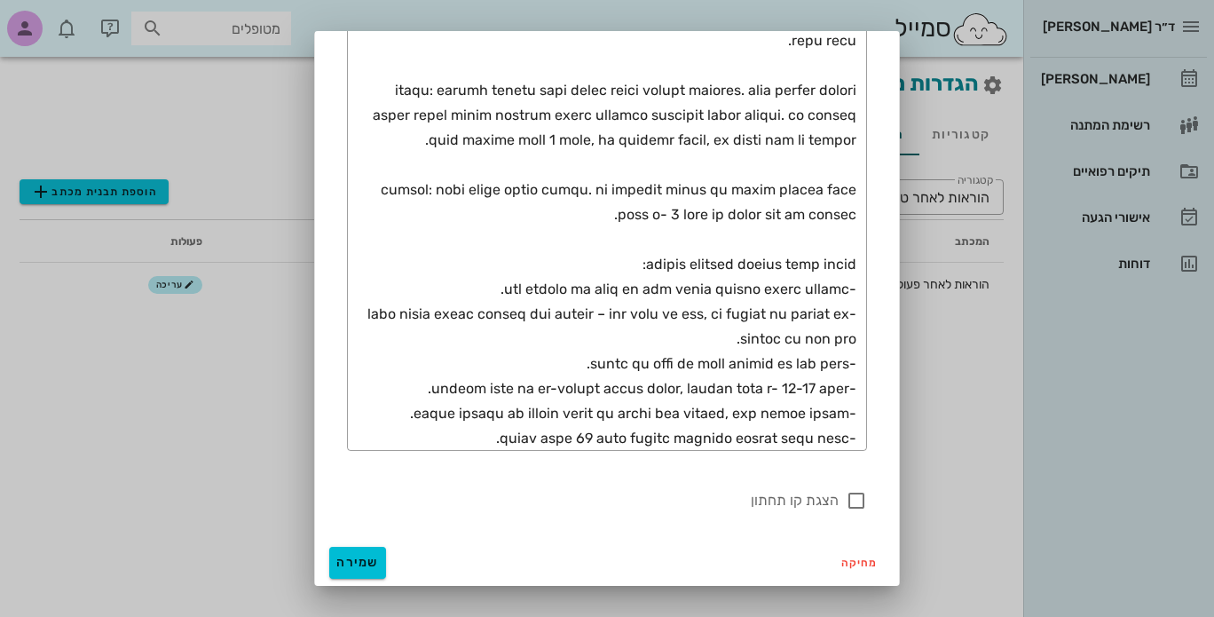
click at [983, 527] on div at bounding box center [607, 308] width 1214 height 617
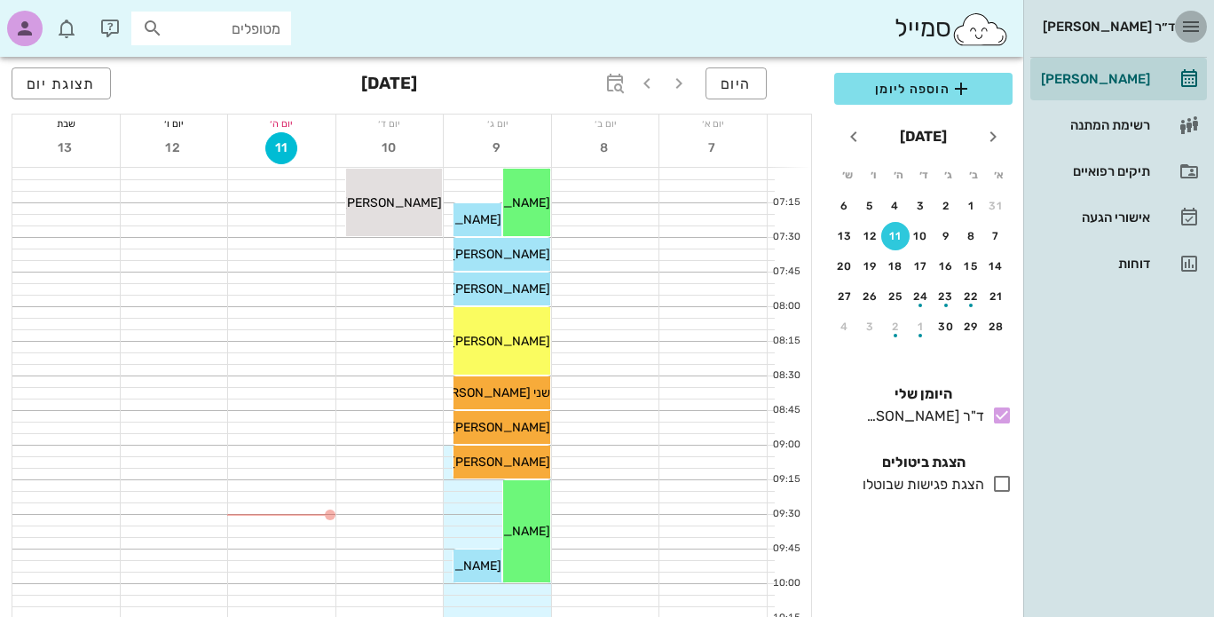
click at [1193, 28] on icon "button" at bounding box center [1190, 26] width 21 height 21
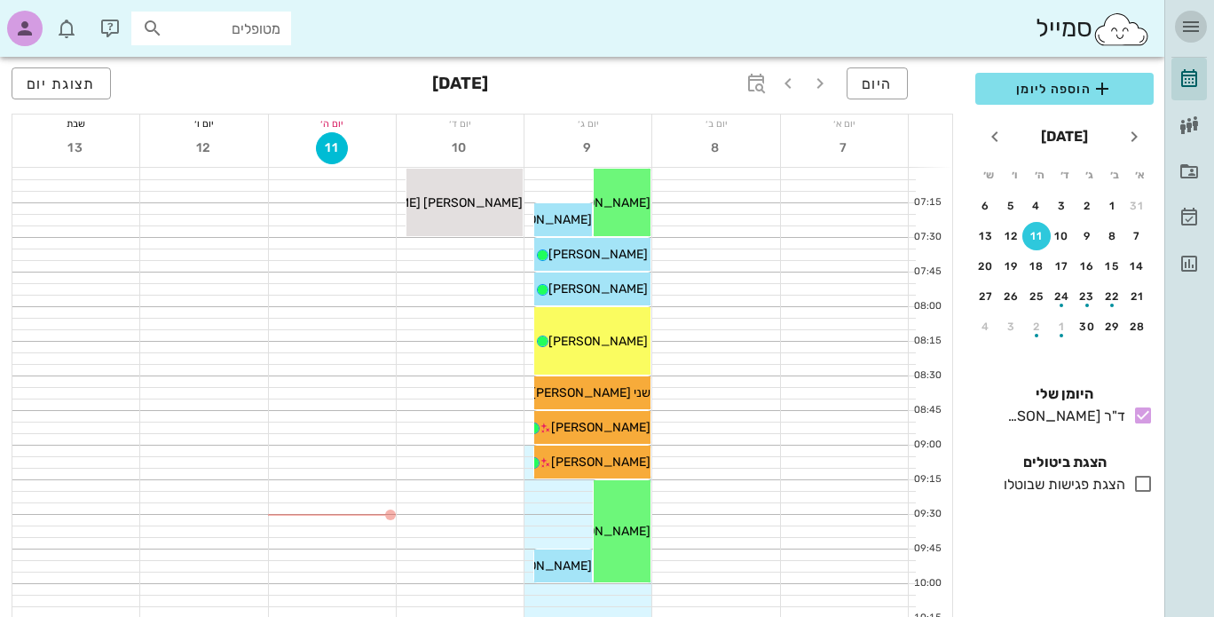
click at [1193, 28] on icon "button" at bounding box center [1190, 26] width 21 height 21
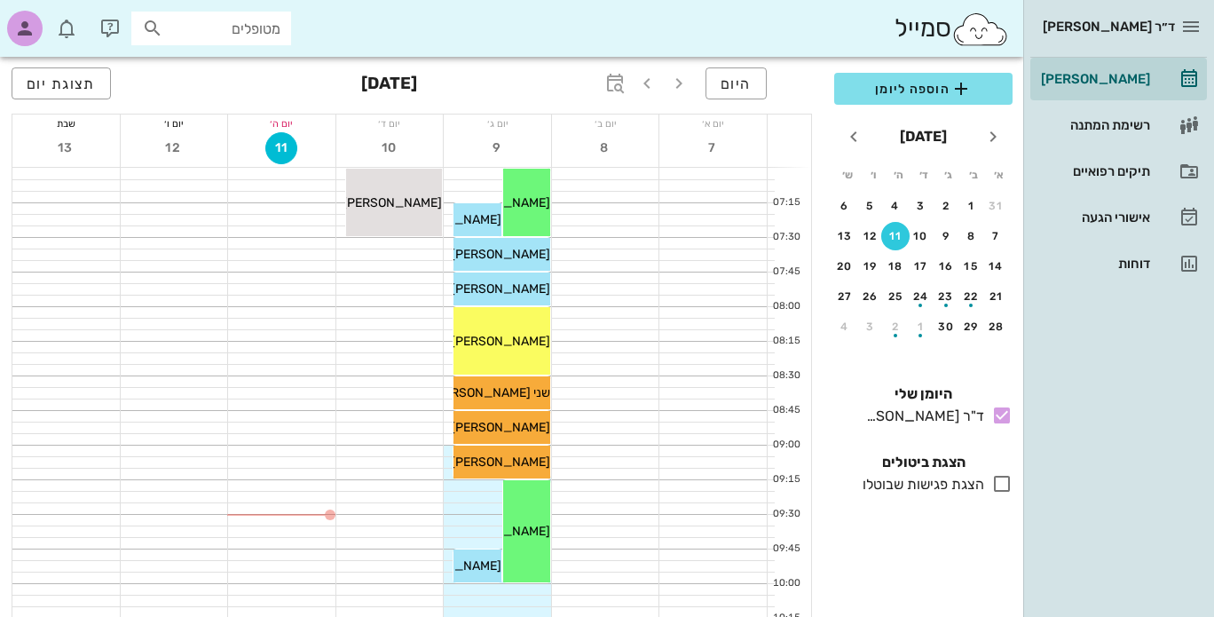
click at [445, 322] on div at bounding box center [497, 324] width 107 height 11
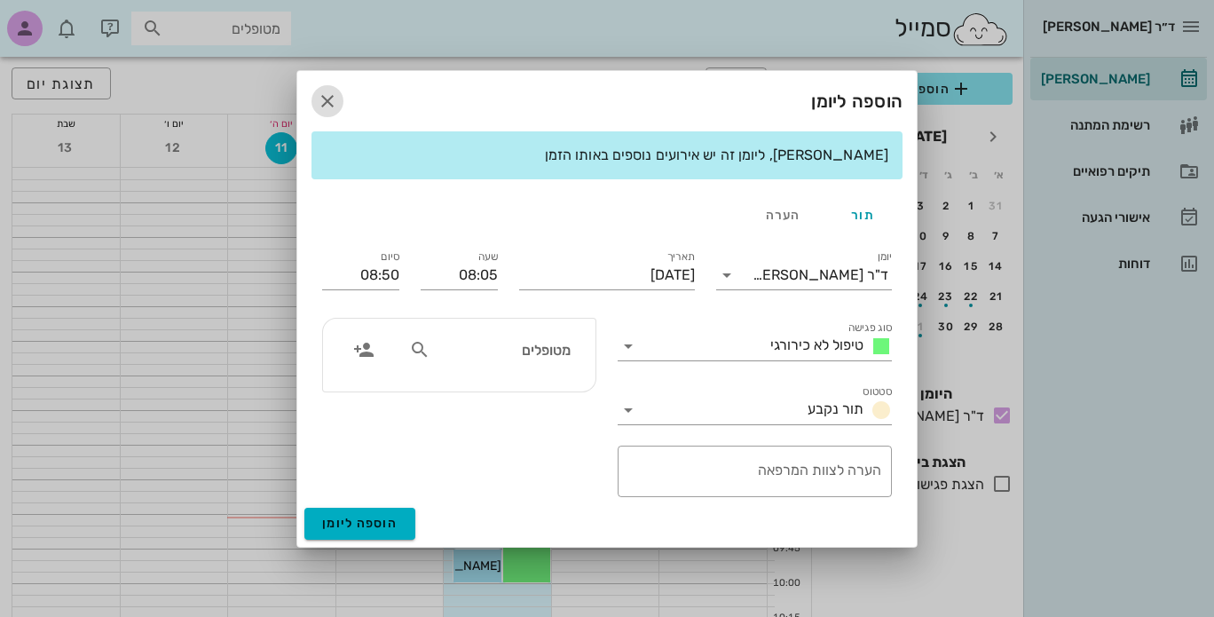
click at [329, 104] on icon "button" at bounding box center [327, 101] width 21 height 21
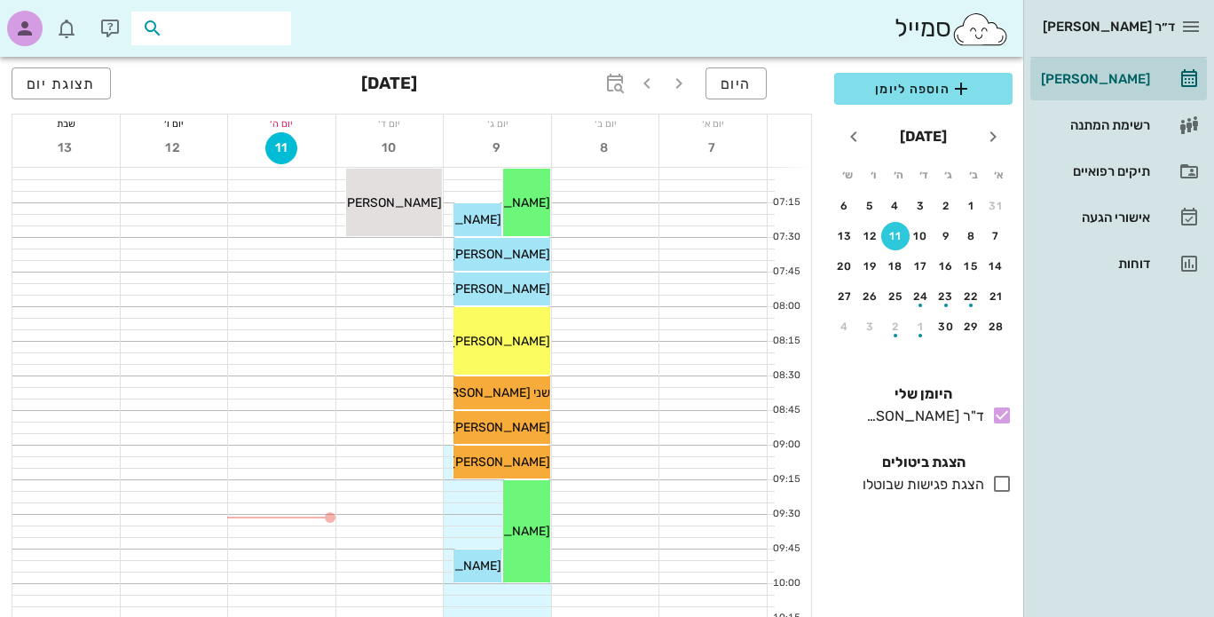
click at [232, 28] on input "text" at bounding box center [224, 28] width 114 height 23
click at [11, 28] on div "button" at bounding box center [24, 28] width 35 height 35
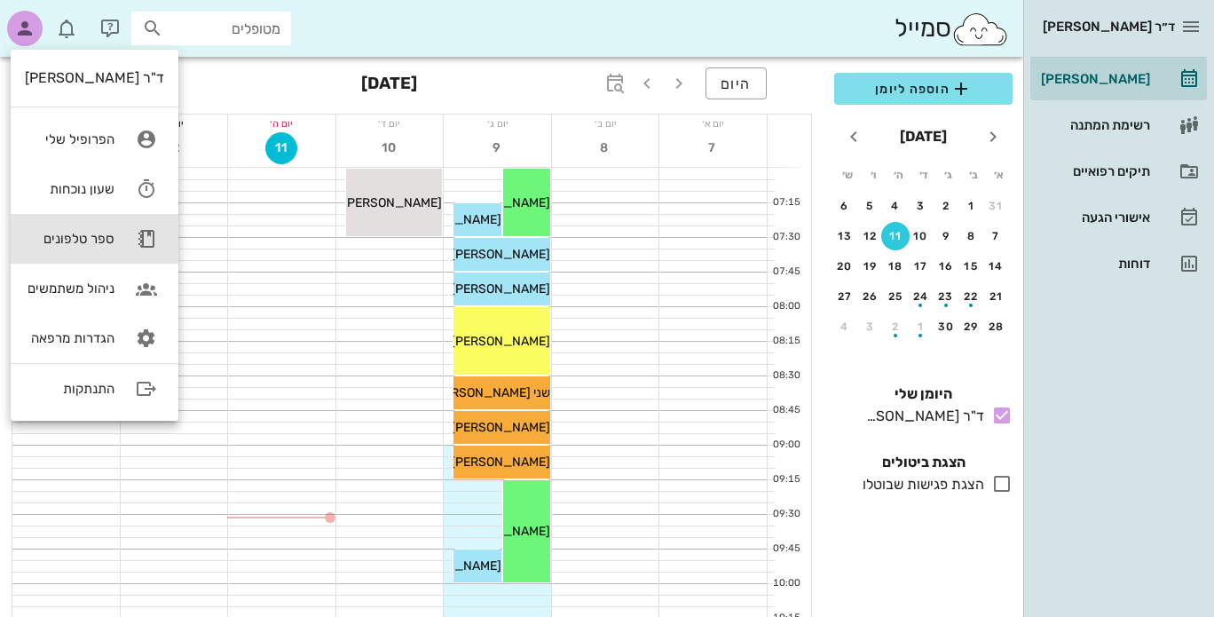
click at [103, 236] on div "ספר טלפונים" at bounding box center [70, 239] width 90 height 16
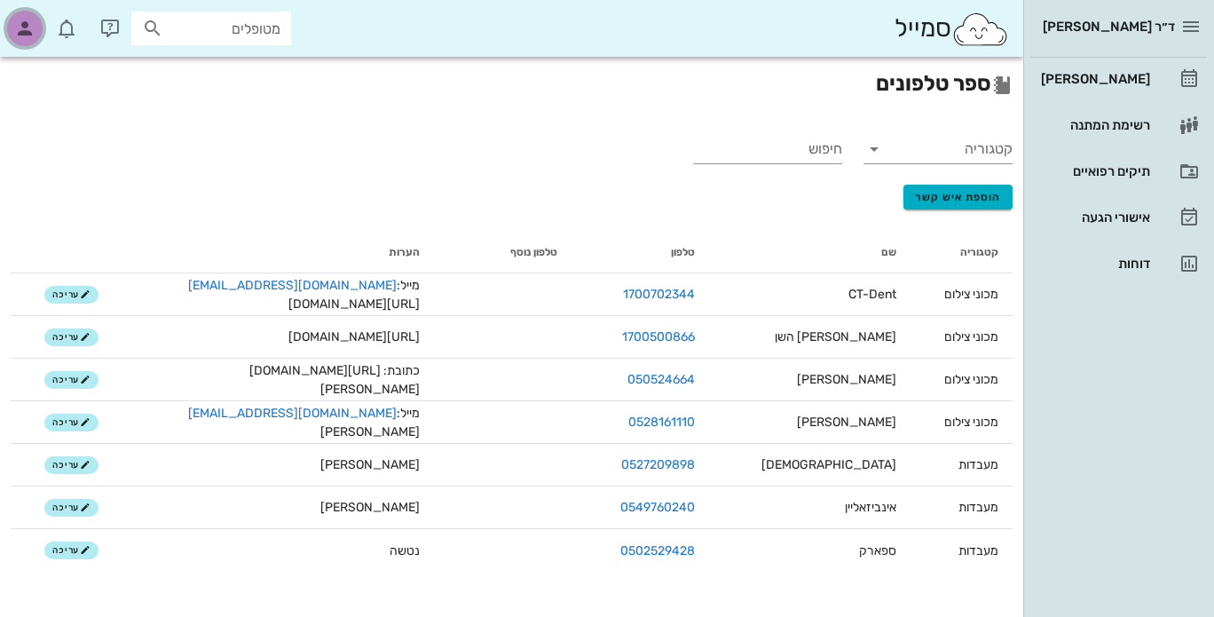
click at [16, 26] on icon "button" at bounding box center [24, 28] width 21 height 21
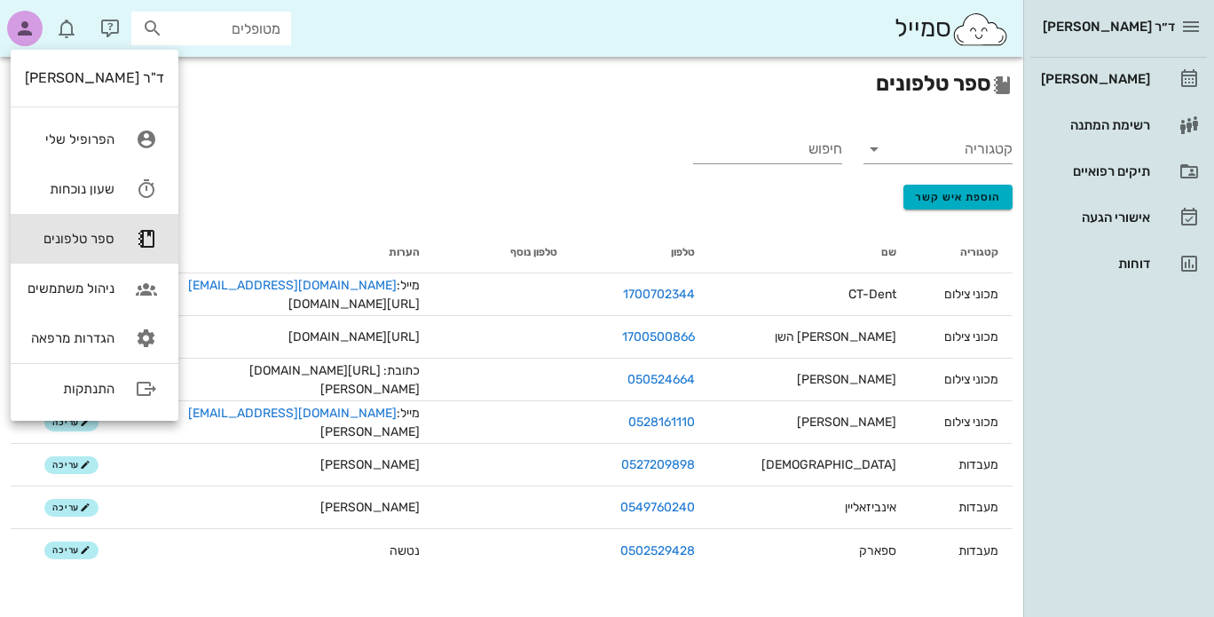
click at [319, 130] on div "קטגוריה חיפוש הוספת איש קשר קטגוריה שם טלפון טלפון נוסף הערות מכוני צילום CT-De…" at bounding box center [511, 346] width 1023 height 472
